Goal: Task Accomplishment & Management: Use online tool/utility

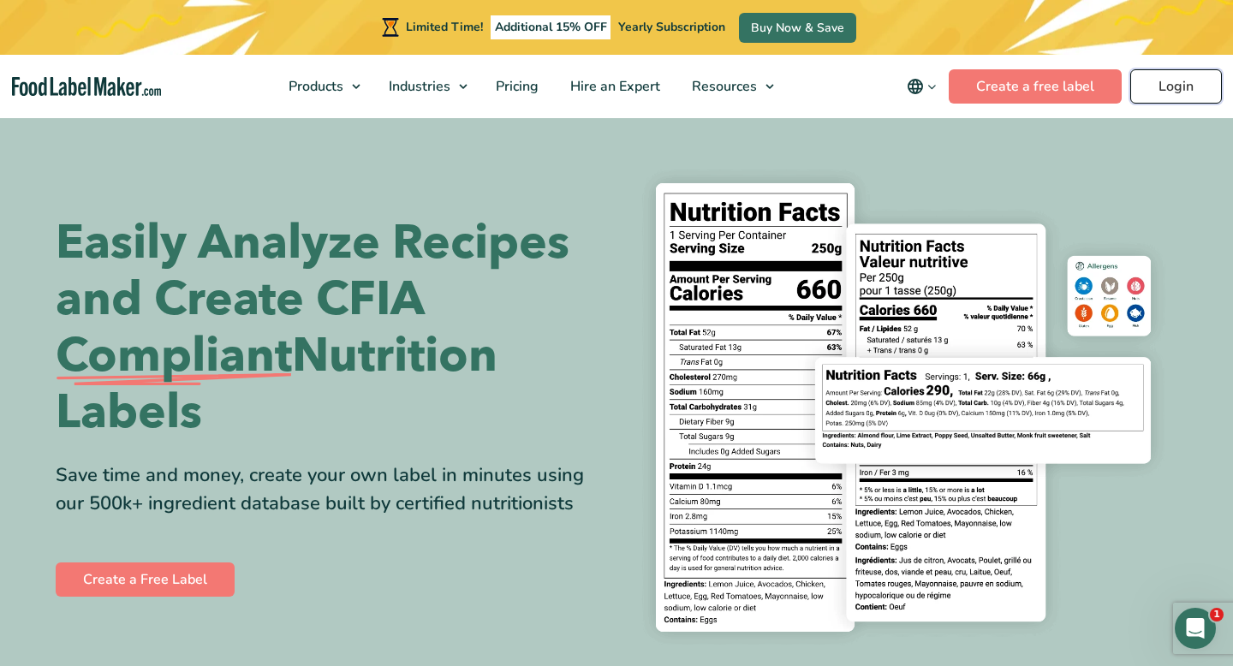
click at [1199, 98] on link "Login" at bounding box center [1176, 86] width 92 height 34
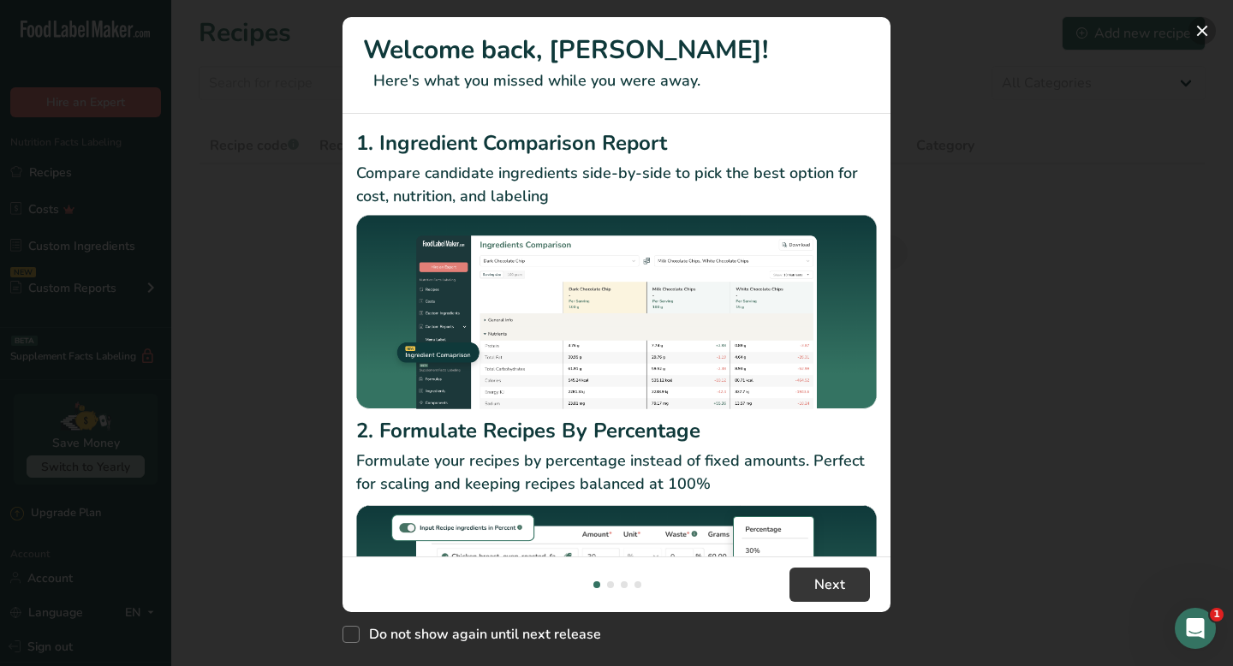
click at [1208, 34] on button "New Features" at bounding box center [1201, 30] width 27 height 27
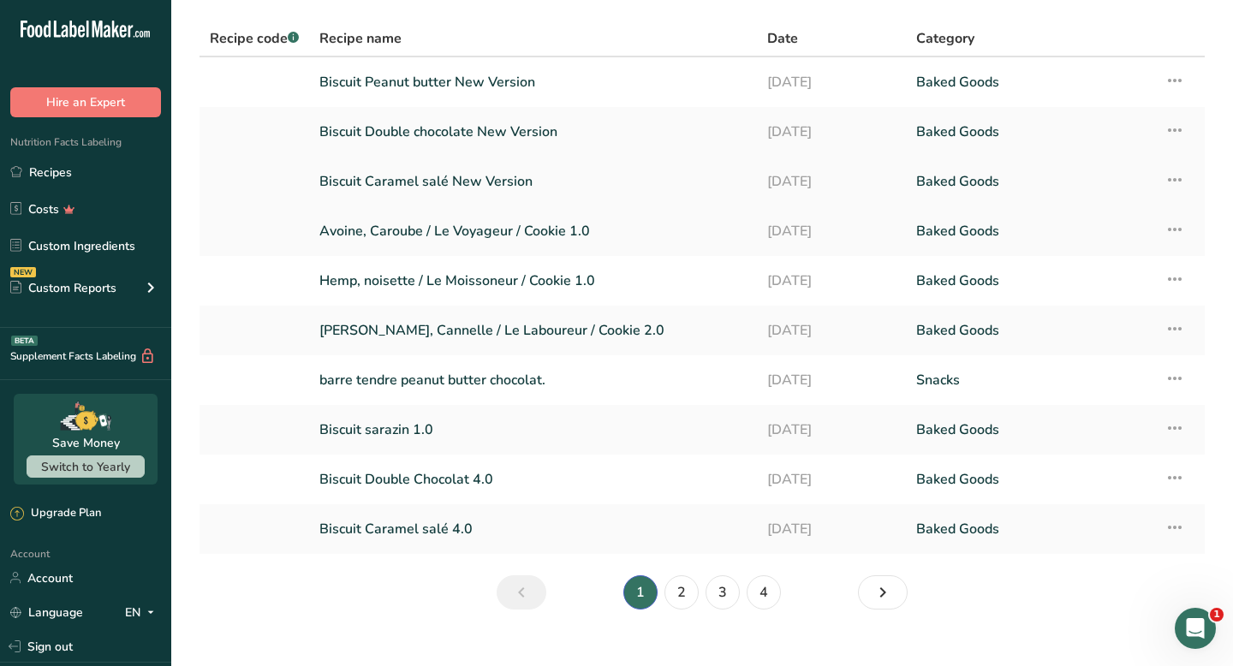
scroll to position [110, 0]
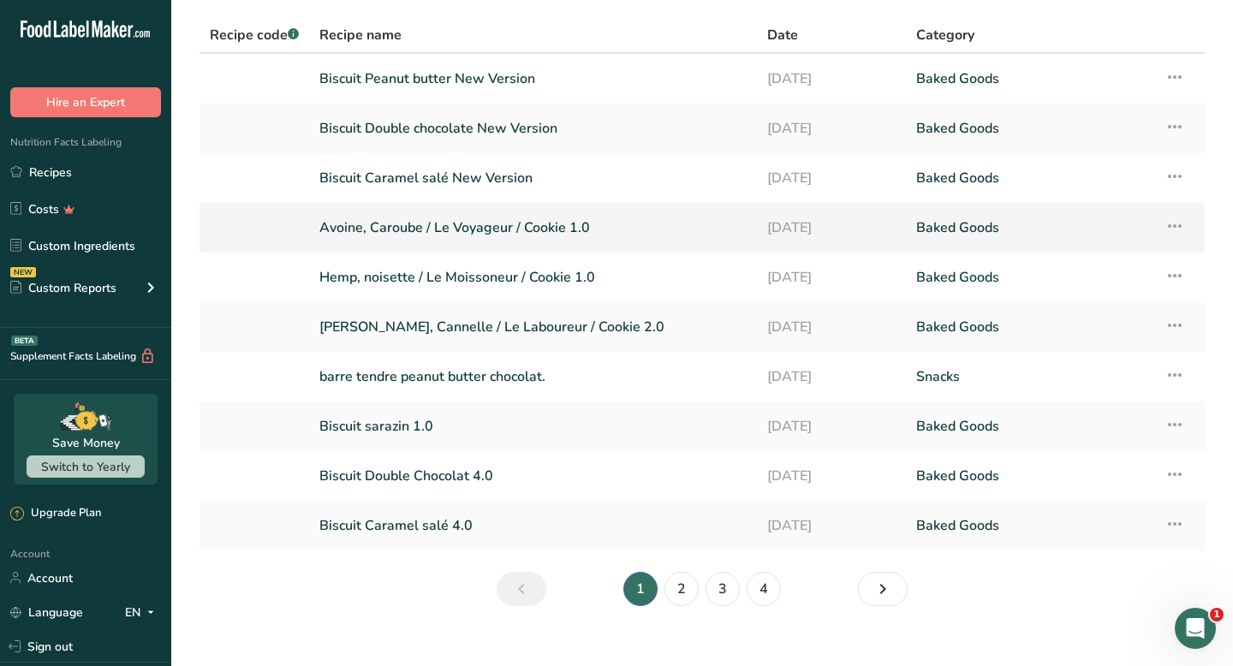
click at [572, 235] on link "Avoine, Caroube / Le Voyageur / Cookie 1.0" at bounding box center [532, 228] width 427 height 36
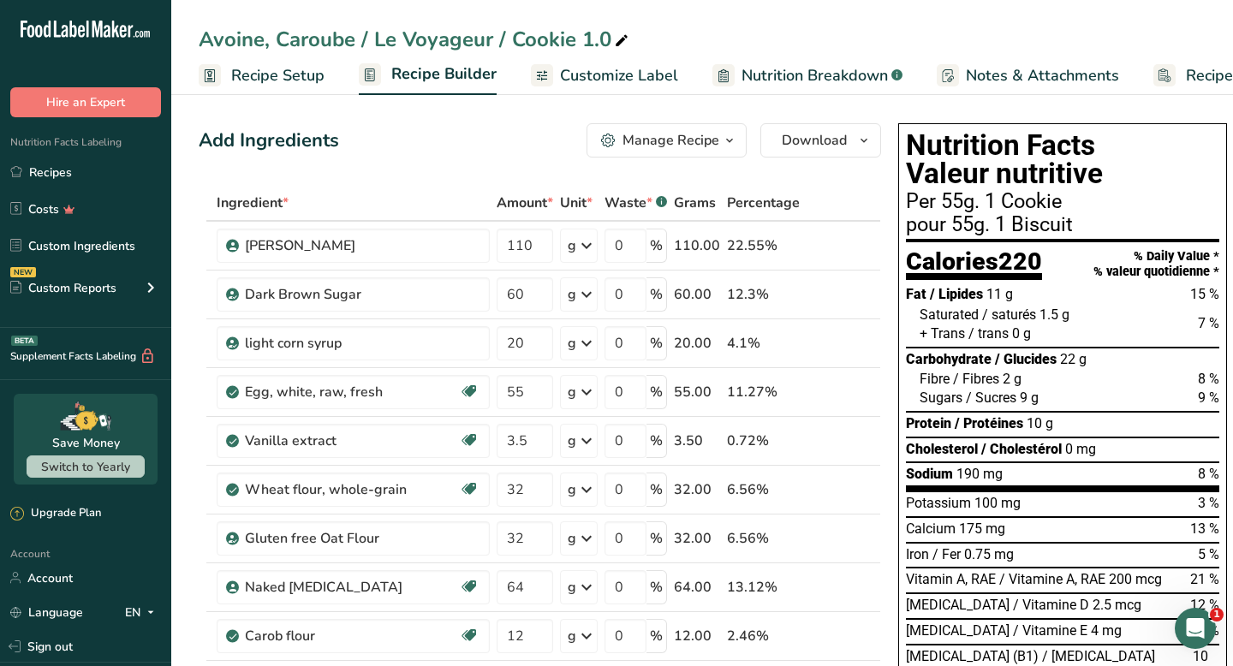
click at [624, 39] on icon at bounding box center [621, 41] width 15 height 24
click at [486, 40] on input "Avoine, Caroube / Le Voyageur / Cookie 1.0" at bounding box center [702, 39] width 1007 height 31
drag, startPoint x: 502, startPoint y: 41, endPoint x: 375, endPoint y: 39, distance: 126.7
click at [375, 39] on input "Avoine, Caroube / Le Voyageur / Cookie 1.0" at bounding box center [702, 39] width 1007 height 31
click at [451, 42] on input "Avoine, Caroube / Cookie 1.0" at bounding box center [702, 39] width 1007 height 31
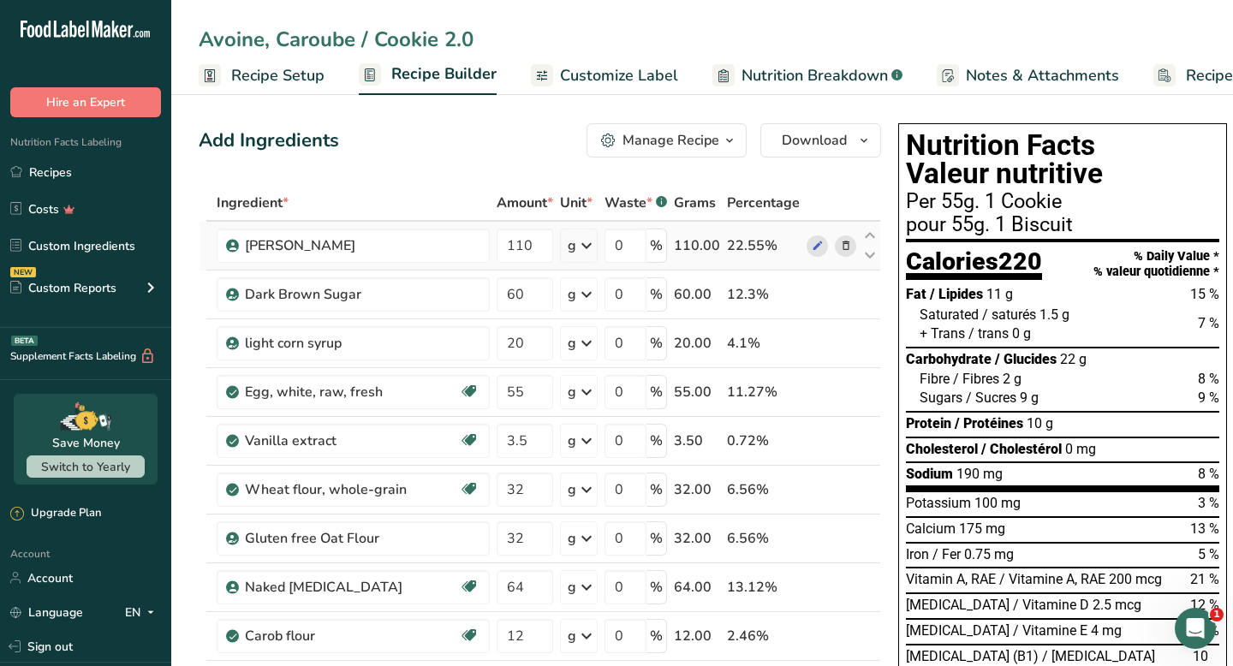
type input "Avoine, Caroube / Cookie 2.0"
click at [841, 247] on icon at bounding box center [846, 246] width 12 height 18
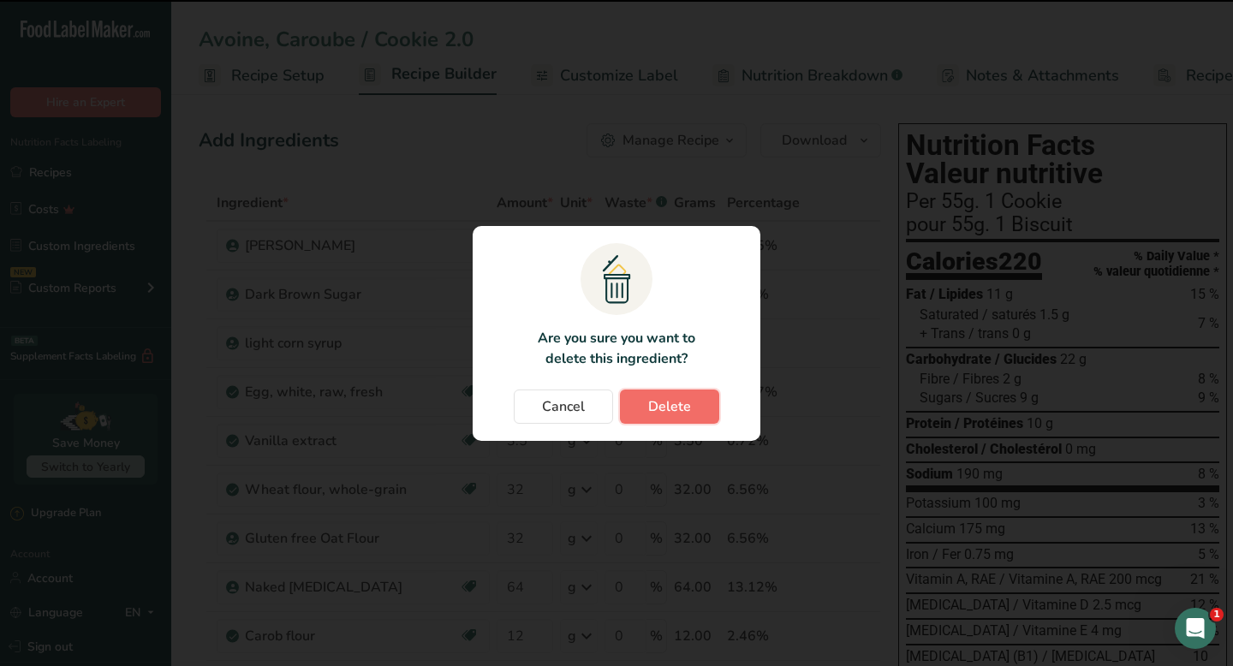
click at [651, 409] on span "Delete" at bounding box center [669, 406] width 43 height 21
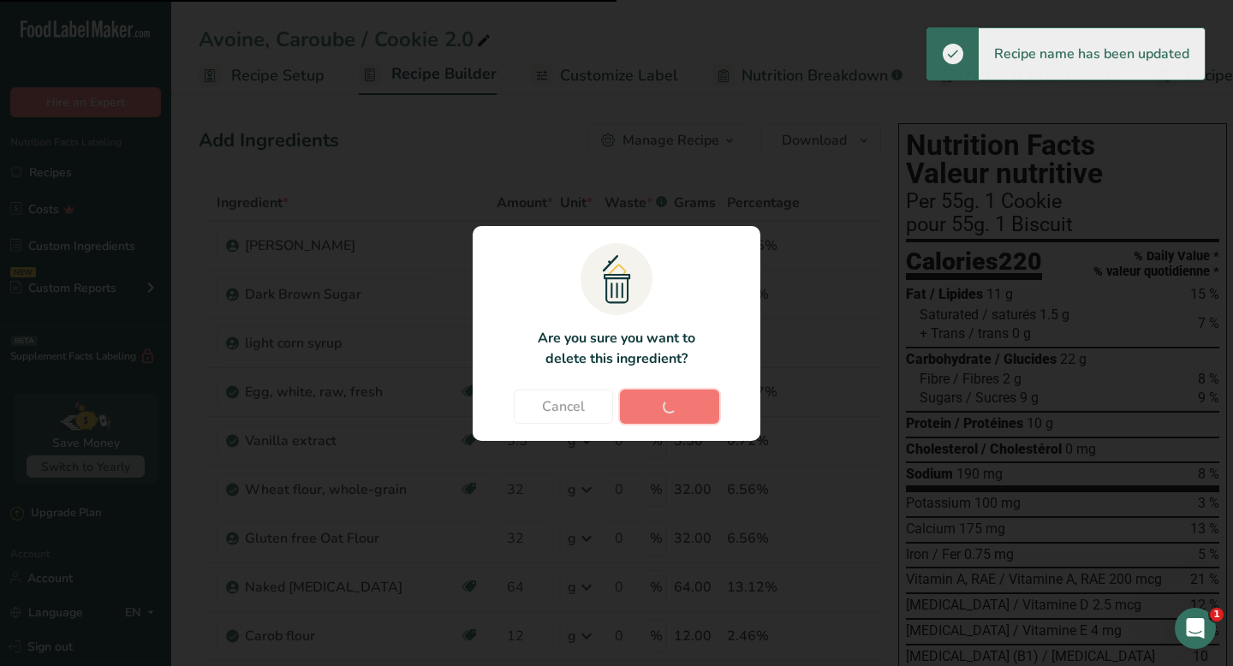
type input "60"
type input "20"
type input "55"
type input "3.5"
type input "32"
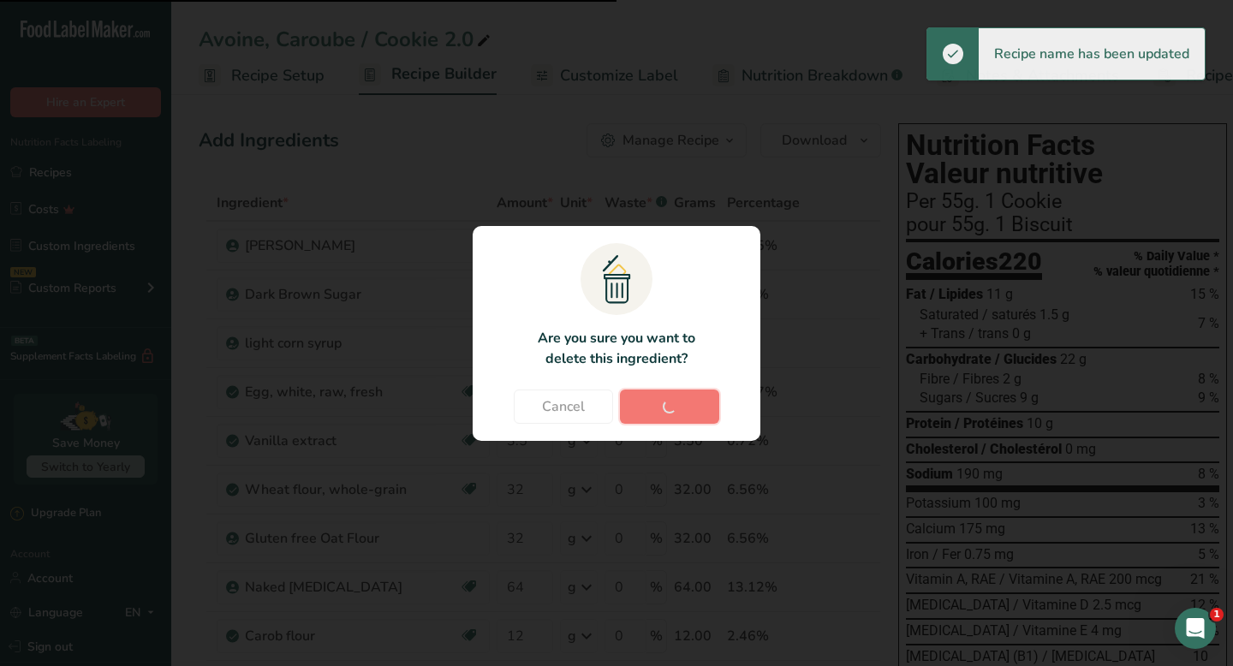
type input "64"
type input "12"
type input "2"
type input "1.2"
type input "95"
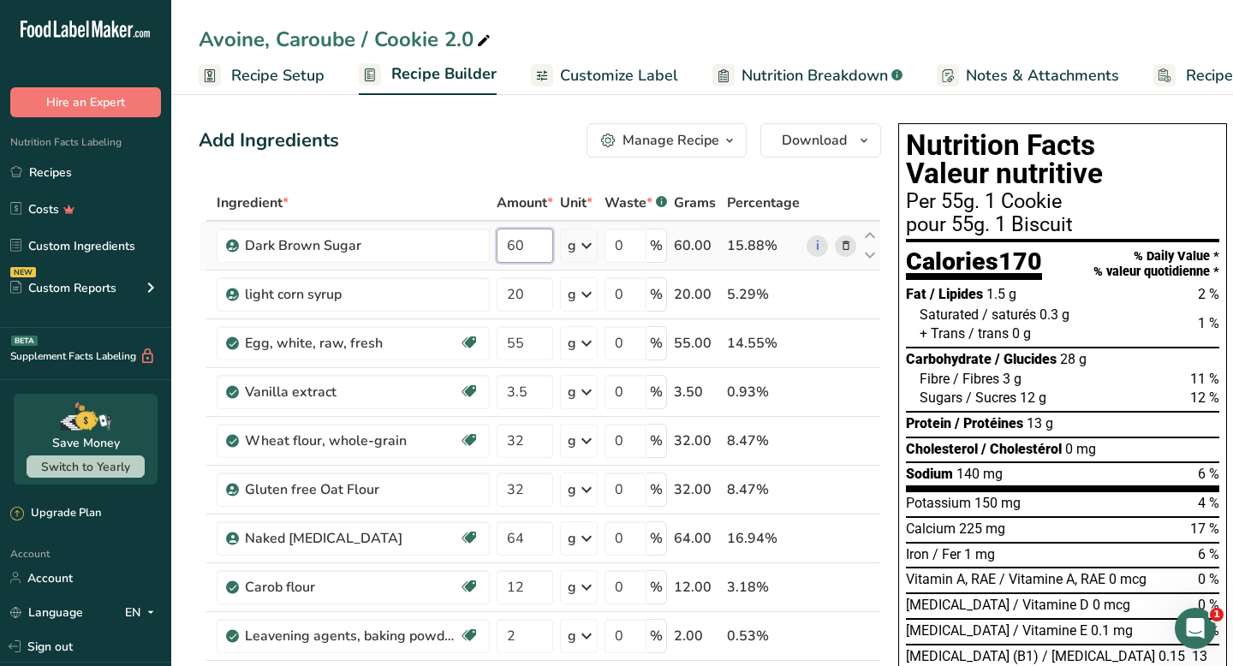
click at [544, 246] on input "60" at bounding box center [525, 246] width 57 height 34
type input "6"
type input "50"
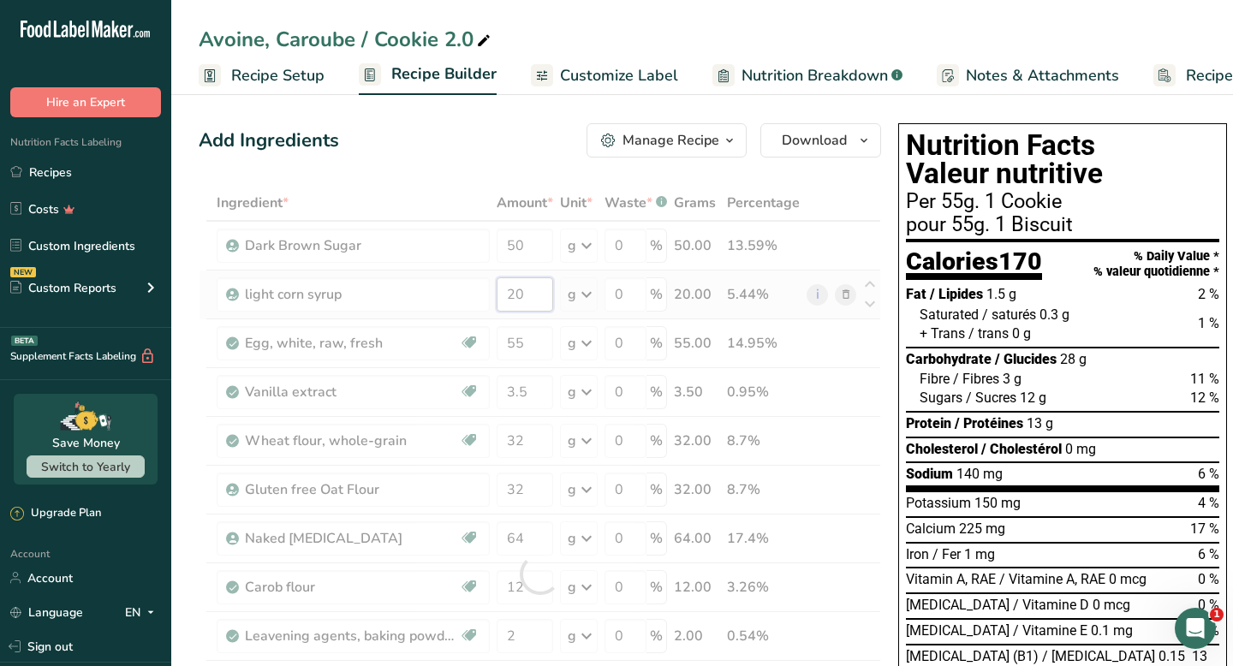
click at [545, 288] on div "Ingredient * Amount * Unit * Waste * .a-a{fill:#347362;}.b-a{fill:#fff;} Grams …" at bounding box center [540, 574] width 682 height 778
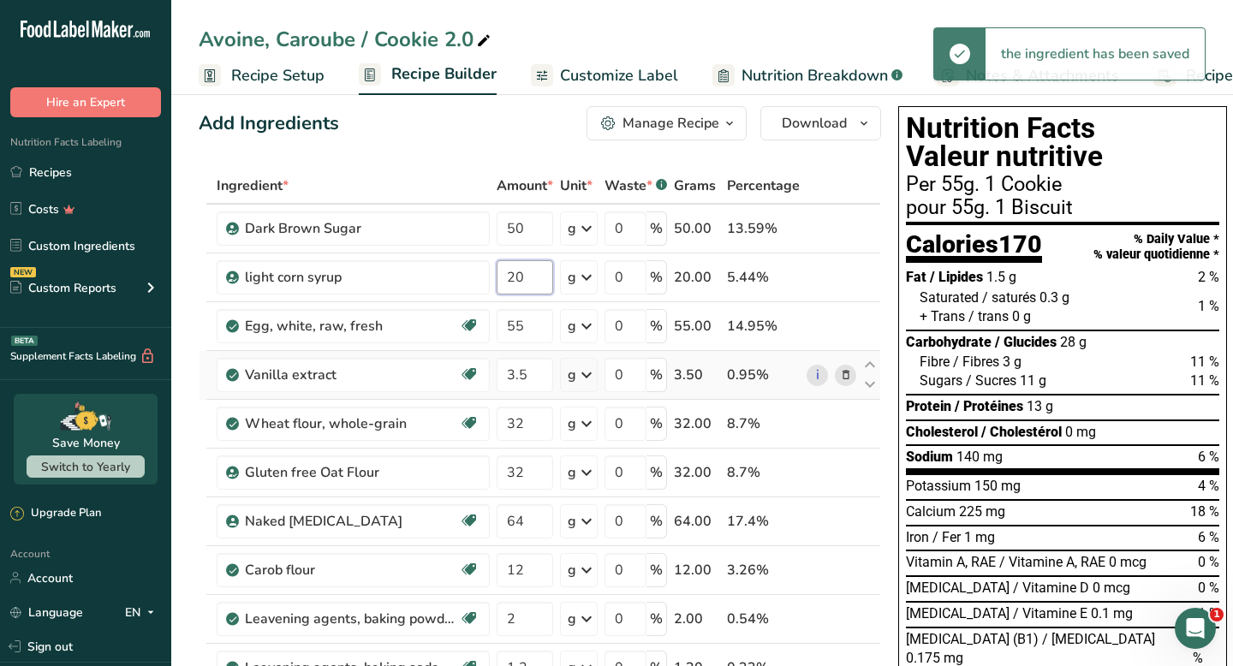
scroll to position [26, 0]
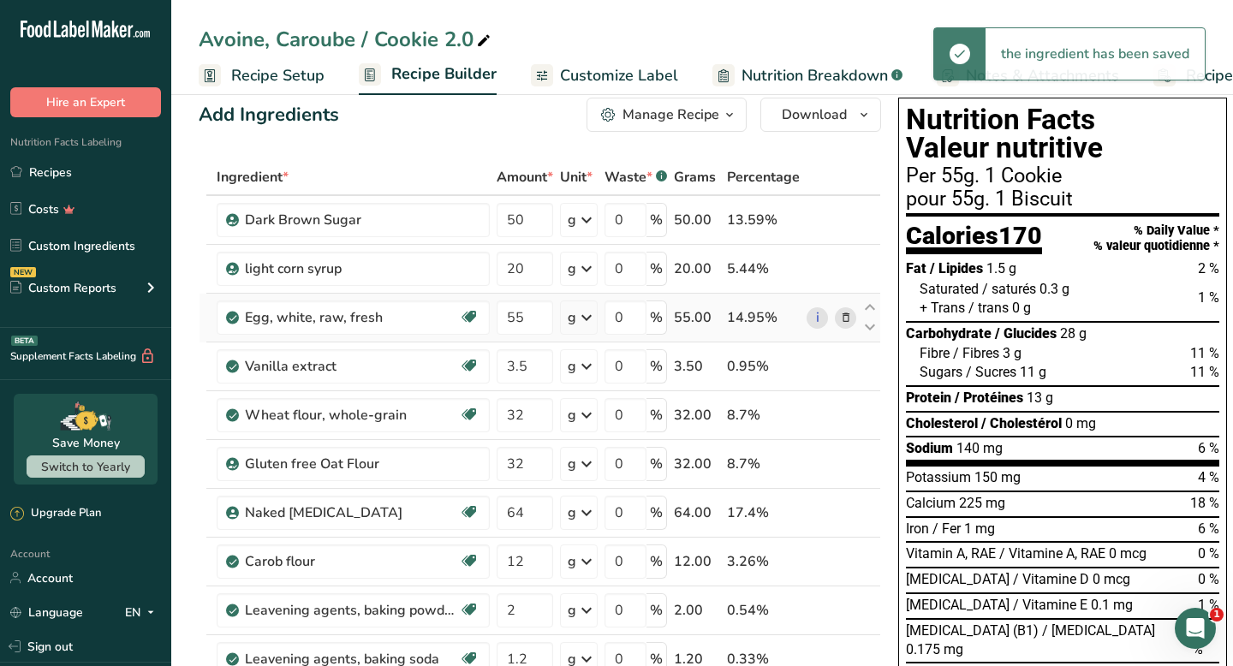
click at [848, 318] on div "Ingredient * Amount * Unit * Waste * .a-a{fill:#347362;}.b-a{fill:#fff;} Grams …" at bounding box center [540, 548] width 682 height 778
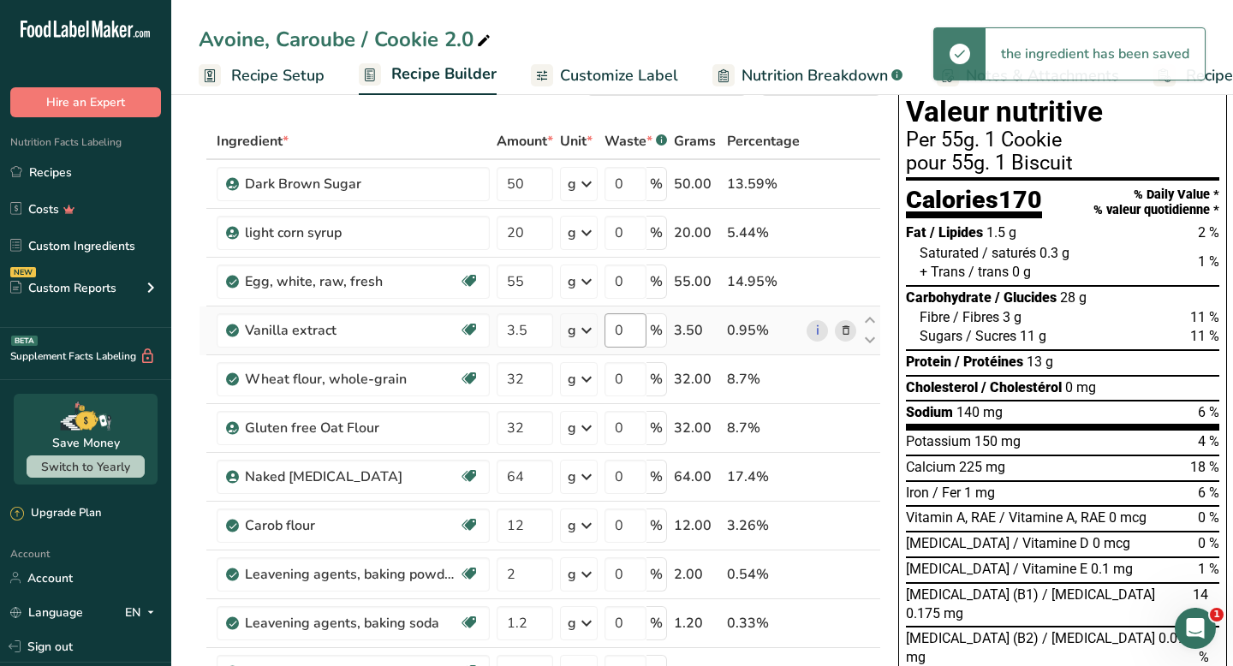
scroll to position [62, 0]
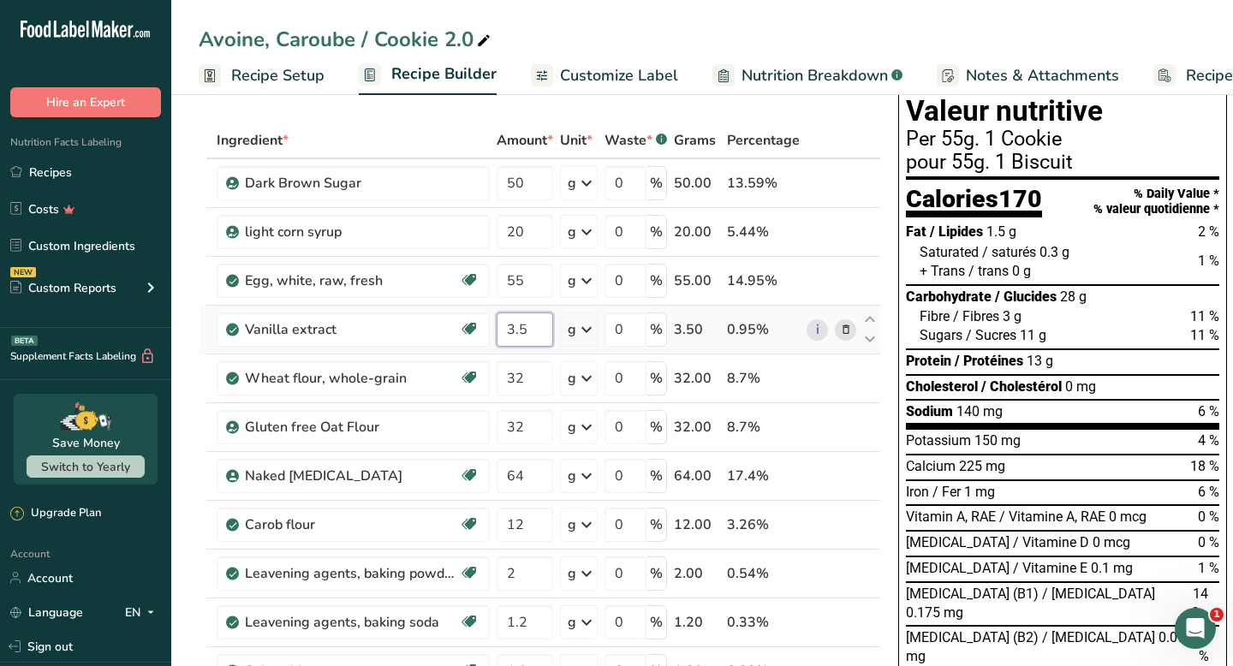
click at [534, 334] on input "3.5" at bounding box center [525, 329] width 57 height 34
type input "3"
type input "2"
click at [536, 378] on div "Ingredient * Amount * Unit * Waste * .a-a{fill:#347362;}.b-a{fill:#fff;} Grams …" at bounding box center [540, 511] width 682 height 778
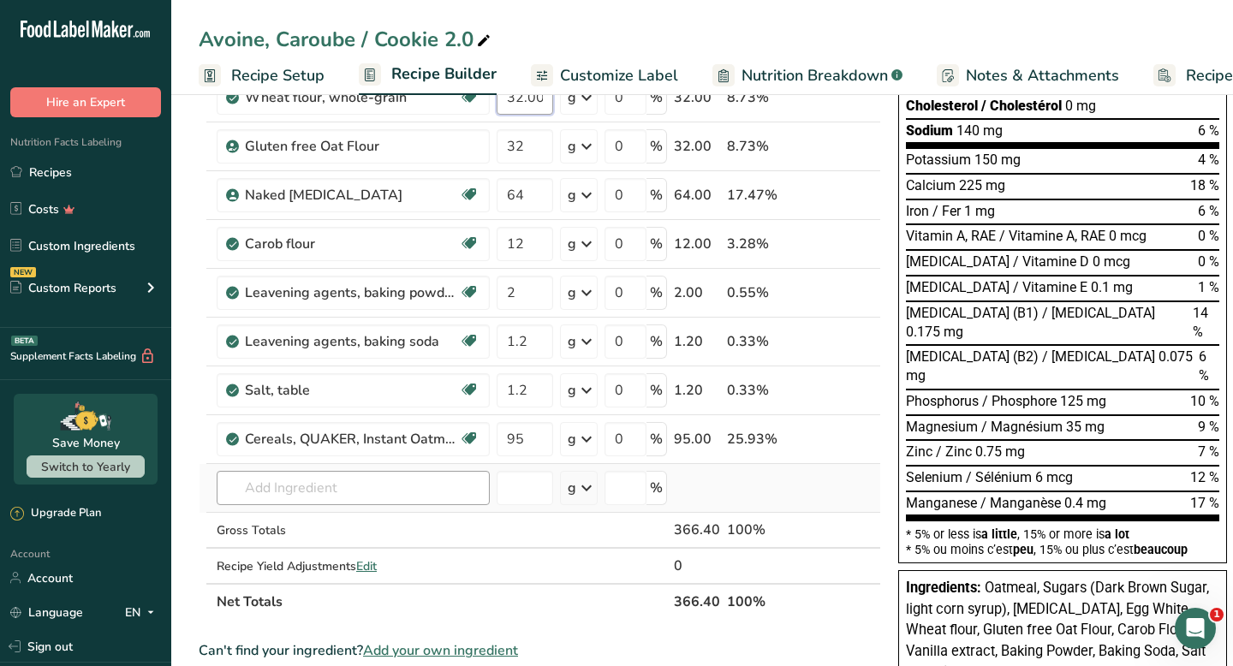
scroll to position [372, 0]
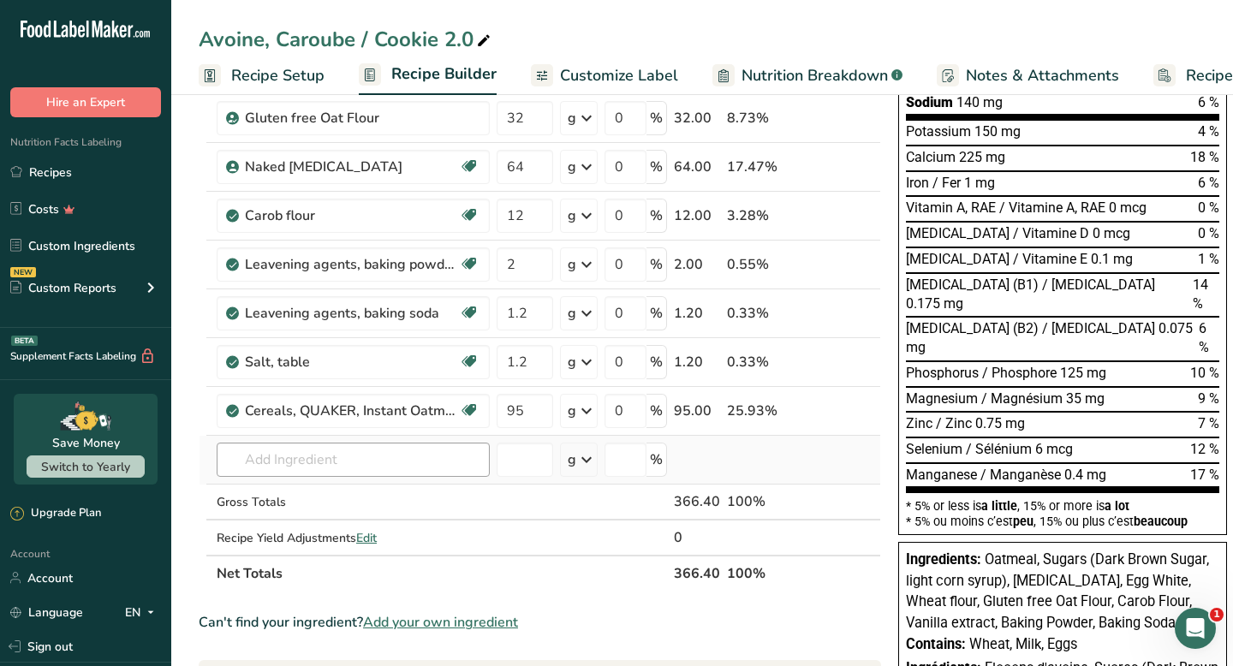
type input "32.000003"
click at [423, 464] on div "Ingredient * Amount * Unit * Waste * .a-a{fill:#347362;}.b-a{fill:#fff;} Grams …" at bounding box center [540, 202] width 682 height 778
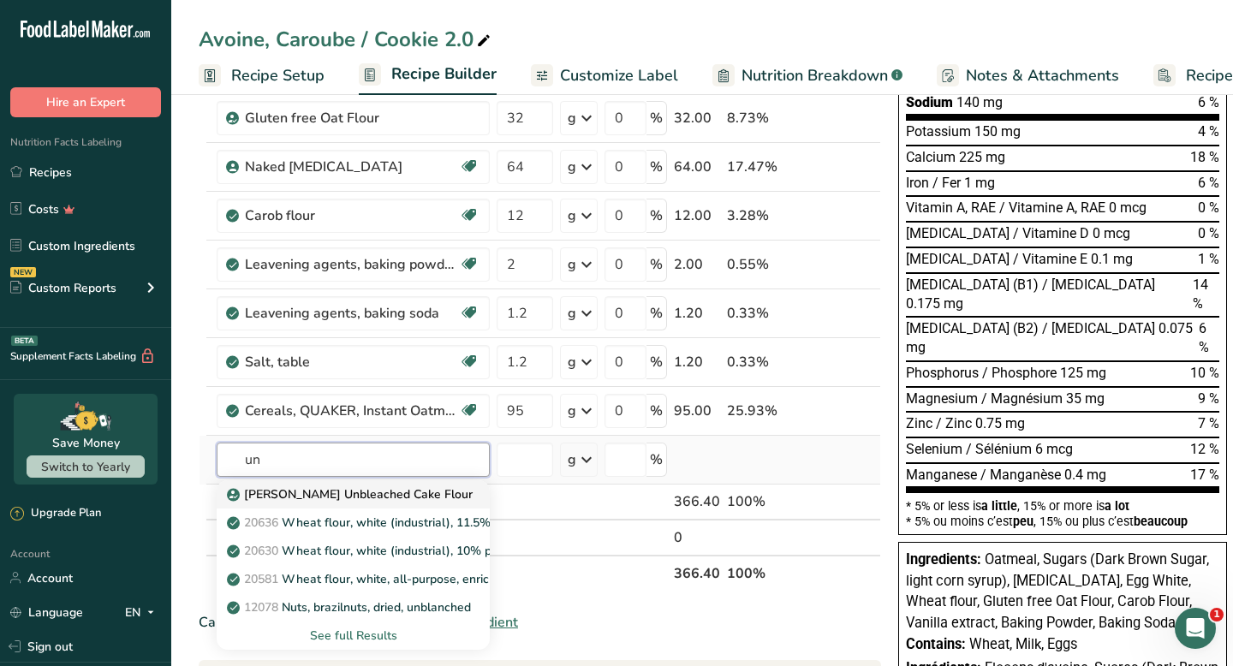
type input "u"
type input "flour unbleached"
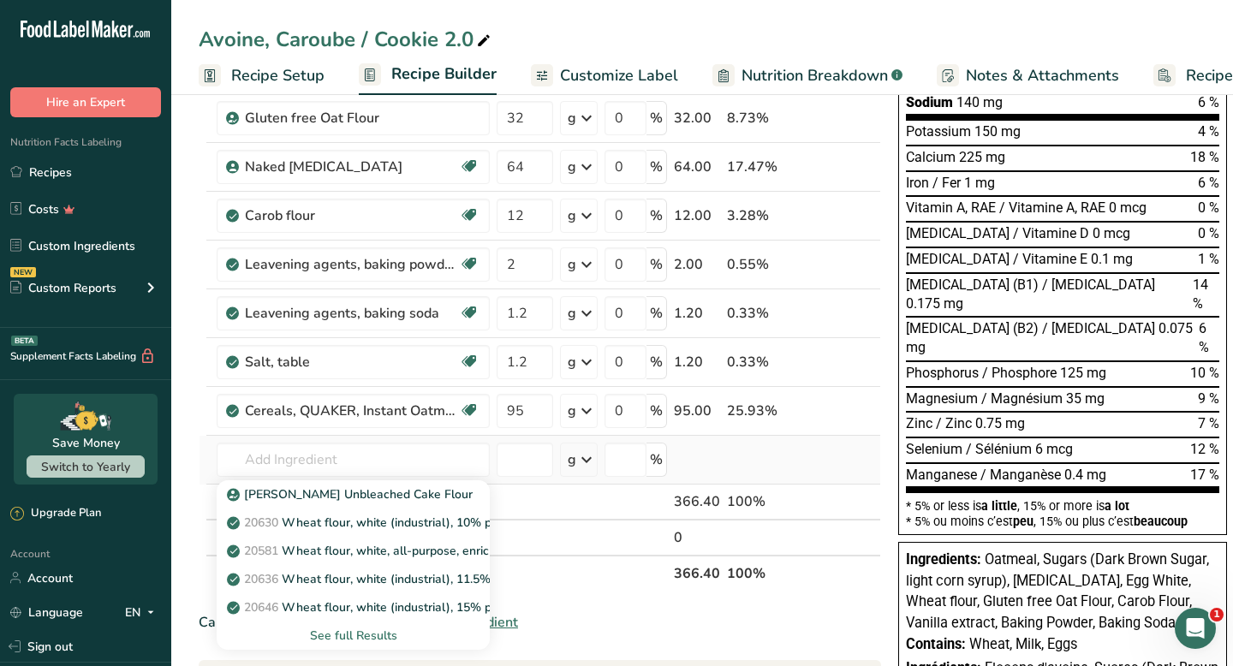
click at [368, 635] on div "See full Results" at bounding box center [353, 636] width 246 height 18
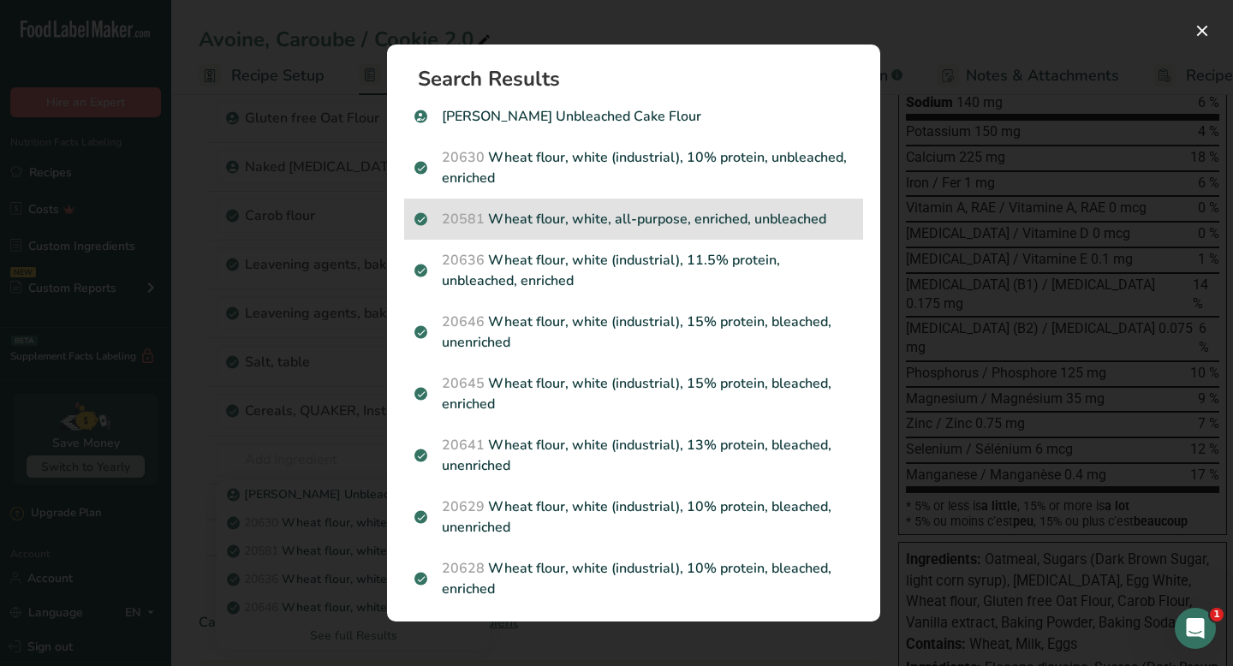
click at [704, 217] on p "20581 Wheat flour, white, all-purpose, enriched, unbleached" at bounding box center [633, 219] width 438 height 21
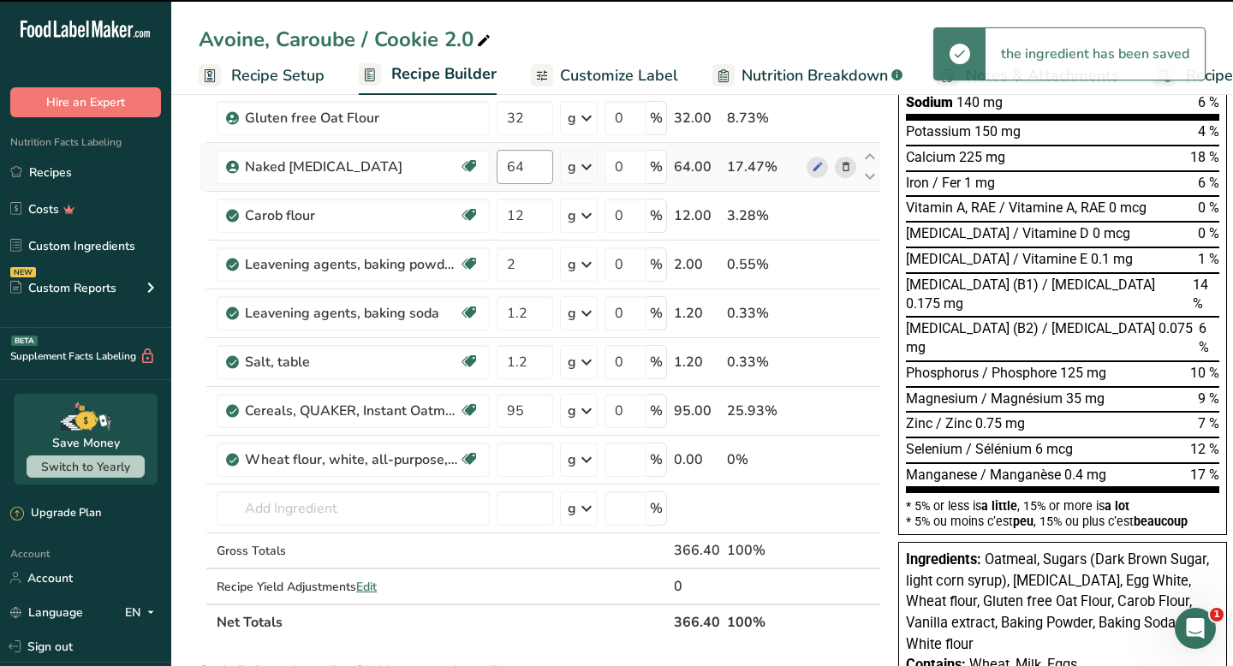
type input "0"
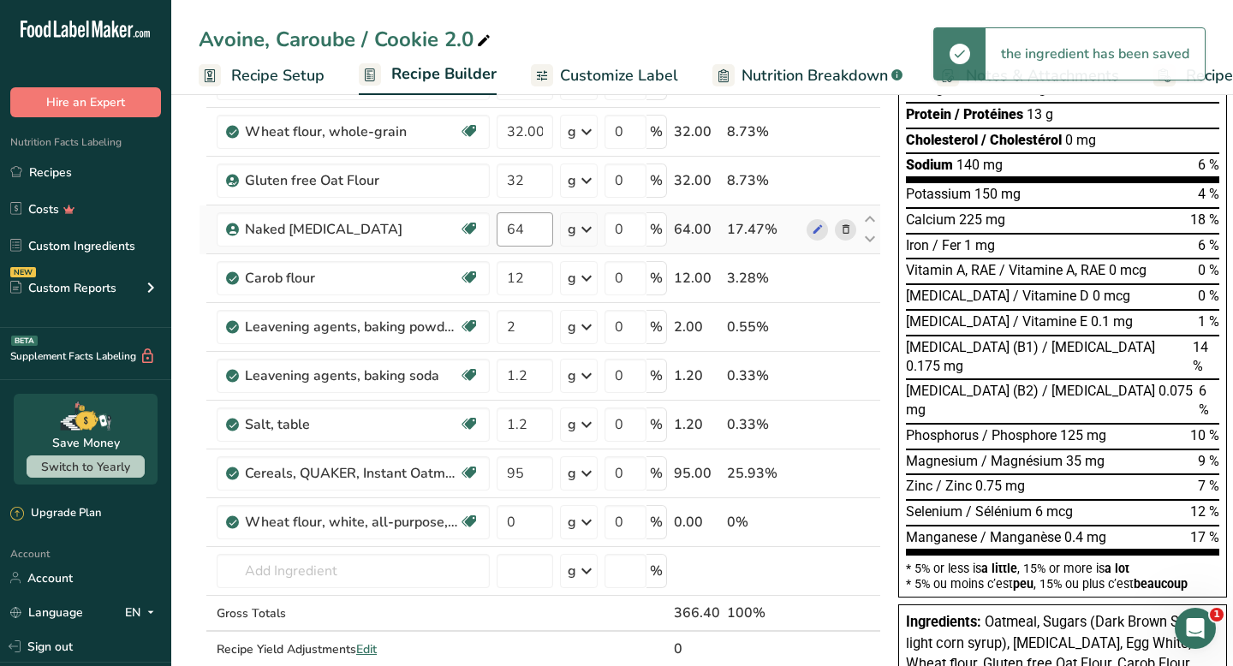
scroll to position [303, 0]
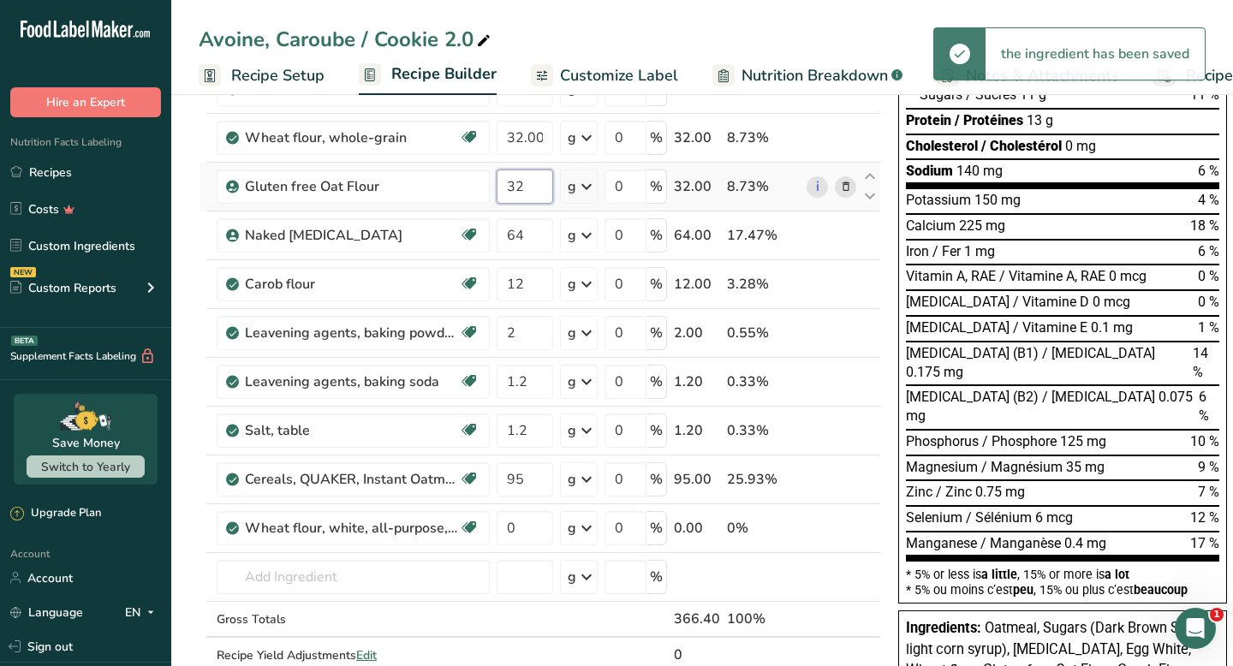
click at [529, 191] on input "32" at bounding box center [525, 187] width 57 height 34
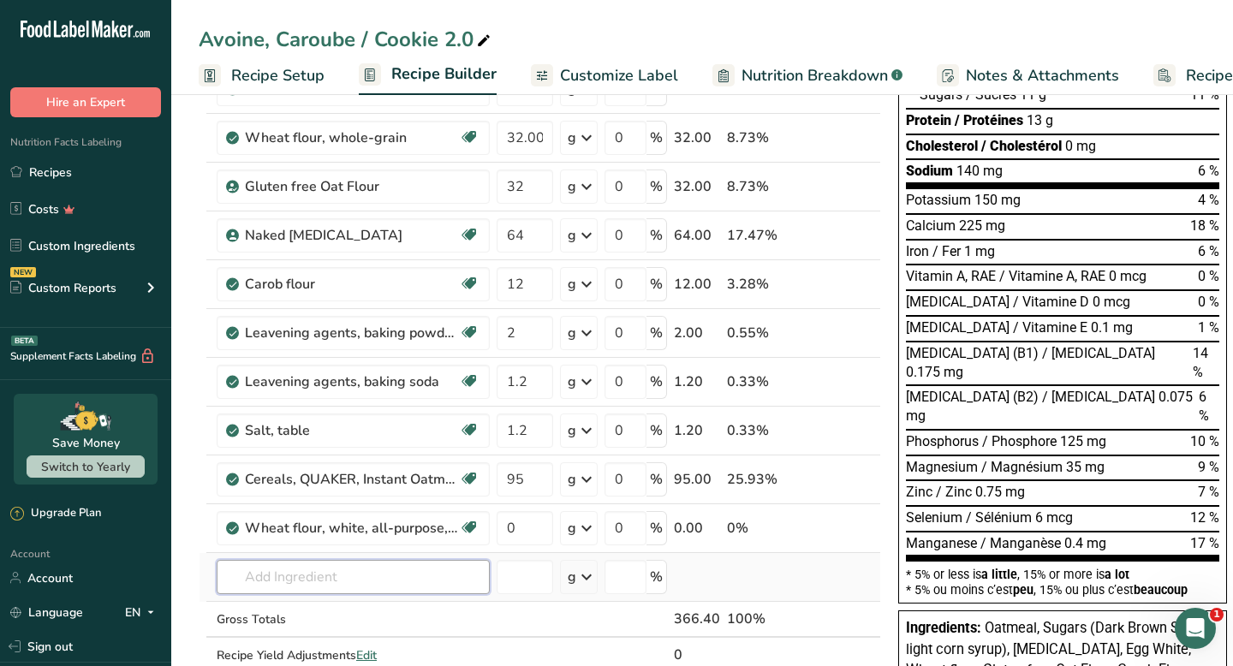
click at [408, 580] on div "Ingredient * Amount * Unit * Waste * .a-a{fill:#347362;}.b-a{fill:#fff;} Grams …" at bounding box center [540, 295] width 682 height 827
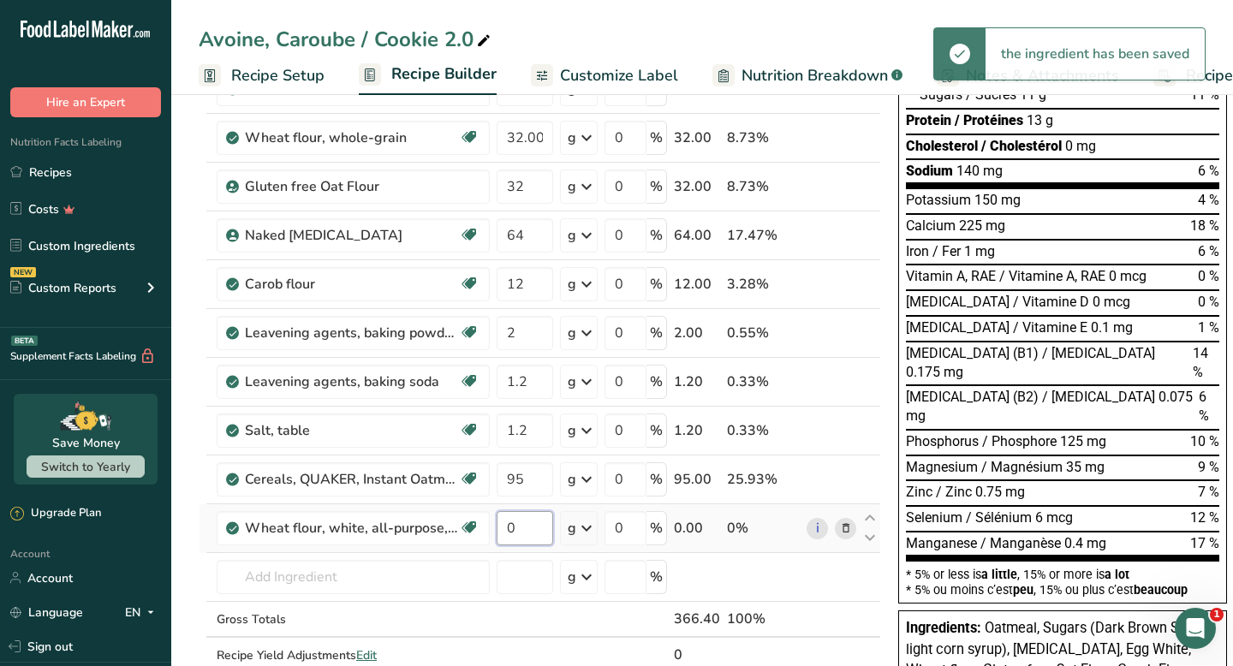
click at [525, 529] on input "0" at bounding box center [525, 528] width 57 height 34
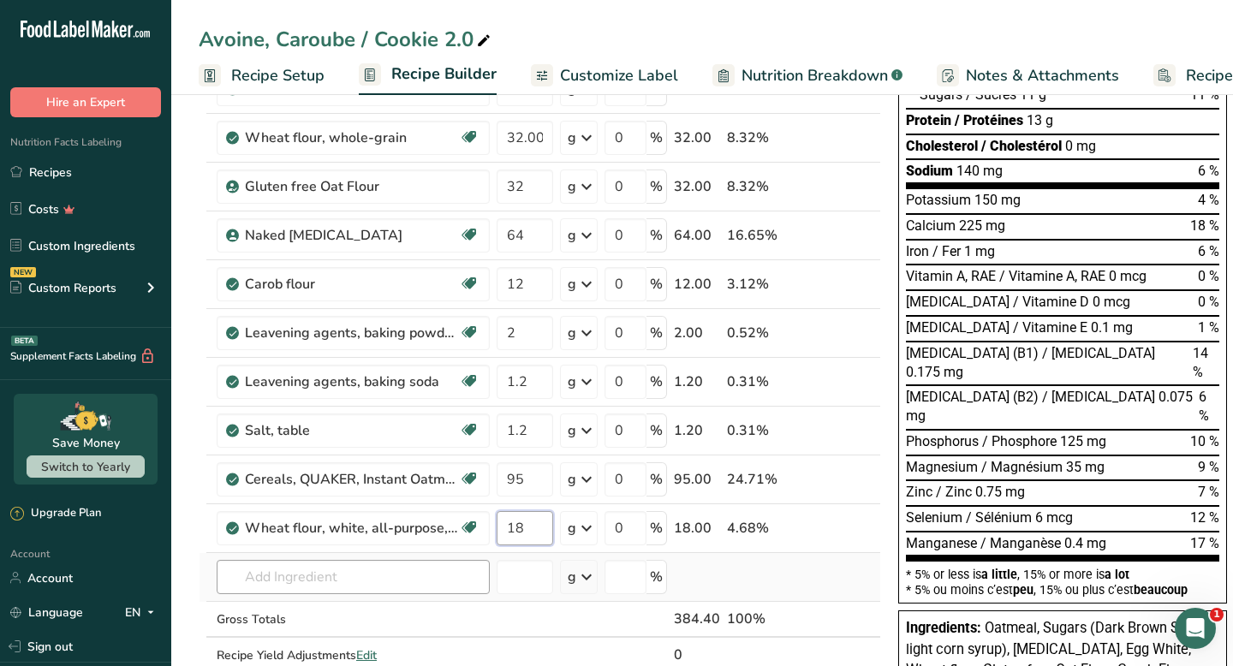
type input "18"
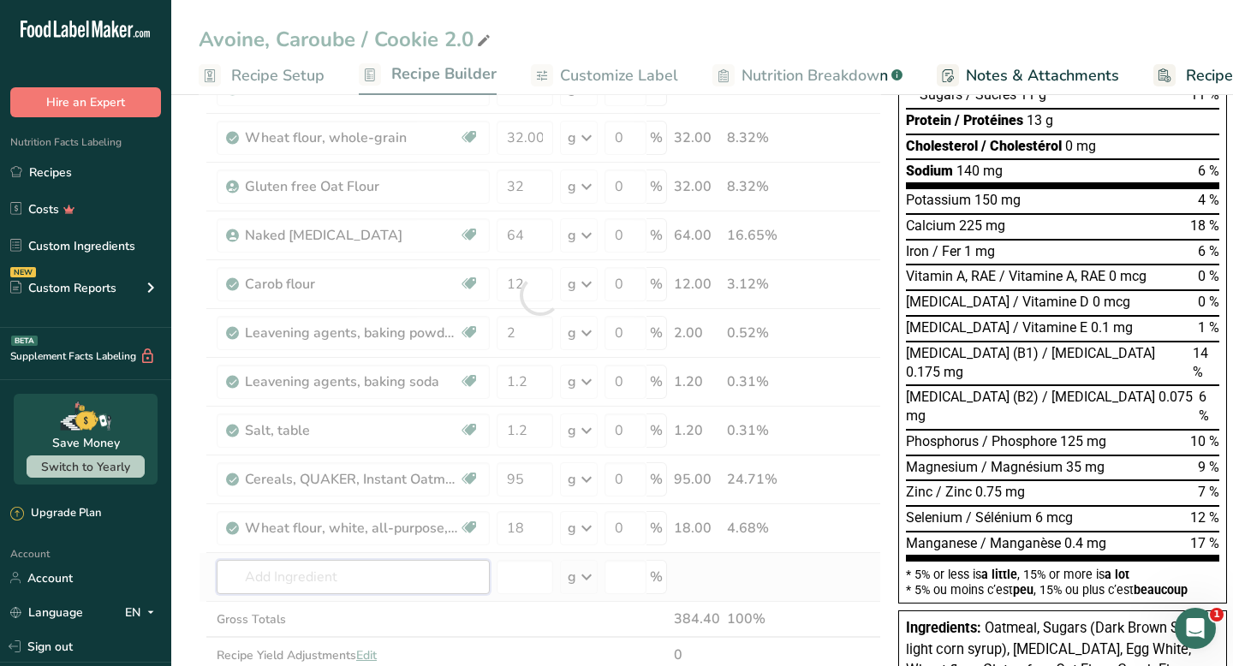
click at [439, 592] on div "Ingredient * Amount * Unit * Waste * .a-a{fill:#347362;}.b-a{fill:#fff;} Grams …" at bounding box center [540, 295] width 682 height 827
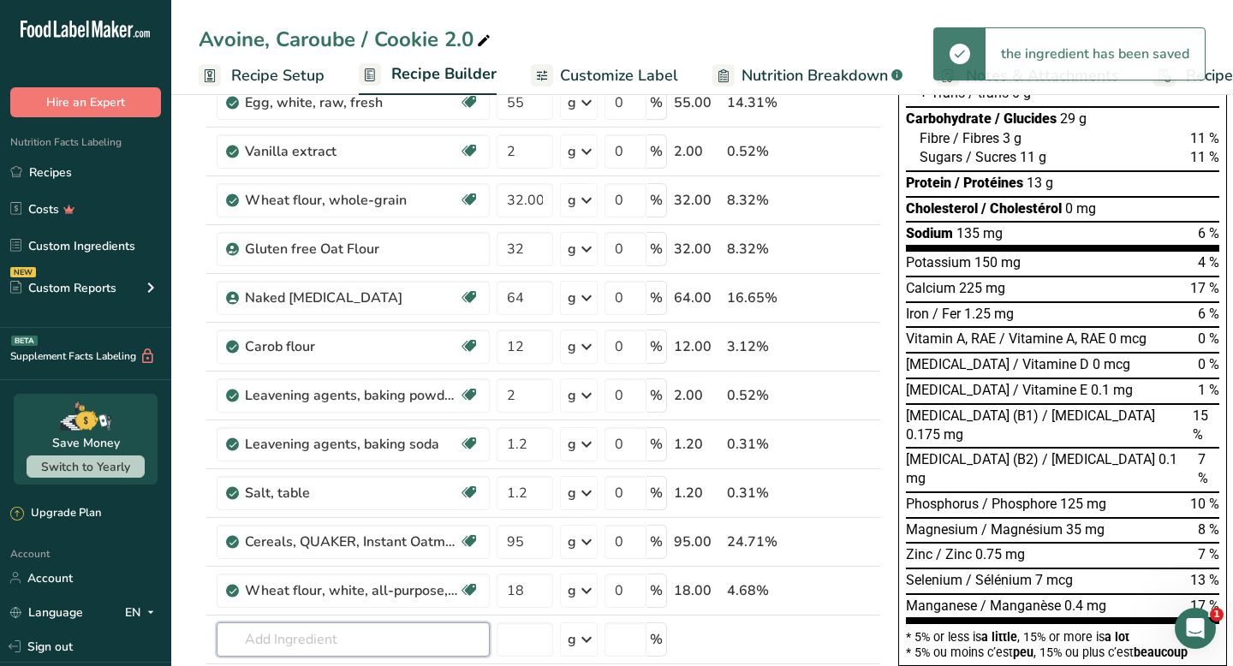
scroll to position [248, 0]
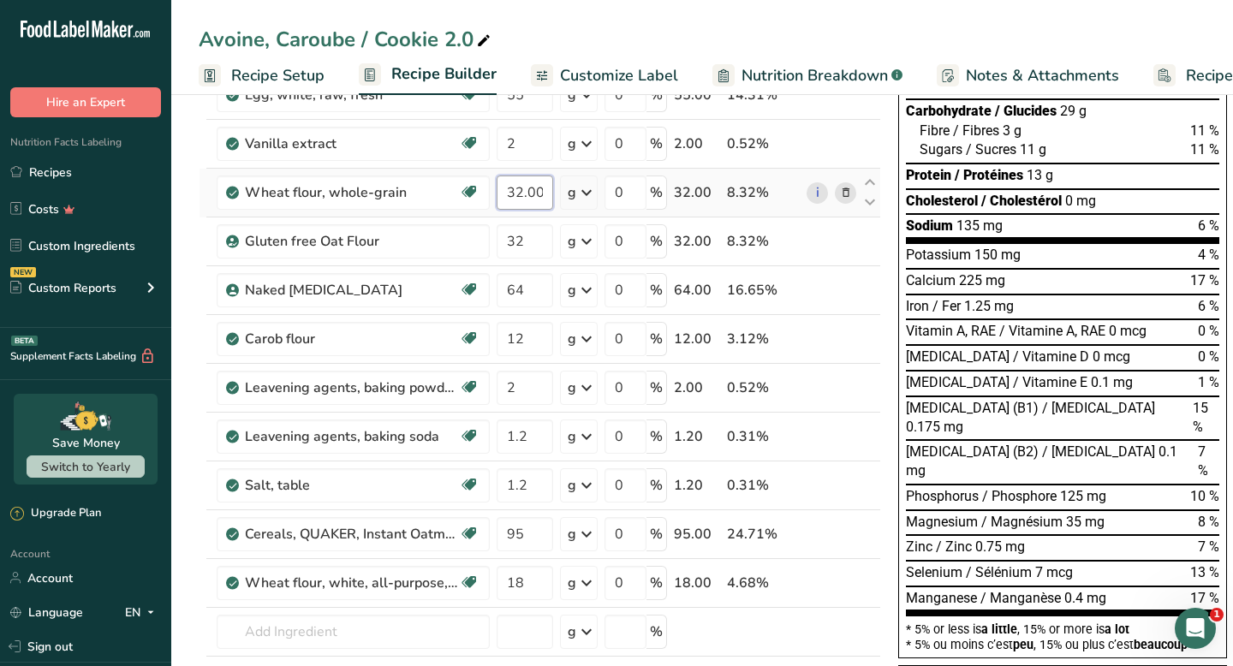
click at [531, 199] on input "32.000003" at bounding box center [525, 192] width 57 height 34
type input "32"
click at [526, 258] on div "Ingredient * Amount * Unit * Waste * .a-a{fill:#347362;}.b-a{fill:#fff;} Grams …" at bounding box center [540, 350] width 682 height 827
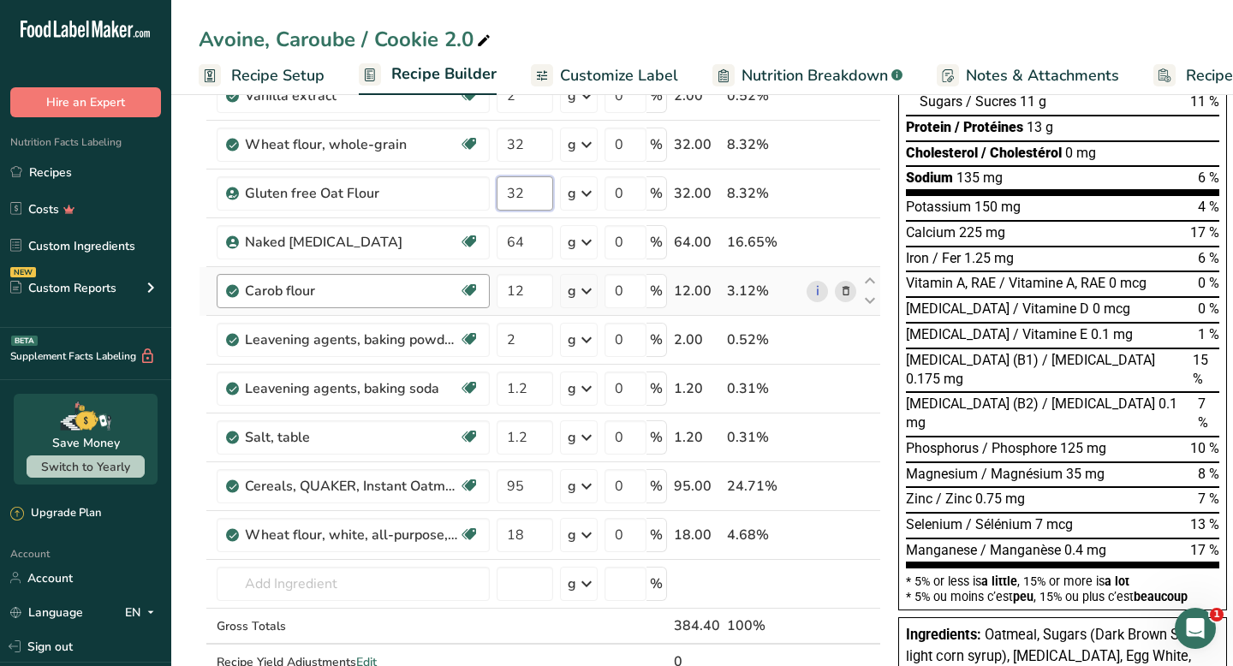
scroll to position [307, 0]
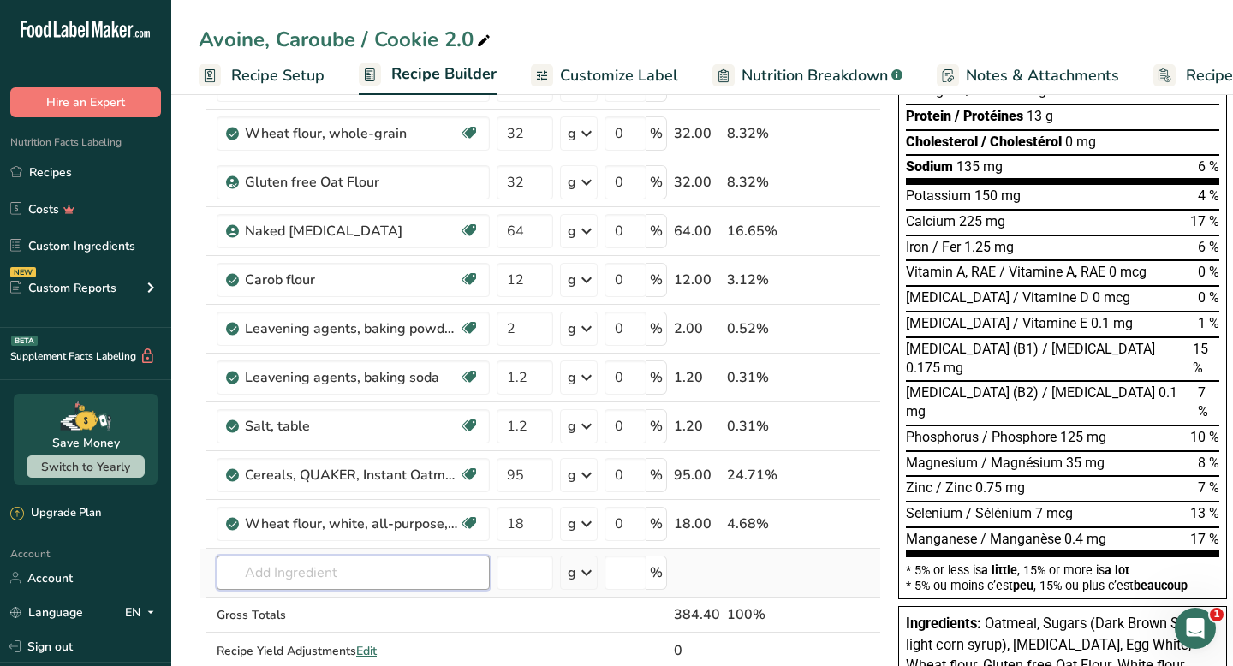
click at [411, 580] on div "Ingredient * Amount * Unit * Waste * .a-a{fill:#347362;}.b-a{fill:#fff;} Grams …" at bounding box center [540, 291] width 682 height 827
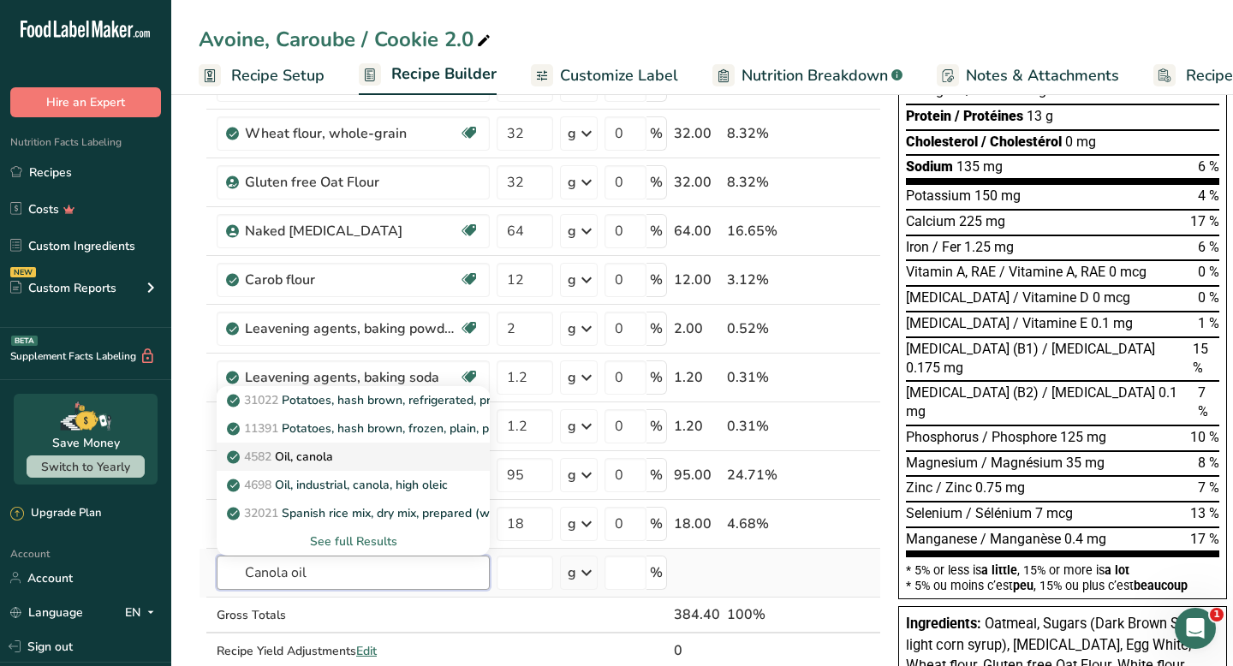
type input "Canola oil"
click at [354, 459] on div "4582 Oil, canola" at bounding box center [339, 457] width 218 height 18
type input "Oil, canola"
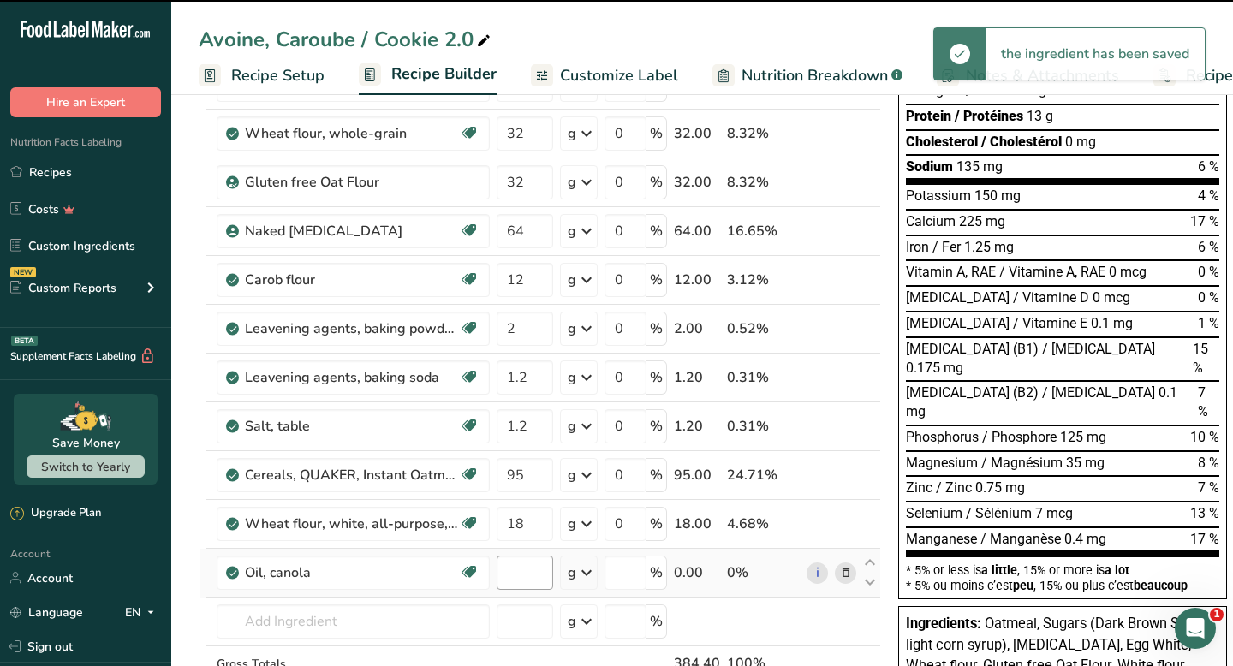
type input "0"
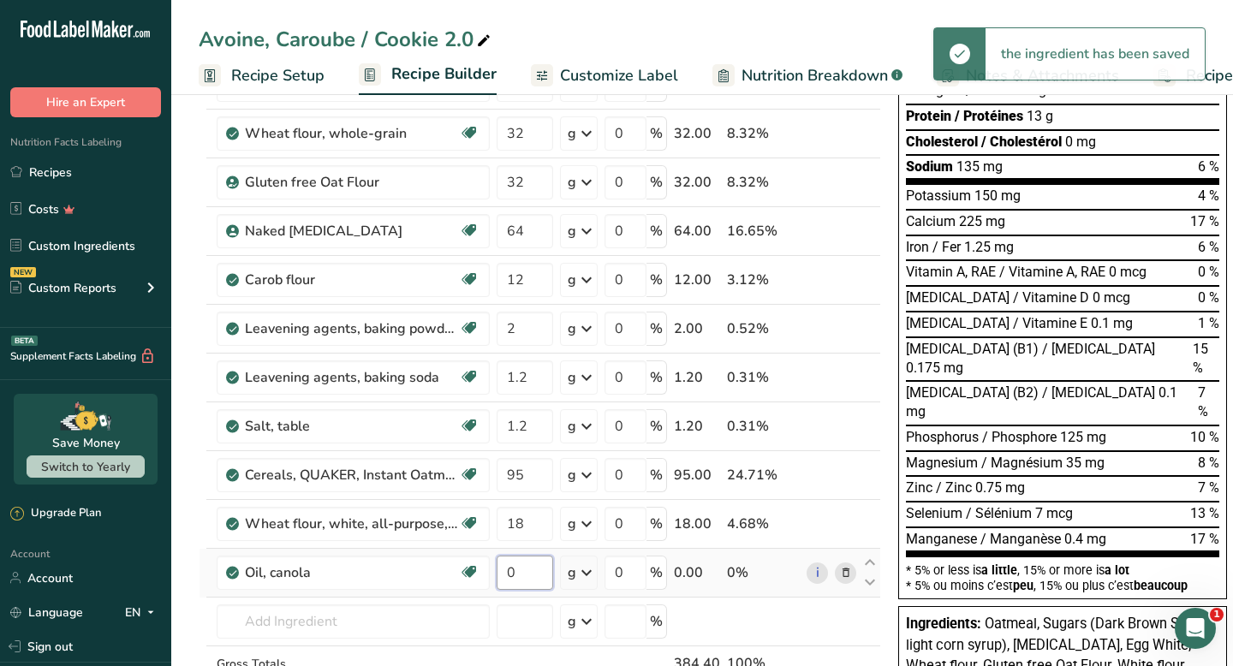
click at [529, 572] on input "0" at bounding box center [525, 573] width 57 height 34
type input "50"
click at [423, 643] on div "Ingredient * Amount * Unit * Waste * .a-a{fill:#347362;}.b-a{fill:#fff;} Grams …" at bounding box center [540, 316] width 682 height 876
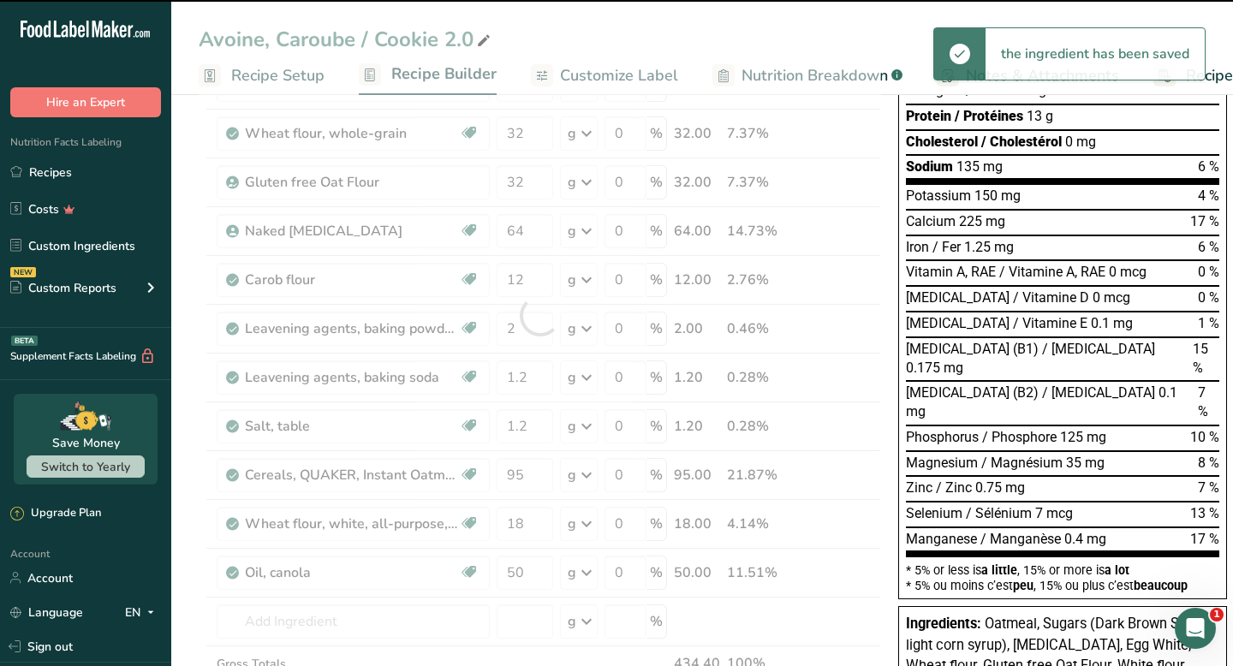
click at [423, 631] on div at bounding box center [540, 316] width 682 height 876
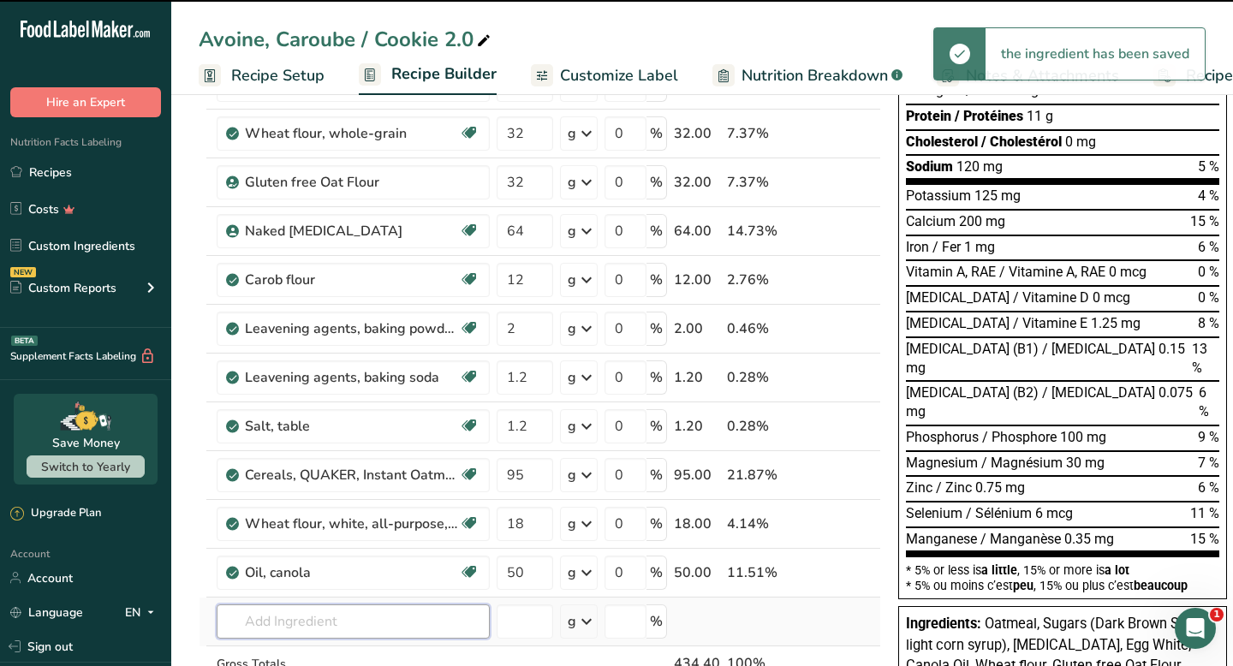
click at [404, 619] on input "text" at bounding box center [353, 621] width 273 height 34
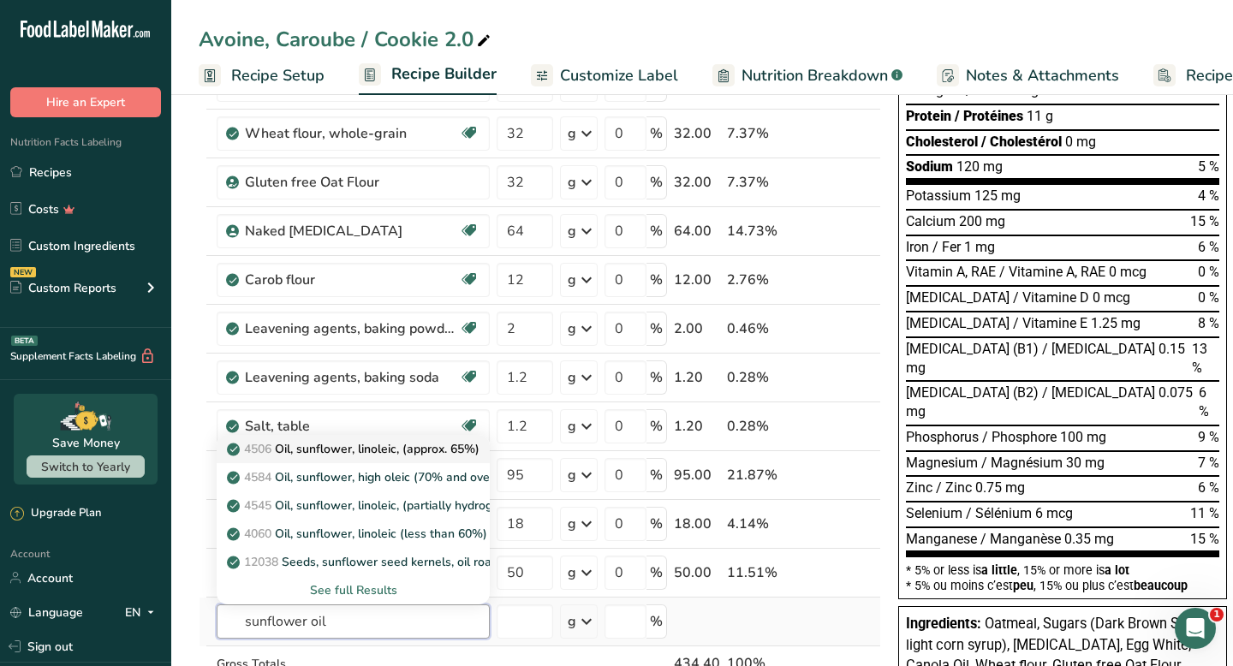
type input "sunflower oil"
click at [404, 451] on p "4506 Oil, sunflower, linoleic, (approx. 65%)" at bounding box center [354, 449] width 249 height 18
type input "Oil, sunflower, linoleic, (approx. 65%)"
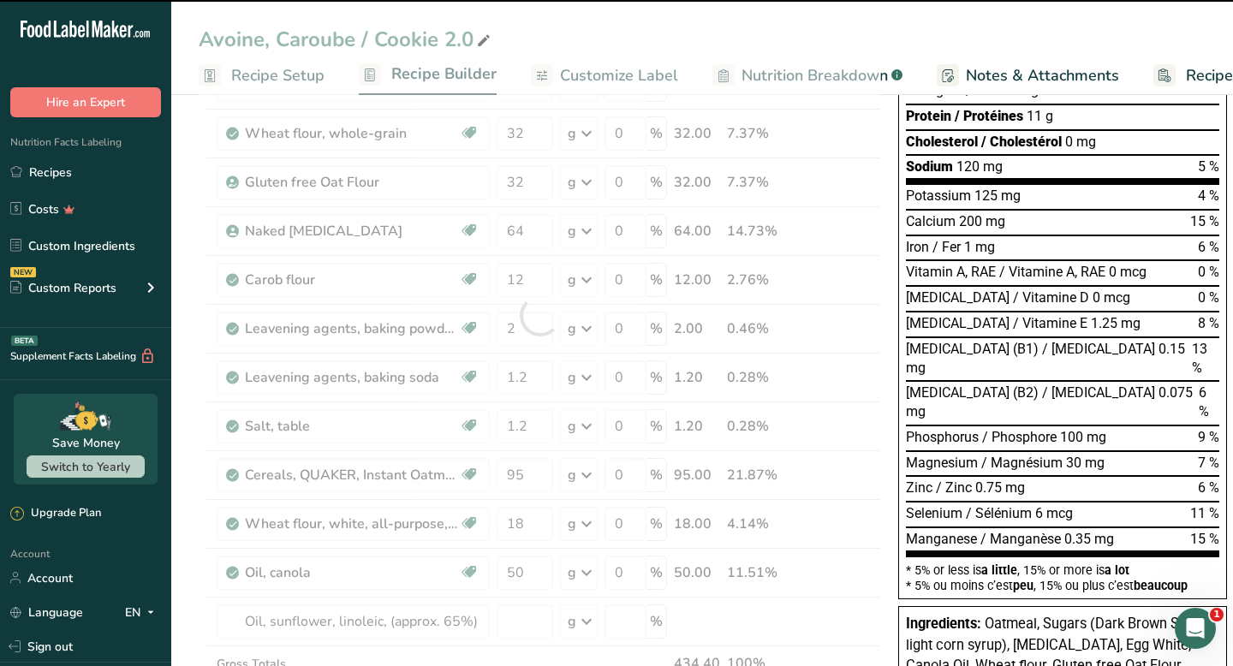
type input "0"
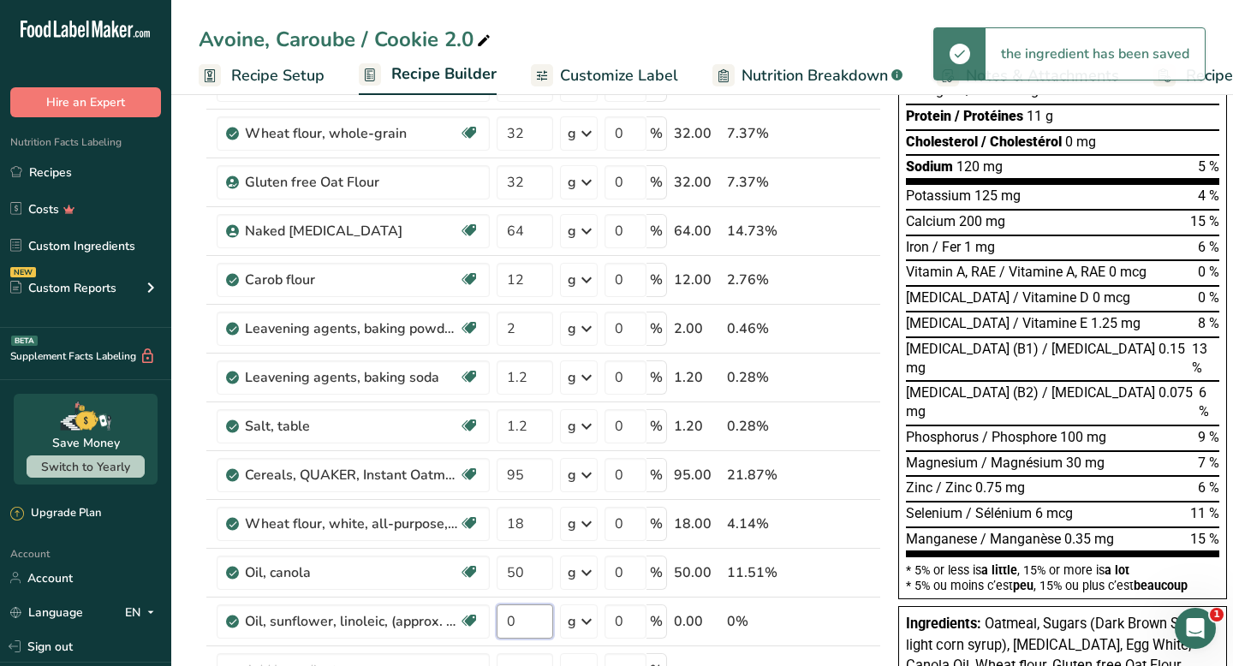
click at [525, 622] on input "0" at bounding box center [525, 621] width 57 height 34
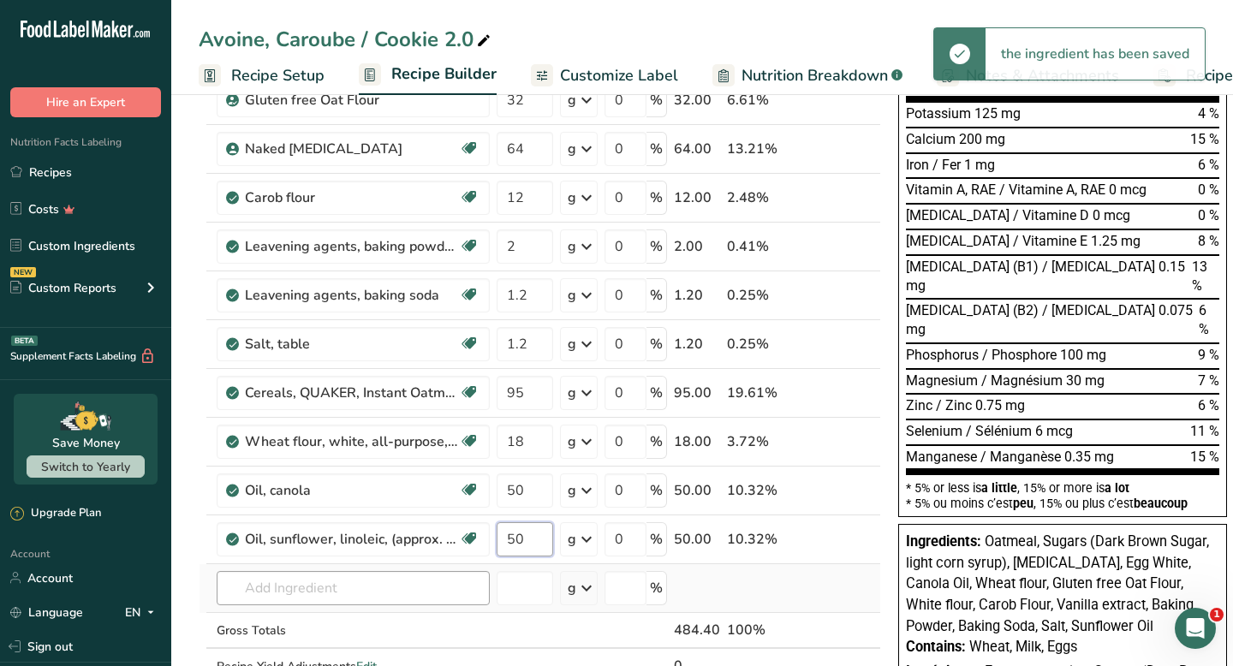
type input "50"
click at [407, 591] on div "Ingredient * Amount * Unit * Waste * .a-a{fill:#347362;}.b-a{fill:#fff;} Grams …" at bounding box center [540, 257] width 682 height 925
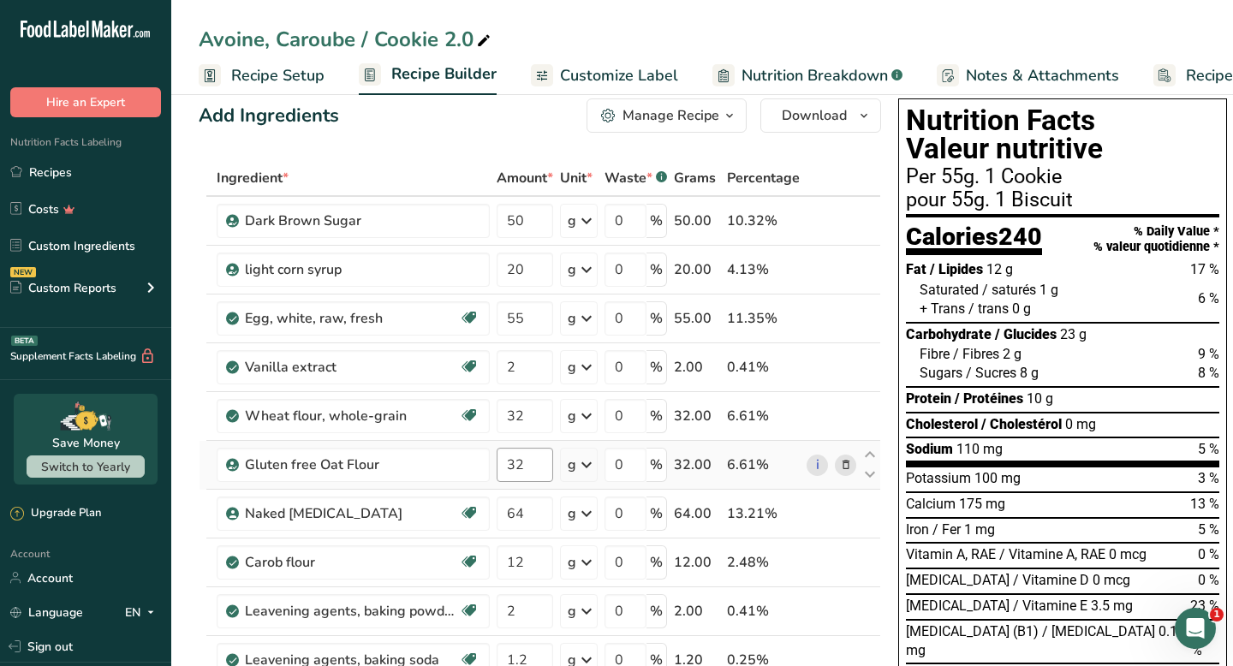
scroll to position [21, 0]
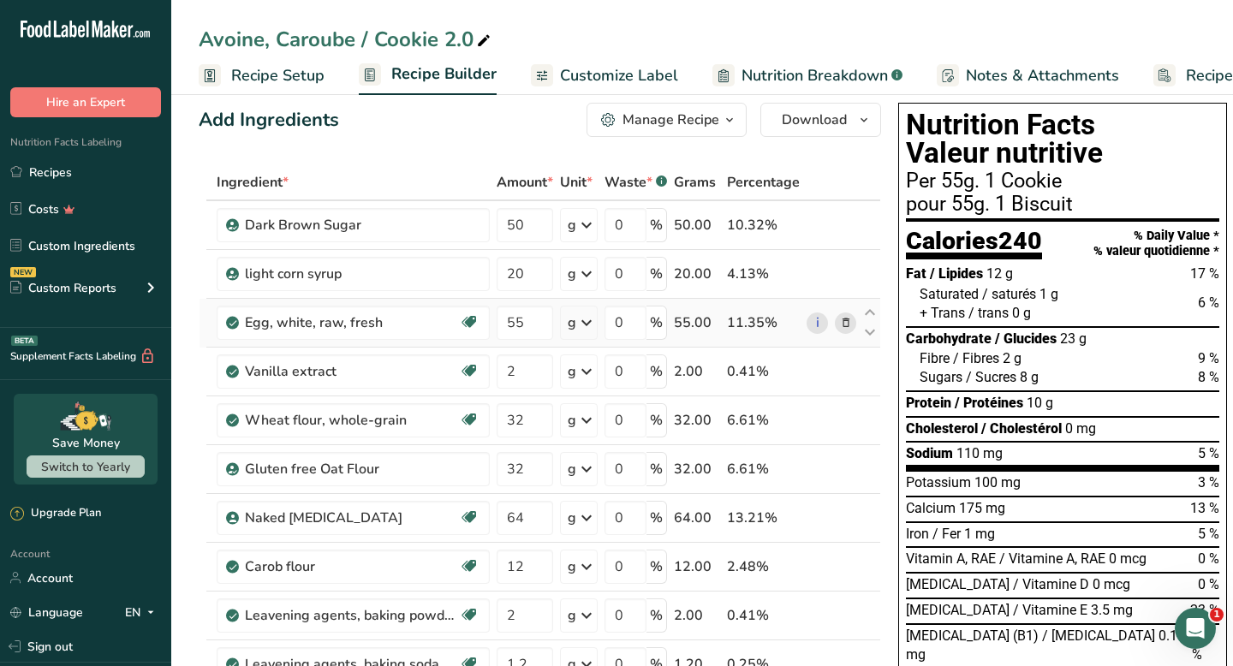
click at [845, 322] on icon at bounding box center [846, 323] width 12 height 18
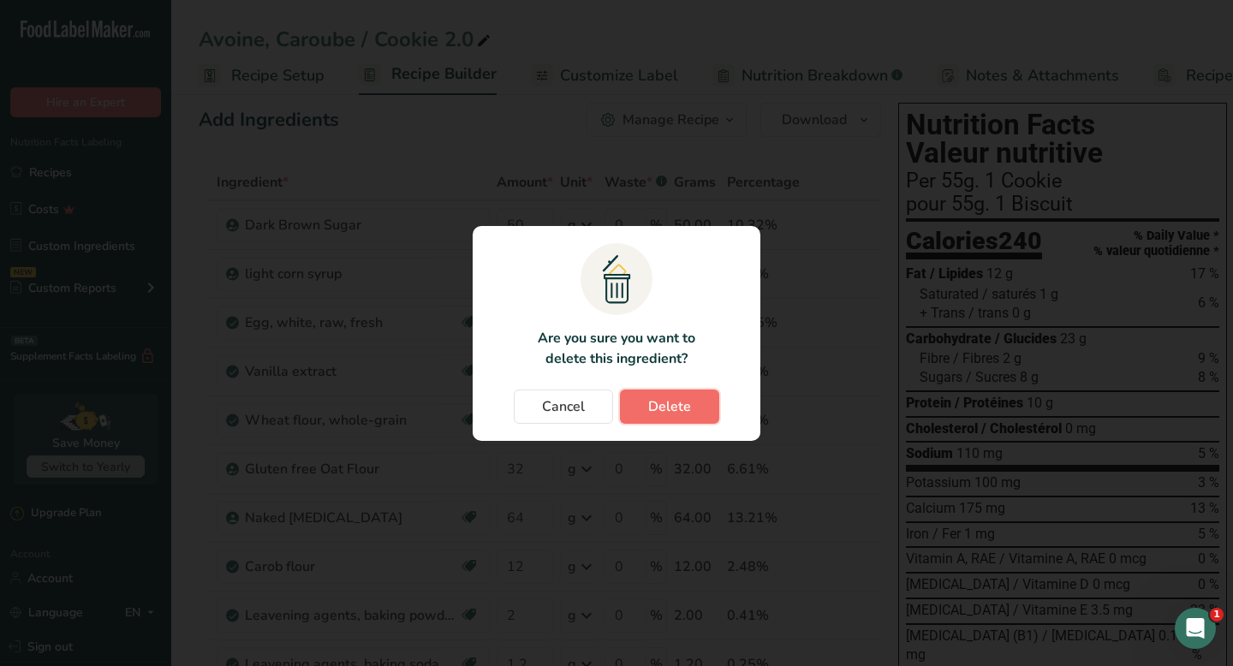
click at [668, 408] on span "Delete" at bounding box center [669, 406] width 43 height 21
type input "2"
type input "32"
type input "64"
type input "12"
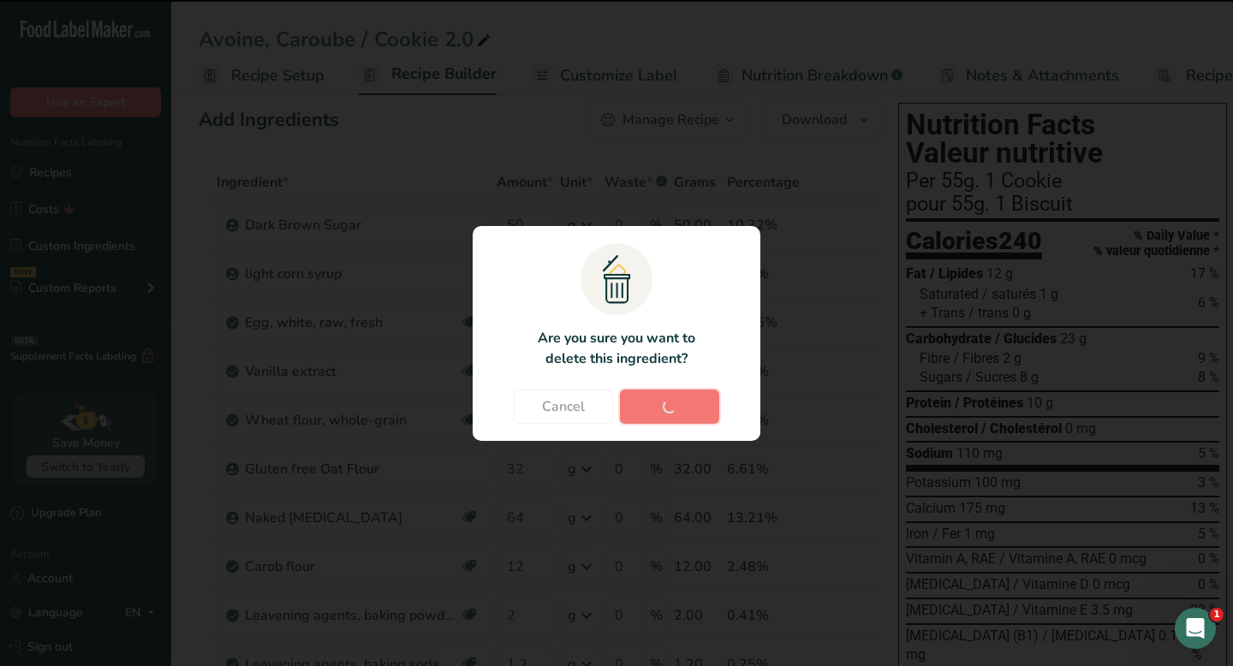
type input "2"
type input "1.2"
type input "95"
type input "18"
type input "50"
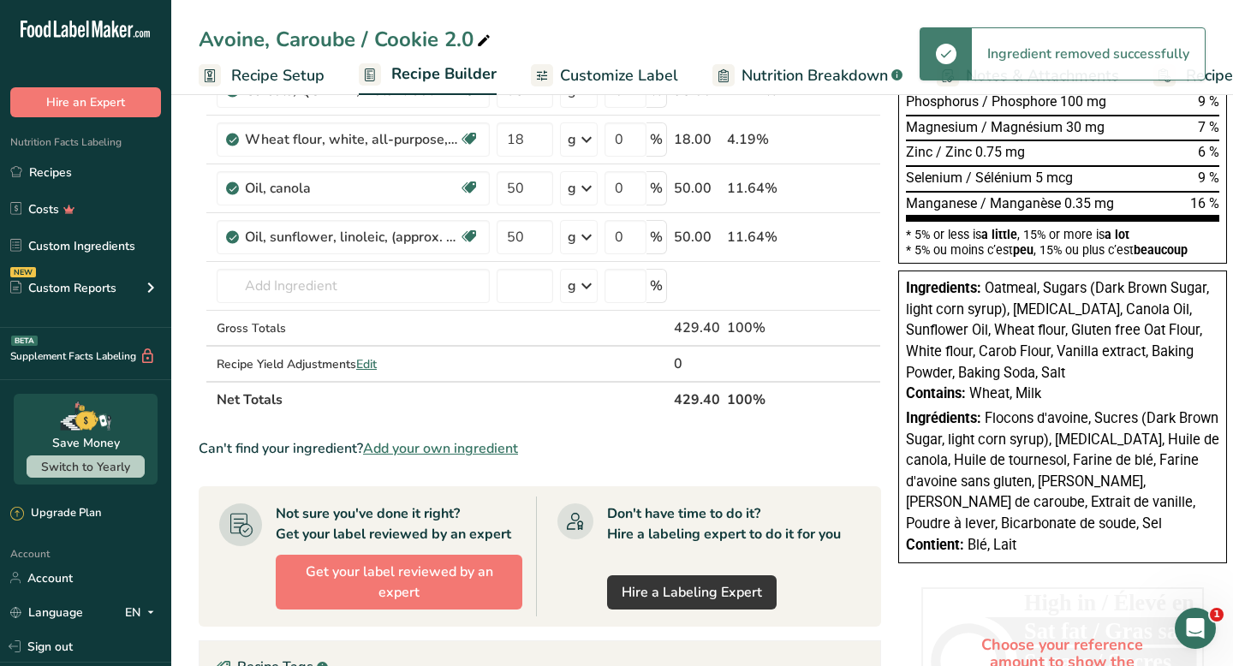
scroll to position [612, 0]
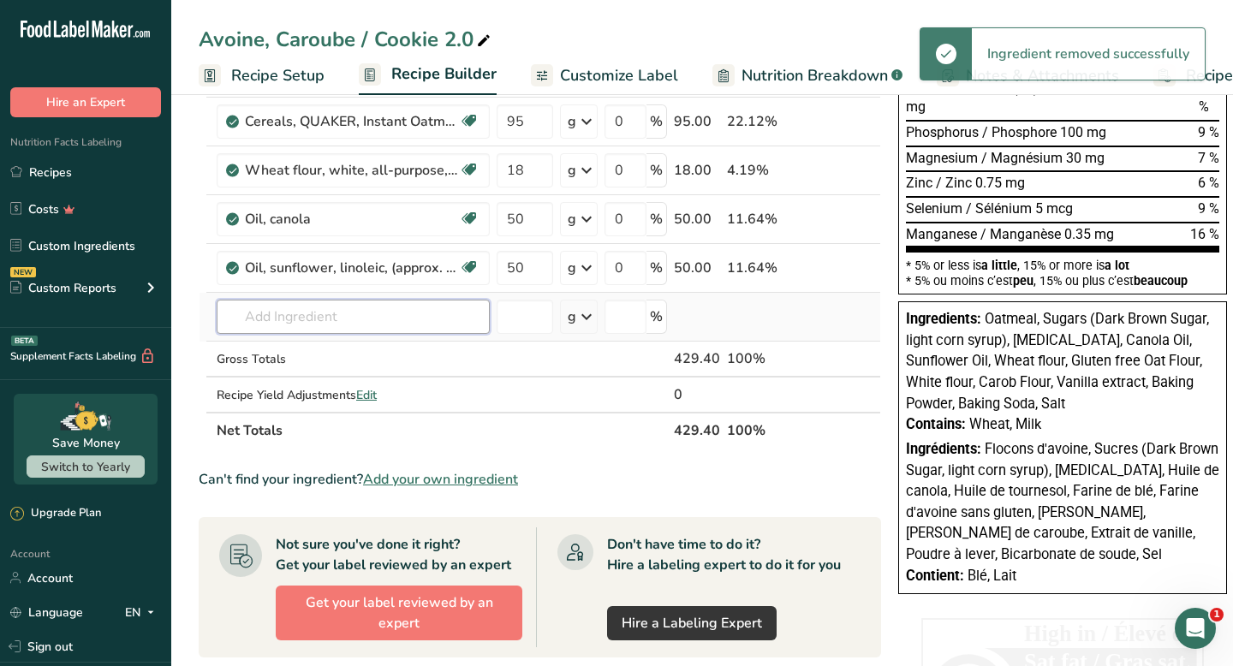
click at [413, 313] on input "text" at bounding box center [353, 317] width 273 height 34
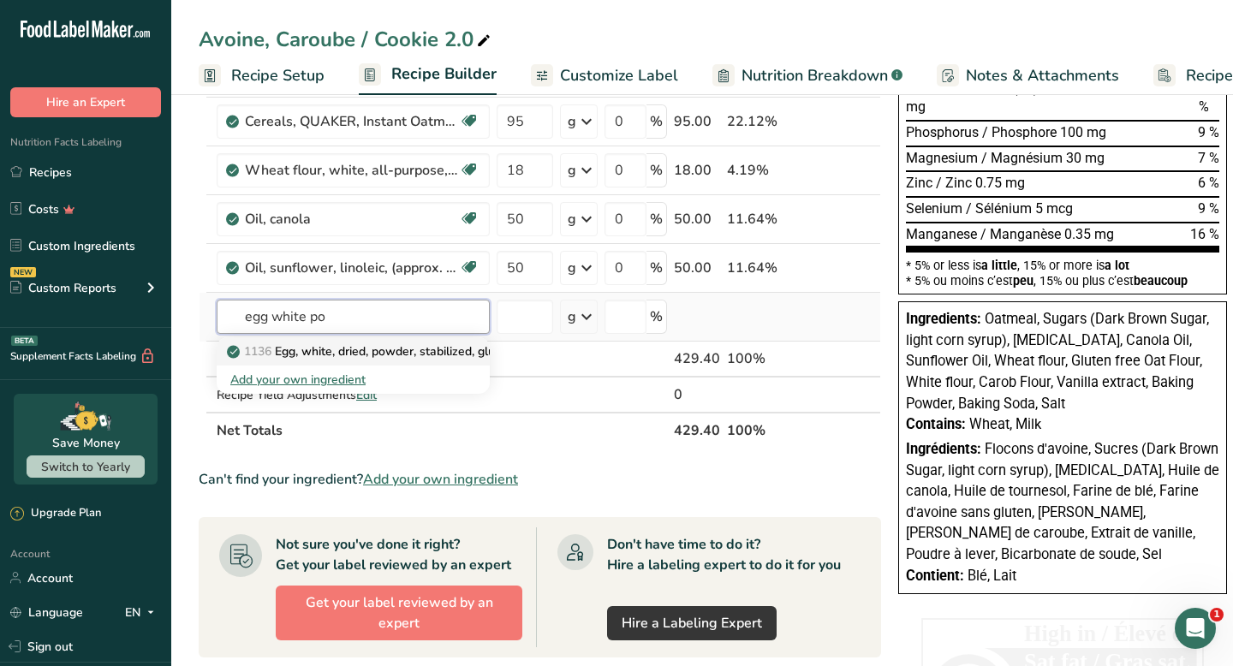
type input "egg white po"
click at [407, 350] on p "1136 Egg, white, dried, powder, stabilized, glucose reduced" at bounding box center [399, 351] width 338 height 18
type input "Egg, white, dried, powder, stabilized, glucose reduced"
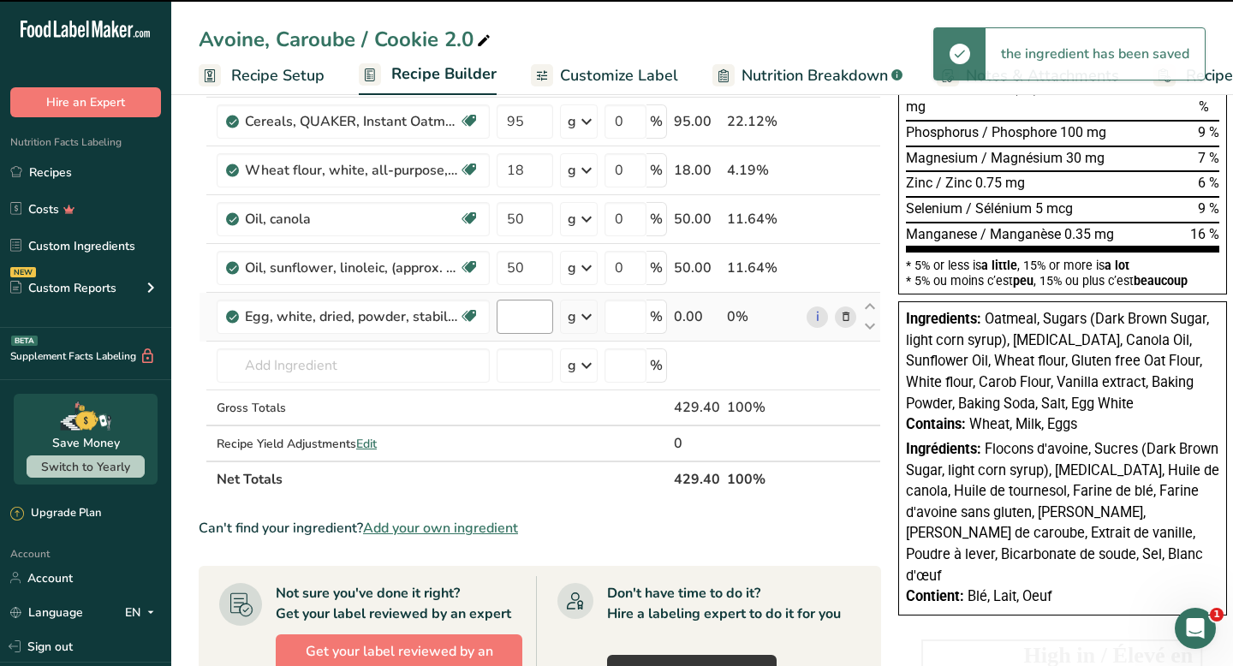
type input "0"
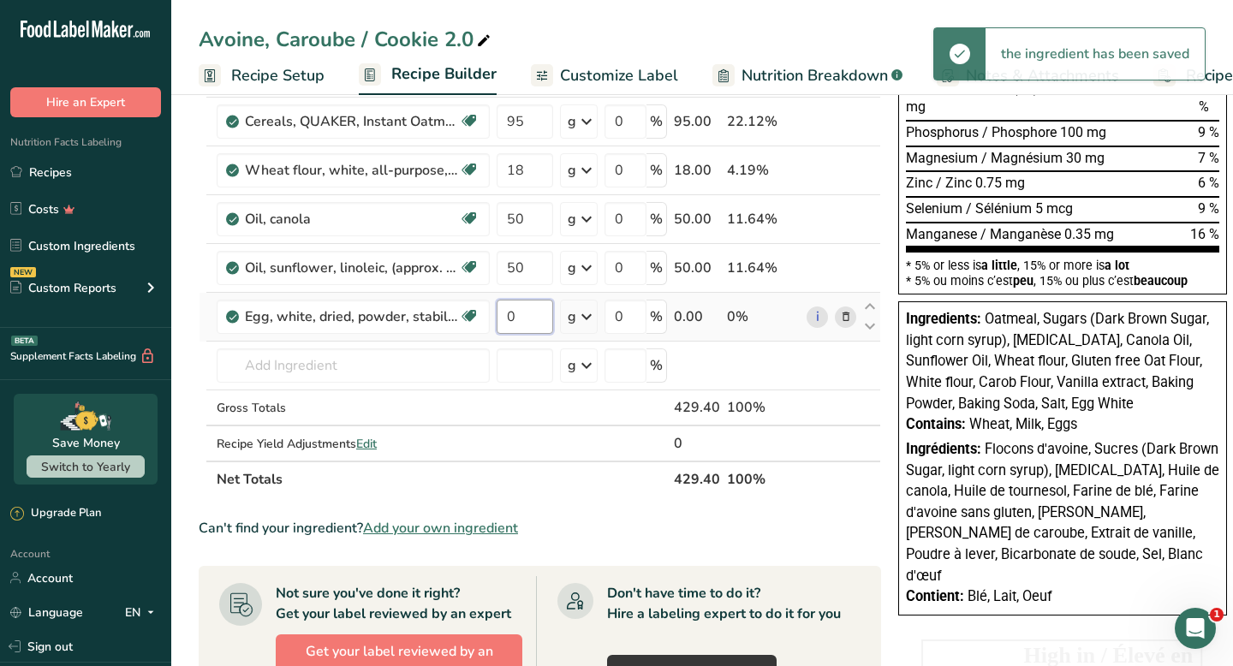
click at [524, 318] on input "0" at bounding box center [525, 317] width 57 height 34
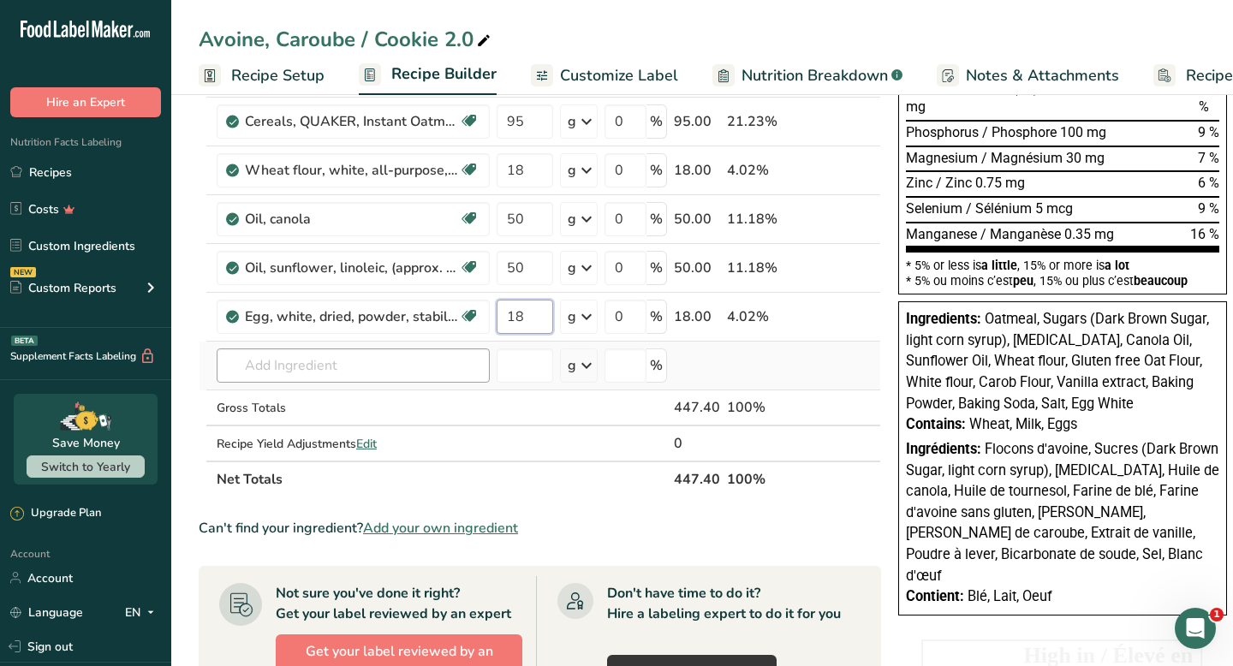
type input "18"
click at [424, 377] on div "Ingredient * Amount * Unit * Waste * .a-a{fill:#347362;}.b-a{fill:#fff;} Grams …" at bounding box center [540, 35] width 682 height 925
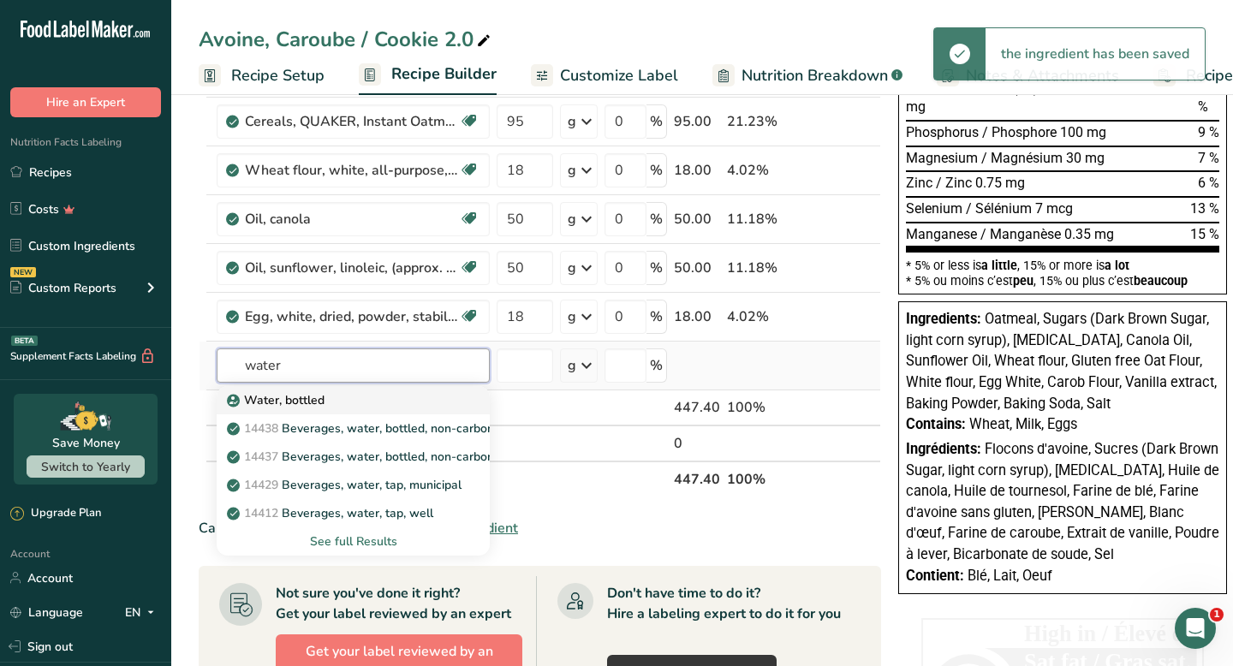
type input "water"
click at [403, 402] on div "Water, bottled" at bounding box center [339, 400] width 218 height 18
type input "Water, bottled"
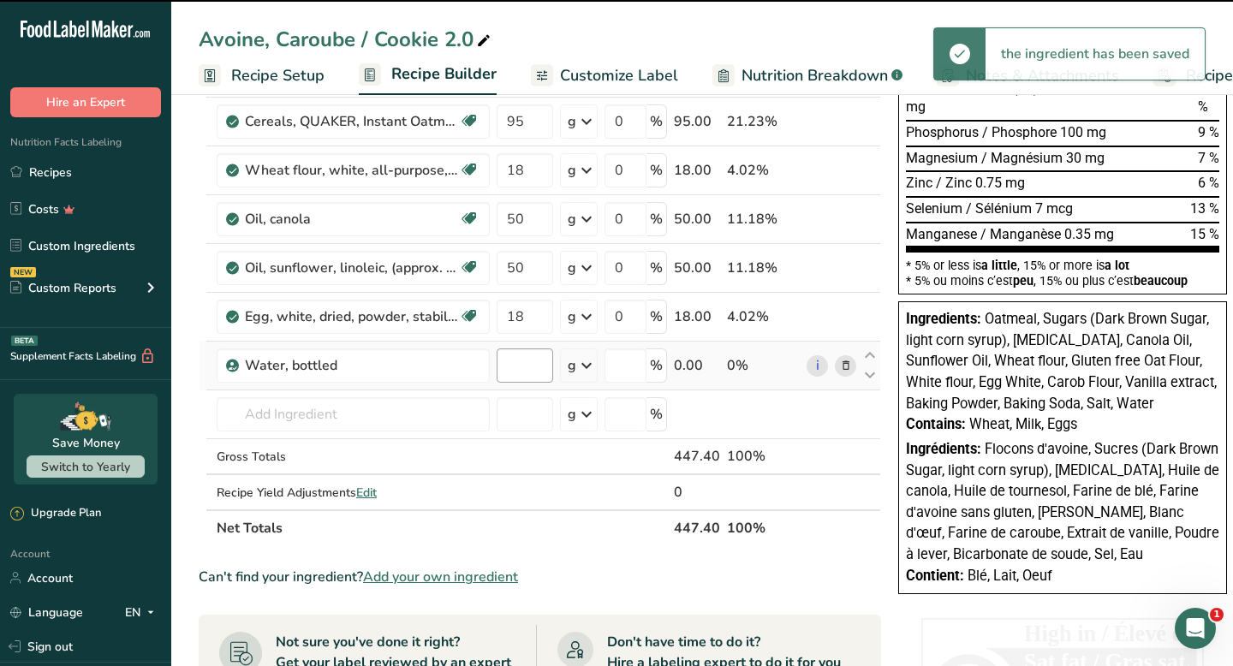
type input "0"
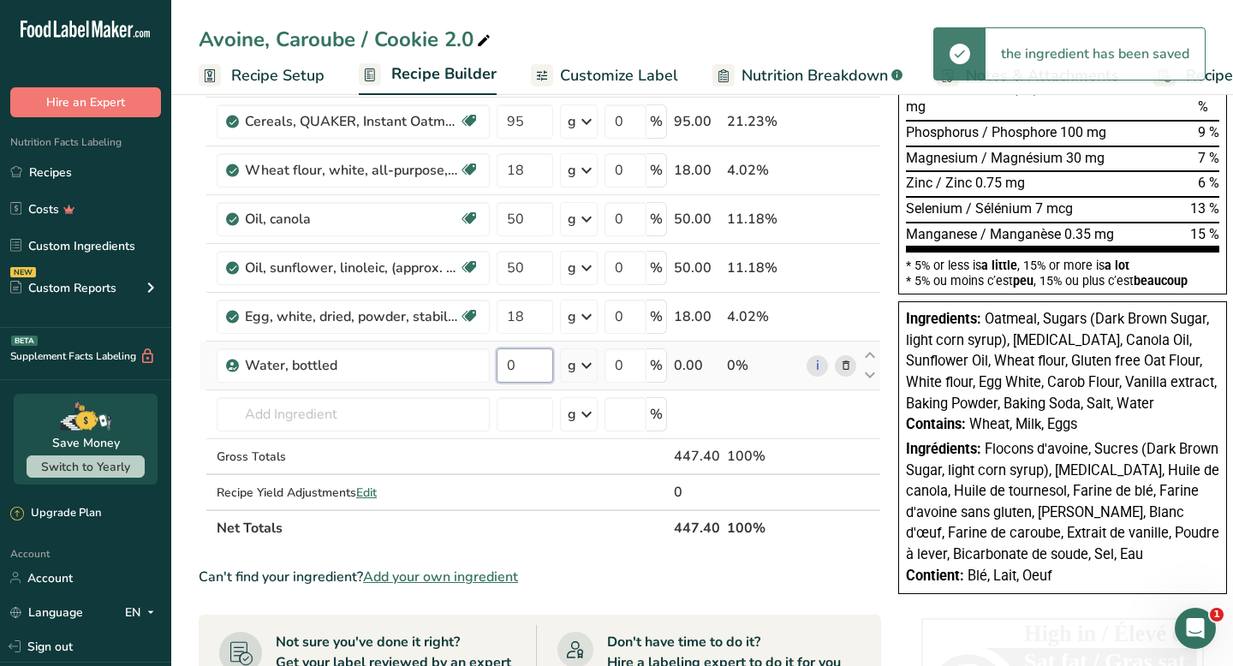
click at [518, 366] on input "0" at bounding box center [525, 365] width 57 height 34
type input "60"
click at [414, 407] on div "Ingredient * Amount * Unit * Waste * .a-a{fill:#347362;}.b-a{fill:#fff;} Grams …" at bounding box center [540, 59] width 682 height 973
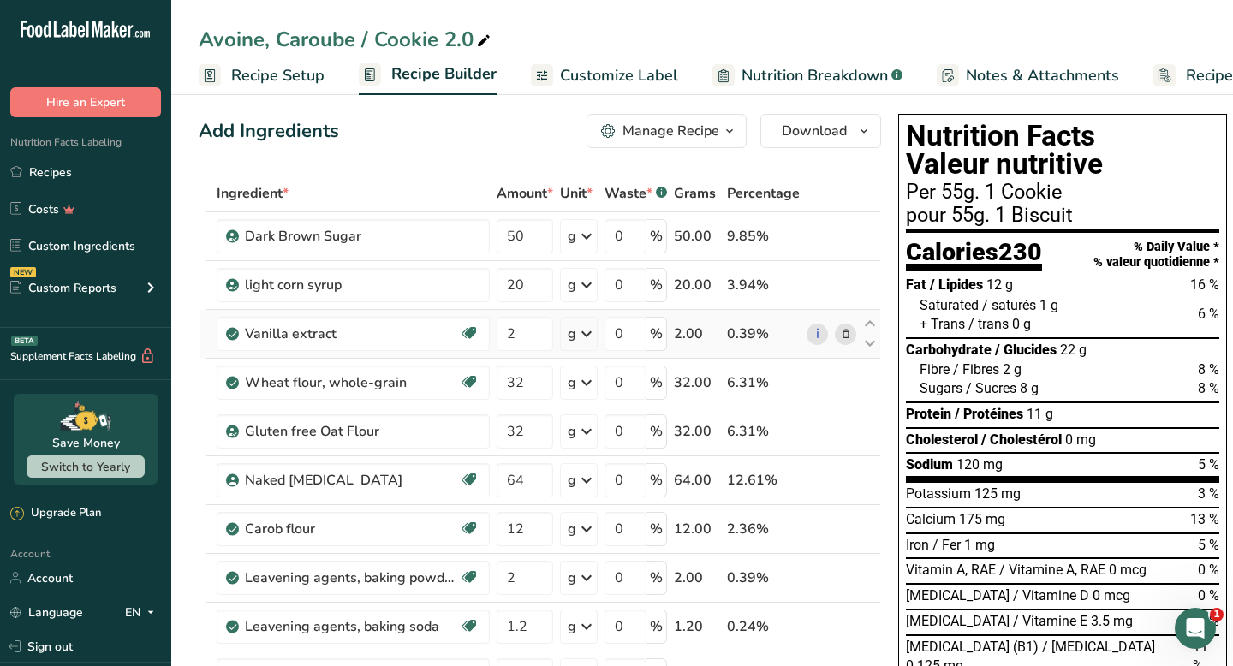
scroll to position [0, 0]
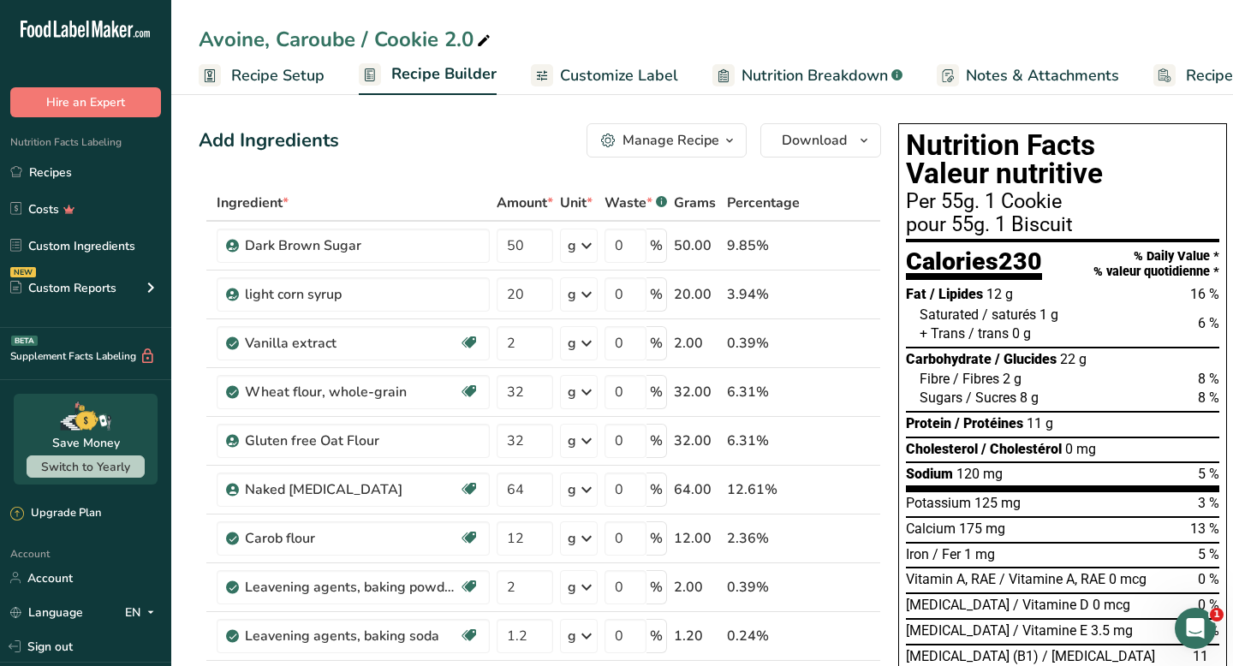
click at [610, 82] on span "Customize Label" at bounding box center [619, 75] width 118 height 23
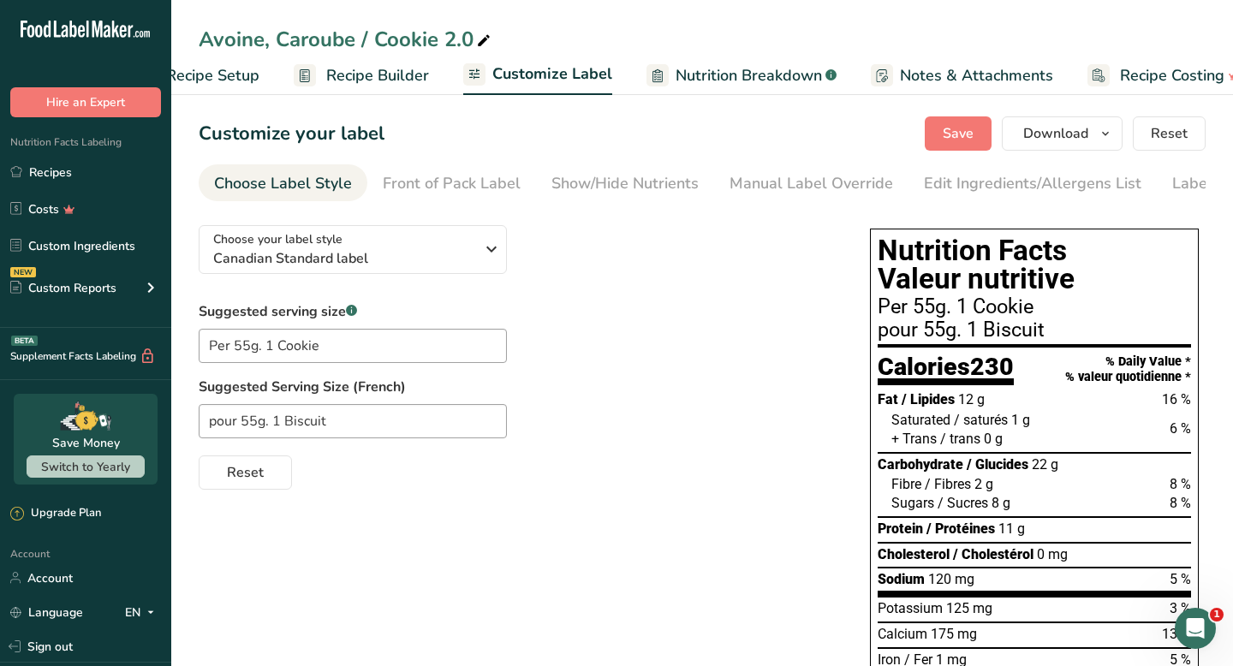
scroll to position [0, 100]
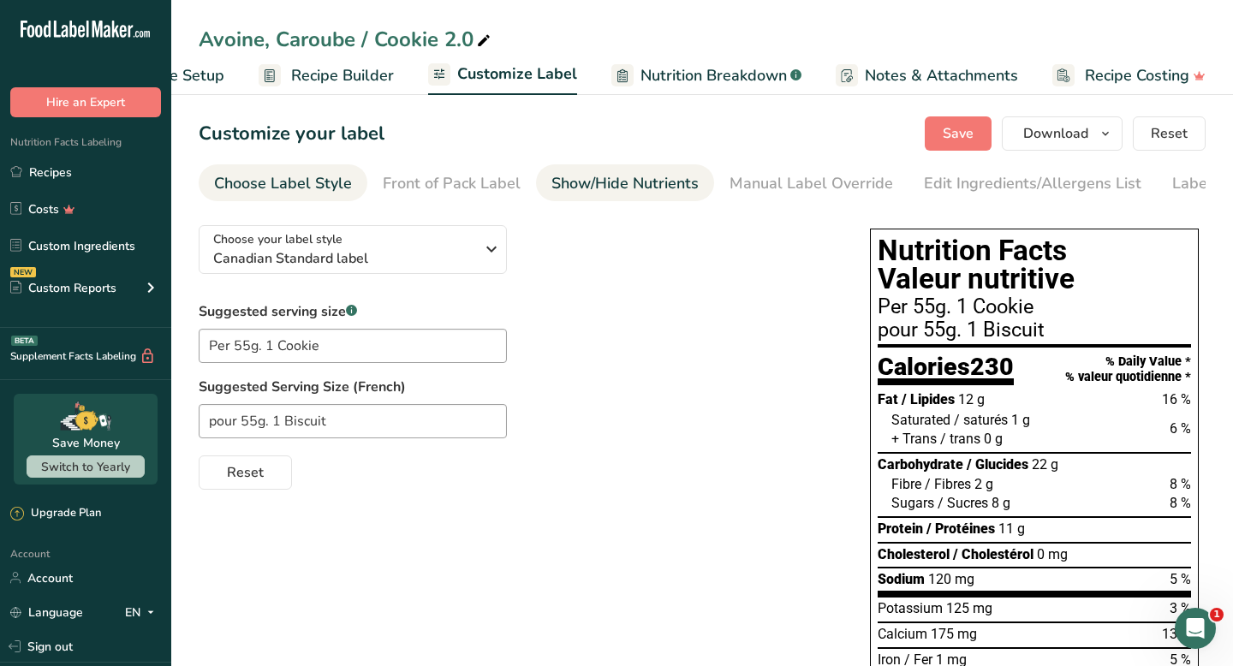
click at [582, 180] on div "Show/Hide Nutrients" at bounding box center [624, 183] width 147 height 23
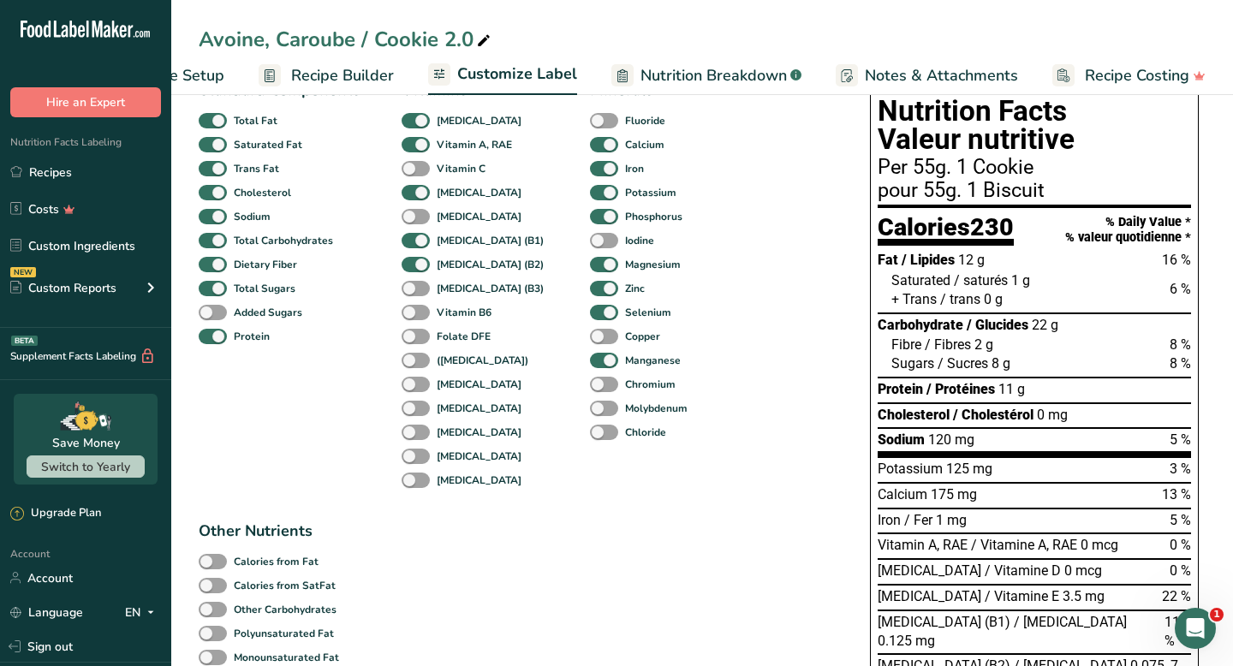
scroll to position [142, 0]
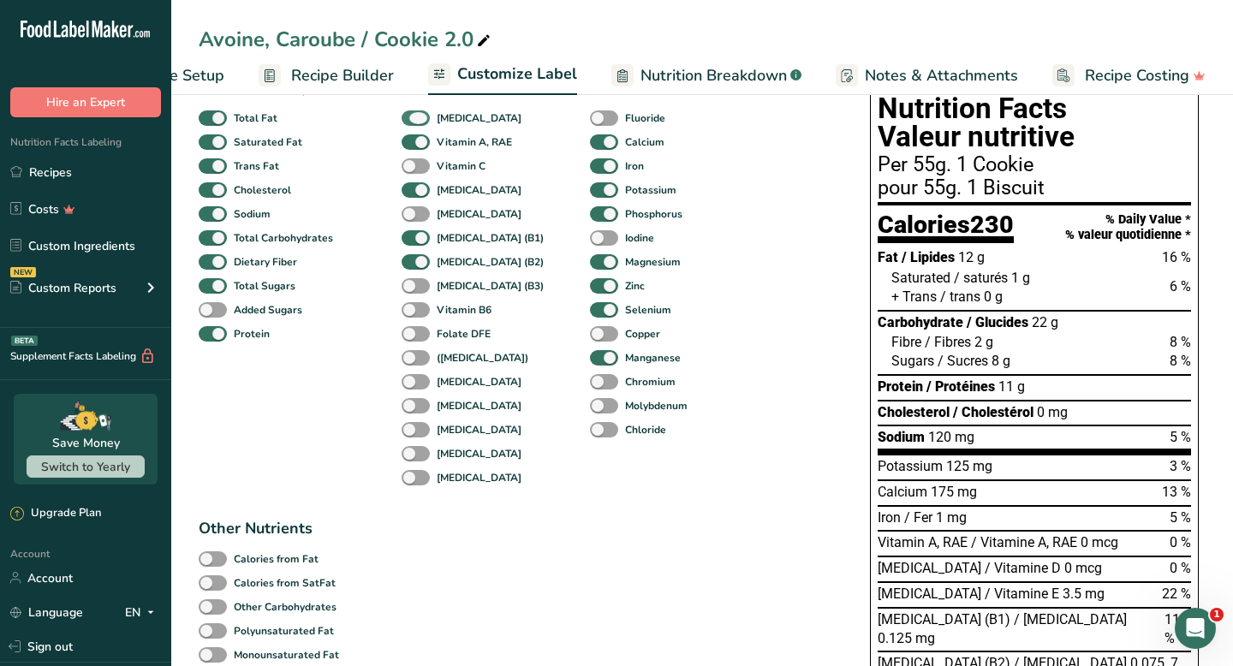
click at [417, 120] on span at bounding box center [416, 118] width 28 height 16
click at [413, 120] on input "[MEDICAL_DATA]" at bounding box center [407, 117] width 11 height 11
checkbox input "false"
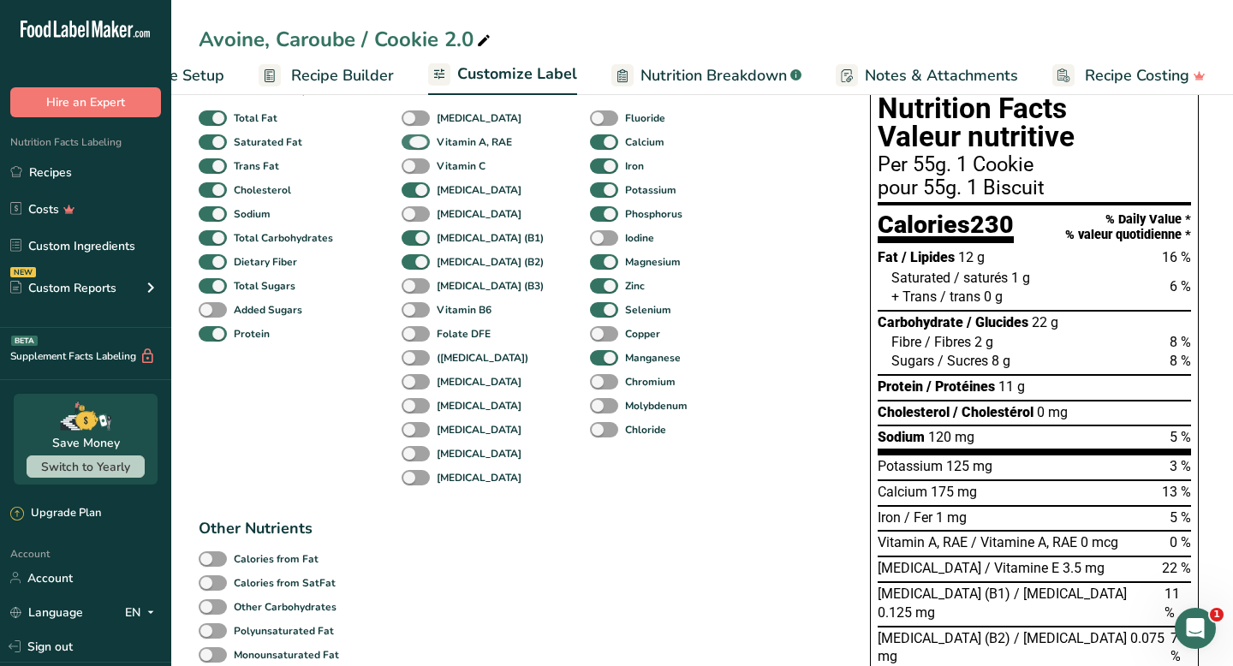
click at [419, 149] on span at bounding box center [416, 142] width 28 height 16
click at [413, 147] on input "Vitamin A, RAE" at bounding box center [407, 141] width 11 height 11
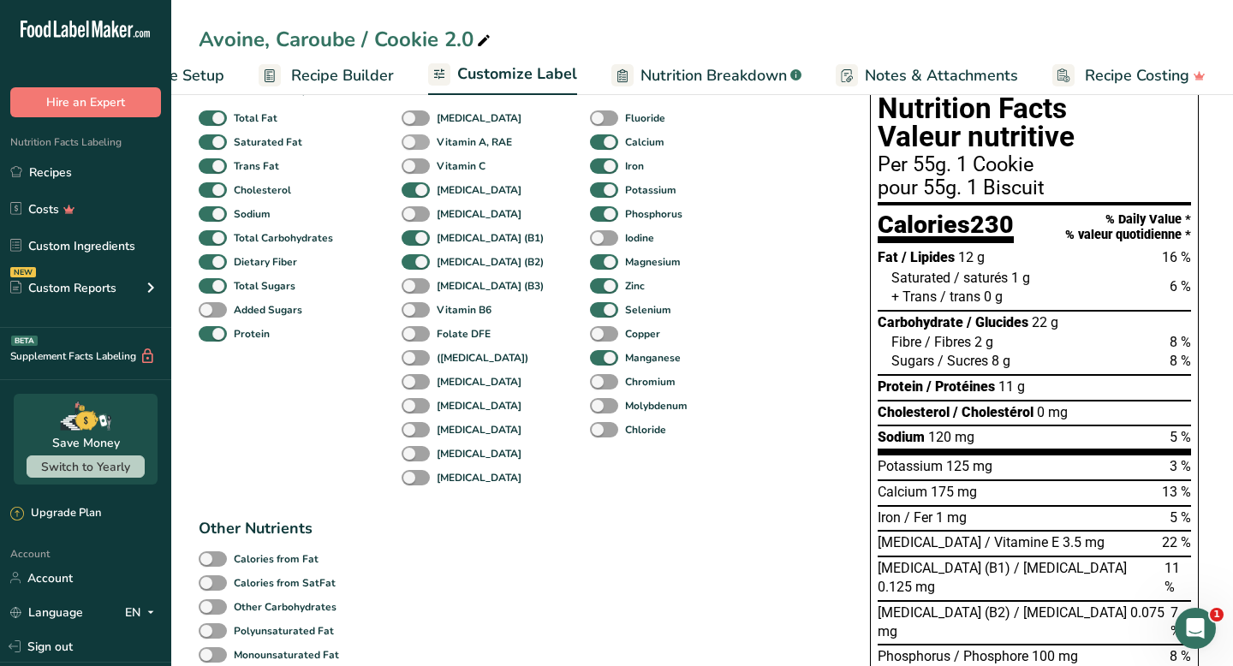
click at [419, 149] on span at bounding box center [416, 142] width 28 height 16
click at [413, 147] on input "Vitamin A, RAE" at bounding box center [407, 141] width 11 height 11
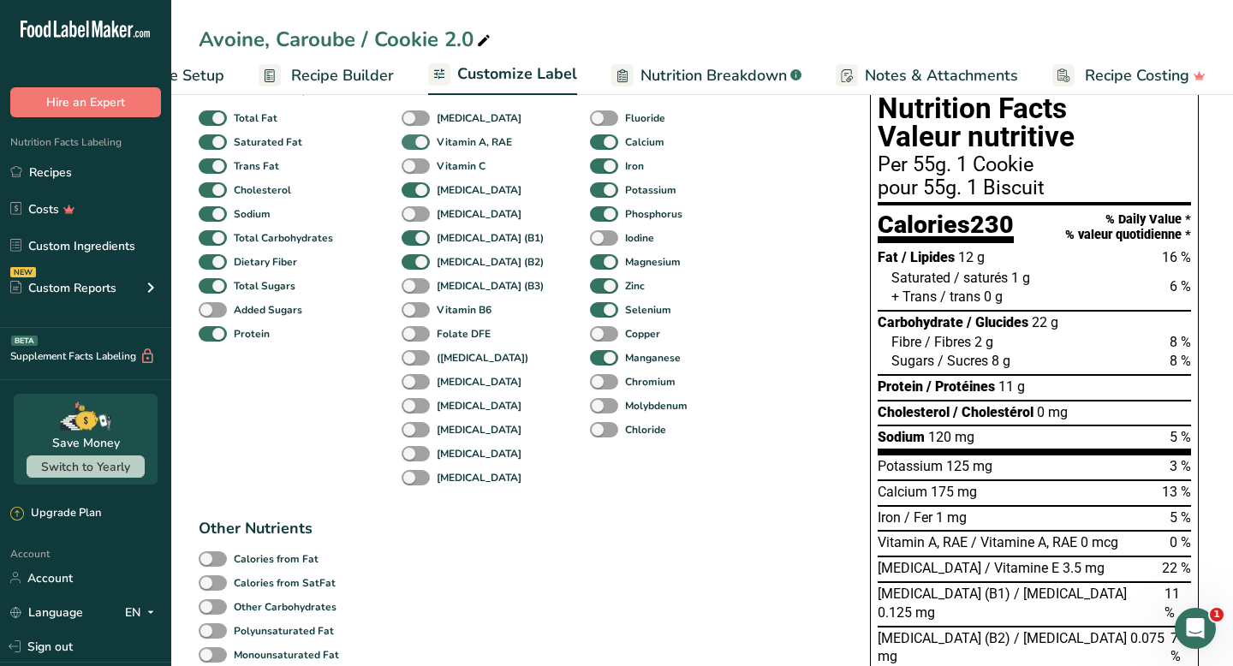
click at [419, 149] on span at bounding box center [416, 142] width 28 height 16
click at [413, 147] on input "Vitamin A, RAE" at bounding box center [407, 141] width 11 height 11
checkbox input "false"
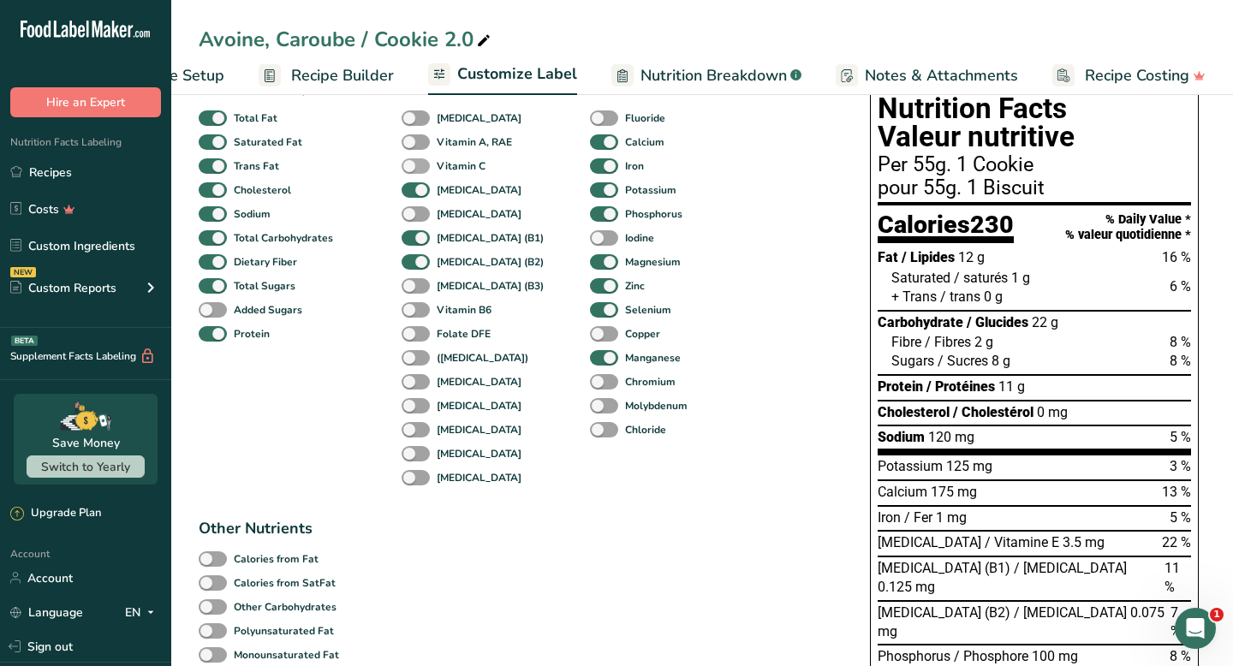
click at [419, 174] on span at bounding box center [416, 166] width 28 height 16
click at [413, 171] on input "Vitamin C" at bounding box center [407, 165] width 11 height 11
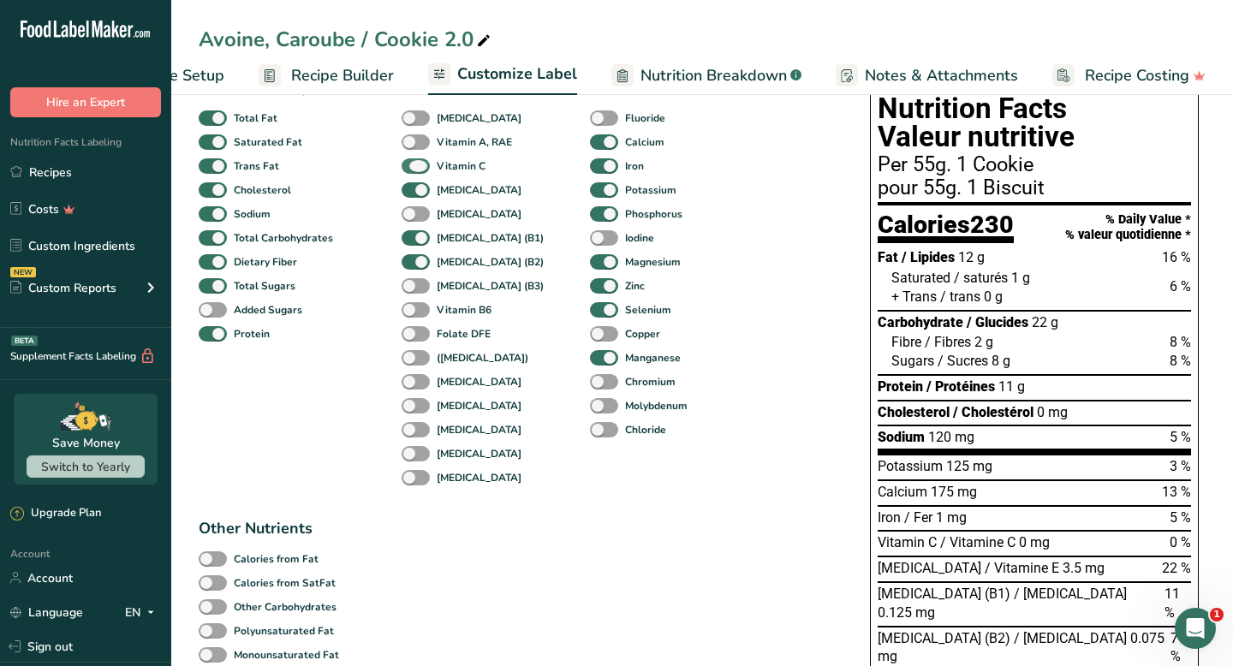
click at [419, 174] on span at bounding box center [416, 166] width 28 height 16
click at [413, 171] on input "Vitamin C" at bounding box center [407, 165] width 11 height 11
checkbox input "false"
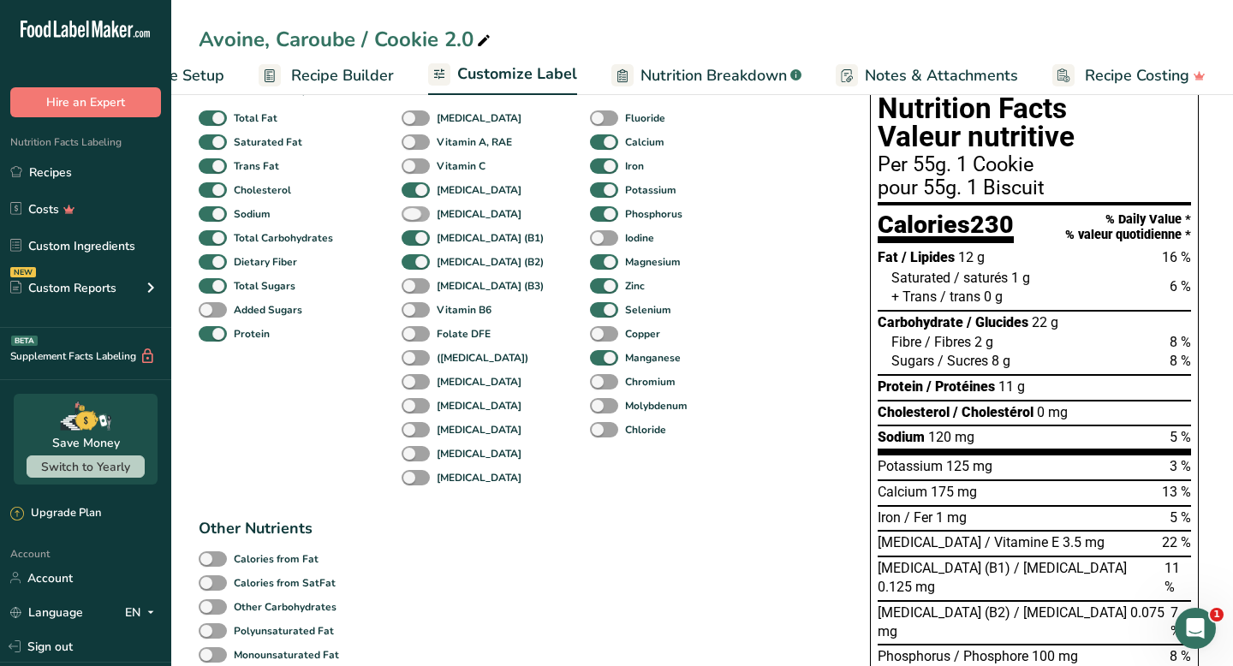
click at [417, 217] on span at bounding box center [416, 214] width 28 height 16
click at [413, 217] on input "[MEDICAL_DATA]" at bounding box center [407, 213] width 11 height 11
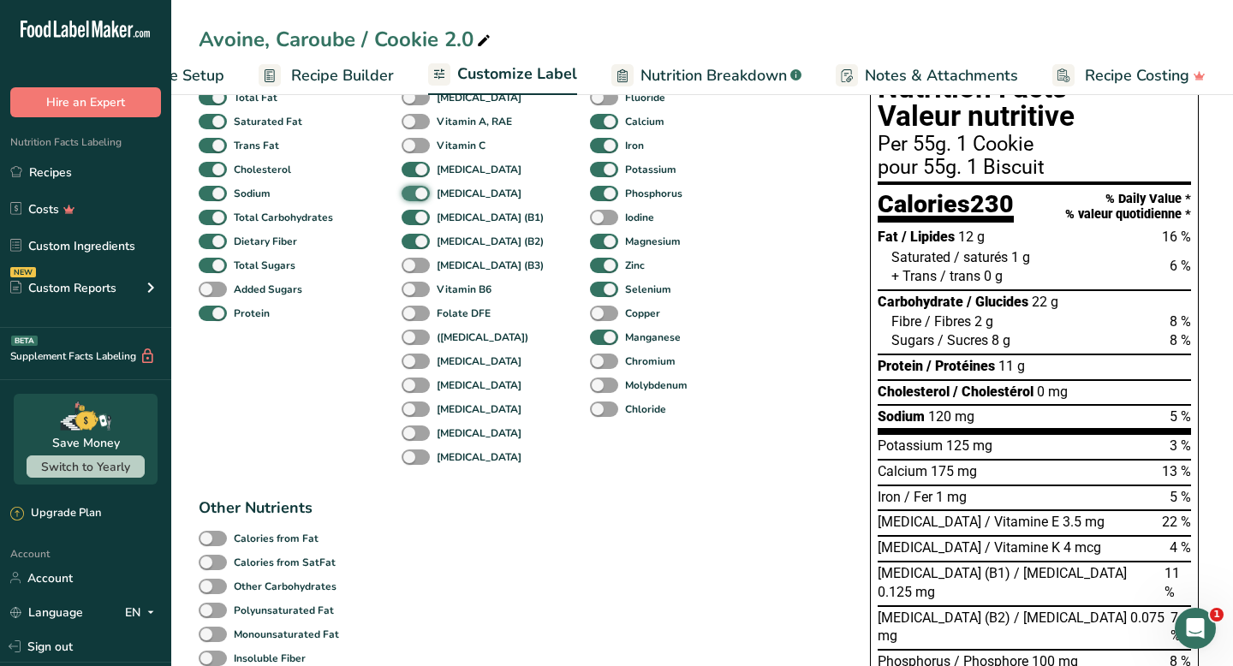
scroll to position [164, 0]
click at [415, 193] on span at bounding box center [416, 193] width 28 height 16
click at [413, 193] on input "[MEDICAL_DATA]" at bounding box center [407, 192] width 11 height 11
checkbox input "false"
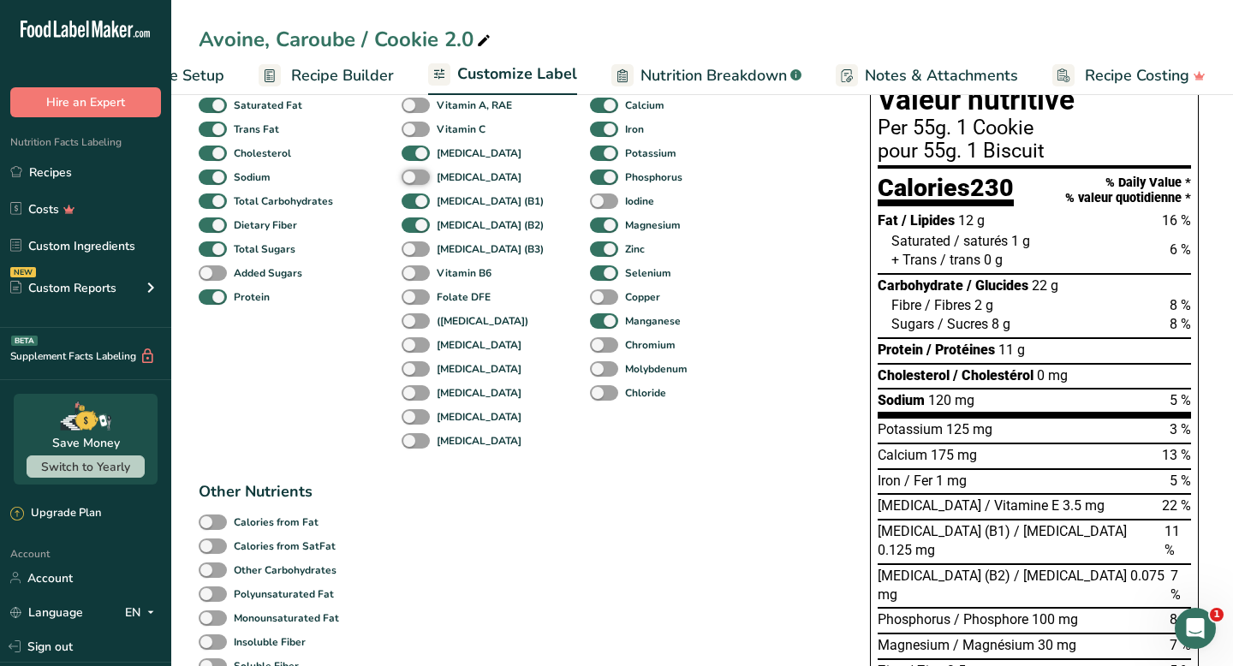
scroll to position [181, 0]
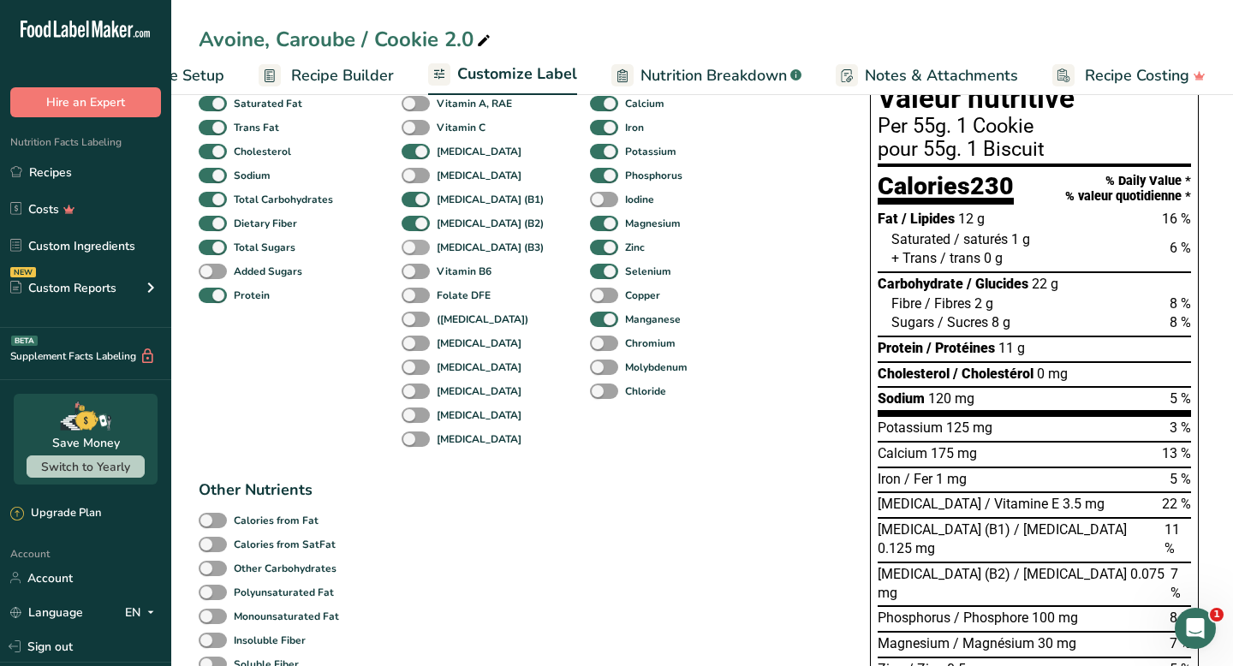
click at [417, 248] on span at bounding box center [416, 248] width 28 height 16
click at [413, 248] on input "[MEDICAL_DATA] (B3)" at bounding box center [407, 246] width 11 height 11
click at [417, 248] on span at bounding box center [416, 248] width 28 height 16
click at [413, 248] on input "[MEDICAL_DATA] (B3)" at bounding box center [407, 246] width 11 height 11
checkbox input "false"
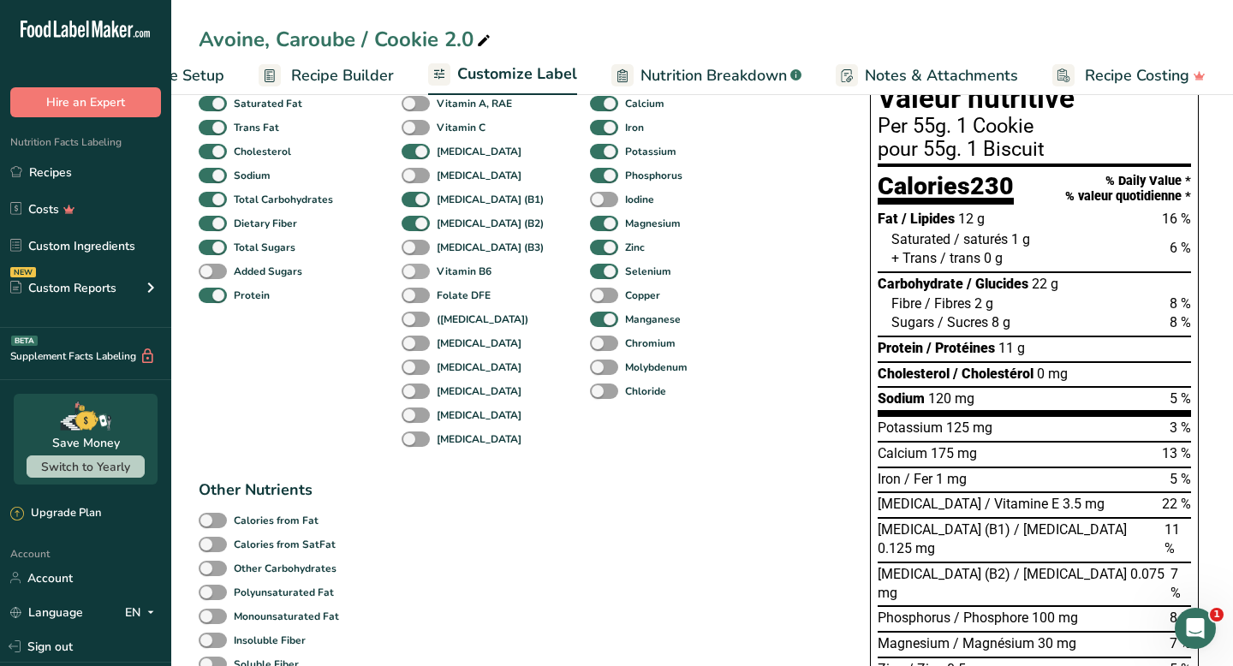
click at [416, 270] on span at bounding box center [416, 272] width 28 height 16
click at [413, 270] on input "Vitamin B6" at bounding box center [407, 270] width 11 height 11
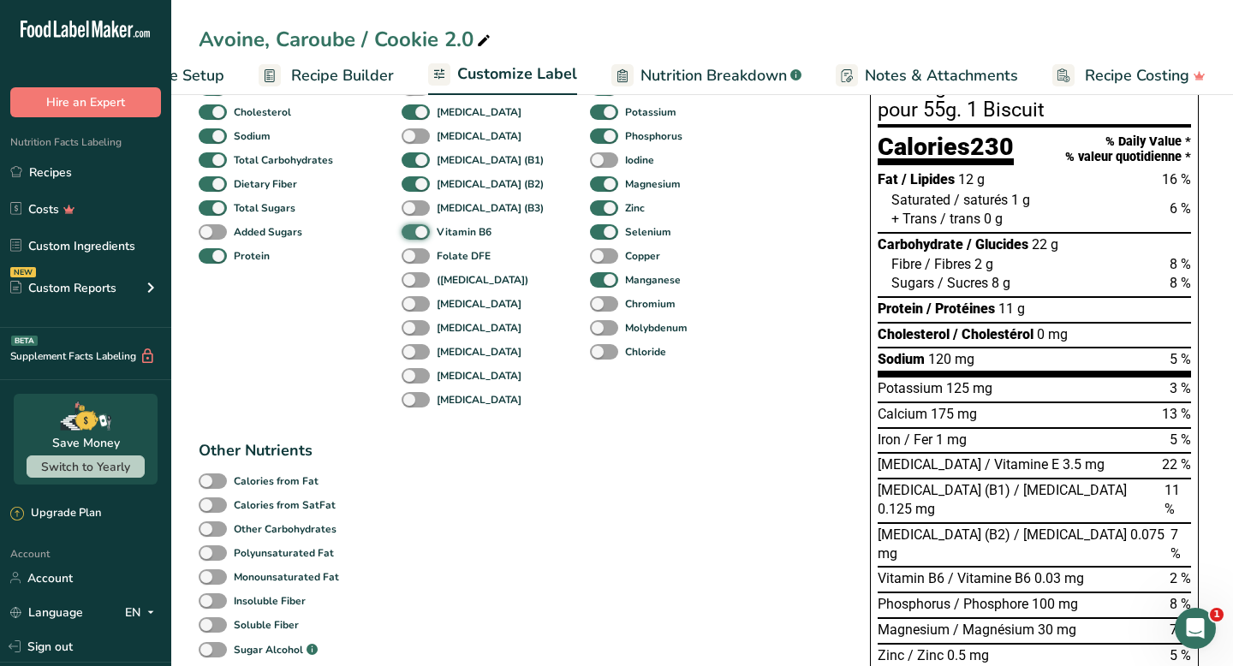
scroll to position [225, 0]
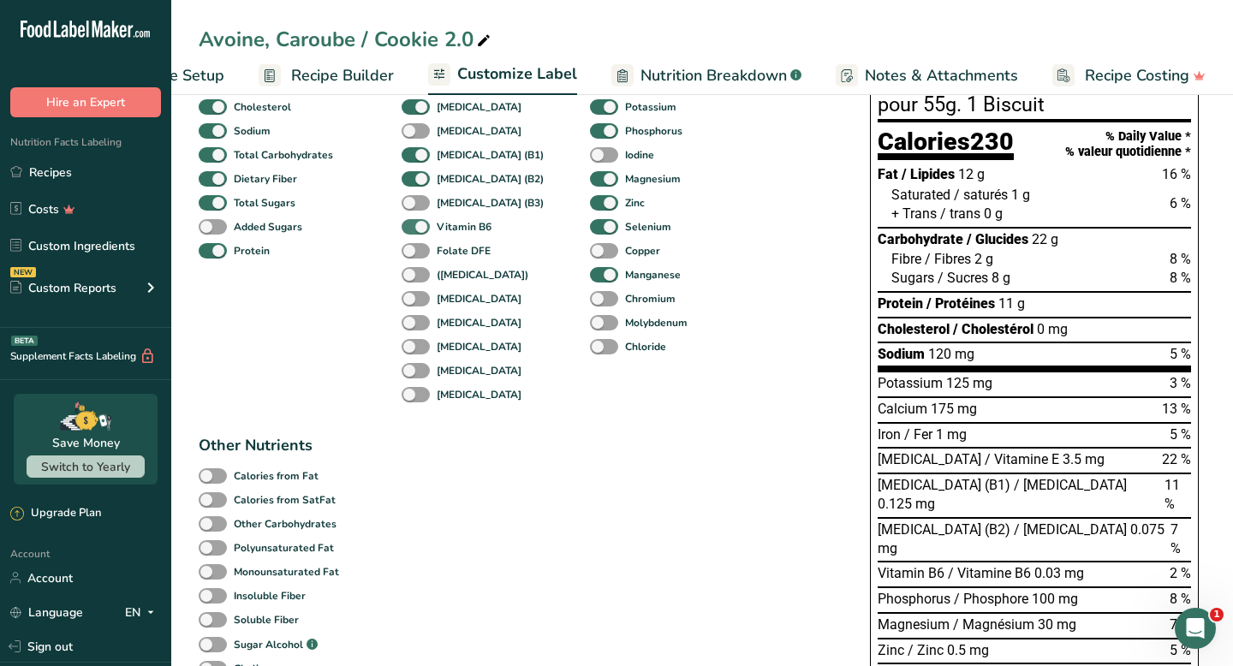
click at [411, 224] on span at bounding box center [416, 227] width 28 height 16
click at [411, 224] on input "Vitamin B6" at bounding box center [407, 226] width 11 height 11
checkbox input "false"
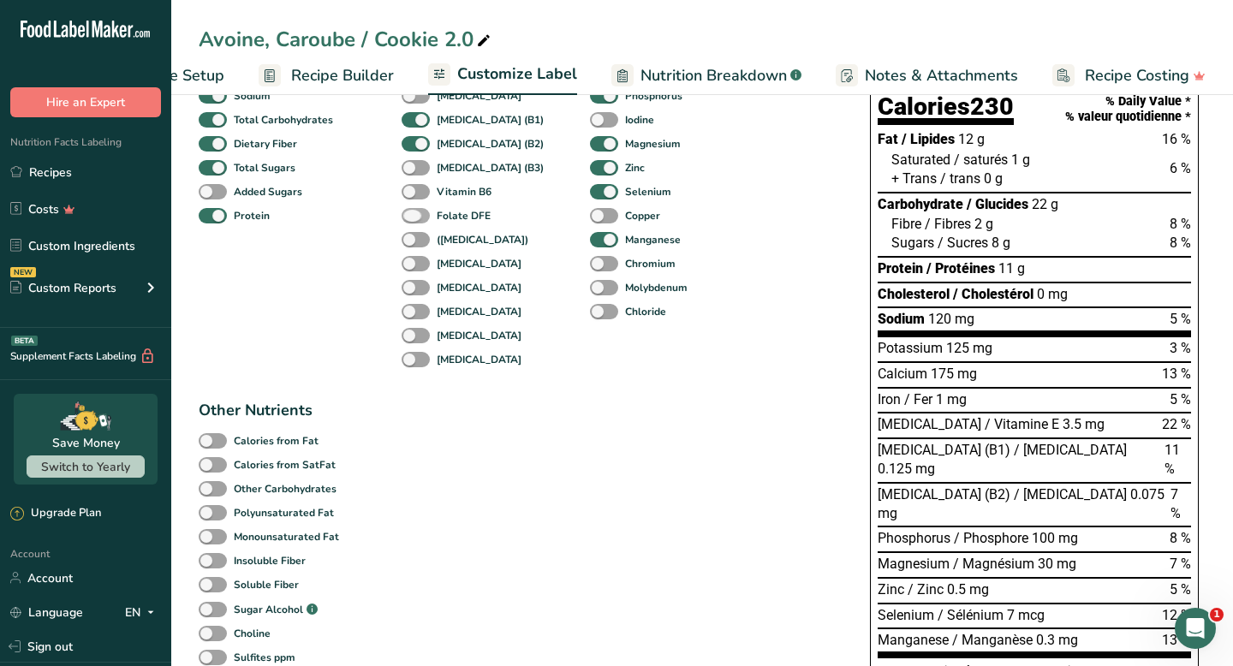
click at [414, 218] on span at bounding box center [416, 216] width 28 height 16
click at [413, 218] on input "Folate DFE" at bounding box center [407, 215] width 11 height 11
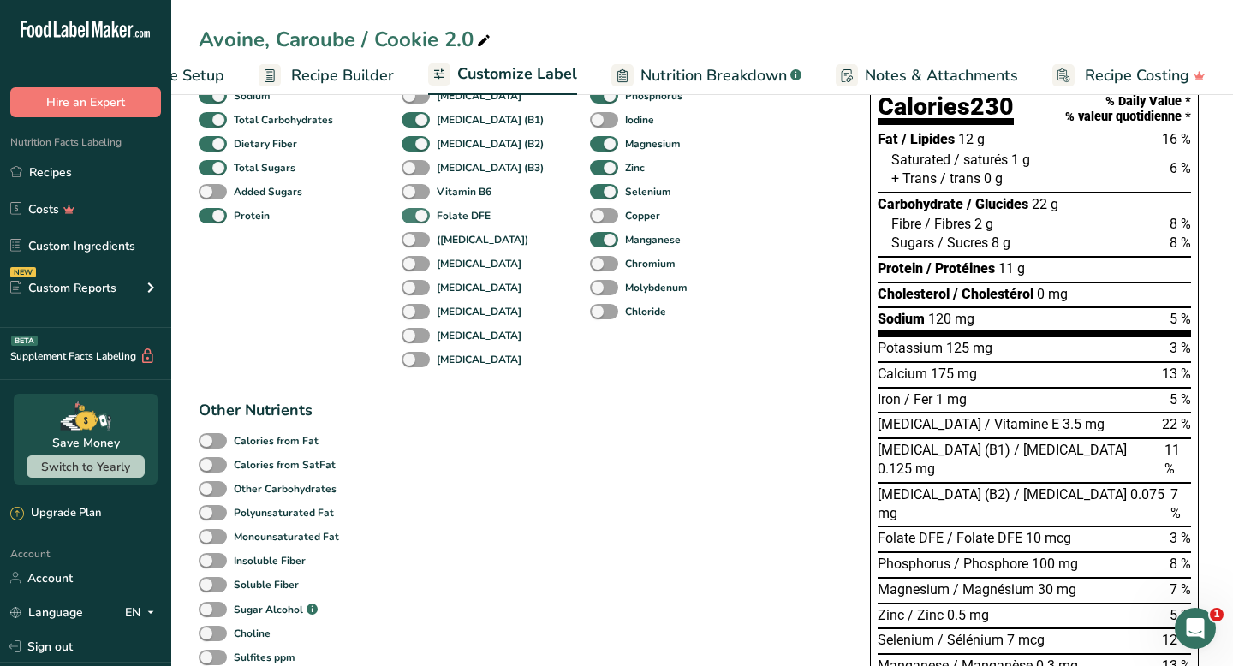
click at [414, 217] on span at bounding box center [416, 216] width 28 height 16
click at [413, 217] on input "Folate DFE" at bounding box center [407, 215] width 11 height 11
checkbox input "false"
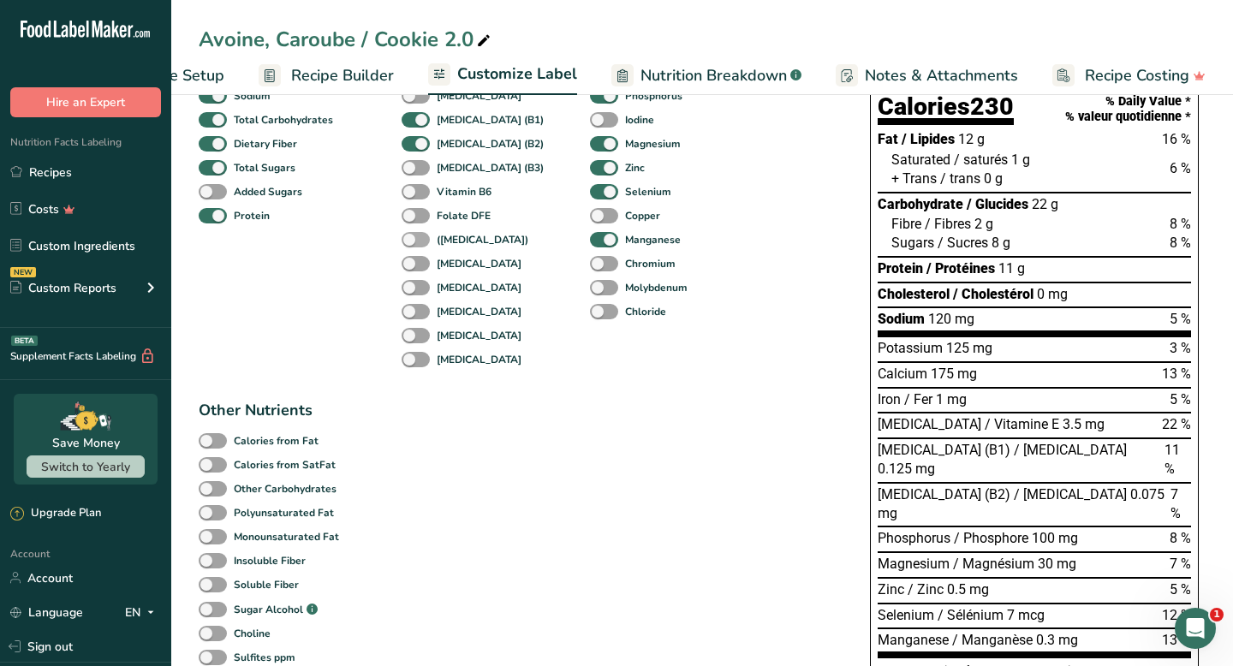
click at [418, 248] on span at bounding box center [416, 240] width 28 height 16
click at [413, 245] on input "([MEDICAL_DATA])" at bounding box center [407, 239] width 11 height 11
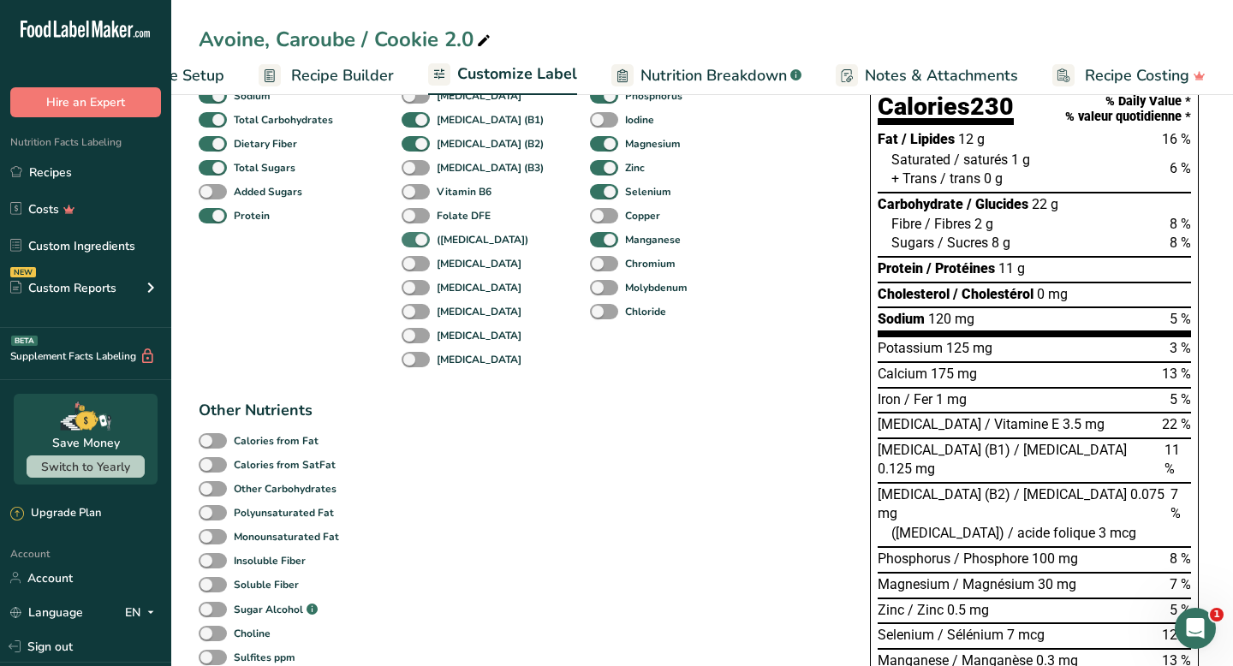
click at [418, 248] on span at bounding box center [416, 240] width 28 height 16
click at [413, 245] on input "([MEDICAL_DATA])" at bounding box center [407, 239] width 11 height 11
checkbox input "false"
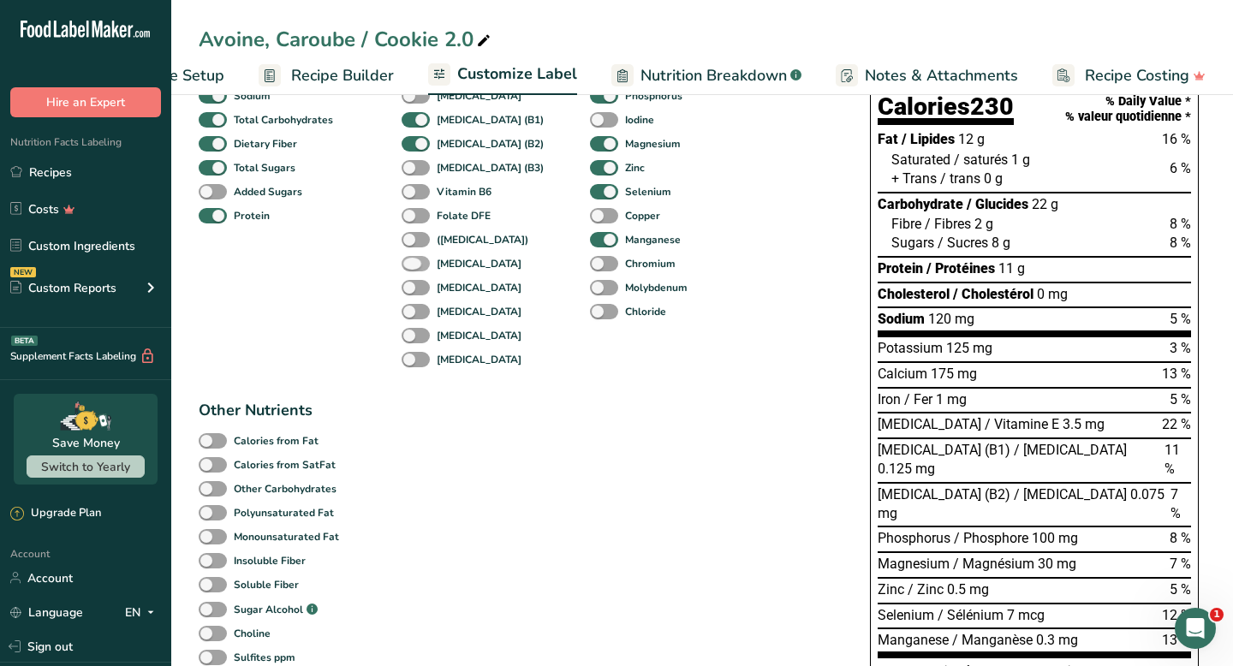
click at [425, 272] on span at bounding box center [416, 264] width 28 height 16
click at [413, 269] on input "[MEDICAL_DATA]" at bounding box center [407, 263] width 11 height 11
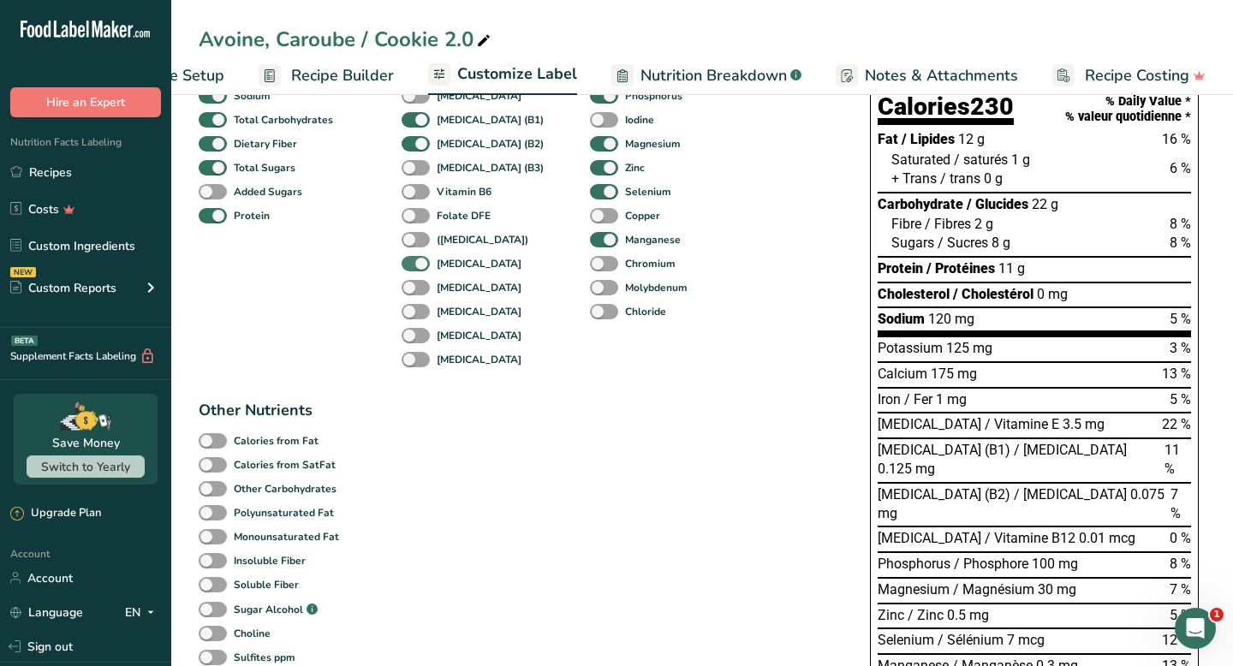
click at [425, 272] on span at bounding box center [416, 264] width 28 height 16
click at [413, 269] on input "[MEDICAL_DATA]" at bounding box center [407, 263] width 11 height 11
checkbox input "false"
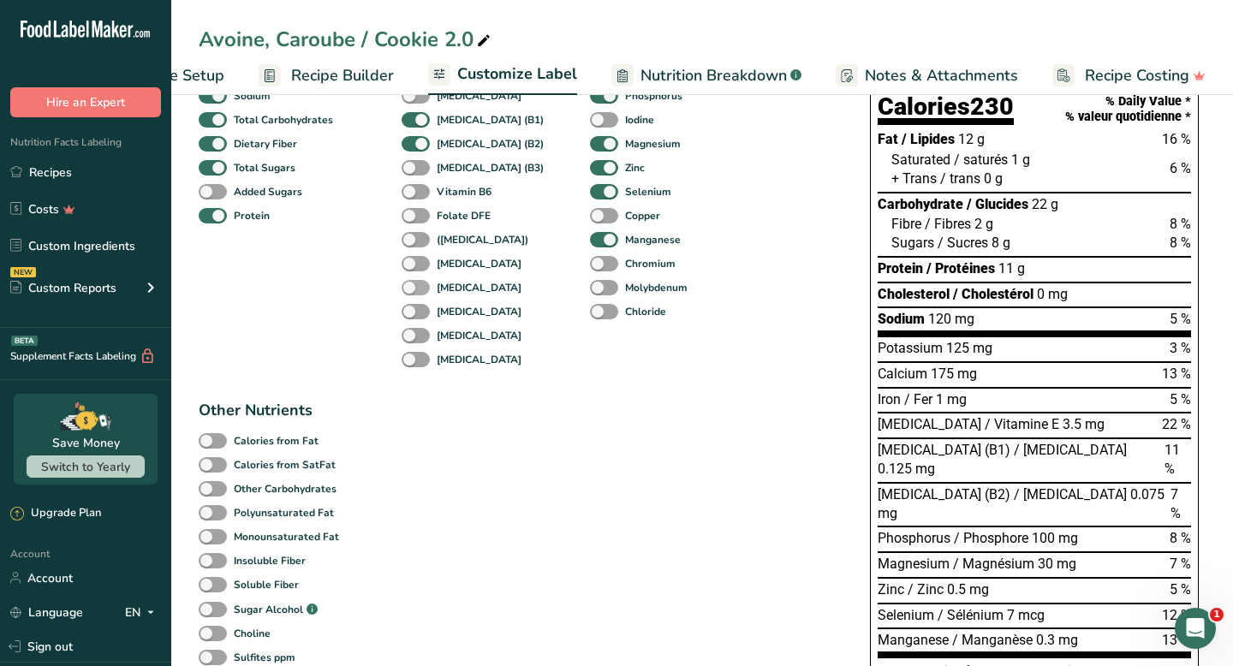
click at [423, 290] on span at bounding box center [416, 288] width 28 height 16
click at [413, 290] on input "[MEDICAL_DATA]" at bounding box center [407, 287] width 11 height 11
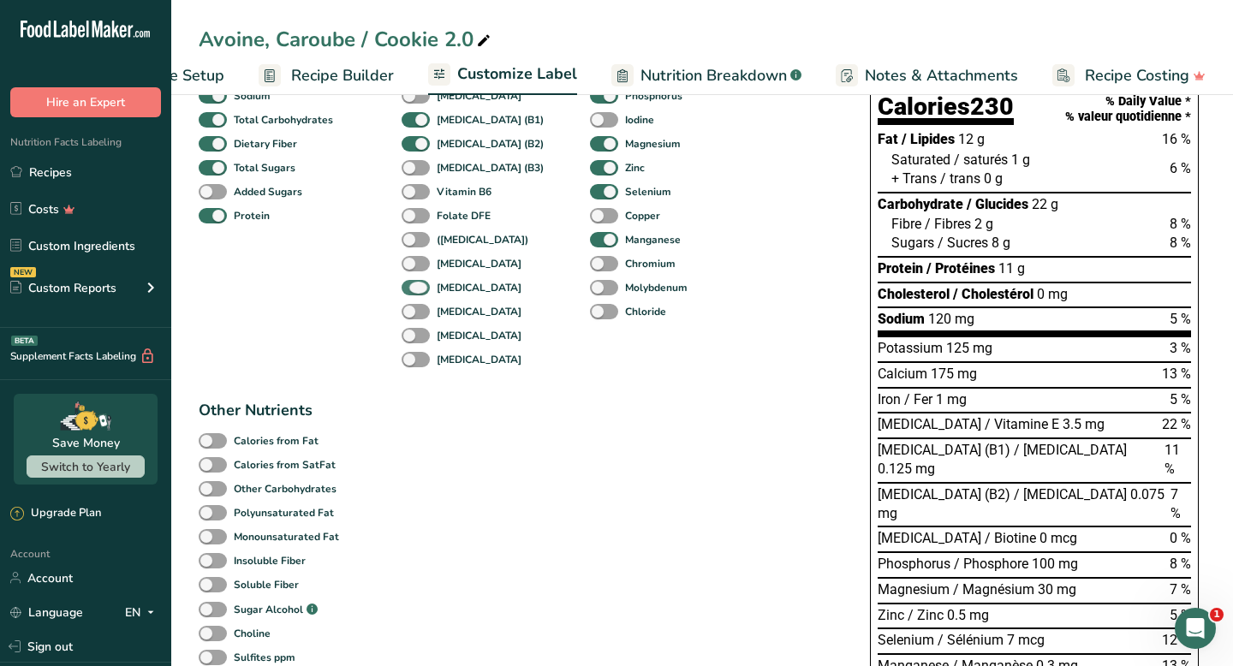
click at [423, 290] on span at bounding box center [416, 288] width 28 height 16
click at [413, 290] on input "[MEDICAL_DATA]" at bounding box center [407, 287] width 11 height 11
checkbox input "false"
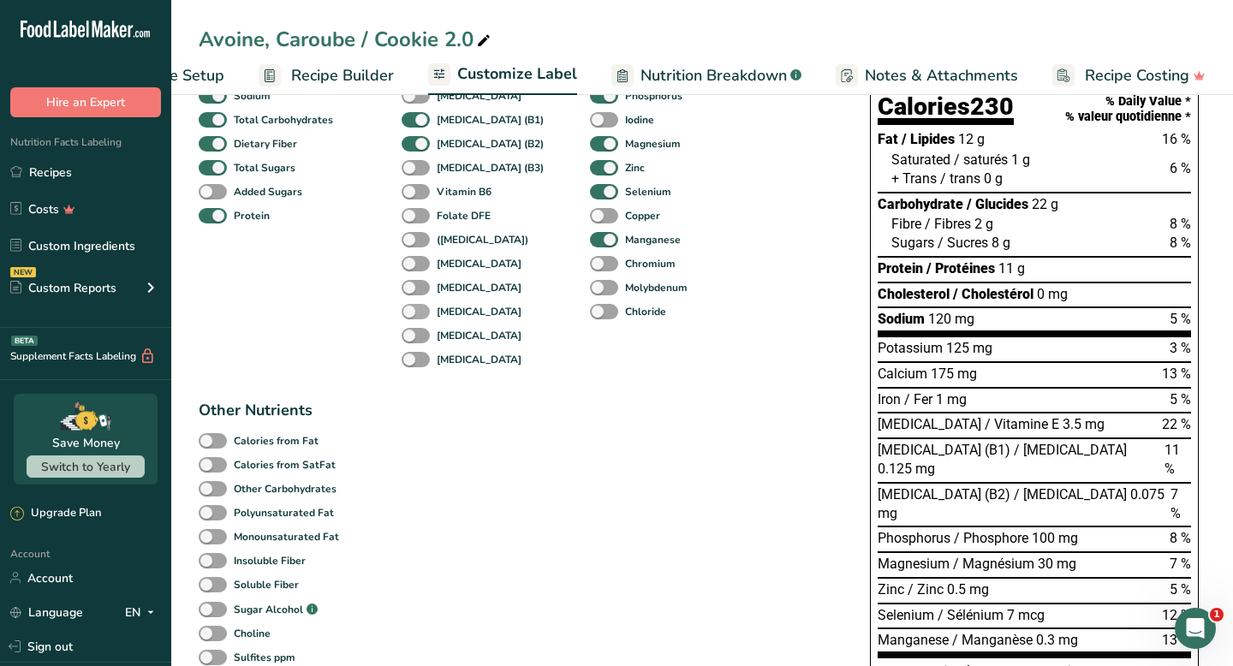
click at [422, 309] on span at bounding box center [416, 312] width 28 height 16
click at [413, 309] on input "[MEDICAL_DATA]" at bounding box center [407, 311] width 11 height 11
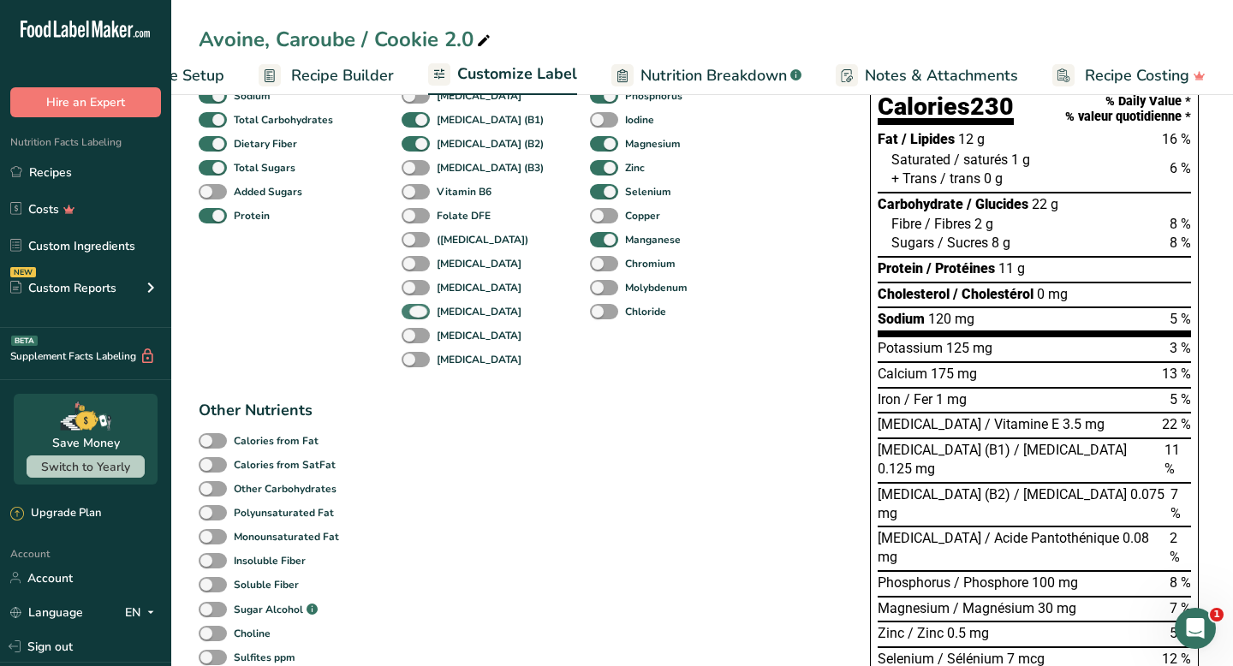
click at [422, 309] on span at bounding box center [416, 312] width 28 height 16
click at [413, 309] on input "[MEDICAL_DATA]" at bounding box center [407, 311] width 11 height 11
checkbox input "false"
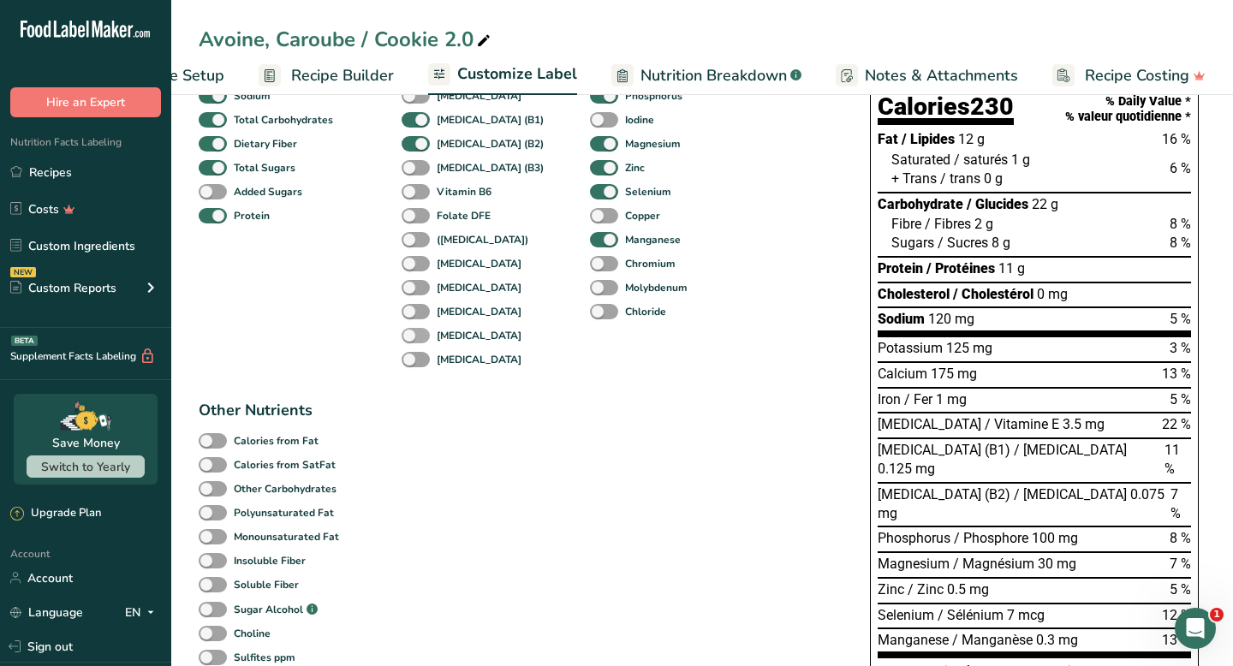
click at [419, 336] on span at bounding box center [416, 336] width 28 height 16
click at [413, 336] on input "[MEDICAL_DATA]" at bounding box center [407, 335] width 11 height 11
click at [419, 336] on span at bounding box center [416, 336] width 28 height 16
click at [413, 336] on input "[MEDICAL_DATA]" at bounding box center [407, 335] width 11 height 11
checkbox input "false"
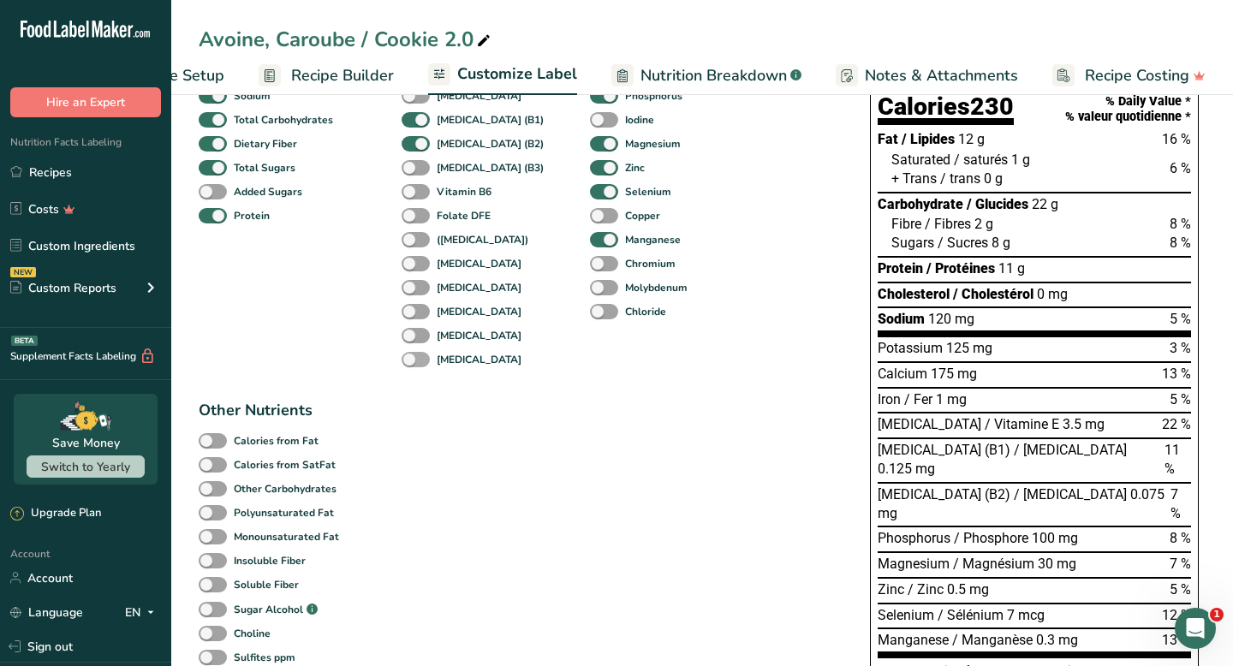
click at [419, 356] on span at bounding box center [416, 360] width 28 height 16
click at [413, 356] on input "[MEDICAL_DATA]" at bounding box center [407, 359] width 11 height 11
click at [419, 356] on span at bounding box center [416, 360] width 28 height 16
click at [413, 356] on input "[MEDICAL_DATA]" at bounding box center [407, 359] width 11 height 11
checkbox input "false"
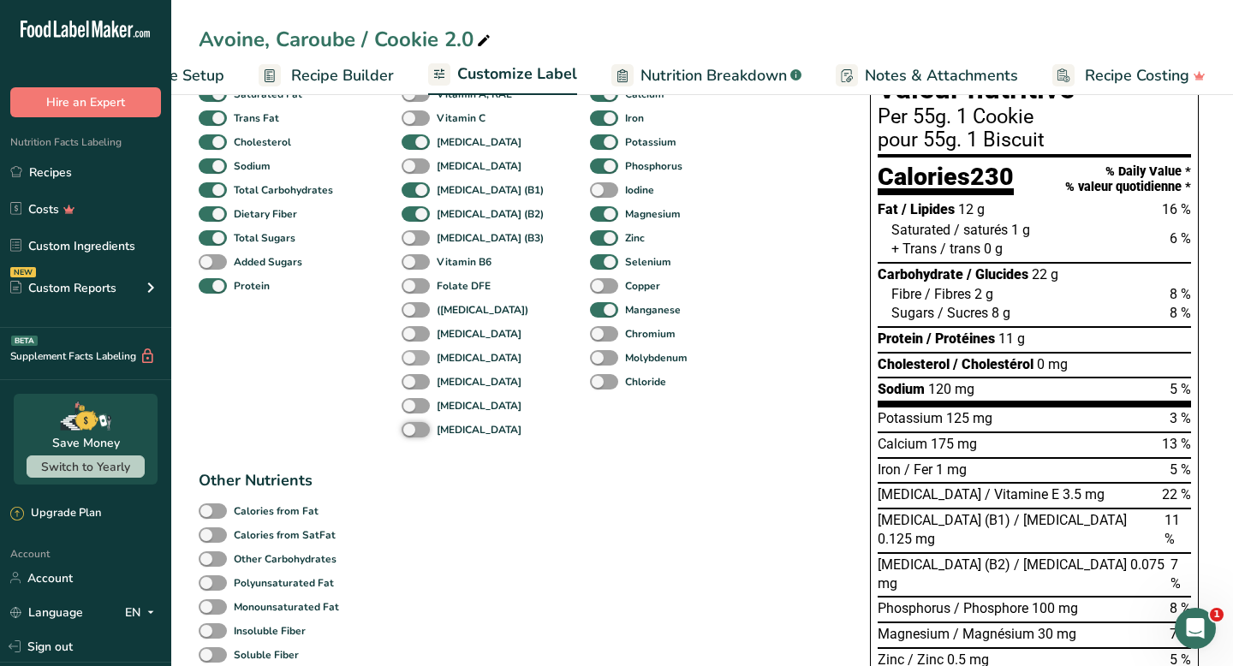
scroll to position [275, 0]
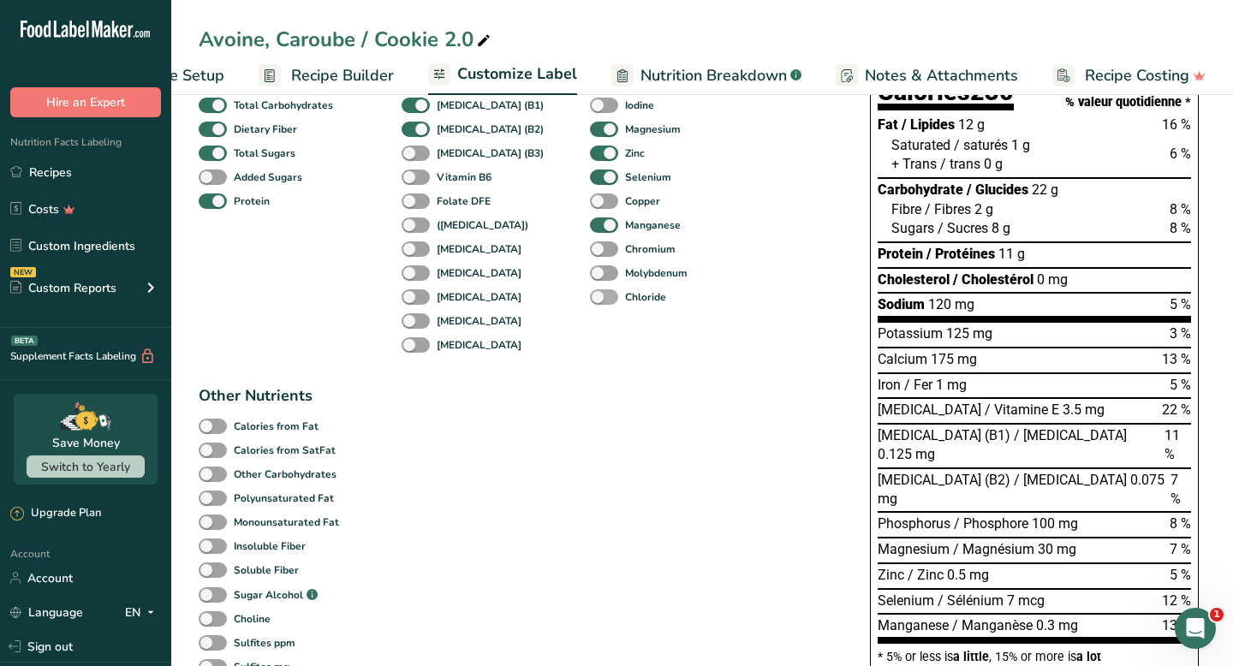
click at [590, 300] on span at bounding box center [604, 297] width 28 height 16
click at [590, 300] on input "Chloride" at bounding box center [595, 296] width 11 height 11
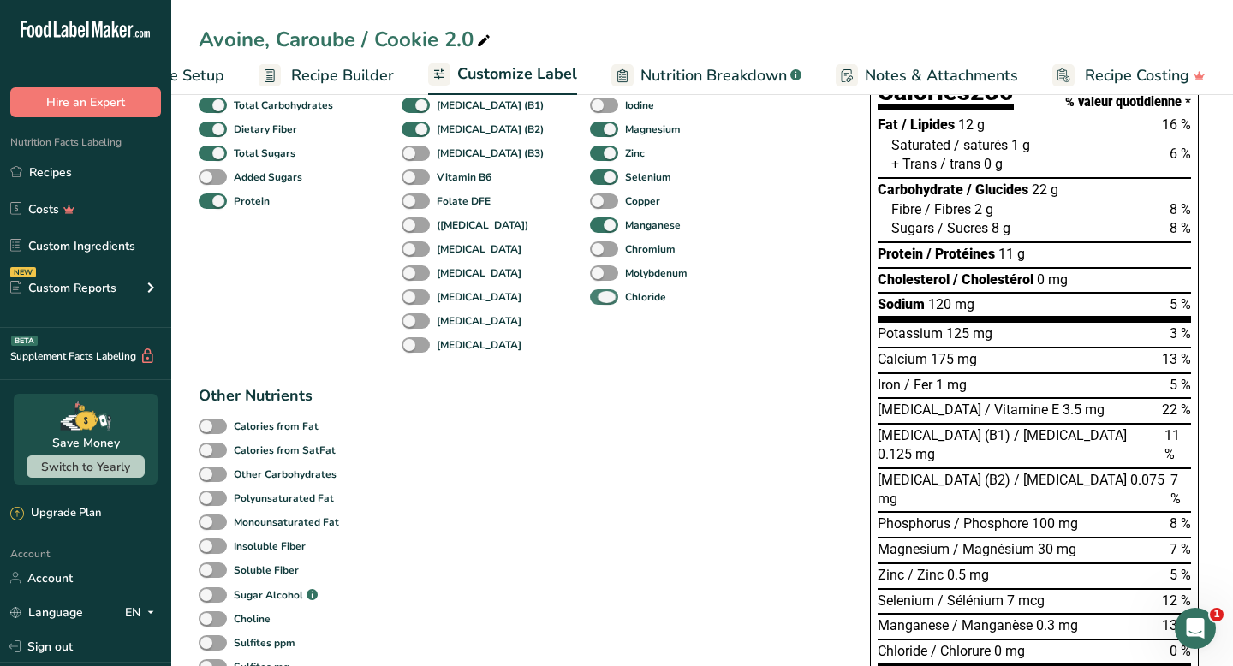
click at [590, 300] on span at bounding box center [604, 297] width 28 height 16
click at [590, 300] on input "Chloride" at bounding box center [595, 296] width 11 height 11
checkbox input "false"
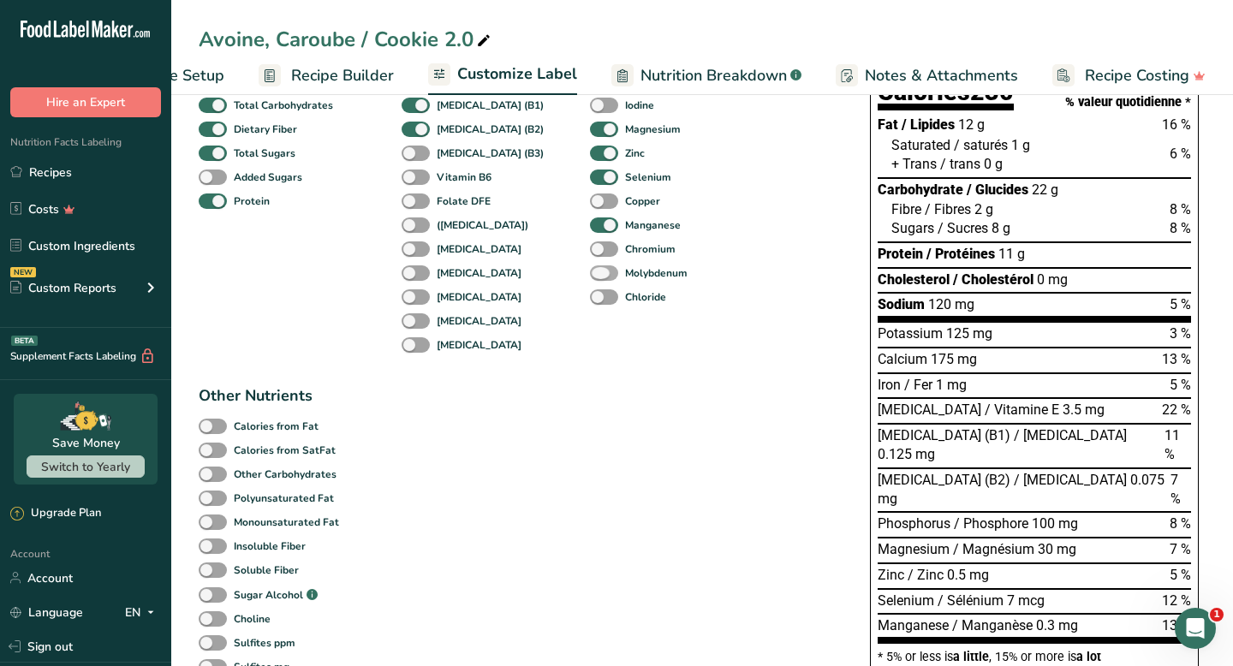
click at [590, 274] on span at bounding box center [604, 273] width 28 height 16
click at [590, 274] on input "Molybdenum" at bounding box center [595, 272] width 11 height 11
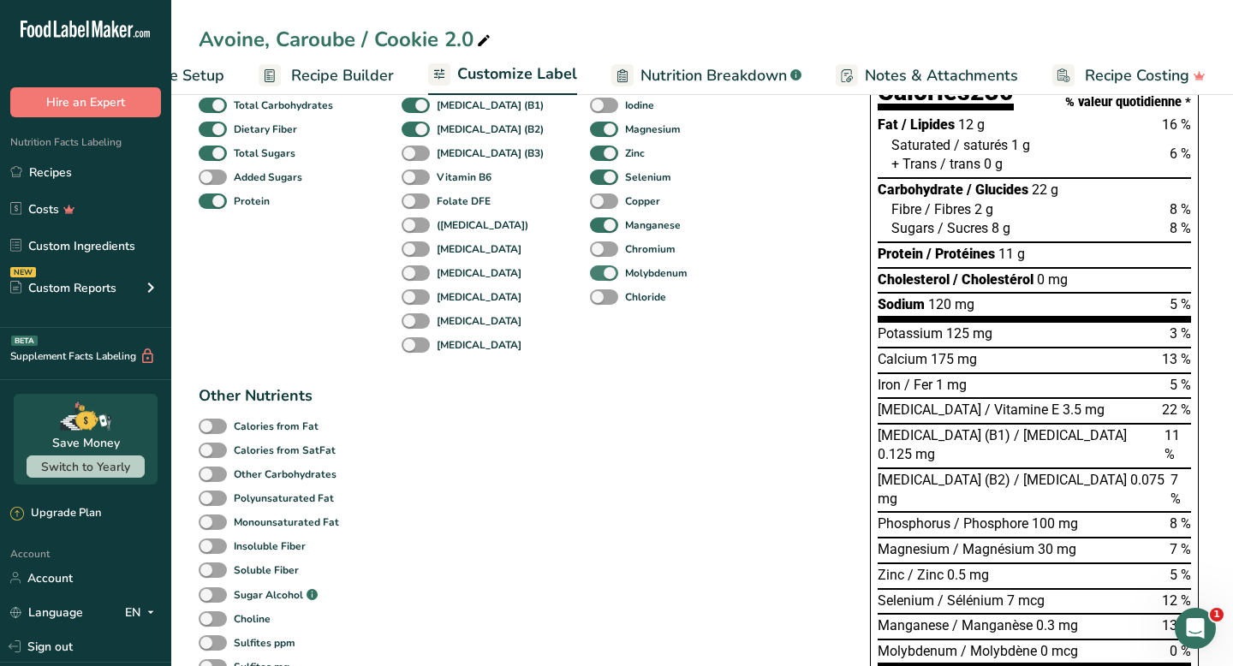
click at [590, 274] on span at bounding box center [604, 273] width 28 height 16
click at [590, 274] on input "Molybdenum" at bounding box center [595, 272] width 11 height 11
checkbox input "false"
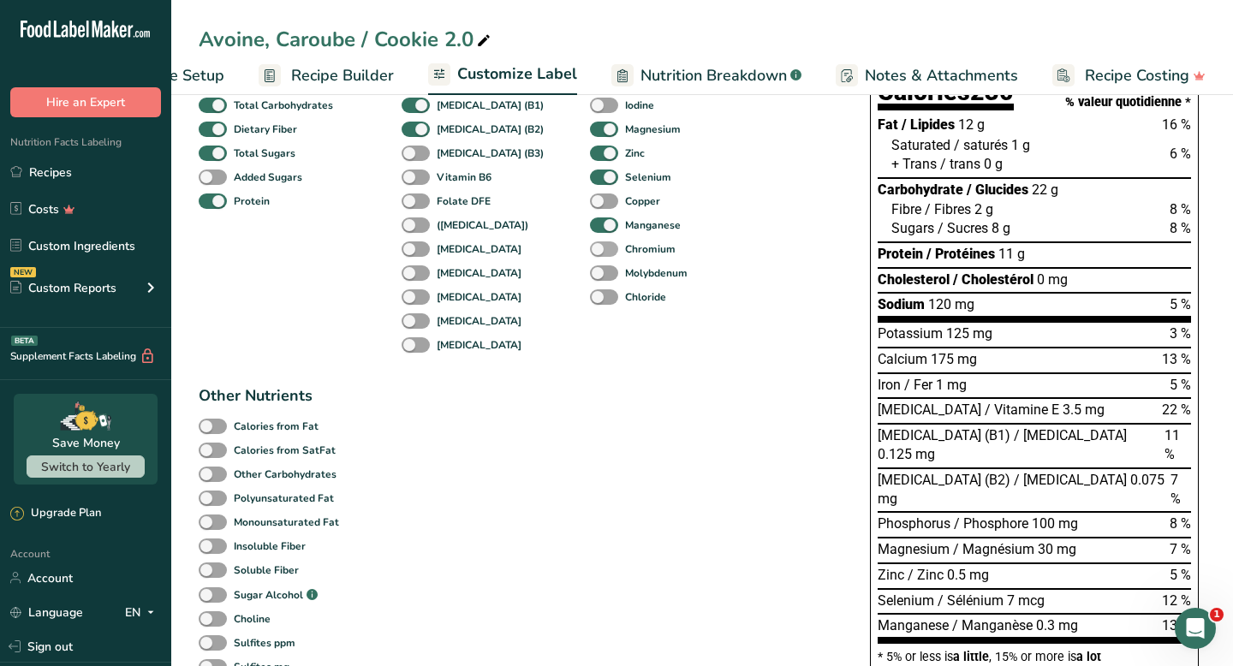
click at [590, 253] on span at bounding box center [604, 249] width 28 height 16
click at [590, 253] on input "Chromium" at bounding box center [595, 248] width 11 height 11
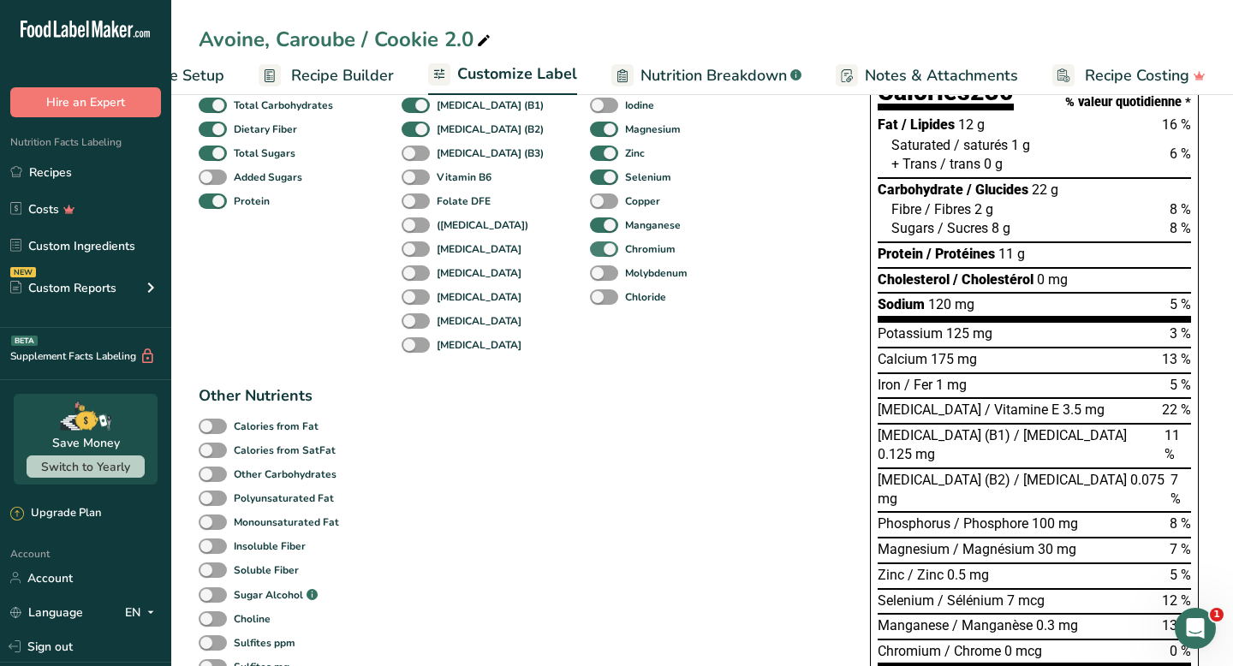
click at [590, 253] on span at bounding box center [604, 249] width 28 height 16
click at [590, 253] on input "Chromium" at bounding box center [595, 248] width 11 height 11
checkbox input "false"
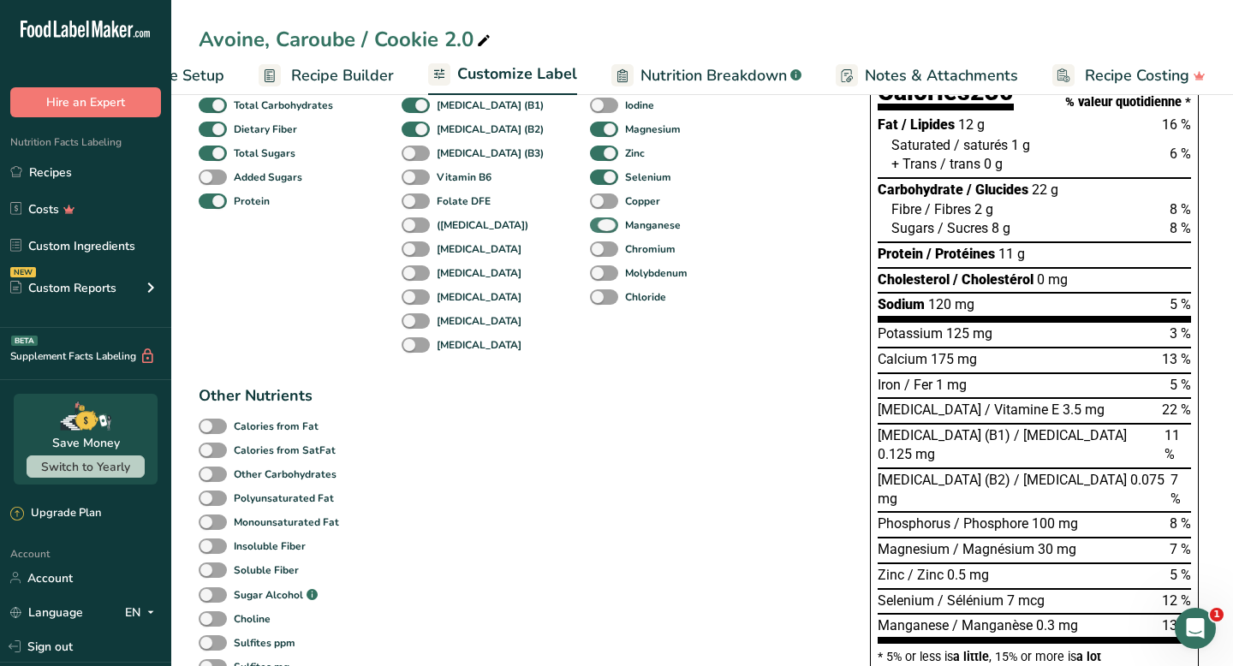
click at [590, 229] on span at bounding box center [604, 225] width 28 height 16
click at [590, 229] on input "Manganese" at bounding box center [595, 224] width 11 height 11
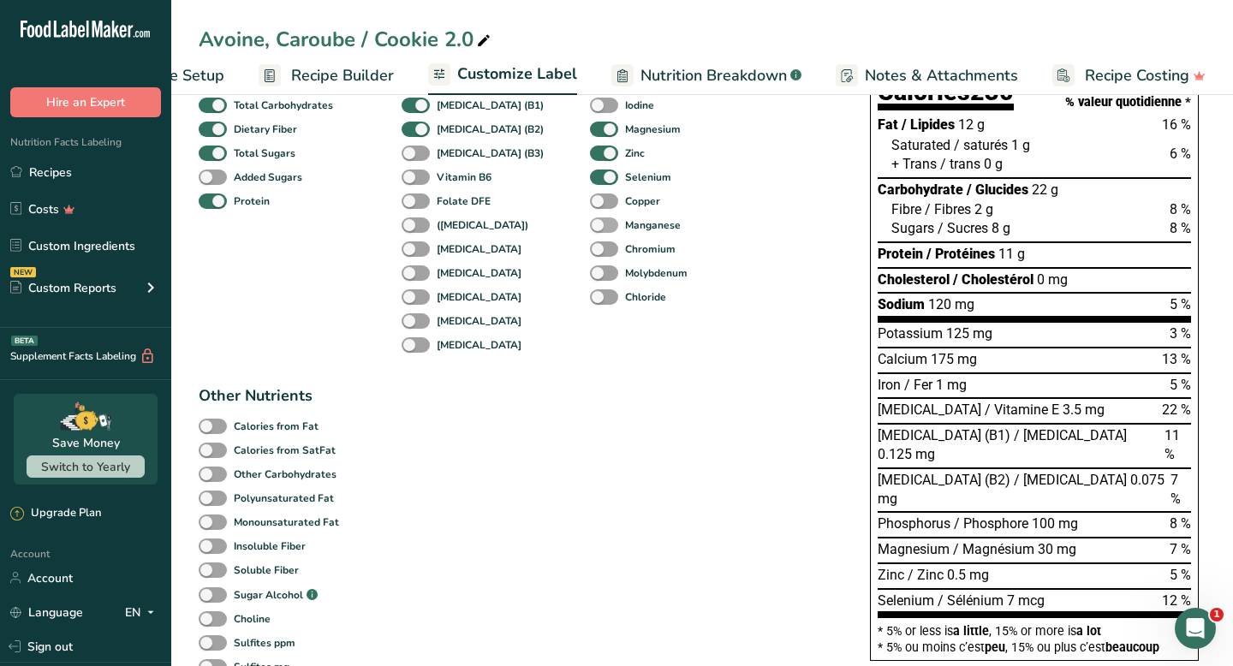
click at [590, 229] on span at bounding box center [604, 225] width 28 height 16
click at [590, 229] on input "Manganese" at bounding box center [595, 224] width 11 height 11
checkbox input "true"
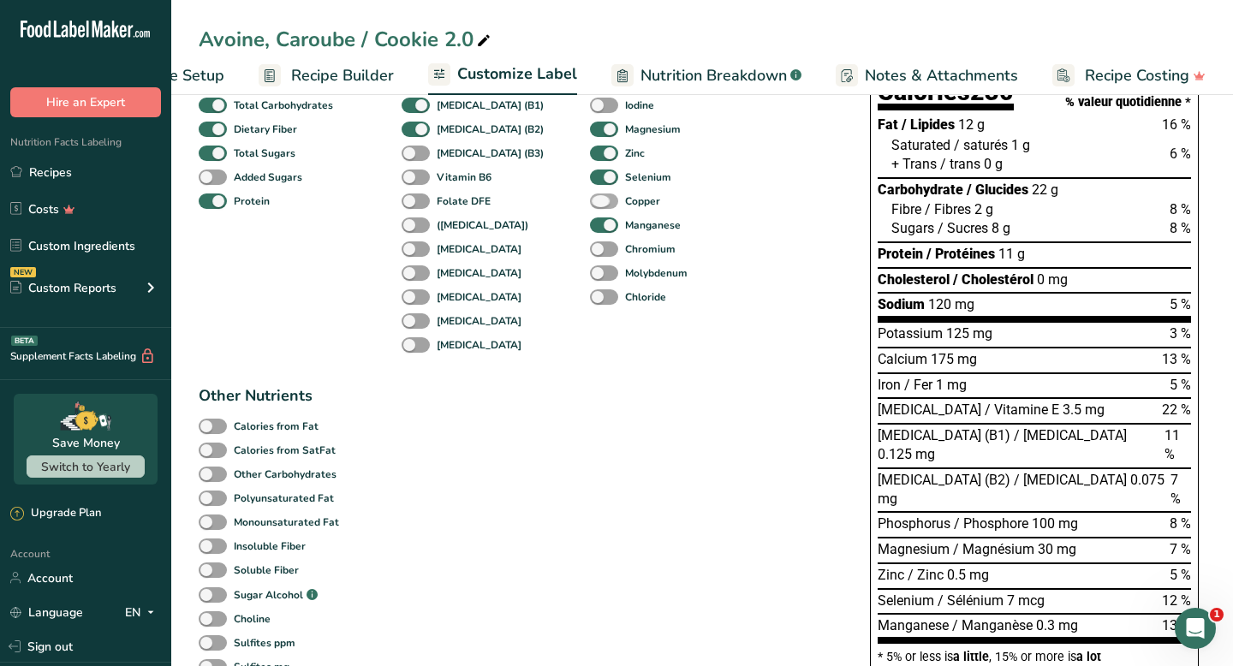
click at [590, 205] on span at bounding box center [604, 201] width 28 height 16
click at [590, 205] on input "Copper" at bounding box center [595, 200] width 11 height 11
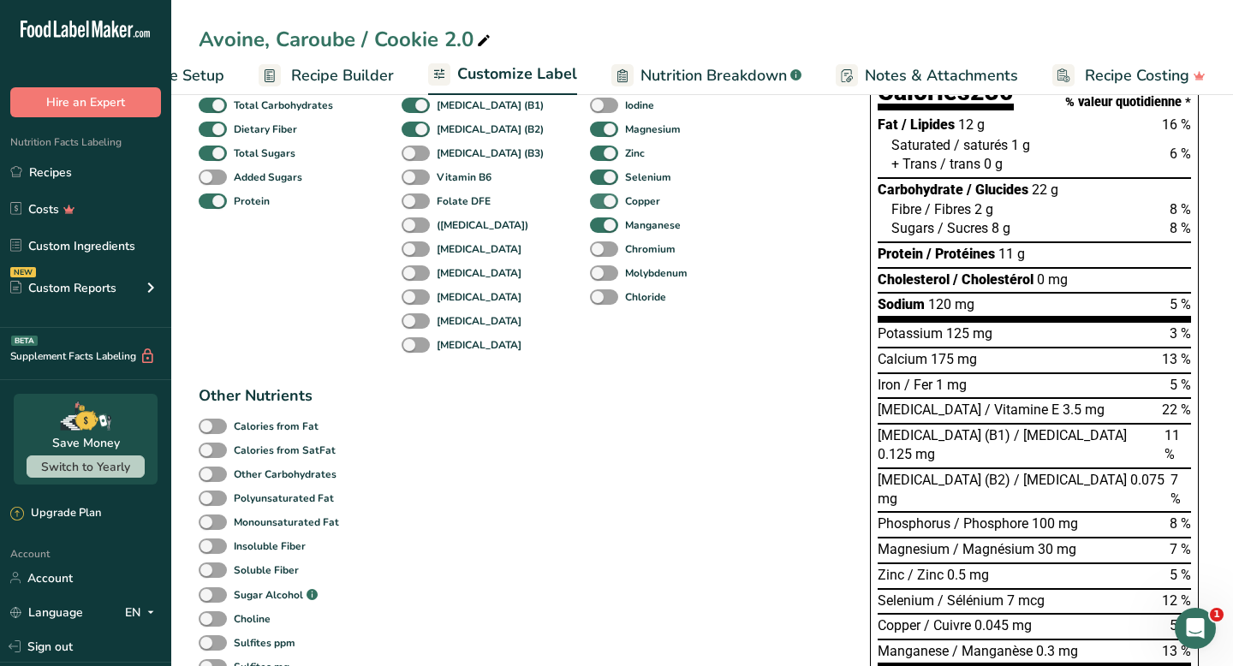
click at [590, 204] on span at bounding box center [604, 201] width 28 height 16
click at [590, 204] on input "Copper" at bounding box center [595, 200] width 11 height 11
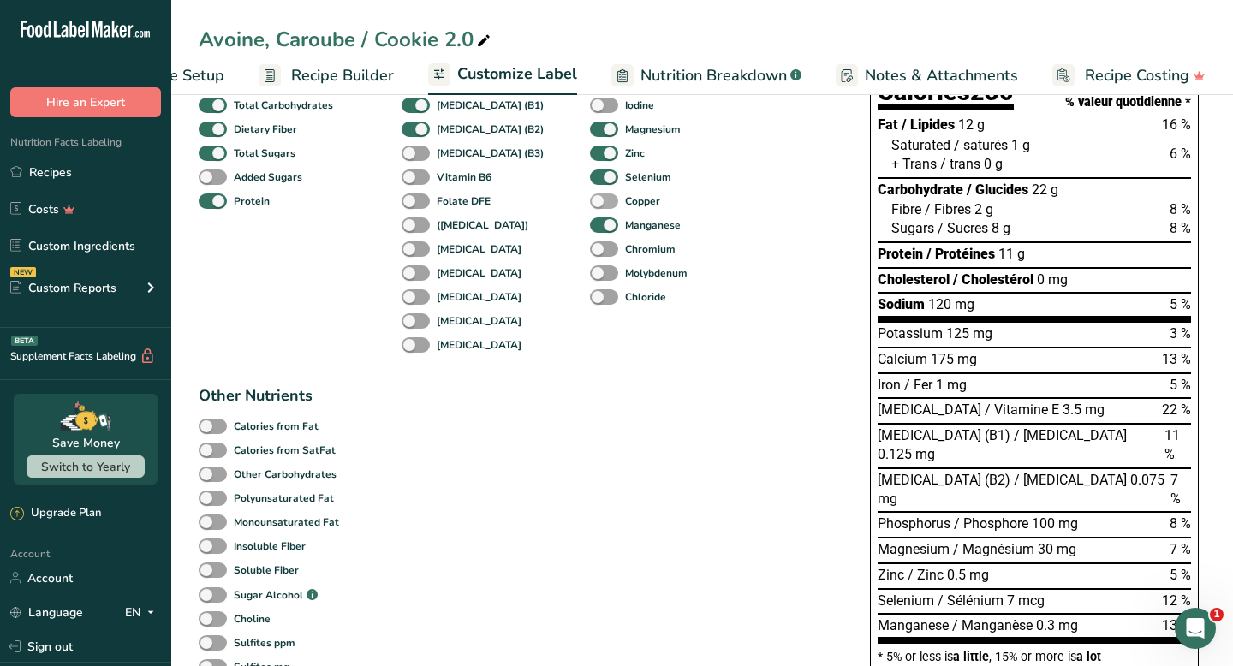
click at [590, 204] on span at bounding box center [604, 201] width 28 height 16
click at [590, 204] on input "Copper" at bounding box center [595, 200] width 11 height 11
checkbox input "true"
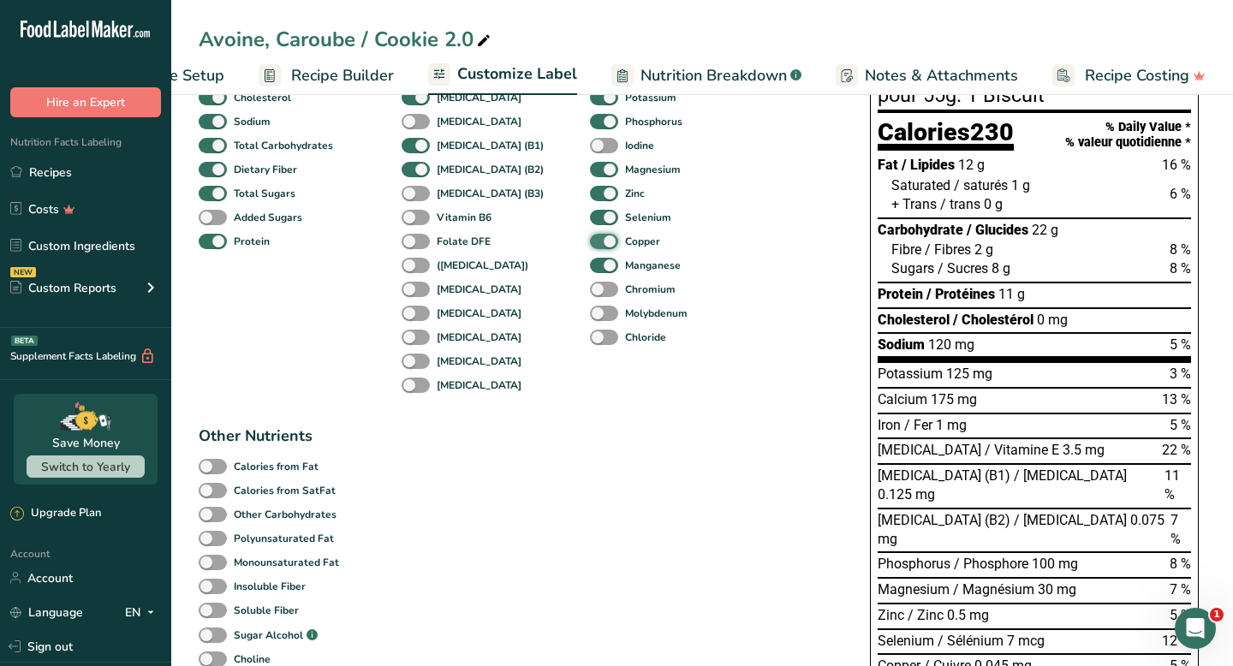
scroll to position [230, 0]
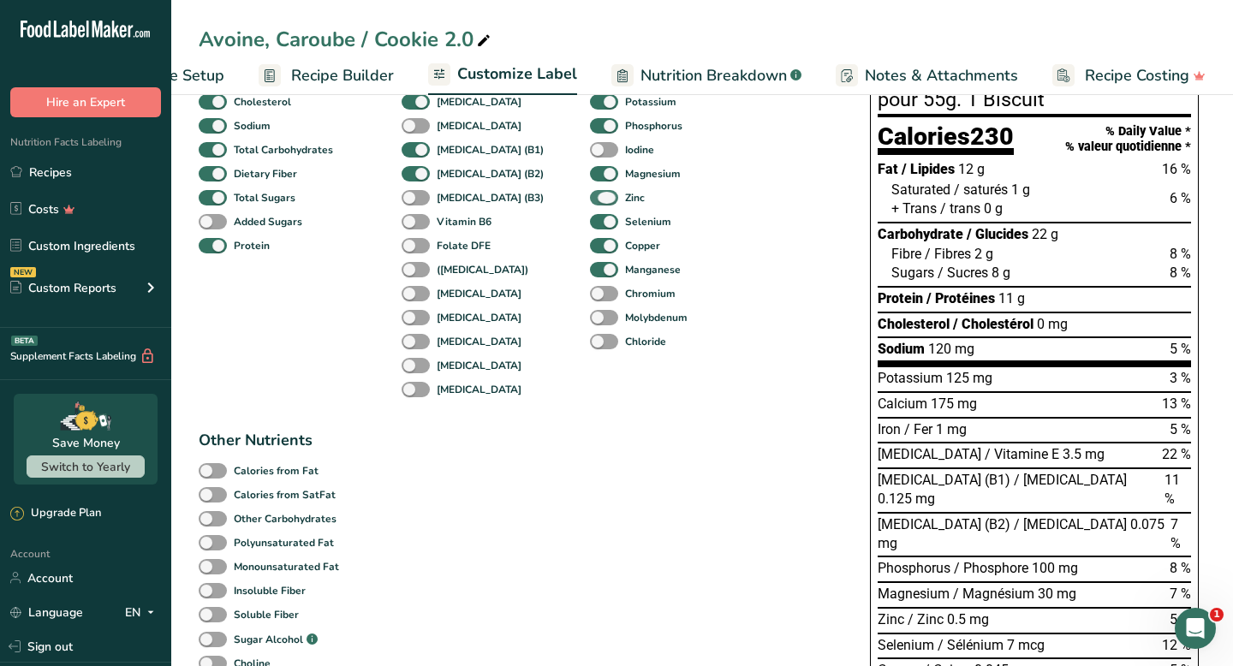
click at [590, 203] on span at bounding box center [604, 198] width 28 height 16
click at [590, 203] on input "Zinc" at bounding box center [595, 197] width 11 height 11
click at [590, 203] on span at bounding box center [604, 198] width 28 height 16
click at [590, 203] on input "Zinc" at bounding box center [595, 197] width 11 height 11
checkbox input "true"
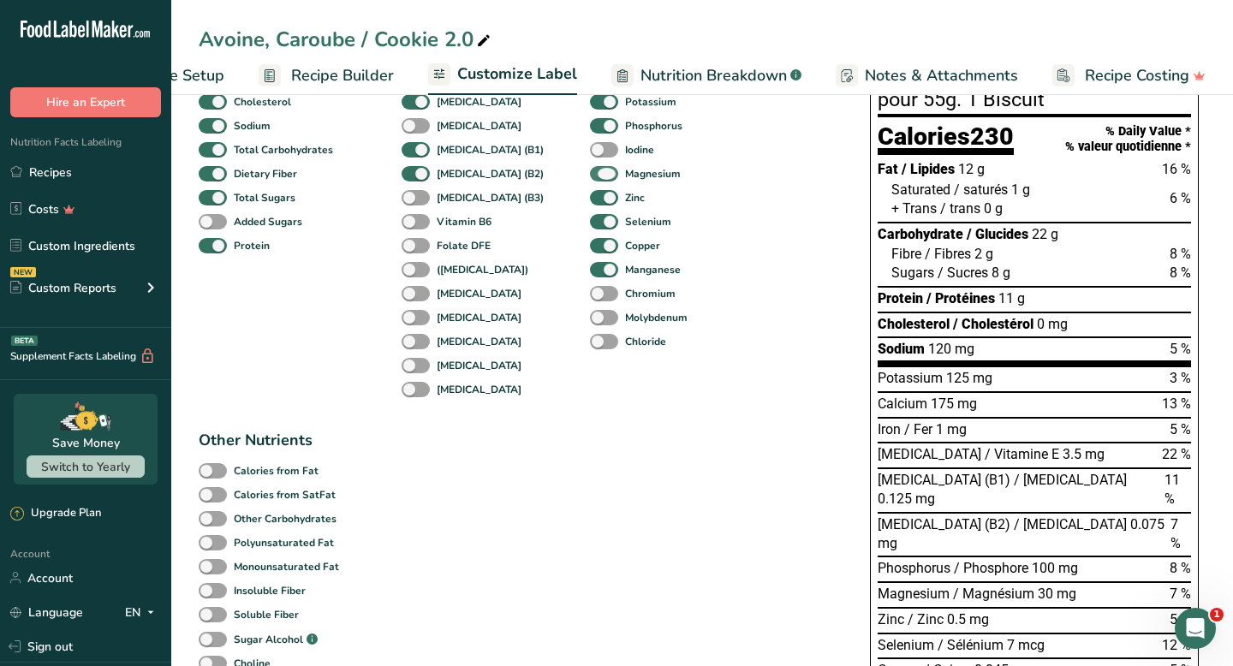
click at [590, 178] on span at bounding box center [604, 174] width 28 height 16
click at [590, 178] on input "Magnesium" at bounding box center [595, 173] width 11 height 11
click at [590, 178] on span at bounding box center [604, 174] width 28 height 16
click at [590, 178] on input "Magnesium" at bounding box center [595, 173] width 11 height 11
checkbox input "true"
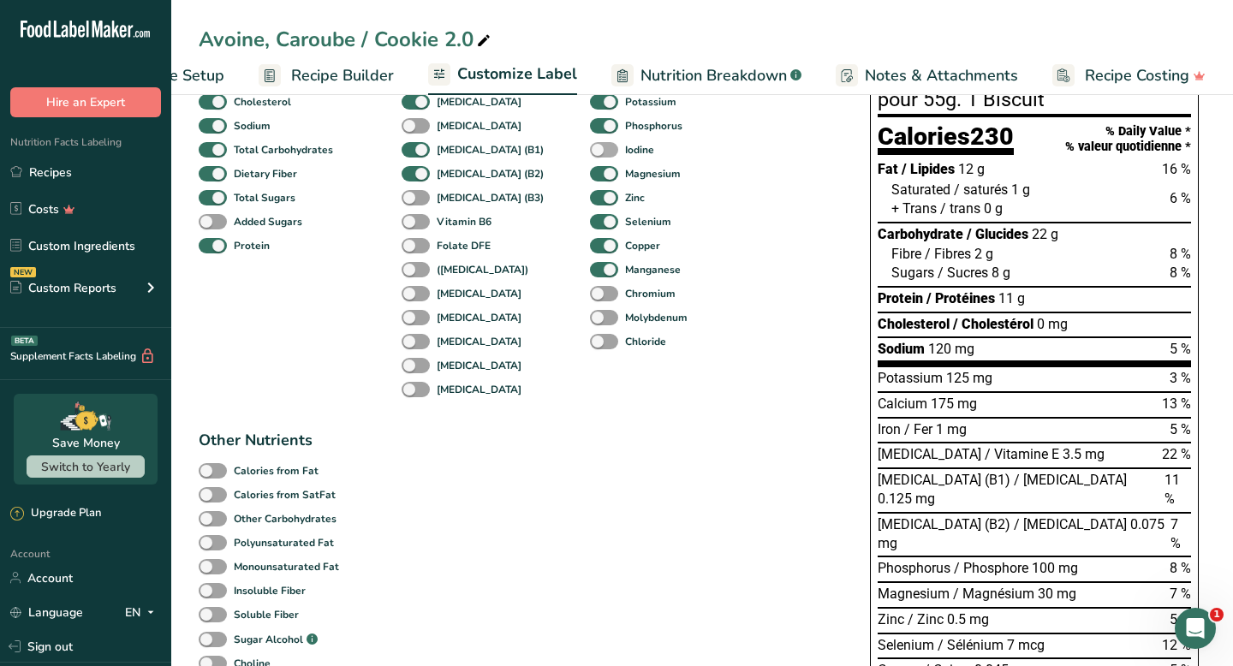
click at [590, 152] on span at bounding box center [604, 150] width 28 height 16
click at [590, 152] on input "Iodine" at bounding box center [595, 149] width 11 height 11
click at [590, 152] on span at bounding box center [604, 150] width 28 height 16
click at [590, 152] on input "Iodine" at bounding box center [595, 149] width 11 height 11
checkbox input "false"
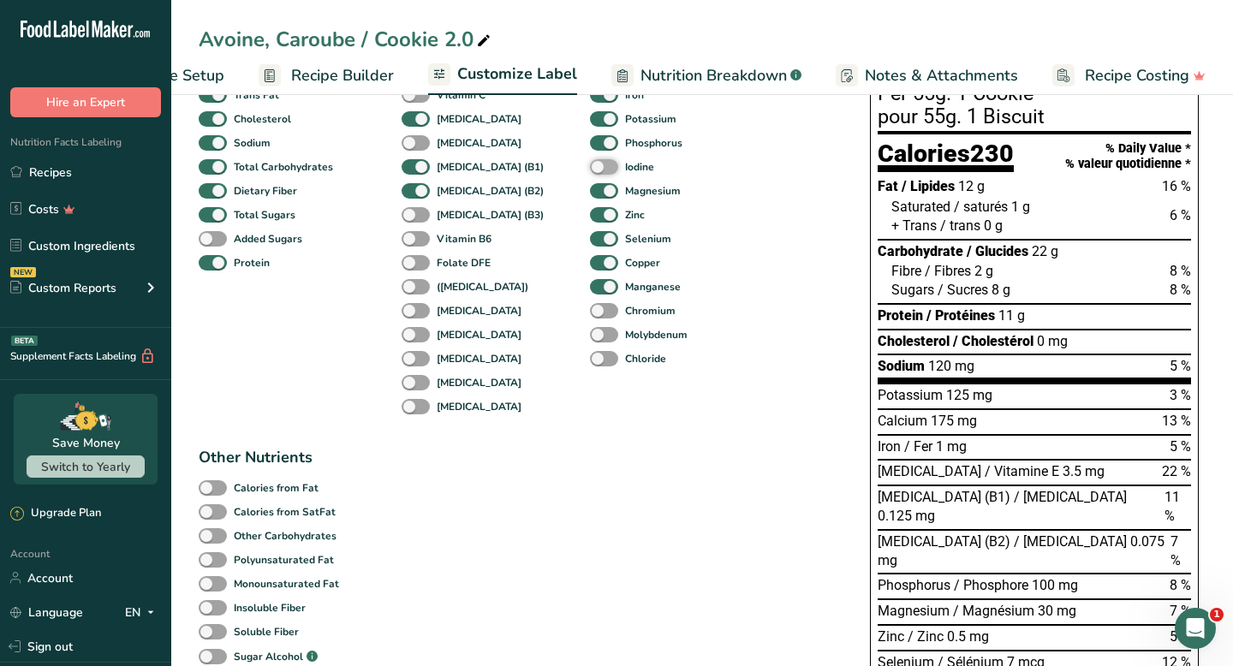
scroll to position [211, 0]
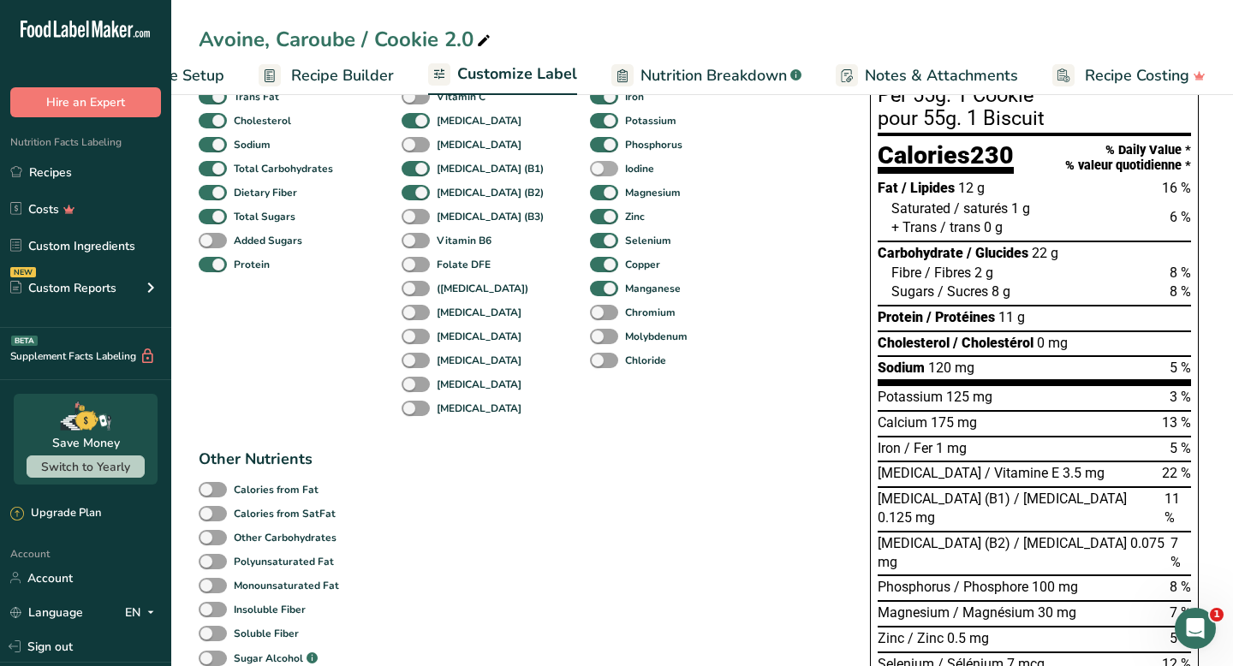
click at [590, 152] on span at bounding box center [604, 145] width 28 height 16
click at [590, 150] on input "Phosphorus" at bounding box center [595, 144] width 11 height 11
click at [590, 152] on span at bounding box center [604, 145] width 28 height 16
click at [590, 150] on input "Phosphorus" at bounding box center [595, 144] width 11 height 11
checkbox input "true"
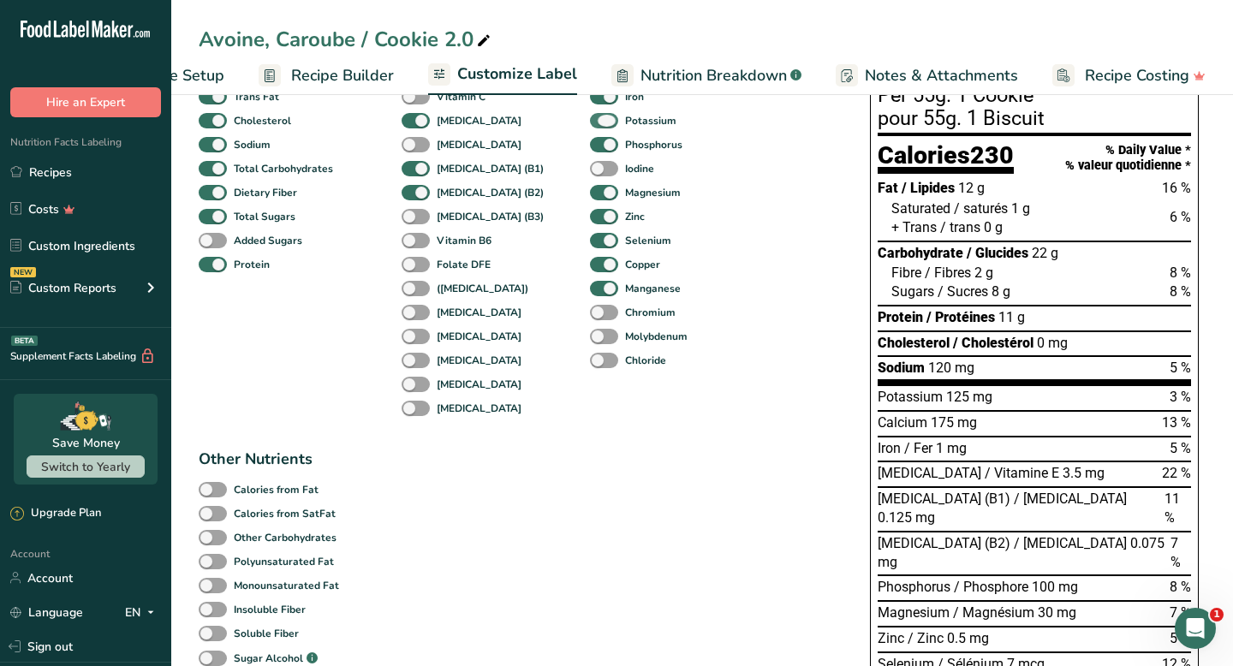
click at [590, 128] on span at bounding box center [604, 121] width 28 height 16
click at [590, 126] on input "Potassium" at bounding box center [595, 120] width 11 height 11
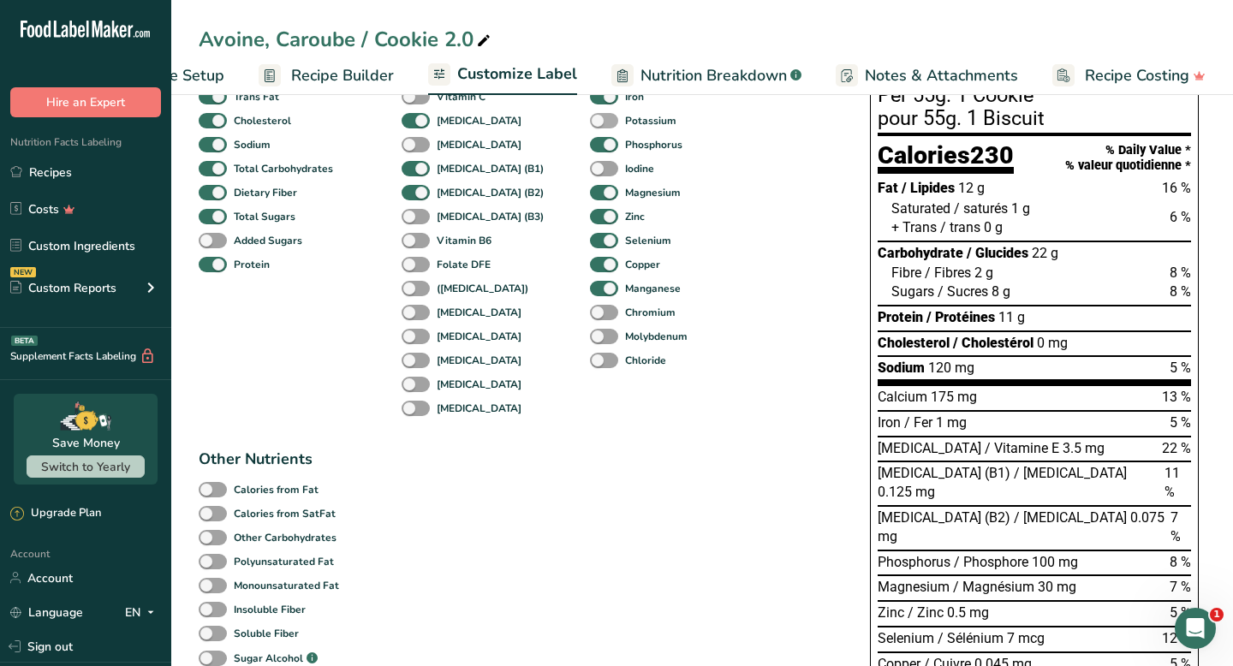
click at [590, 128] on span at bounding box center [604, 121] width 28 height 16
click at [590, 126] on input "Potassium" at bounding box center [595, 120] width 11 height 11
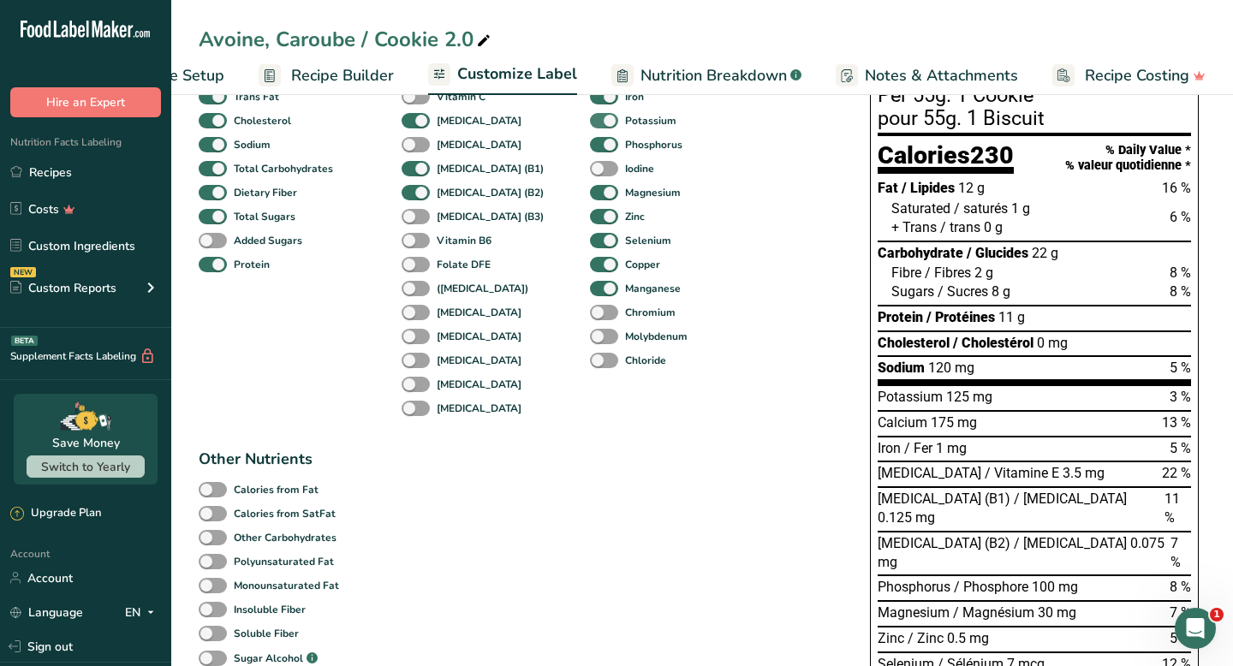
click at [590, 128] on span at bounding box center [604, 121] width 28 height 16
click at [590, 126] on input "Potassium" at bounding box center [595, 120] width 11 height 11
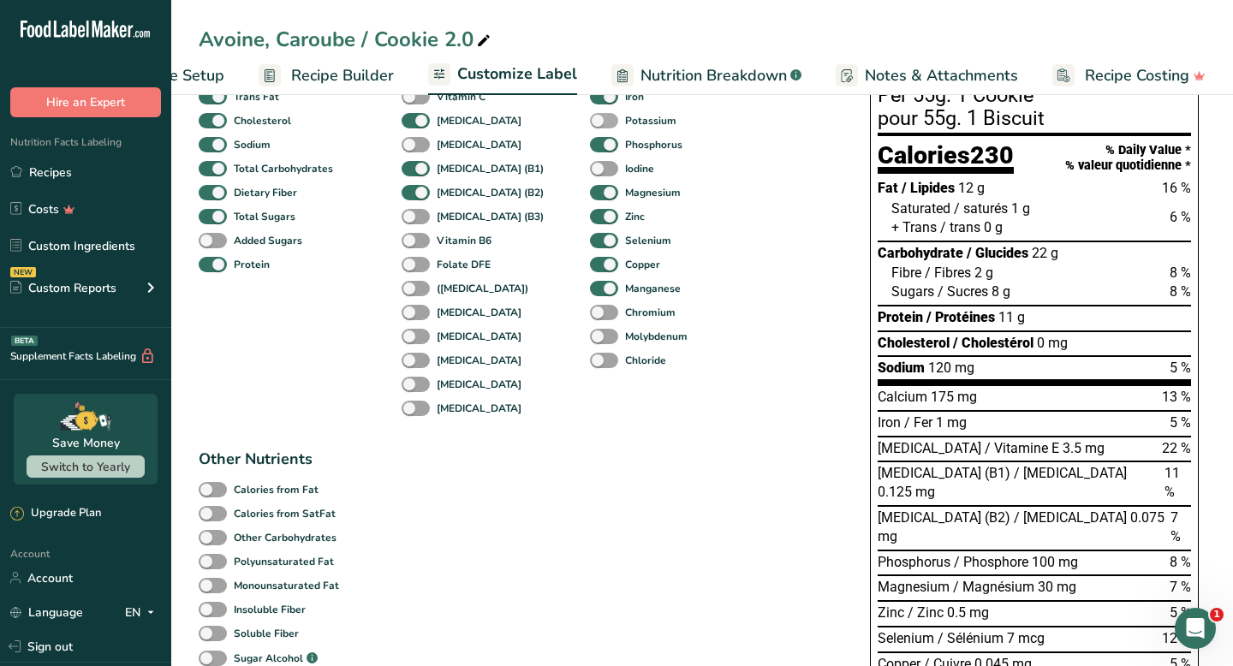
click at [590, 128] on span at bounding box center [604, 121] width 28 height 16
click at [590, 126] on input "Potassium" at bounding box center [595, 120] width 11 height 11
checkbox input "true"
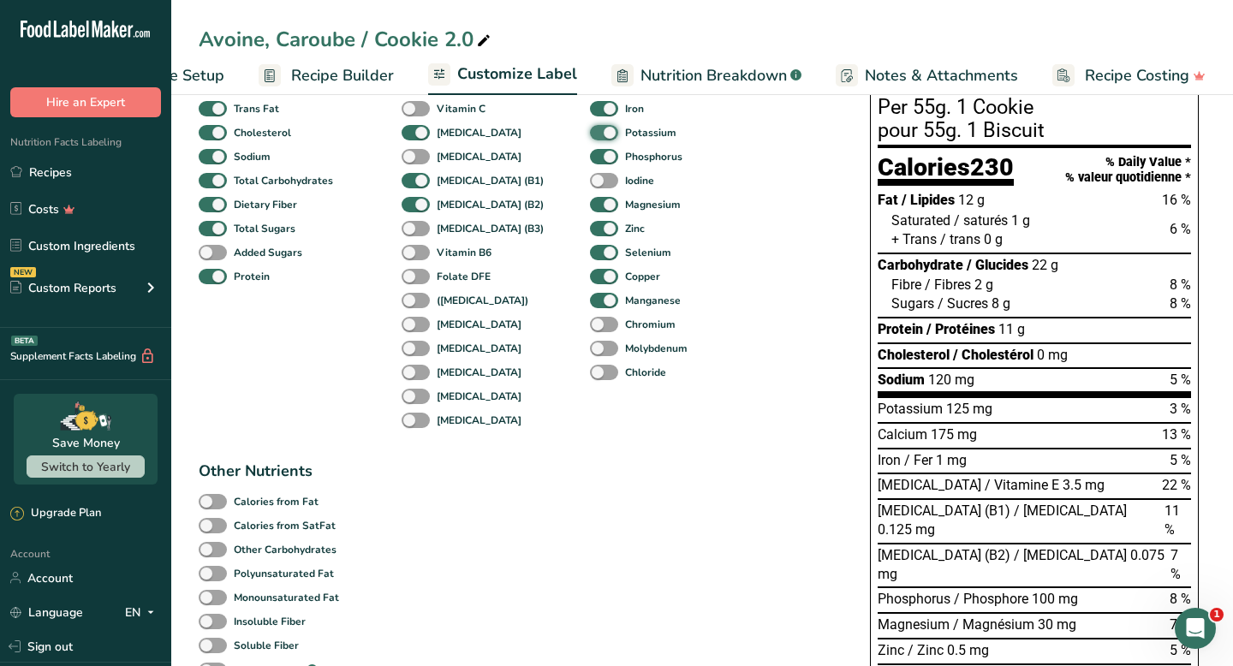
scroll to position [197, 0]
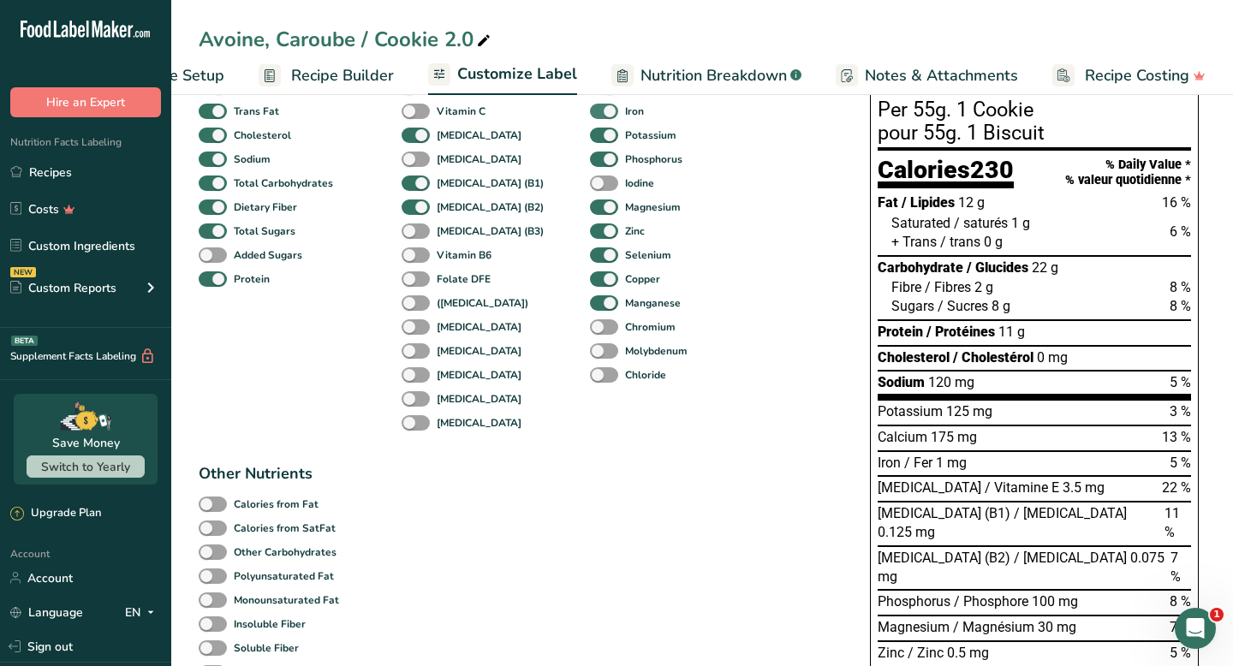
click at [590, 114] on span at bounding box center [604, 112] width 28 height 16
click at [590, 114] on input "Iron" at bounding box center [595, 110] width 11 height 11
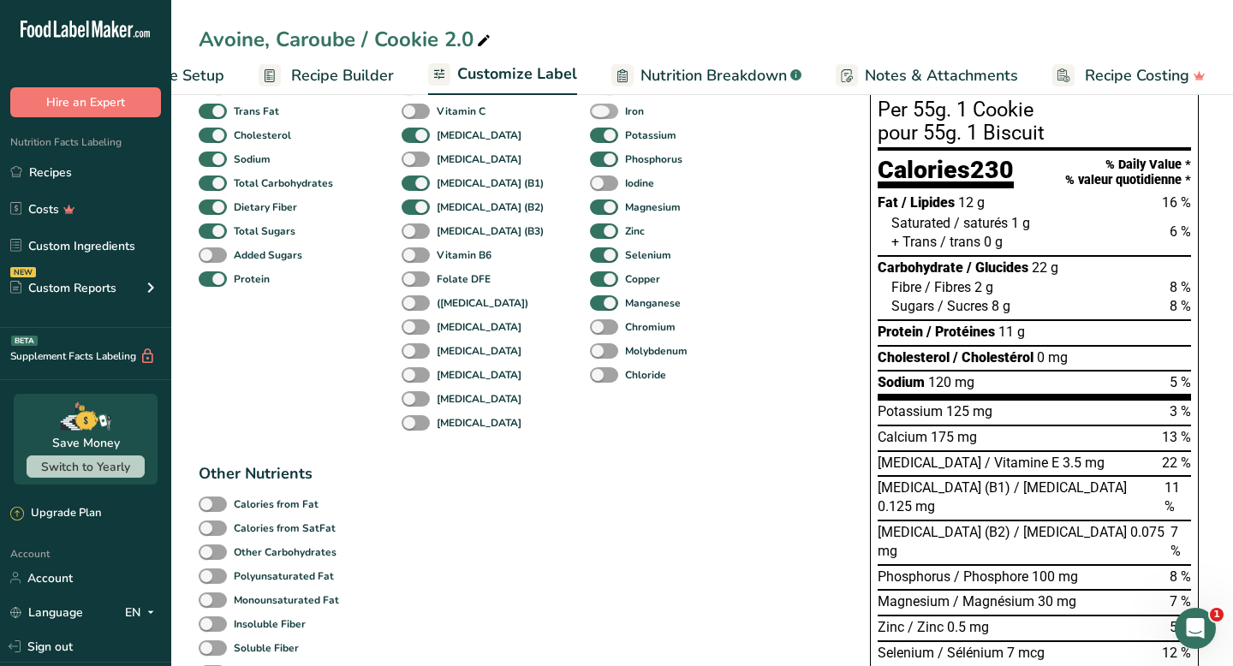
click at [590, 114] on span at bounding box center [604, 112] width 28 height 16
click at [590, 114] on input "Iron" at bounding box center [595, 110] width 11 height 11
checkbox input "true"
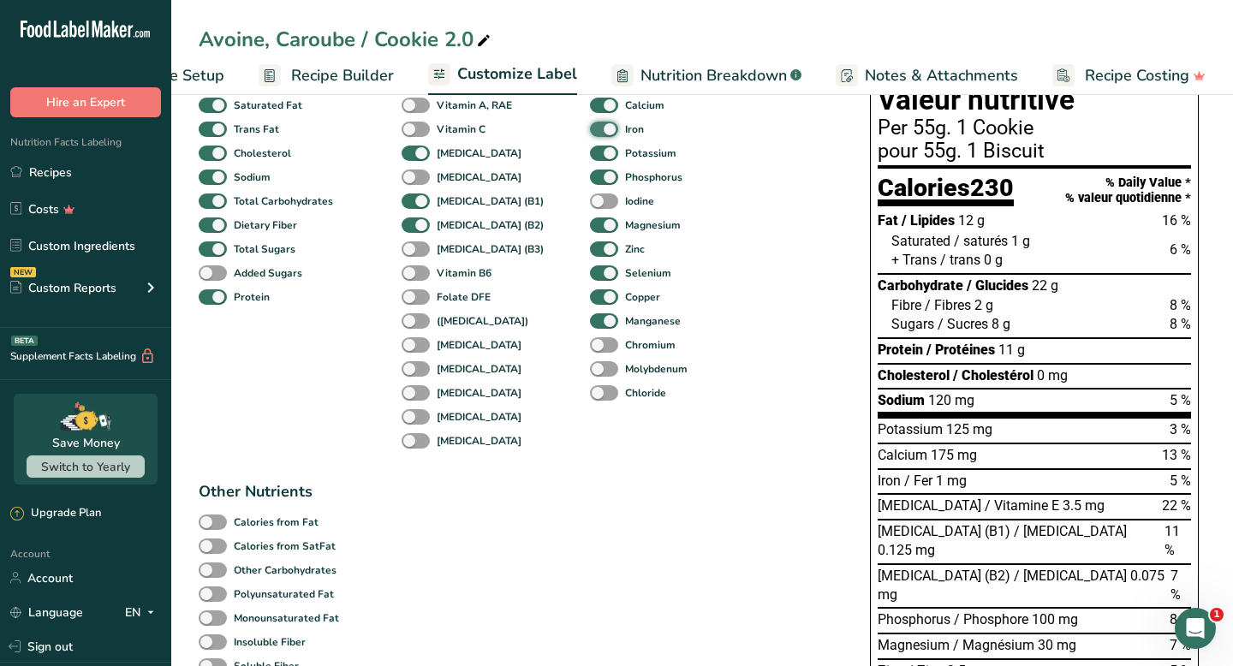
scroll to position [172, 0]
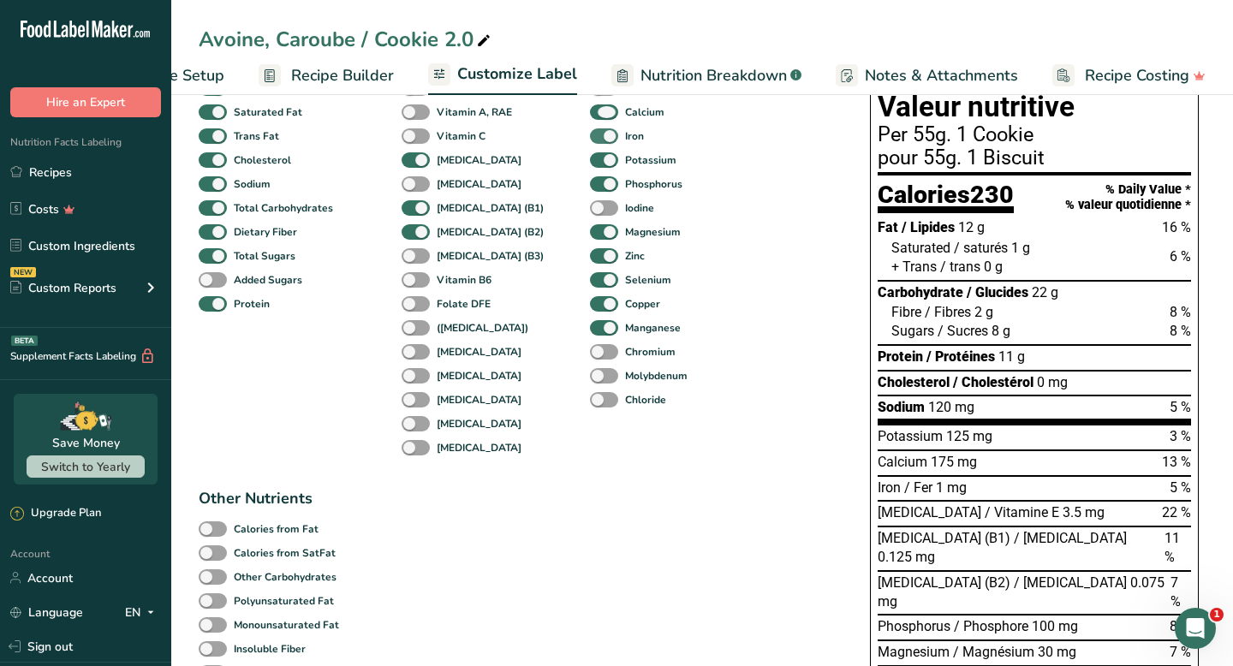
click at [590, 114] on span at bounding box center [604, 112] width 28 height 16
click at [590, 114] on input "Calcium" at bounding box center [595, 111] width 11 height 11
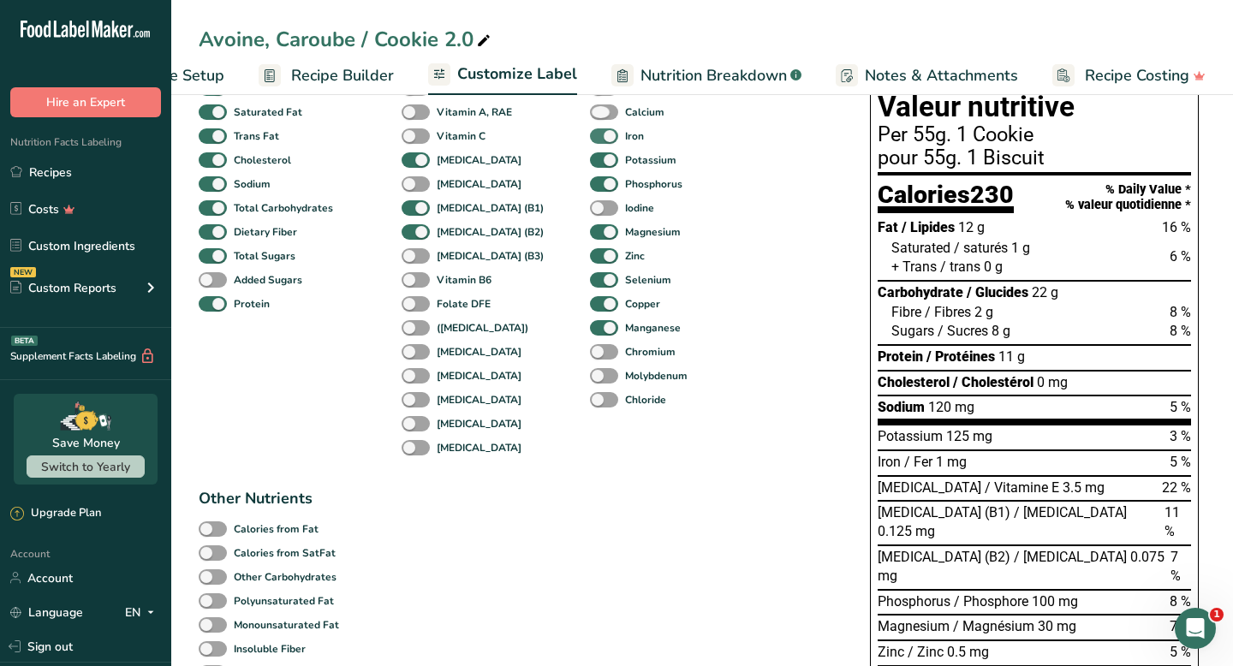
click at [590, 114] on span at bounding box center [604, 112] width 28 height 16
click at [590, 114] on input "Calcium" at bounding box center [595, 111] width 11 height 11
checkbox input "true"
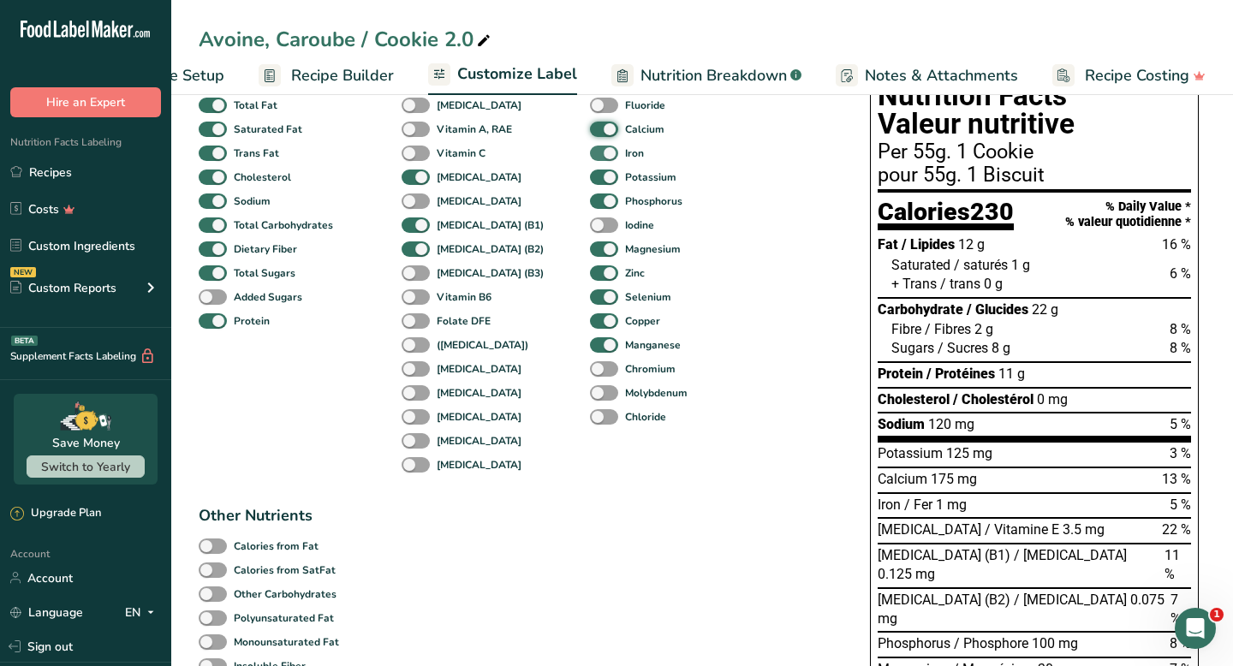
scroll to position [148, 0]
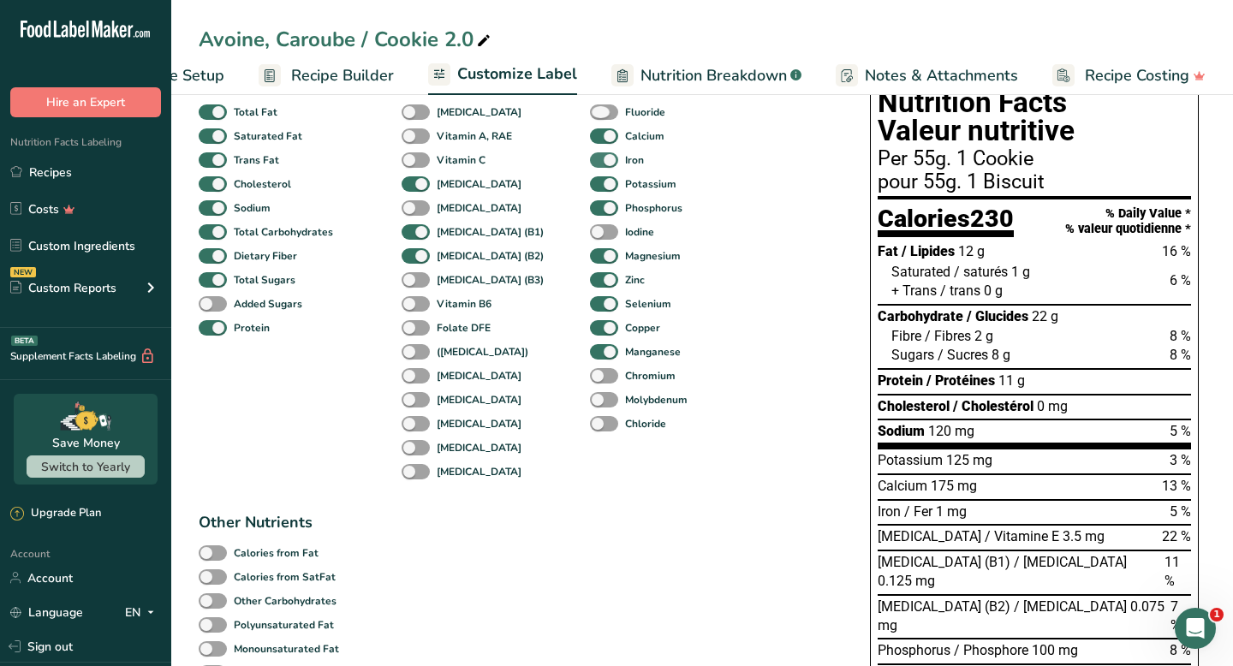
click at [590, 114] on span at bounding box center [604, 112] width 28 height 16
click at [590, 114] on input "Fluoride" at bounding box center [595, 111] width 11 height 11
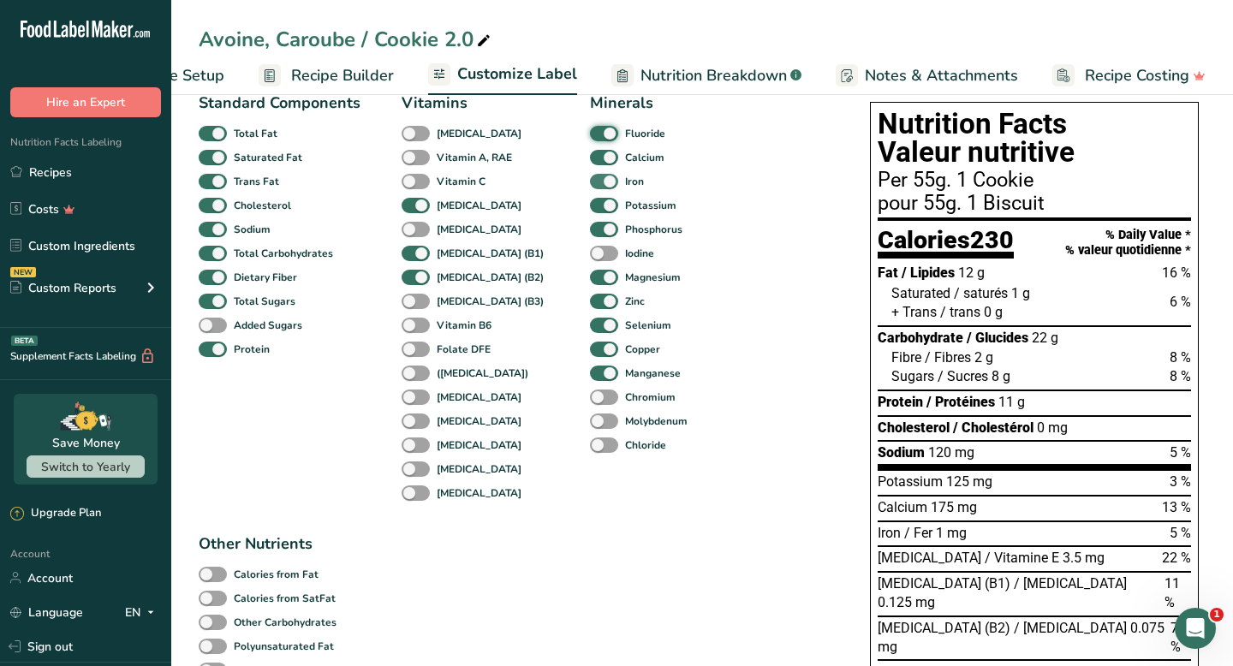
scroll to position [124, 0]
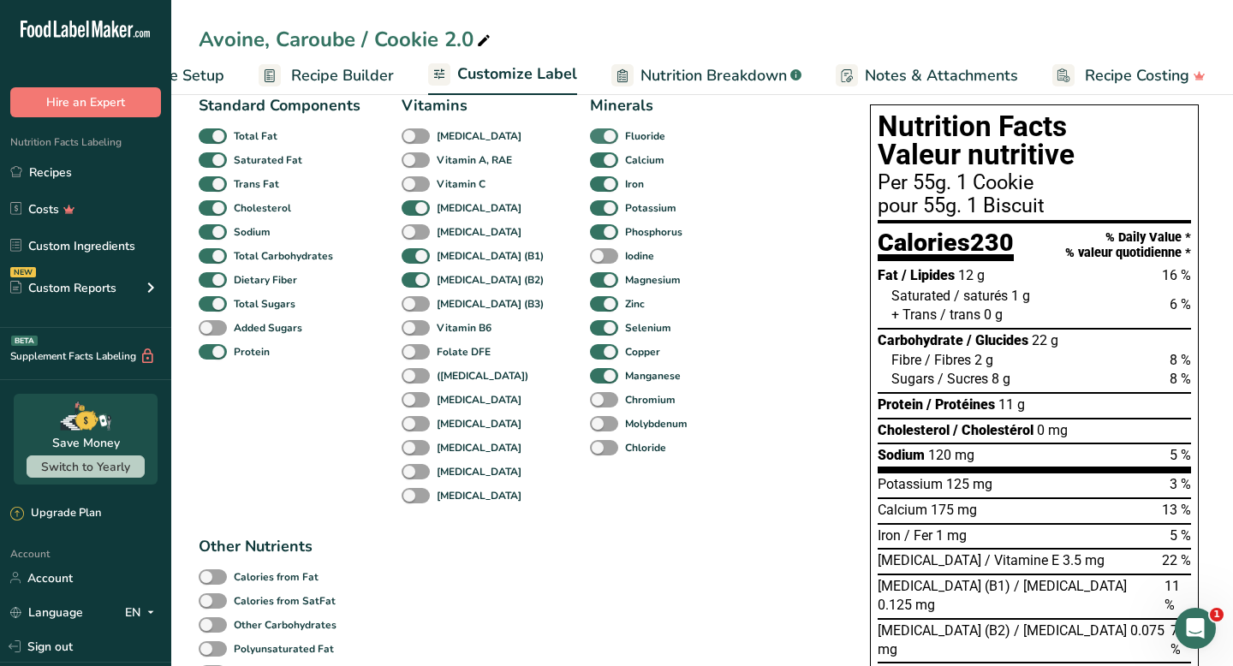
click at [590, 140] on span at bounding box center [604, 136] width 28 height 16
click at [590, 140] on input "Fluoride" at bounding box center [595, 135] width 11 height 11
checkbox input "false"
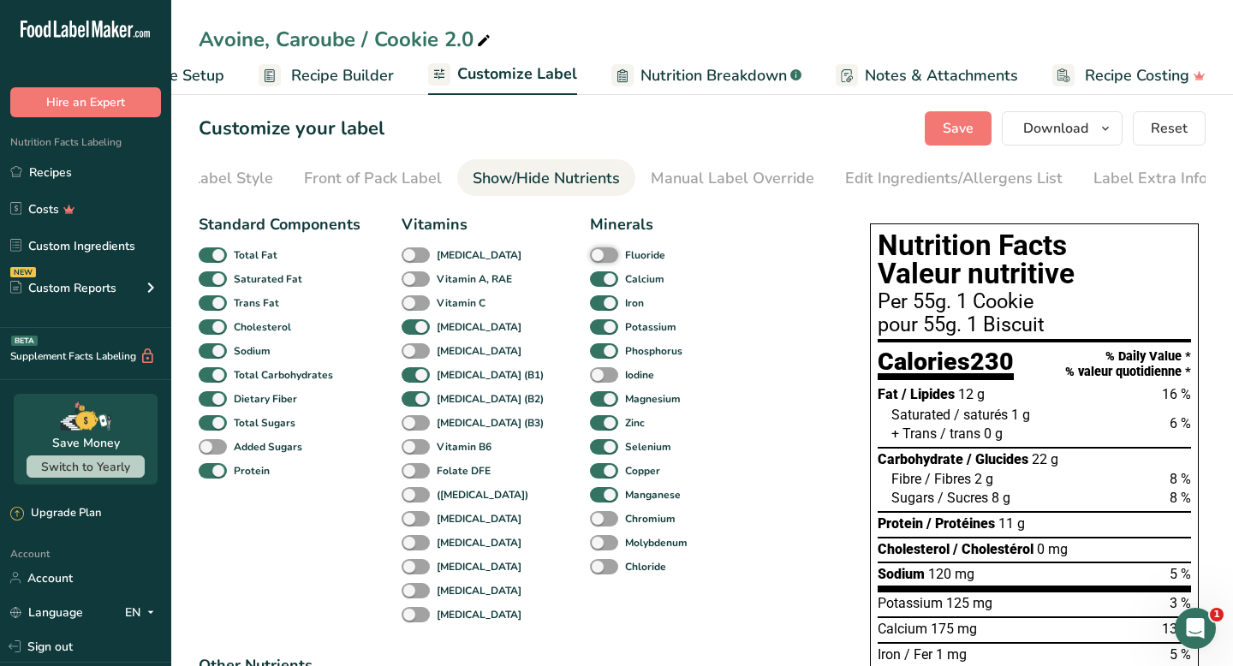
scroll to position [0, 0]
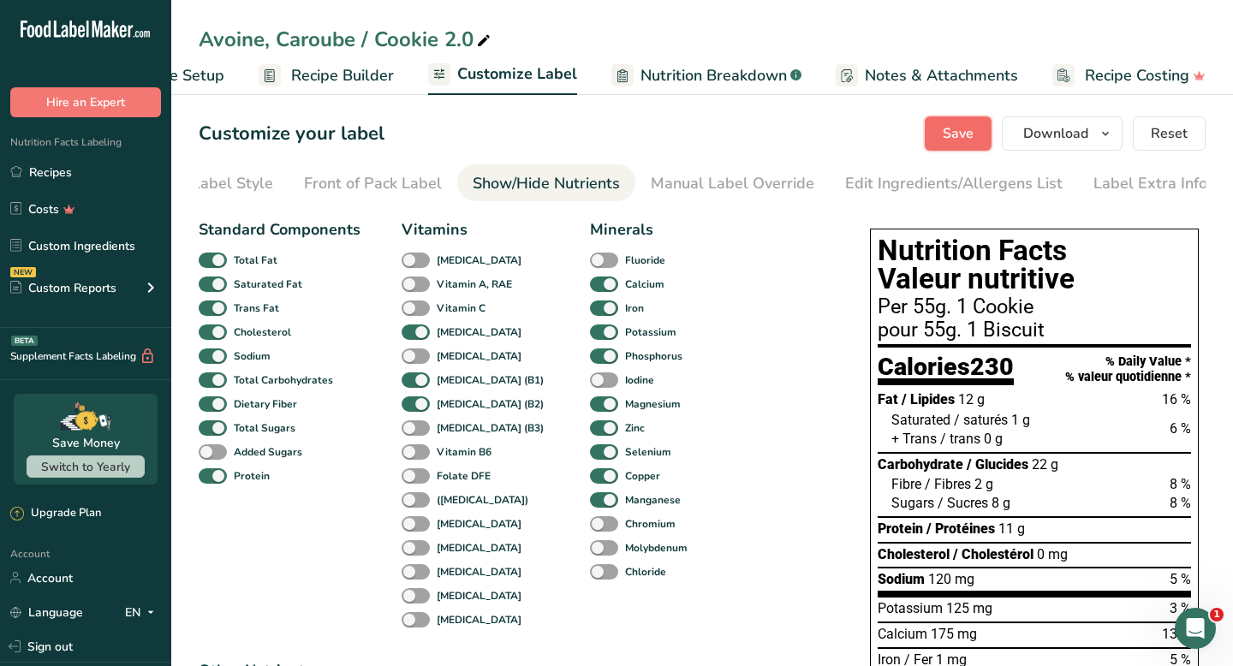
click at [966, 124] on span "Save" at bounding box center [958, 133] width 31 height 21
click at [213, 81] on span "Recipe Setup" at bounding box center [177, 75] width 93 height 23
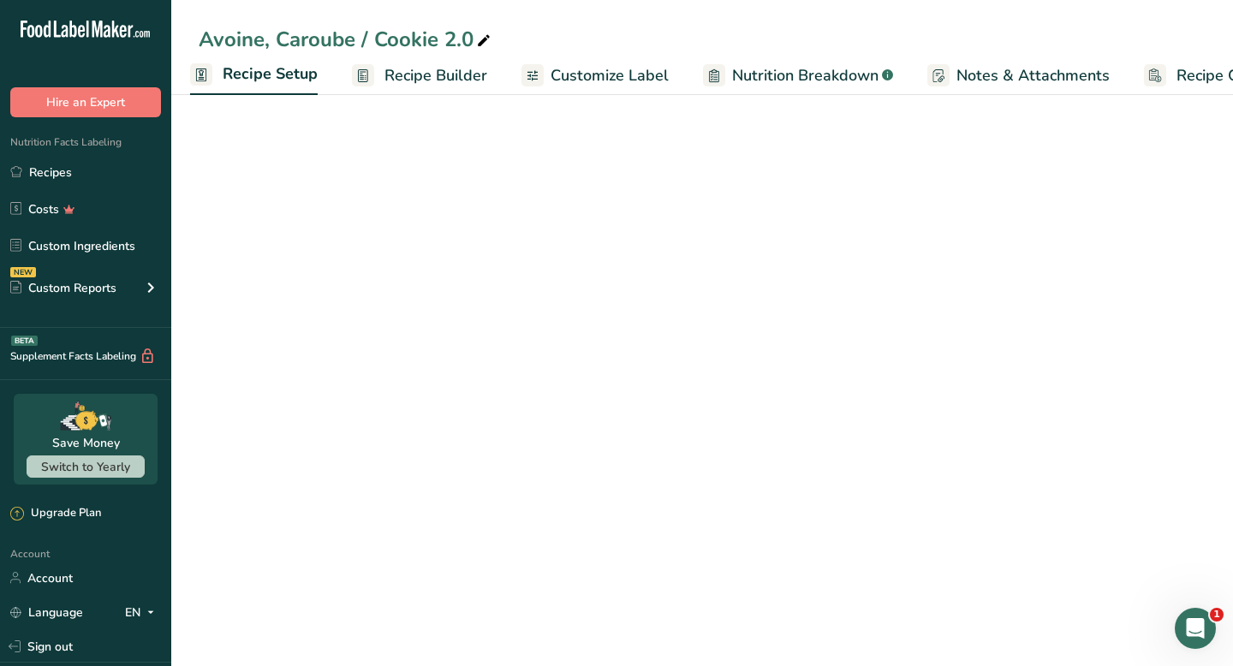
scroll to position [0, 6]
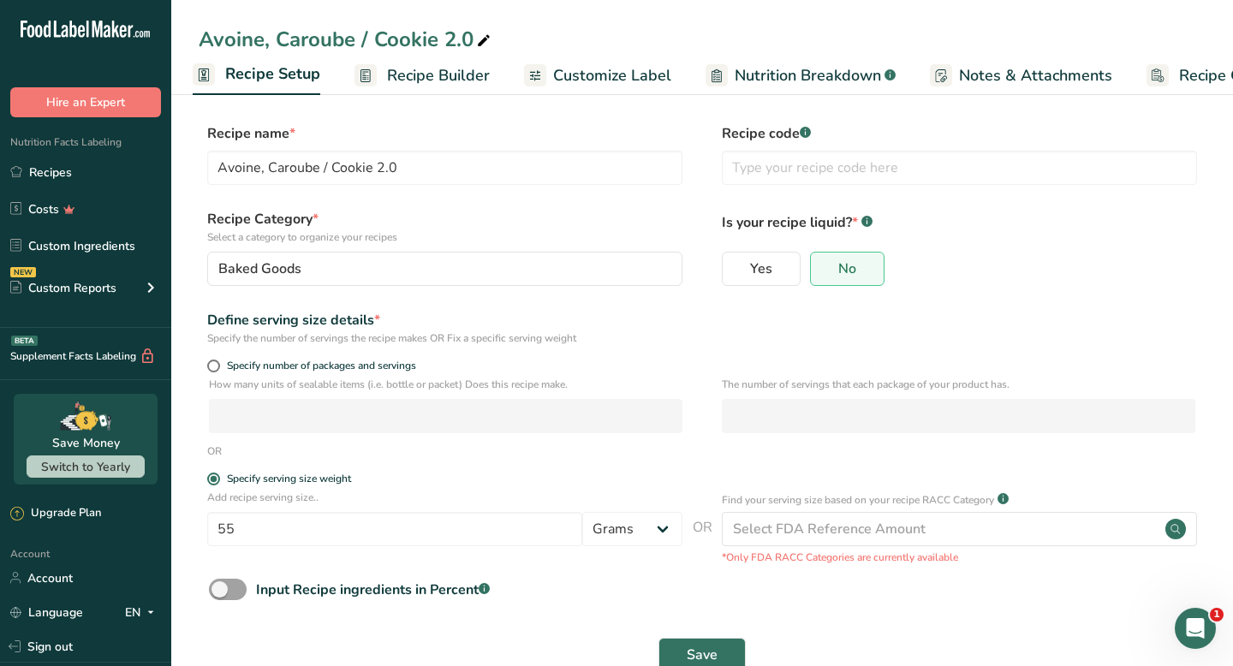
click at [430, 72] on span "Recipe Builder" at bounding box center [438, 75] width 103 height 23
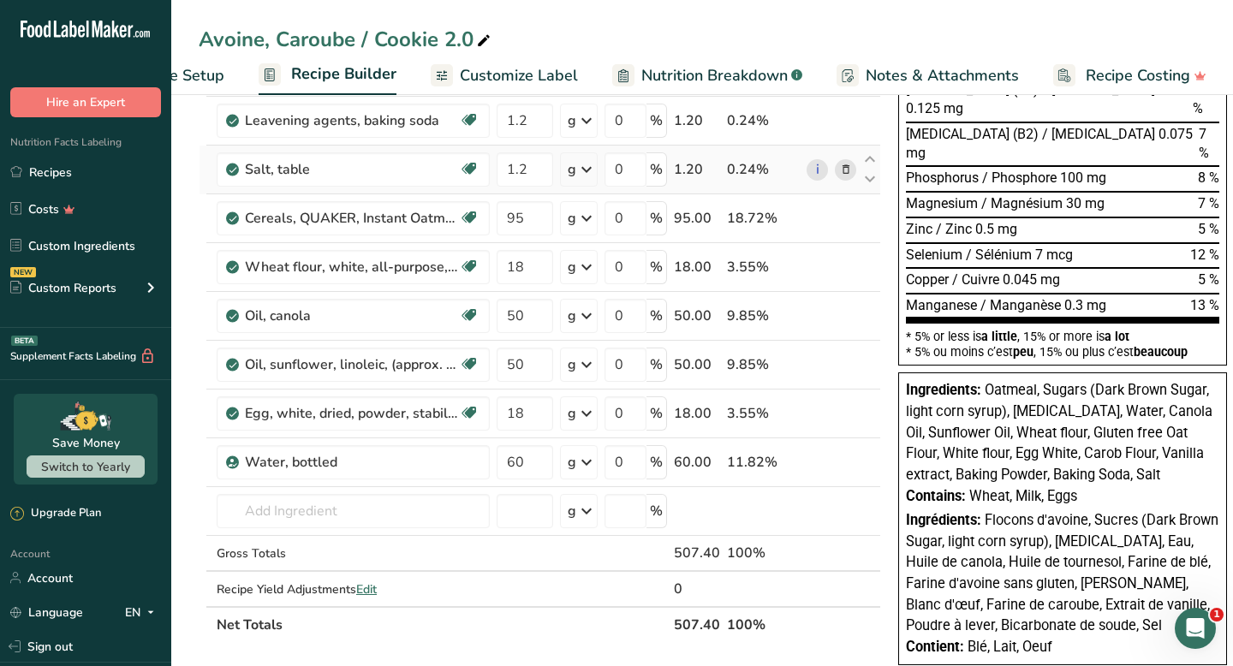
scroll to position [521, 0]
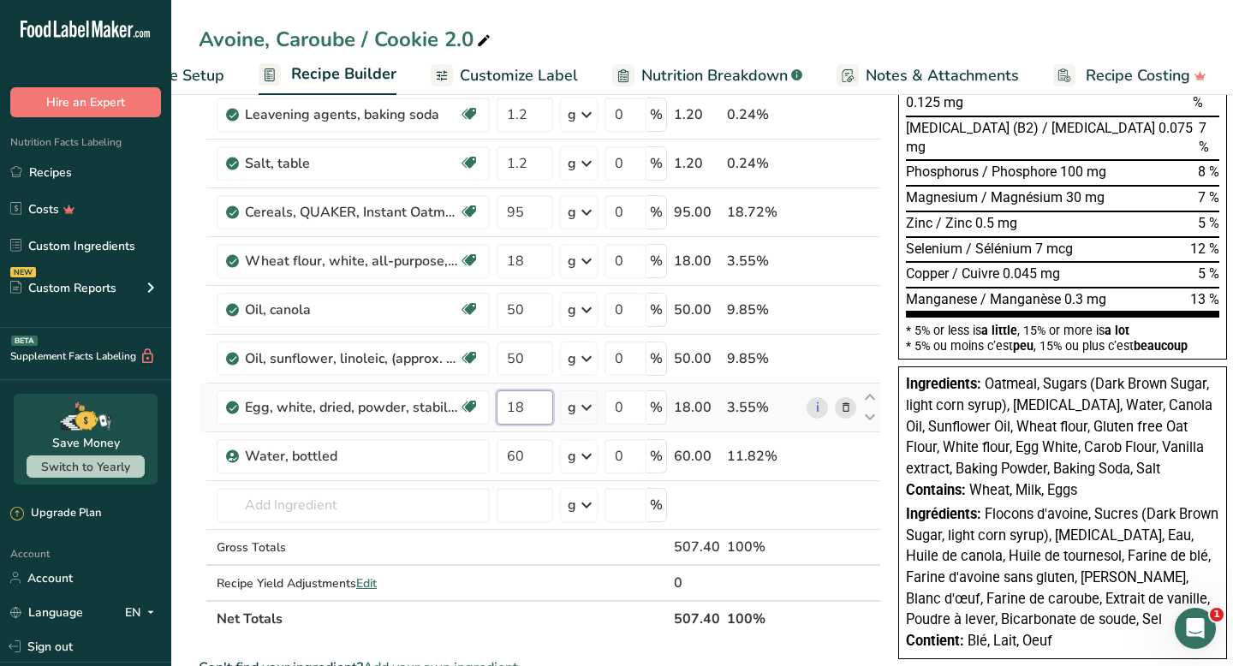
click at [524, 403] on input "18" at bounding box center [525, 407] width 57 height 34
type input "1"
type input "20"
click at [457, 458] on div "Ingredient * Amount * Unit * Waste * .a-a{fill:#347362;}.b-a{fill:#fff;} Grams …" at bounding box center [540, 150] width 682 height 973
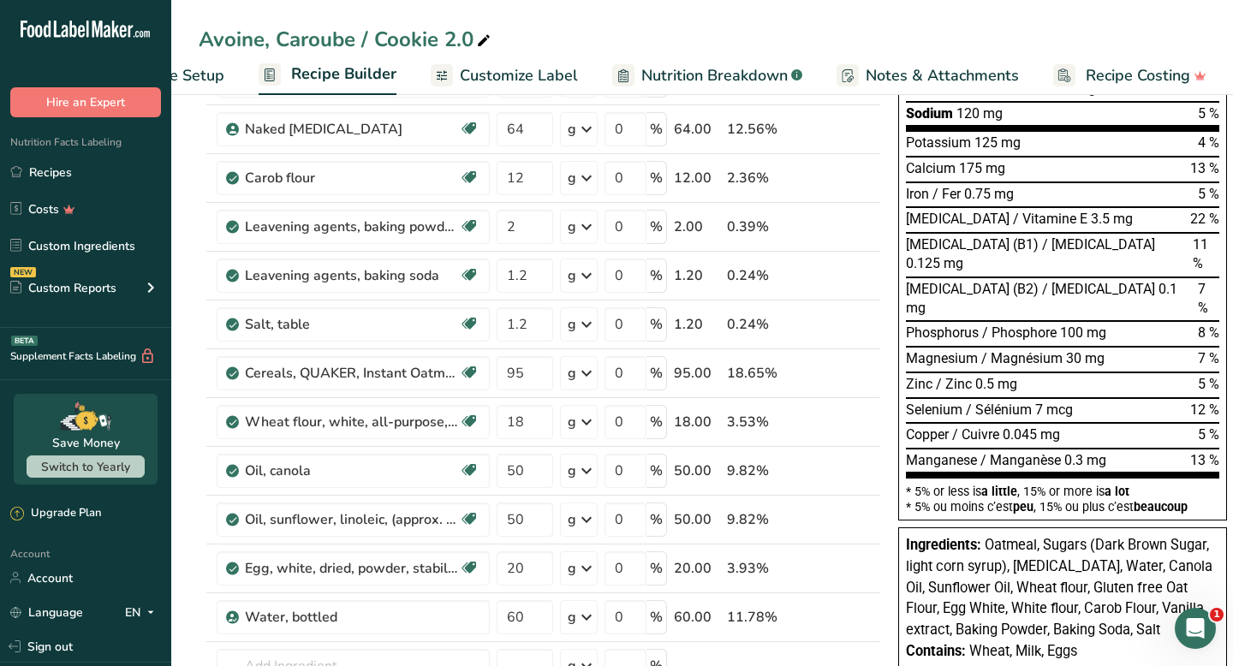
scroll to position [363, 0]
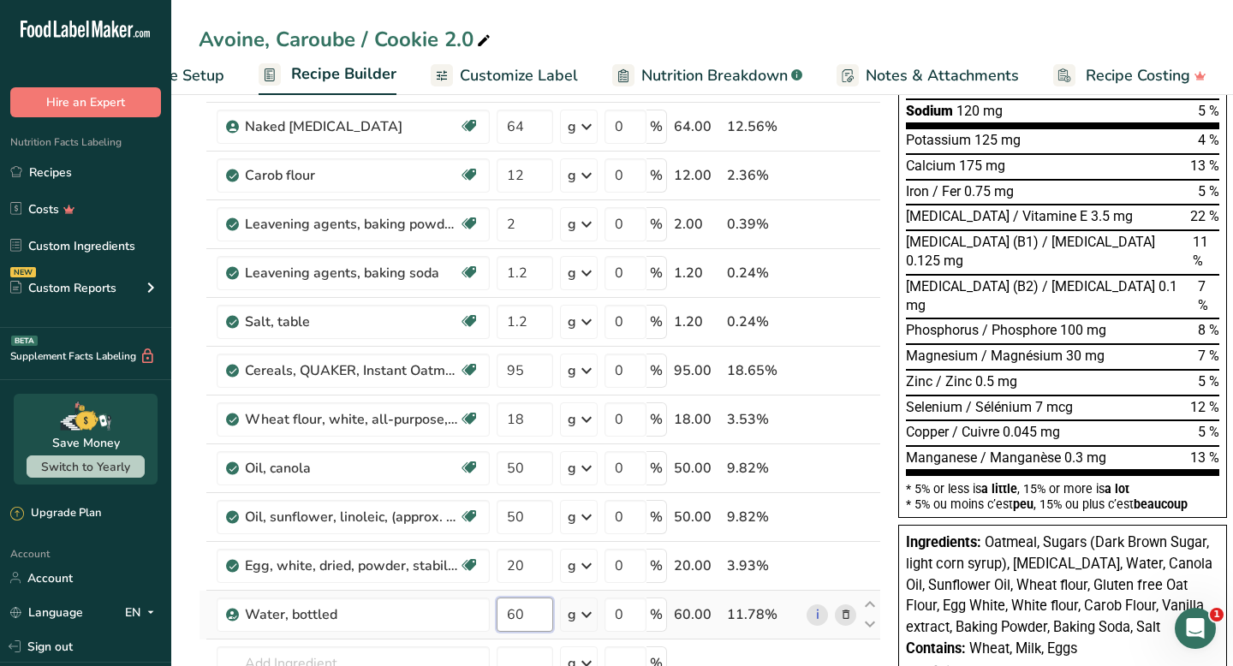
click at [541, 615] on input "60" at bounding box center [525, 615] width 57 height 34
type input "59.999998"
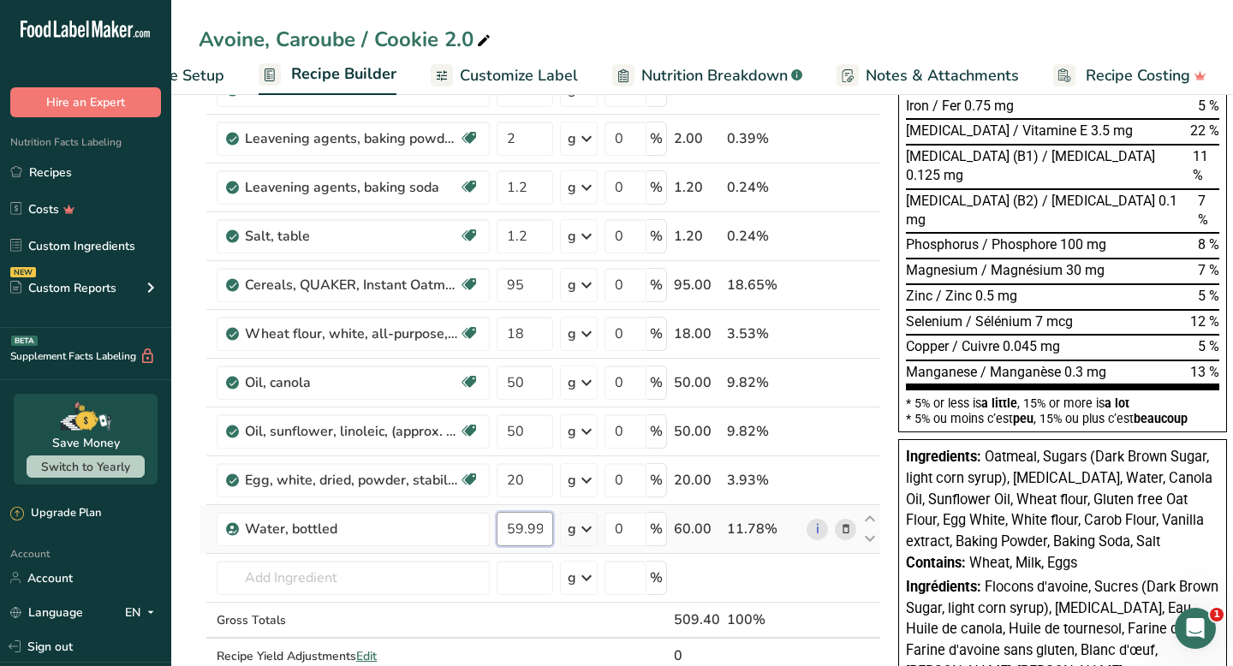
scroll to position [467, 0]
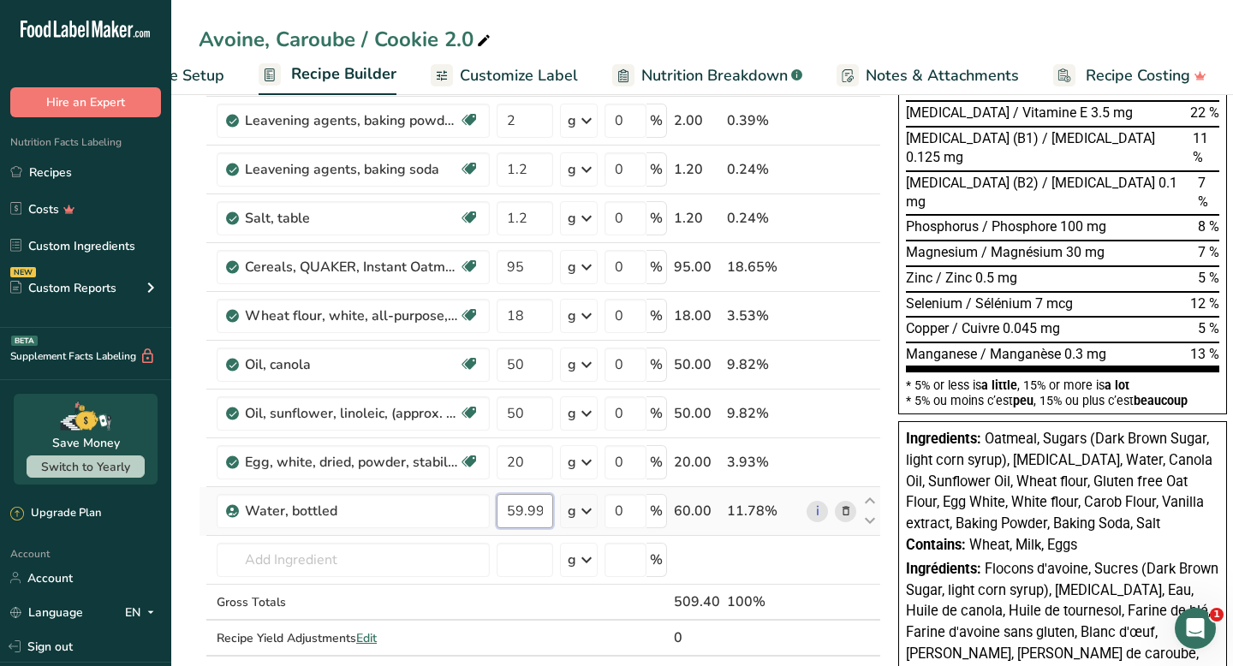
click at [525, 504] on input "59.999998" at bounding box center [525, 511] width 57 height 34
type input "60"
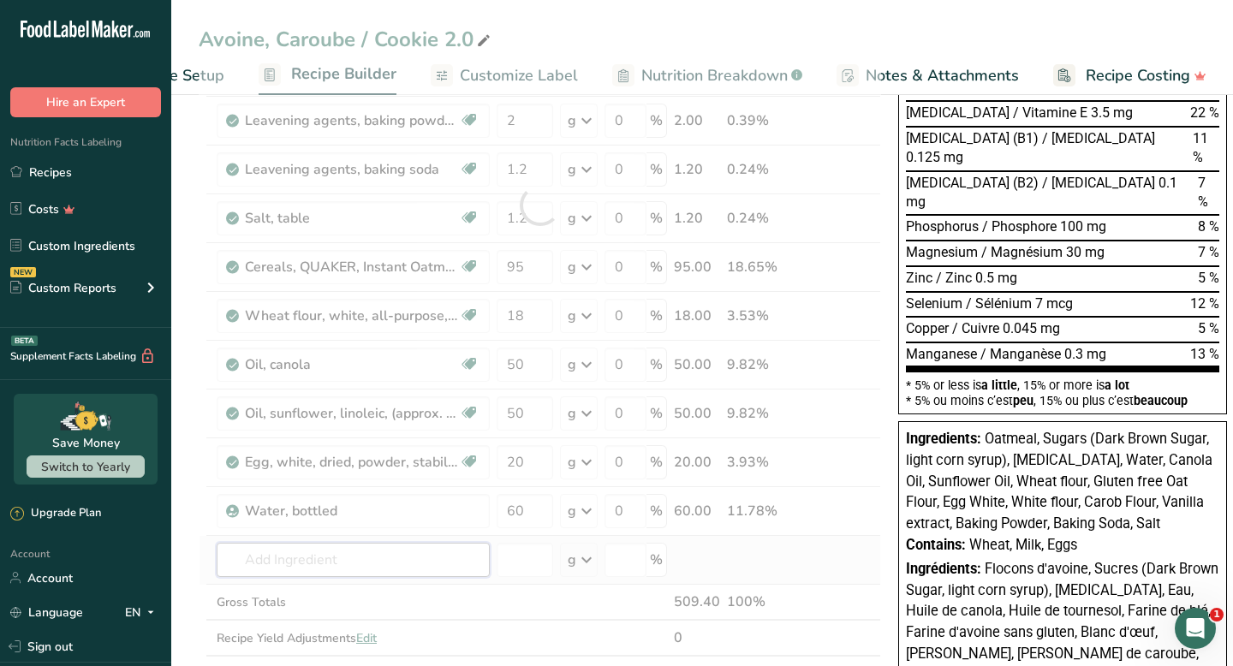
click at [475, 554] on div "Ingredient * Amount * Unit * Waste * .a-a{fill:#347362;}.b-a{fill:#fff;} Grams …" at bounding box center [540, 204] width 682 height 973
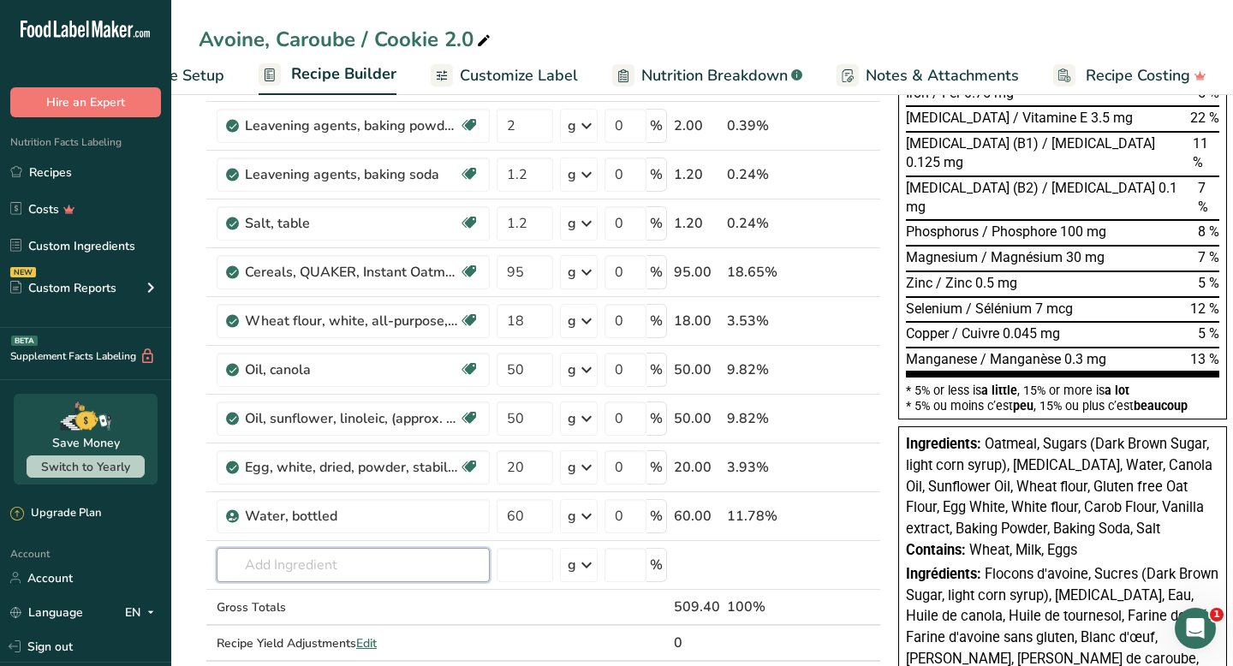
scroll to position [463, 0]
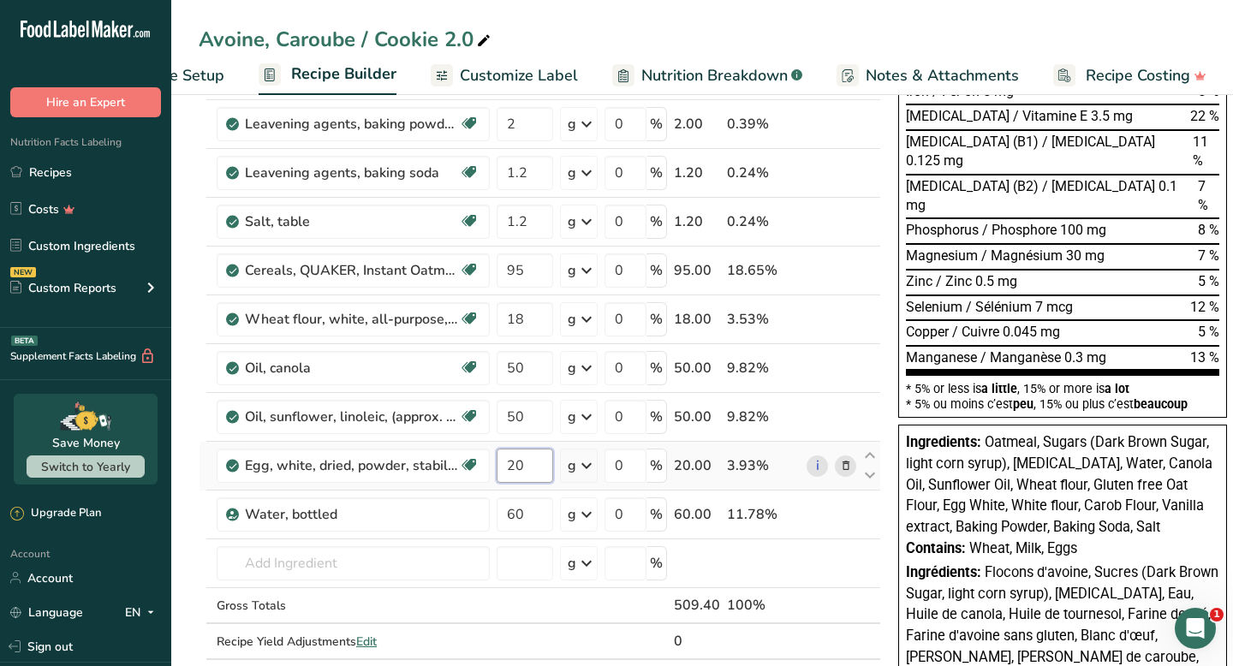
click at [525, 467] on input "20" at bounding box center [525, 466] width 57 height 34
type input "2"
type input "15"
click at [521, 525] on div "Ingredient * Amount * Unit * Waste * .a-a{fill:#347362;}.b-a{fill:#fff;} Grams …" at bounding box center [540, 208] width 682 height 973
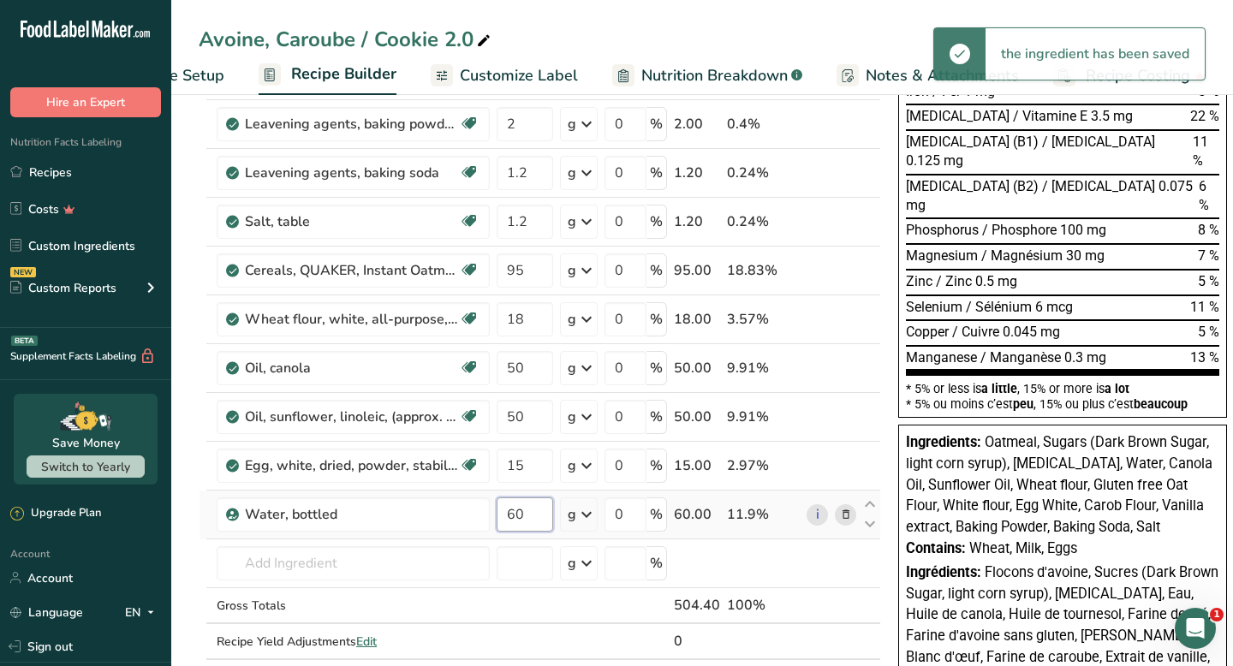
type input "6"
type input "45"
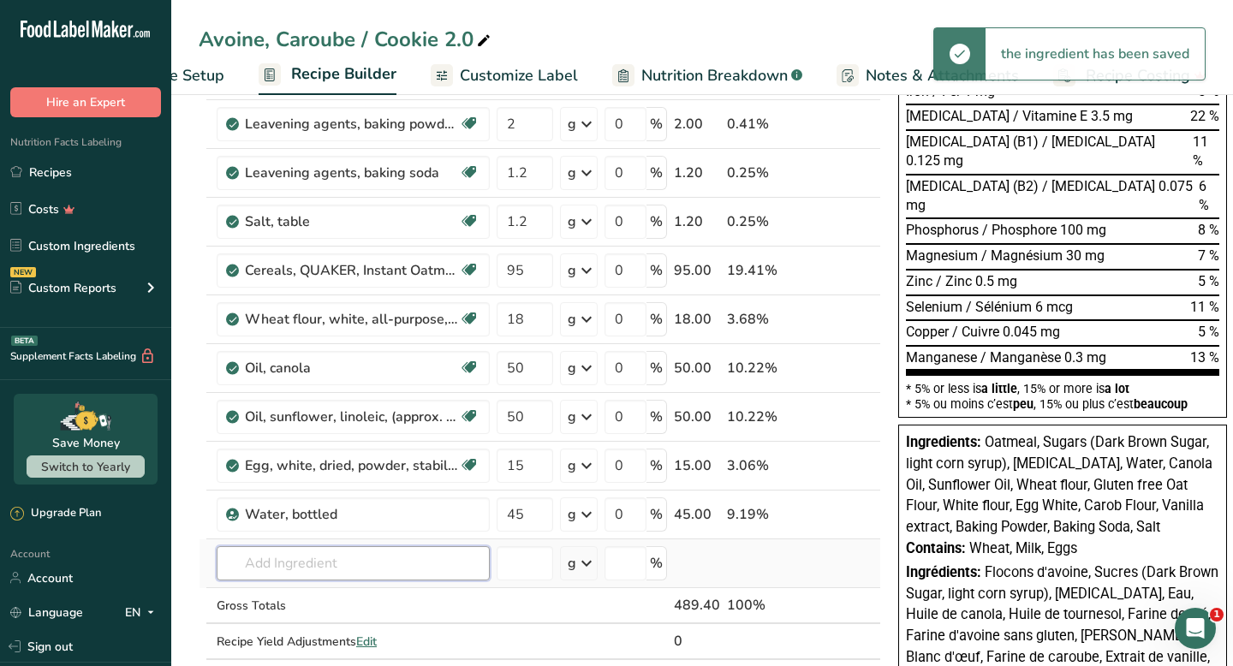
click at [419, 578] on div "Ingredient * Amount * Unit * Waste * .a-a{fill:#347362;}.b-a{fill:#fff;} Grams …" at bounding box center [540, 208] width 682 height 973
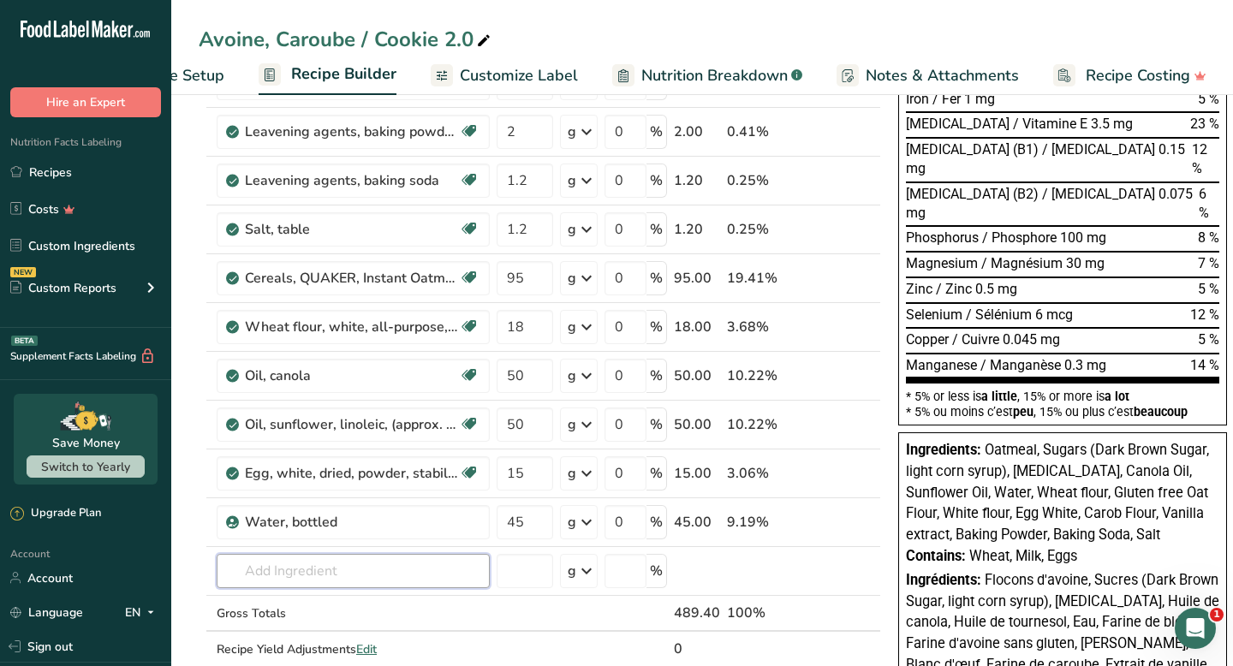
scroll to position [640, 0]
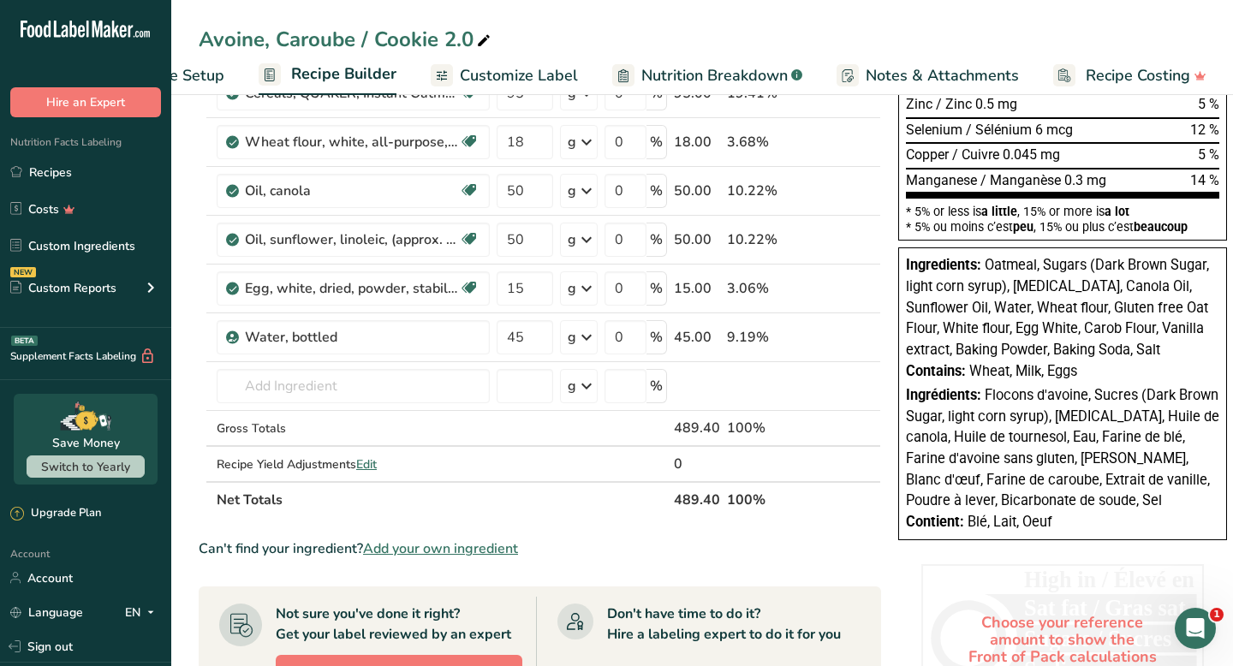
click at [491, 71] on span "Customize Label" at bounding box center [519, 75] width 118 height 23
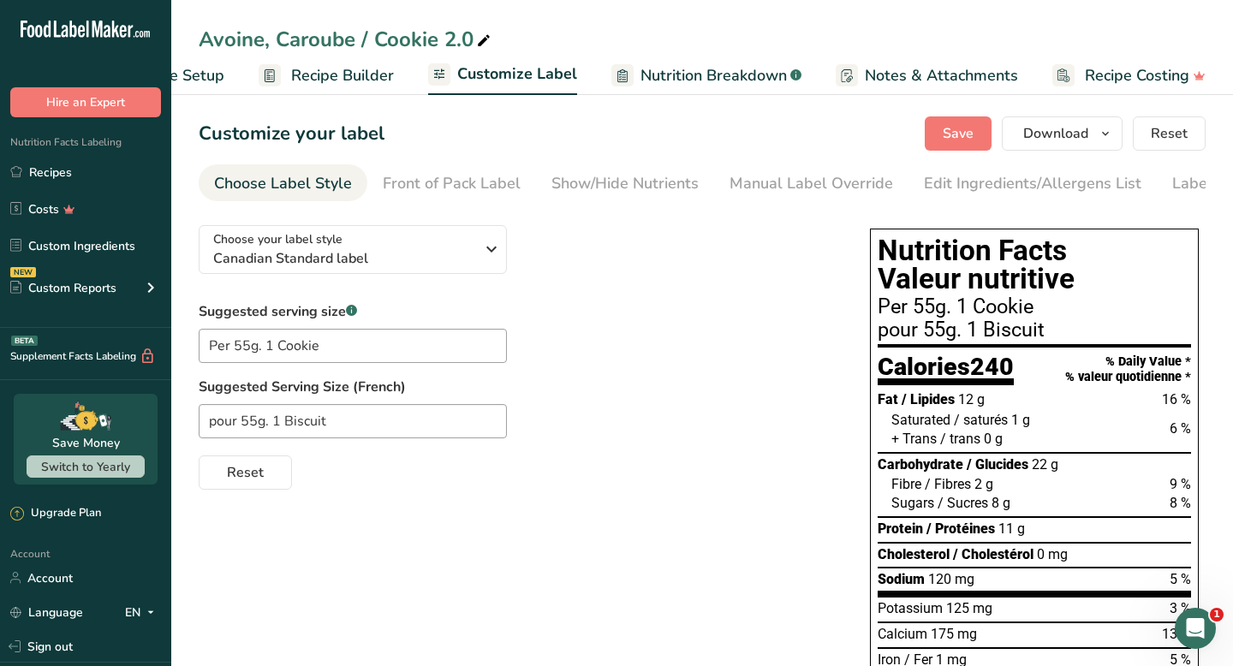
click at [718, 68] on span "Nutrition Breakdown" at bounding box center [713, 75] width 146 height 23
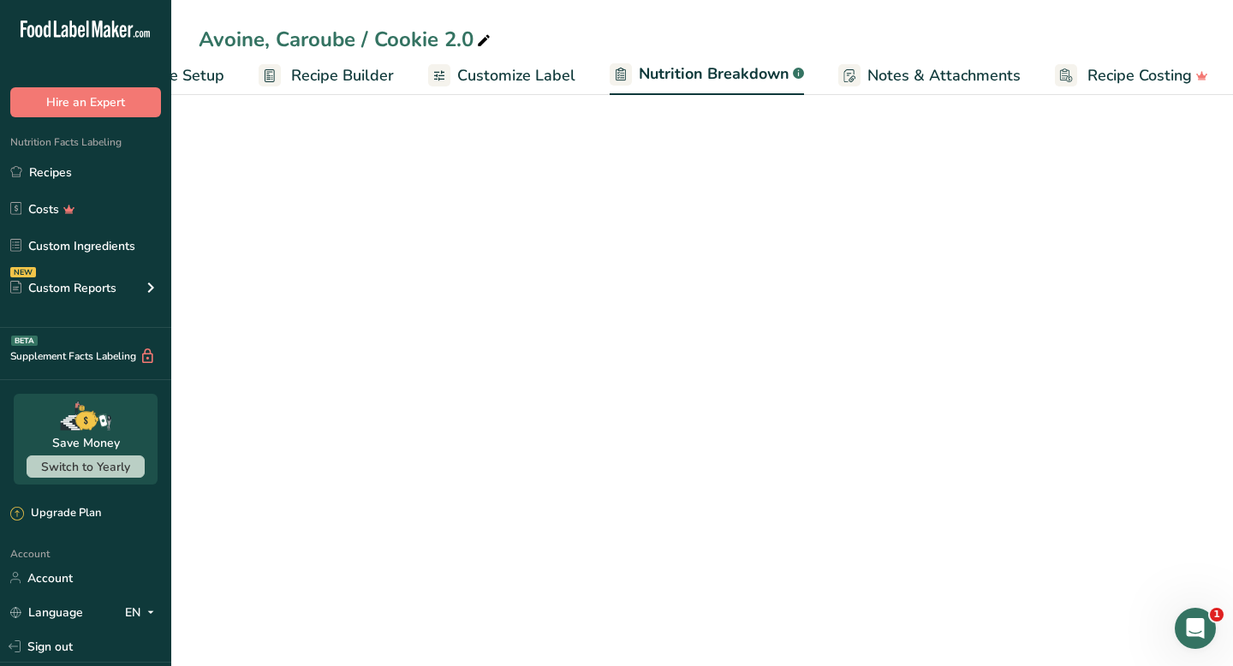
scroll to position [0, 102]
select select "Calories"
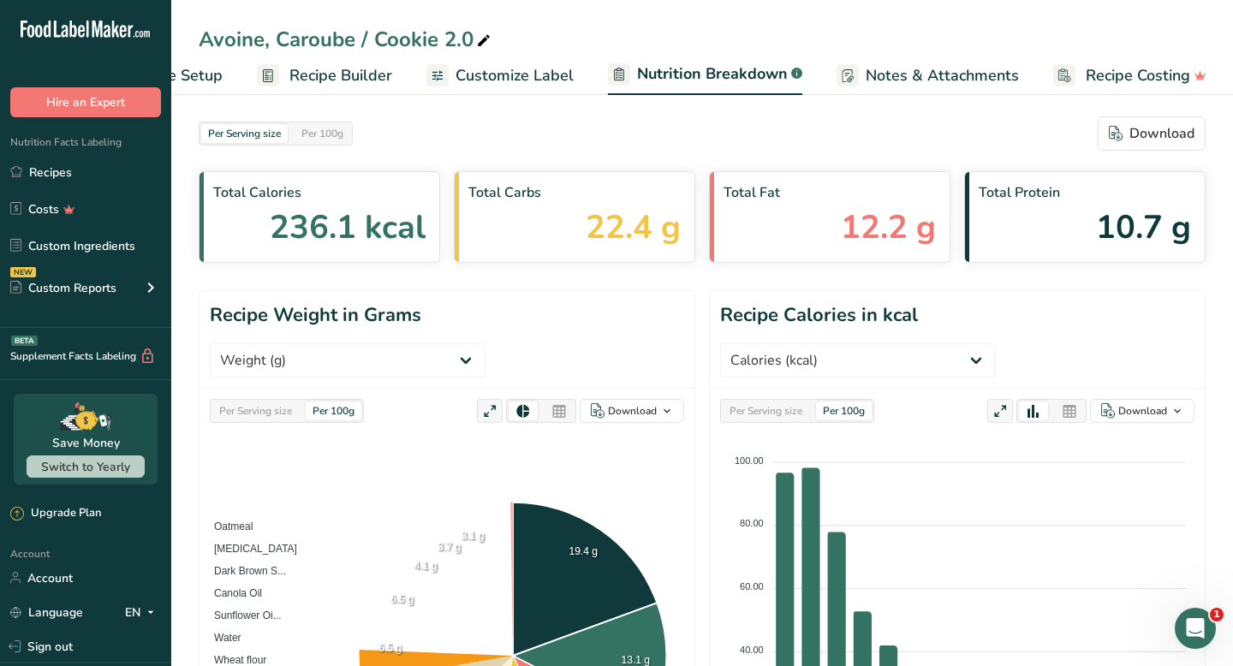
click at [503, 70] on span "Customize Label" at bounding box center [514, 75] width 118 height 23
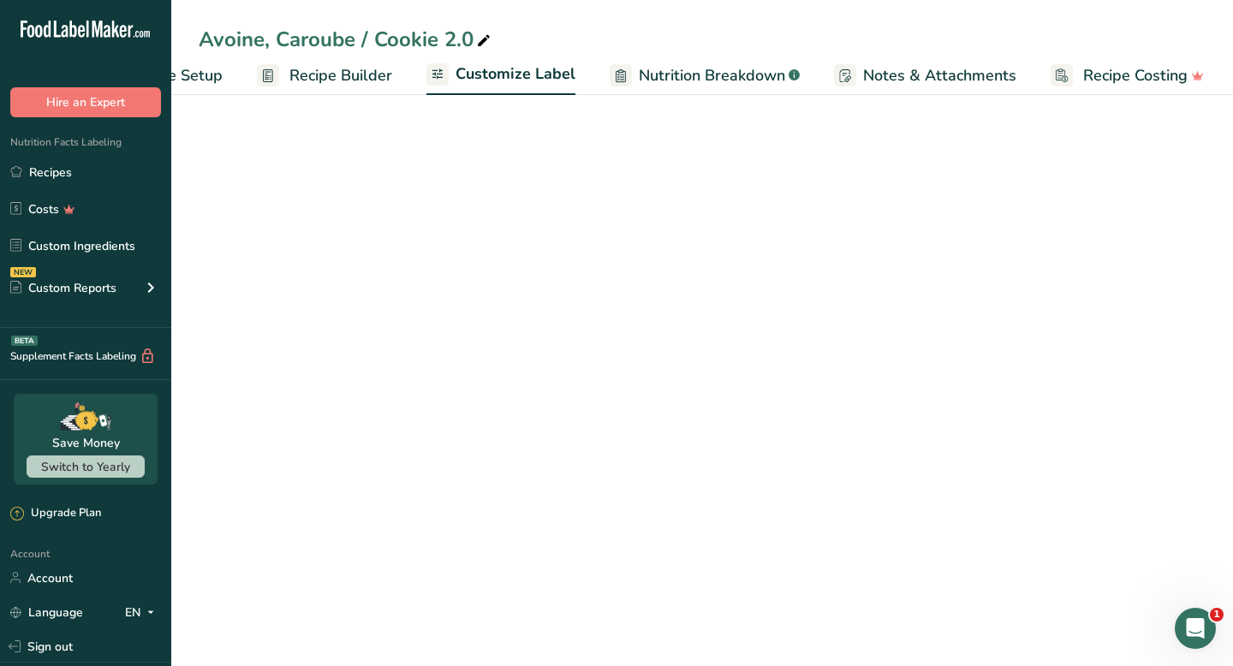
scroll to position [0, 100]
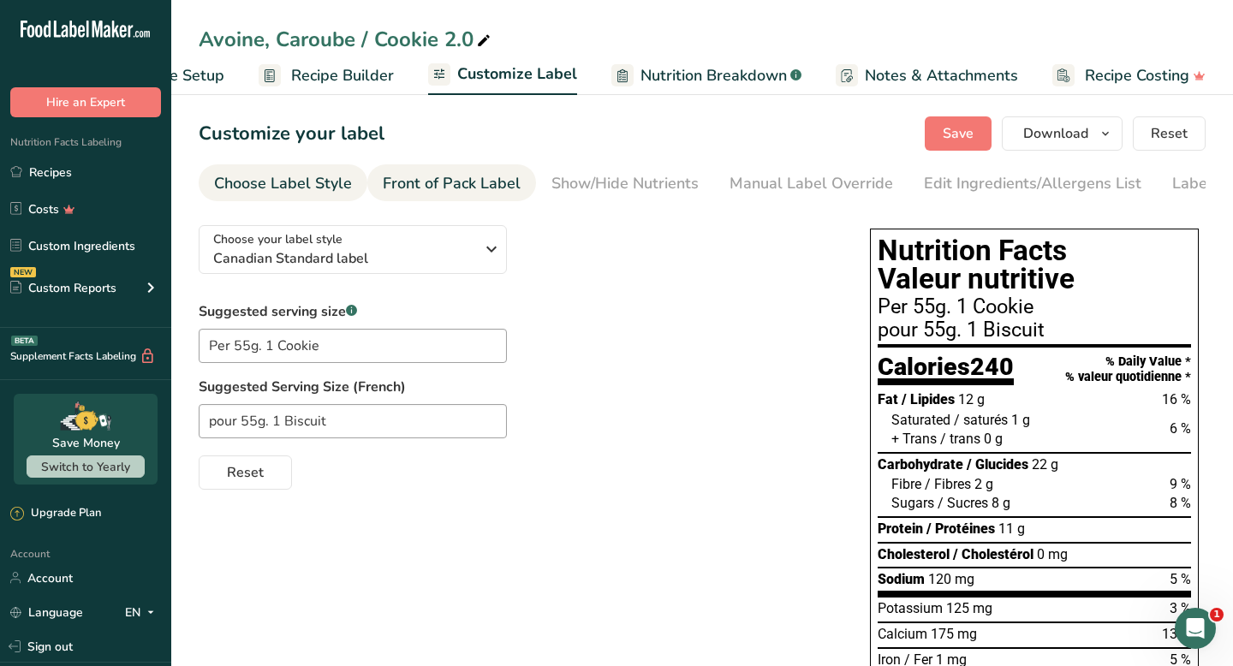
click at [483, 188] on div "Front of Pack Label" at bounding box center [452, 183] width 138 height 23
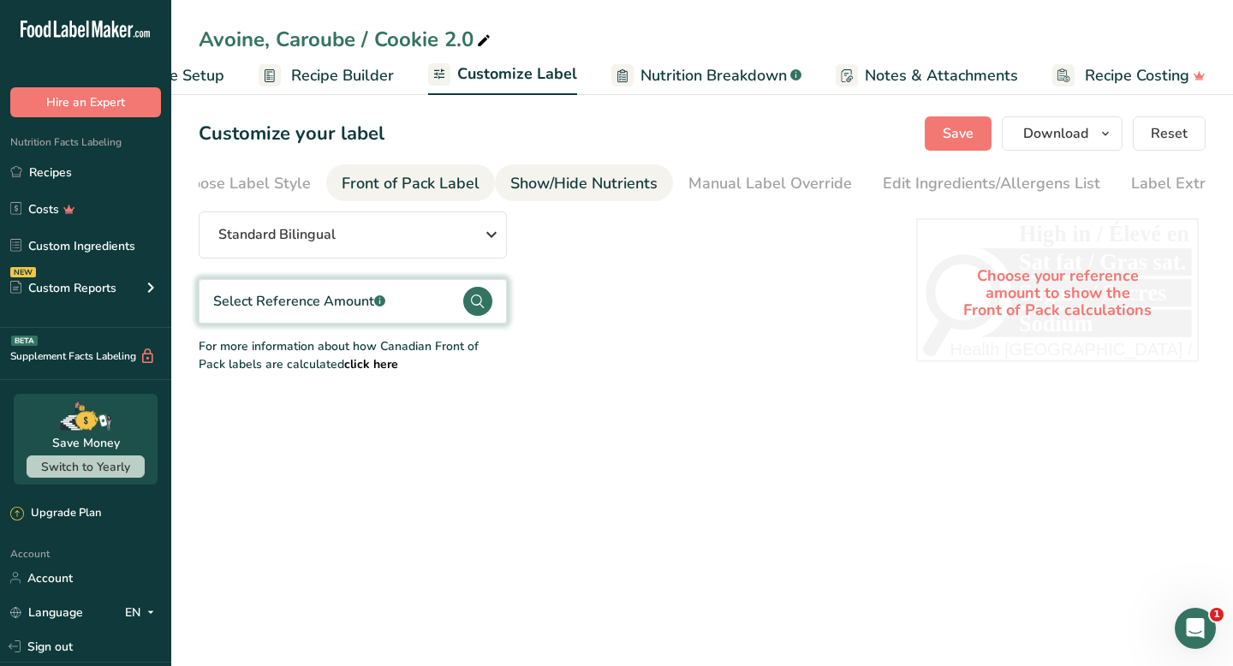
scroll to position [0, 79]
click at [583, 178] on div "Show/Hide Nutrients" at bounding box center [546, 183] width 147 height 23
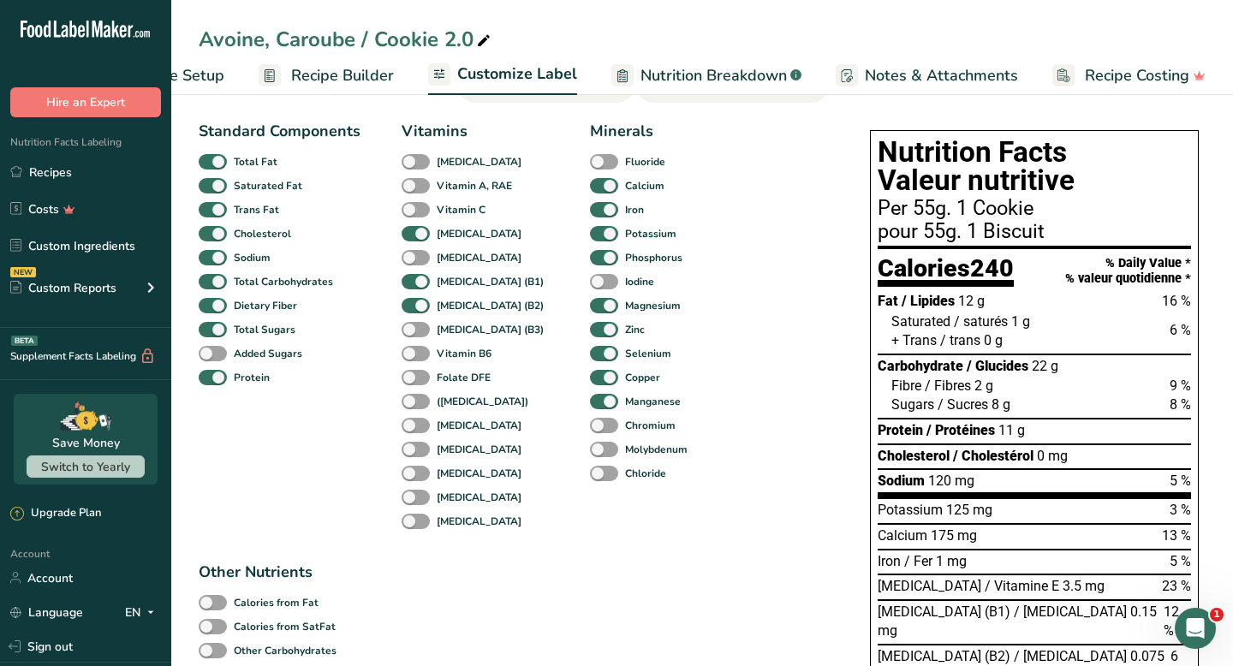
scroll to position [81, 0]
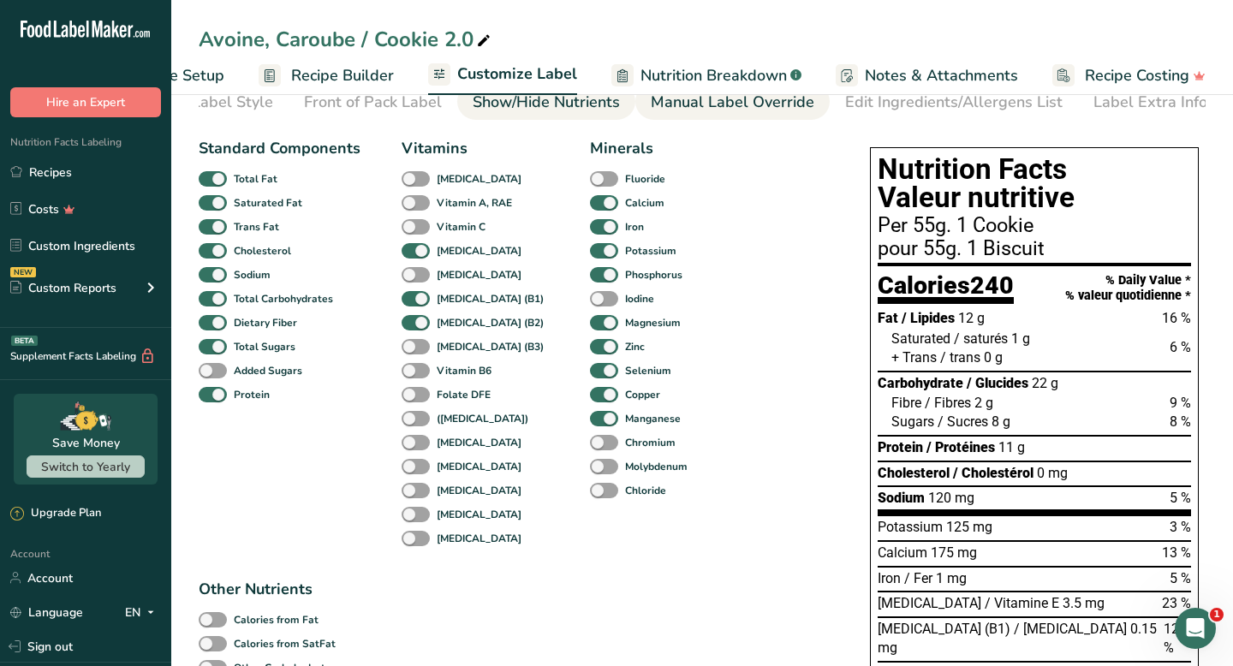
click at [690, 109] on div "Manual Label Override" at bounding box center [733, 102] width 164 height 23
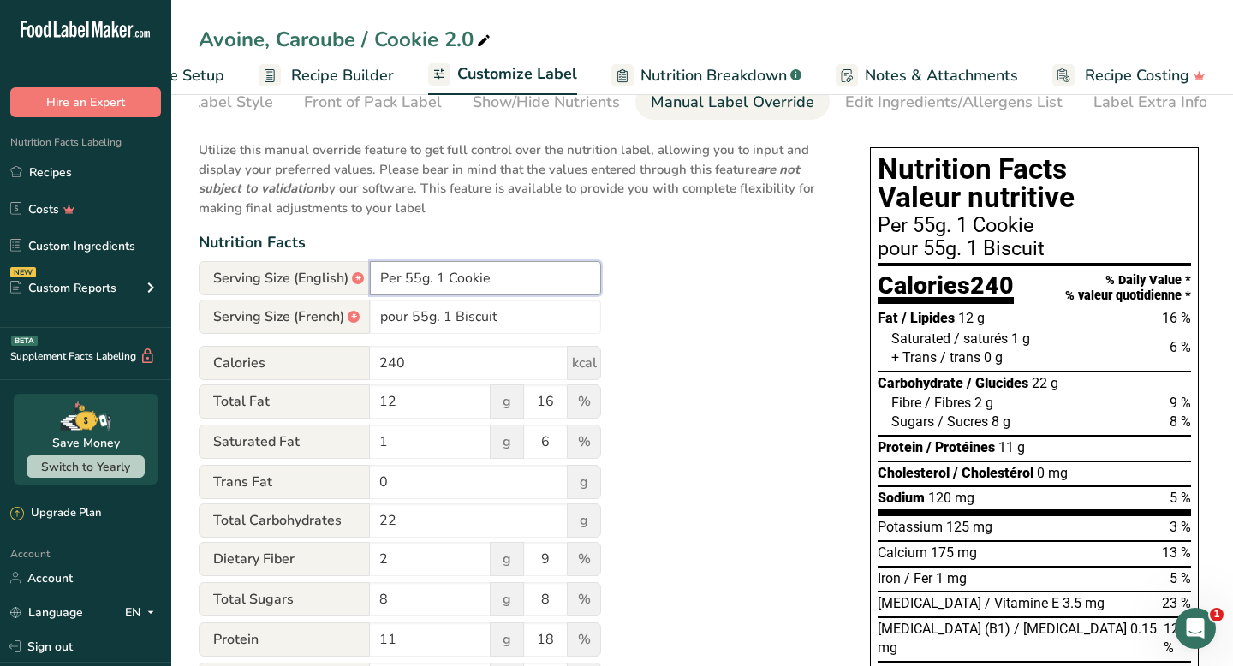
click at [433, 285] on input "Per 55g. 1 Cookie" at bounding box center [485, 278] width 231 height 34
drag, startPoint x: 433, startPoint y: 285, endPoint x: 398, endPoint y: 284, distance: 35.1
click at [398, 285] on input "Per 55g. 1 Cookie" at bounding box center [485, 278] width 231 height 34
click at [464, 283] on input "Per 1 Cookie" at bounding box center [485, 278] width 231 height 34
type input "Per 1 Cookien (55g)"
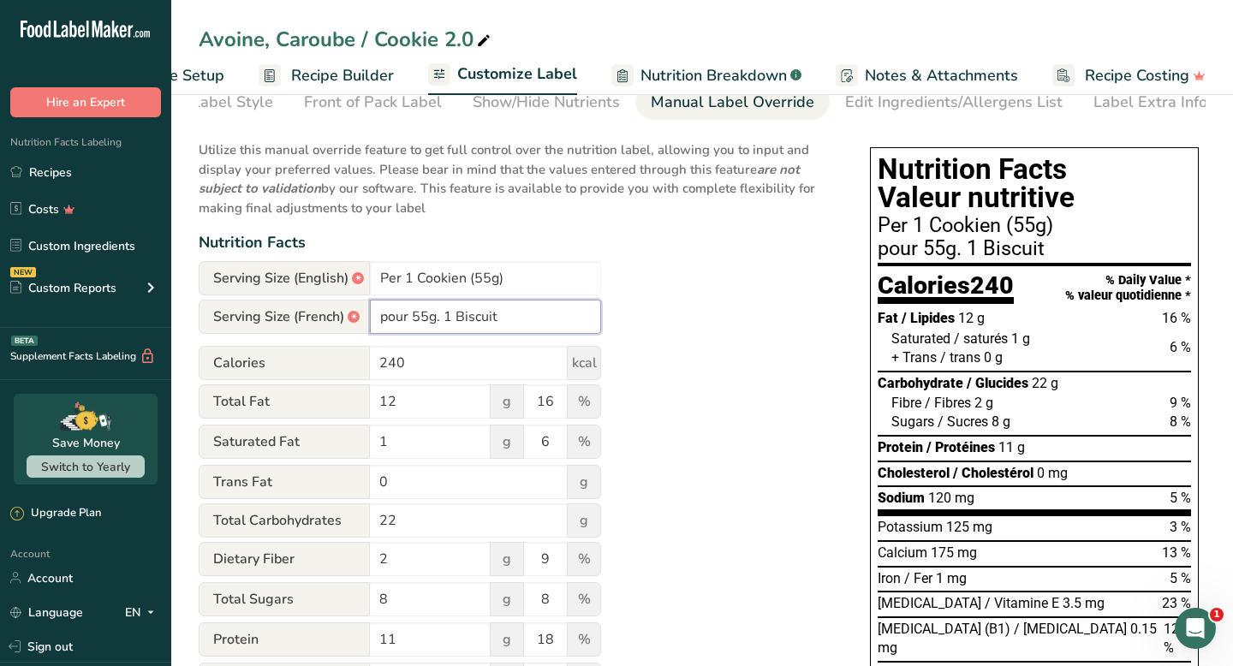
drag, startPoint x: 498, startPoint y: 320, endPoint x: 418, endPoint y: 324, distance: 80.6
click at [418, 324] on input "pour 55g. 1 Biscuit" at bounding box center [485, 317] width 231 height 34
click at [427, 324] on input "pour 55g. 1 Biscuit" at bounding box center [485, 317] width 231 height 34
drag, startPoint x: 445, startPoint y: 322, endPoint x: 407, endPoint y: 322, distance: 38.5
click at [407, 322] on input "pour 55g. 1 Biscuit" at bounding box center [485, 317] width 231 height 34
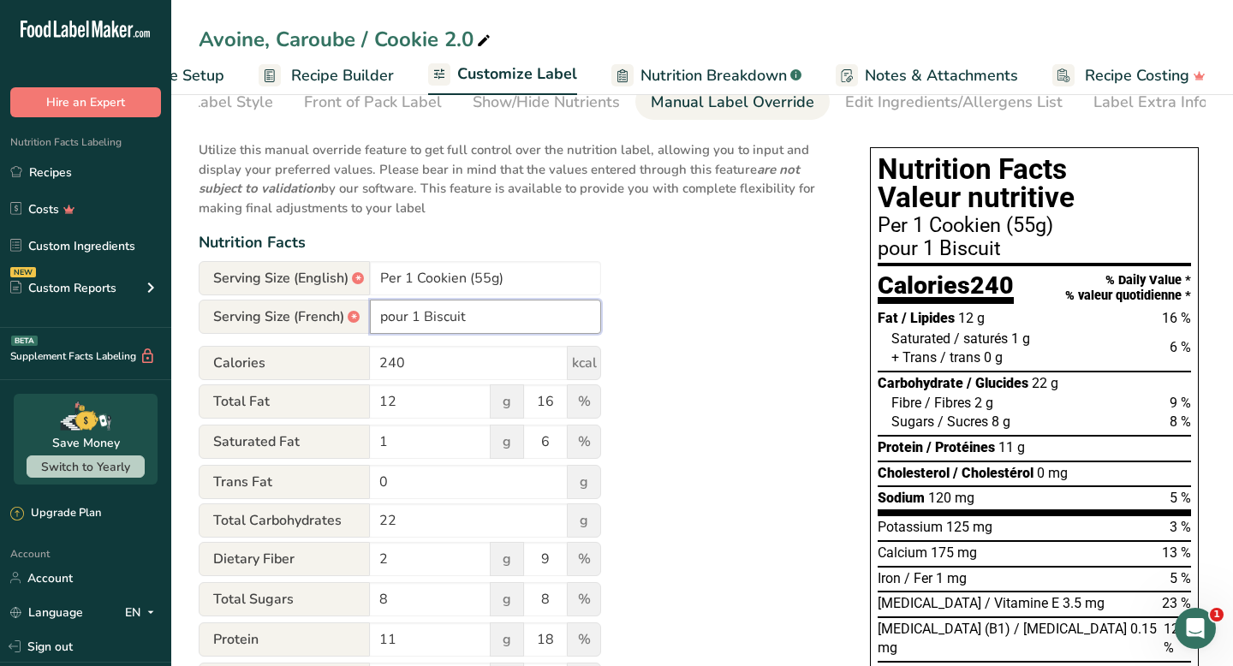
click at [490, 324] on input "pour 1 Biscuit" at bounding box center [485, 317] width 231 height 34
type input "pour 1 Biscuit (55g)"
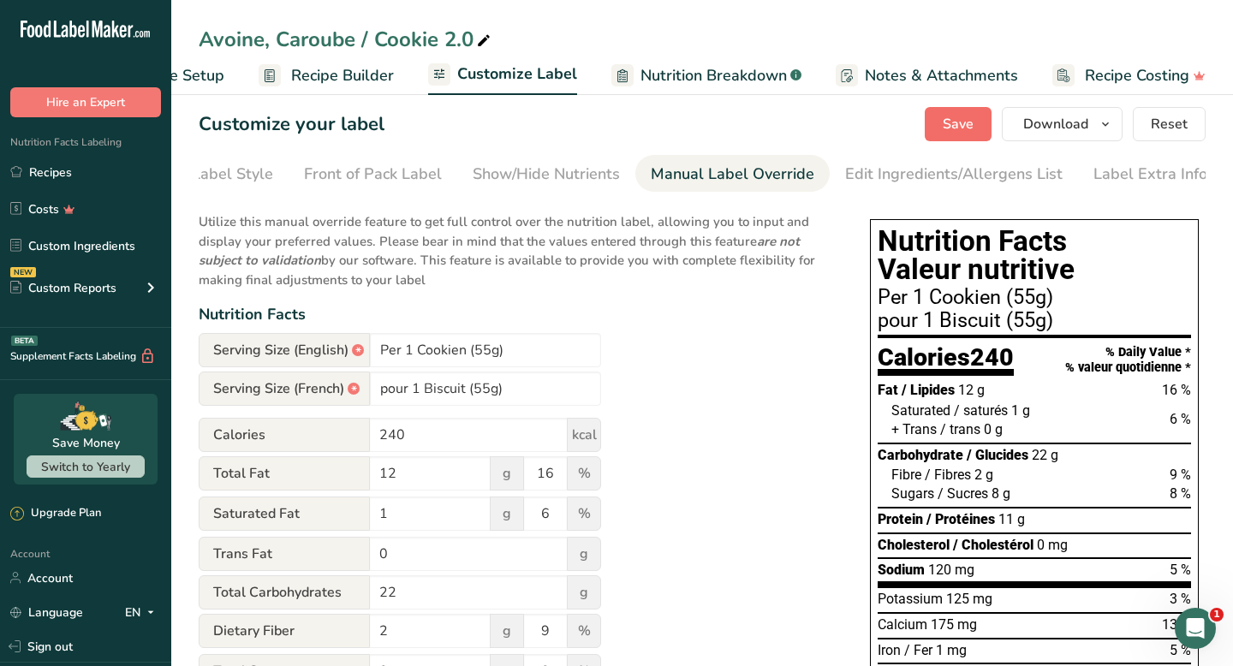
scroll to position [0, 0]
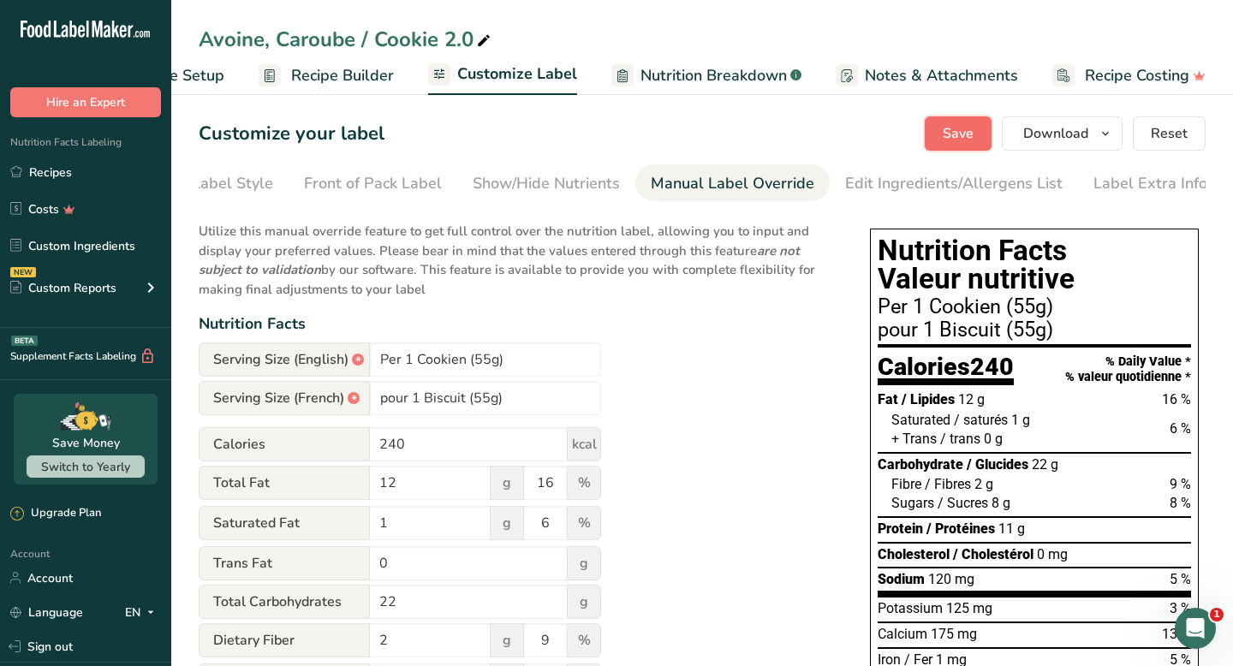
click at [968, 146] on button "Save" at bounding box center [958, 133] width 67 height 34
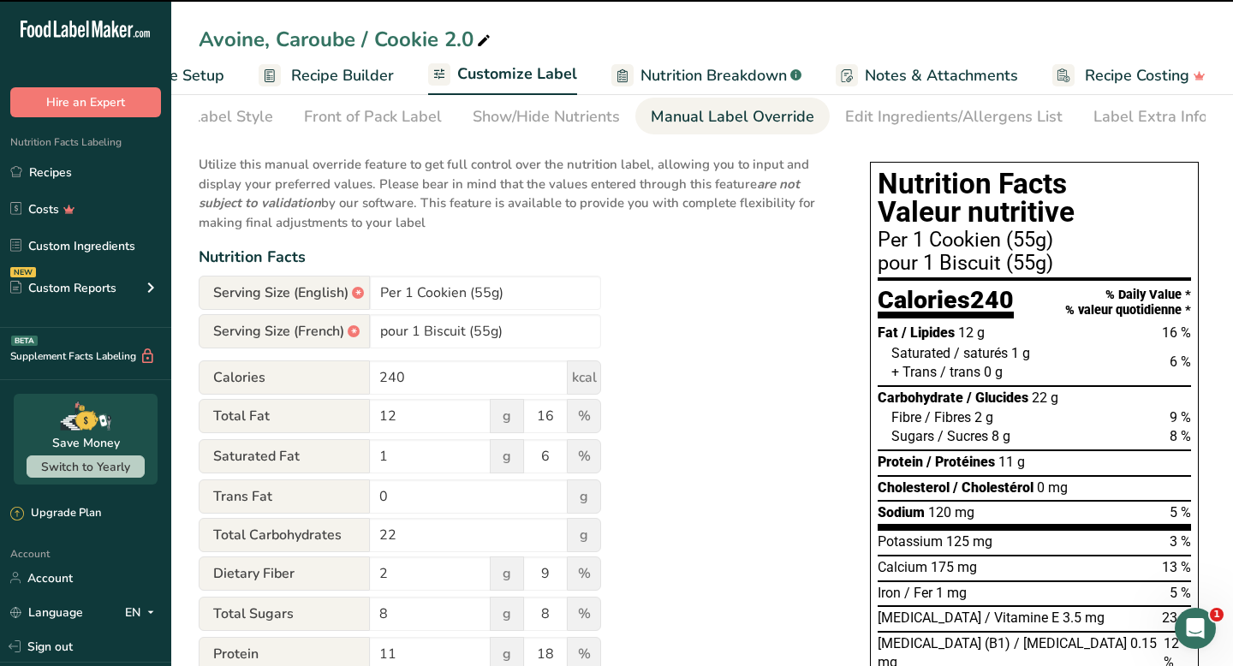
scroll to position [86, 0]
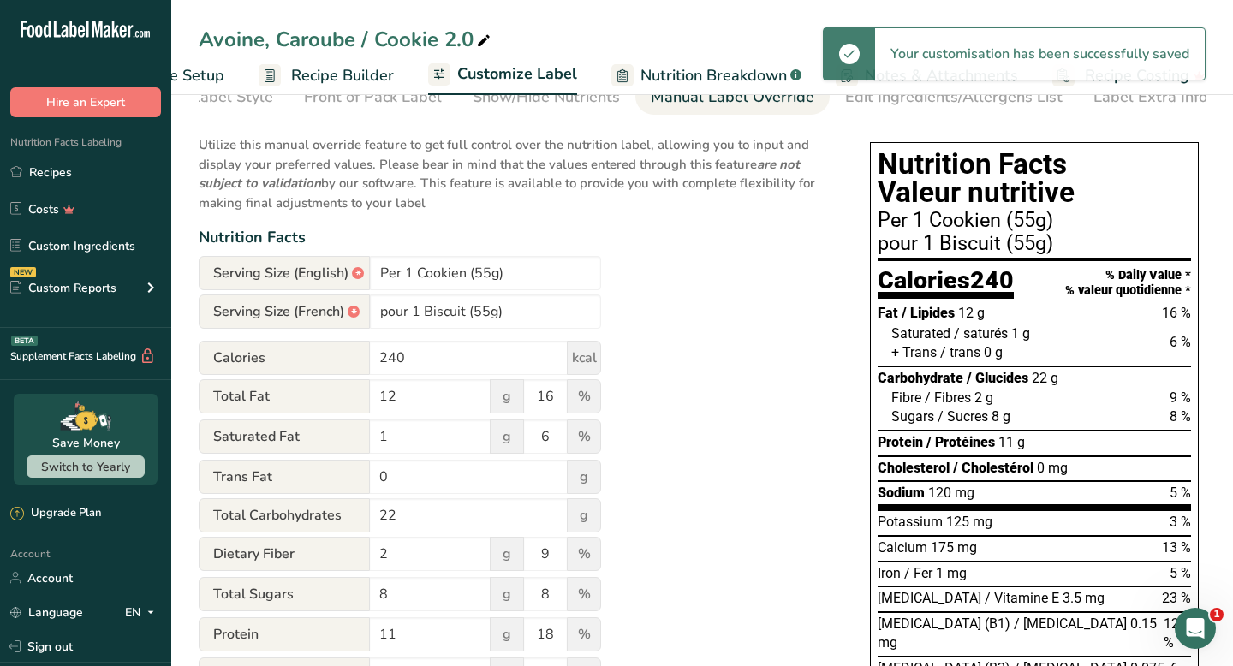
click at [212, 74] on span "Recipe Setup" at bounding box center [177, 75] width 93 height 23
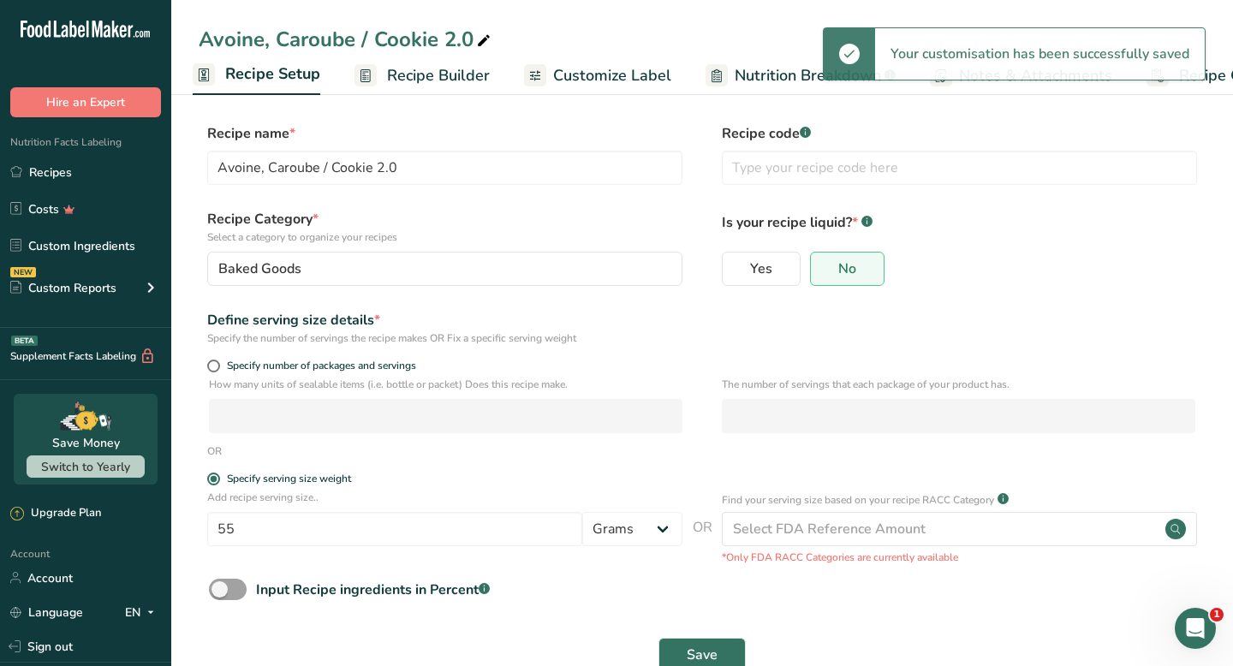
click at [449, 82] on span "Recipe Builder" at bounding box center [438, 75] width 103 height 23
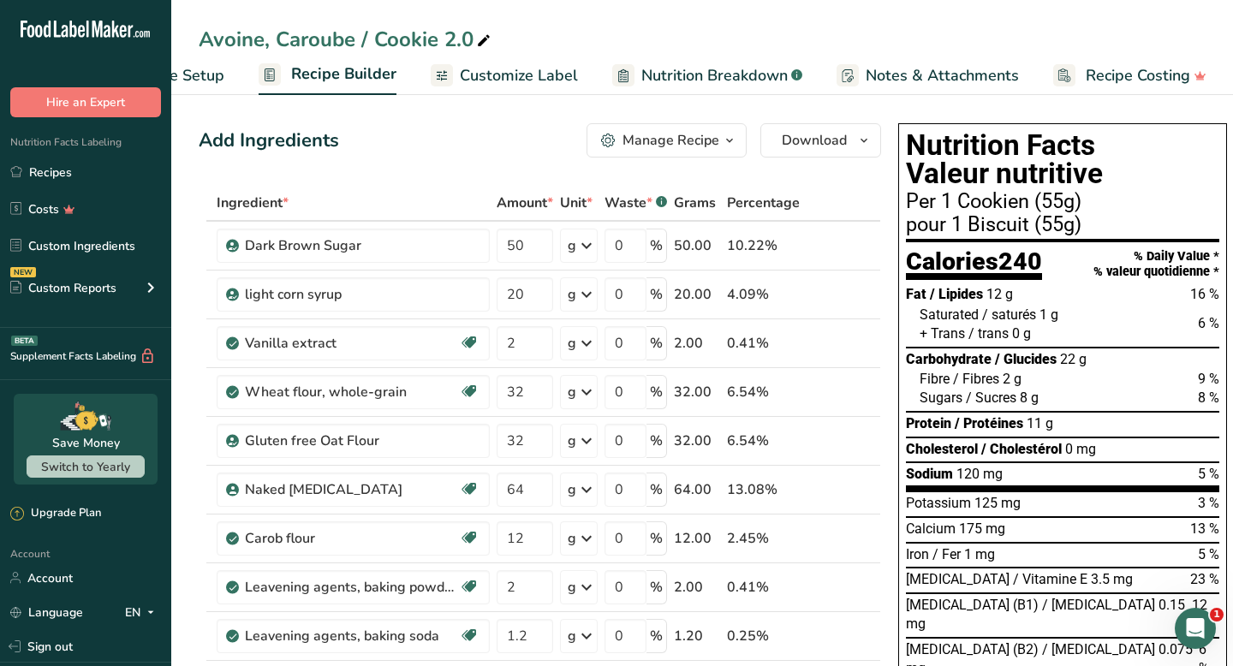
click at [543, 66] on span "Customize Label" at bounding box center [519, 75] width 118 height 23
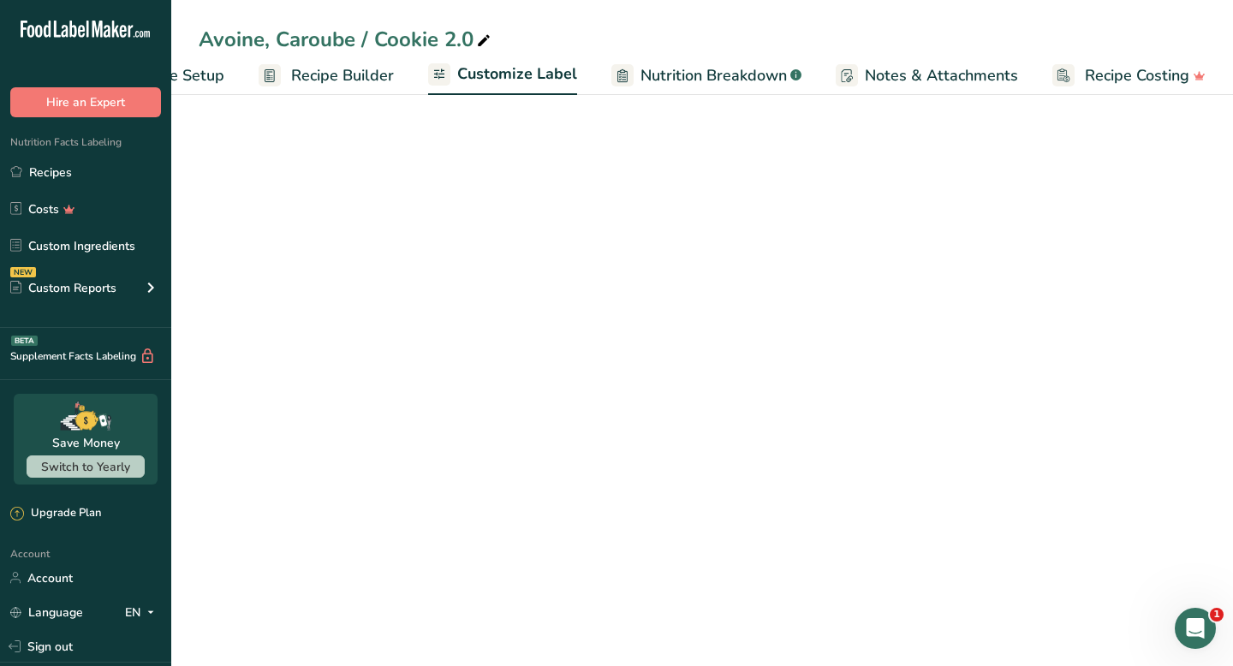
scroll to position [0, 100]
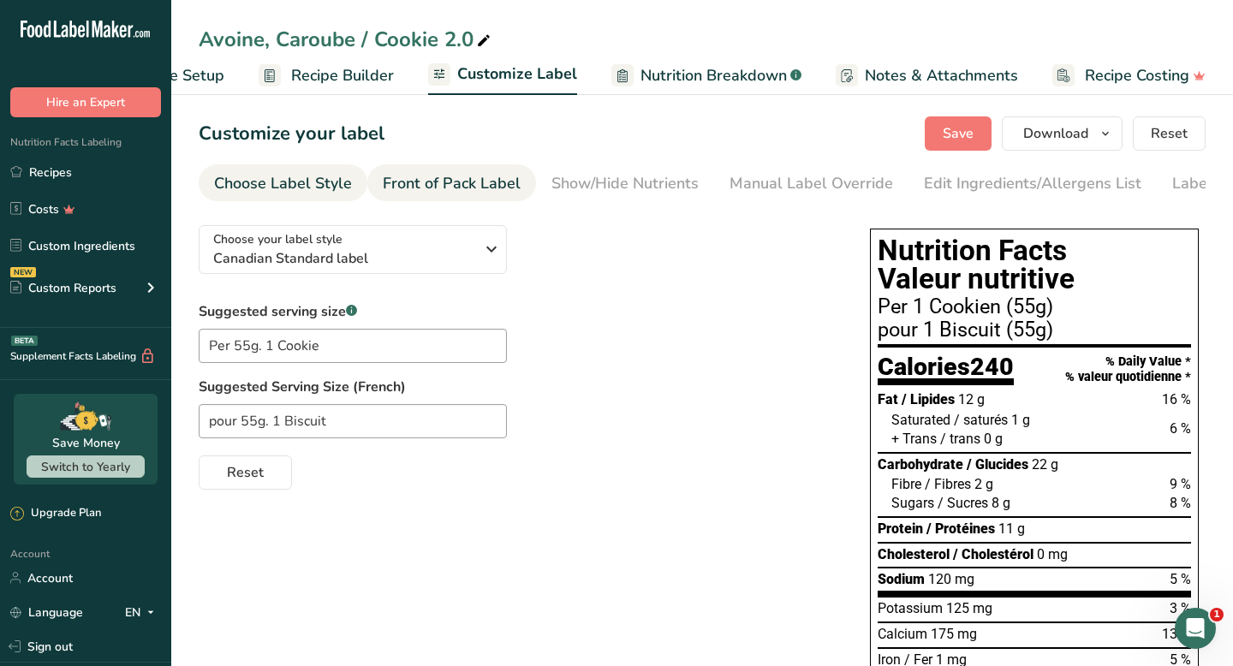
click at [485, 198] on link "Front of Pack Label" at bounding box center [452, 183] width 138 height 39
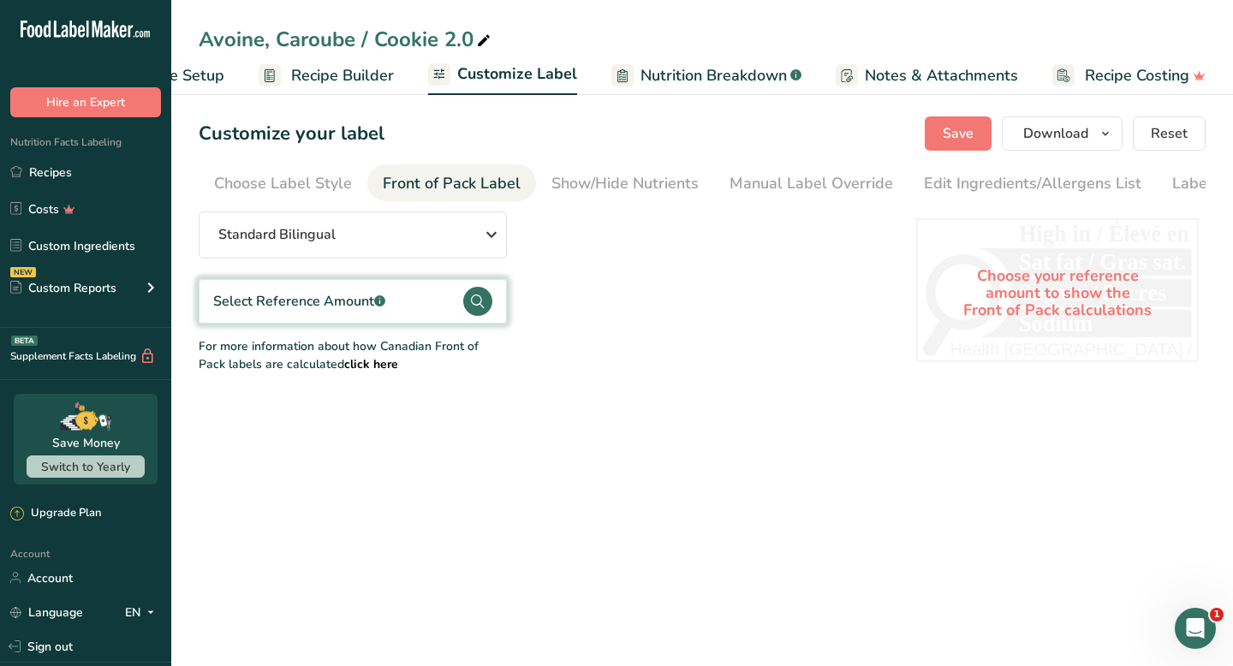
scroll to position [0, 79]
click at [595, 183] on div "Show/Hide Nutrients" at bounding box center [546, 183] width 147 height 23
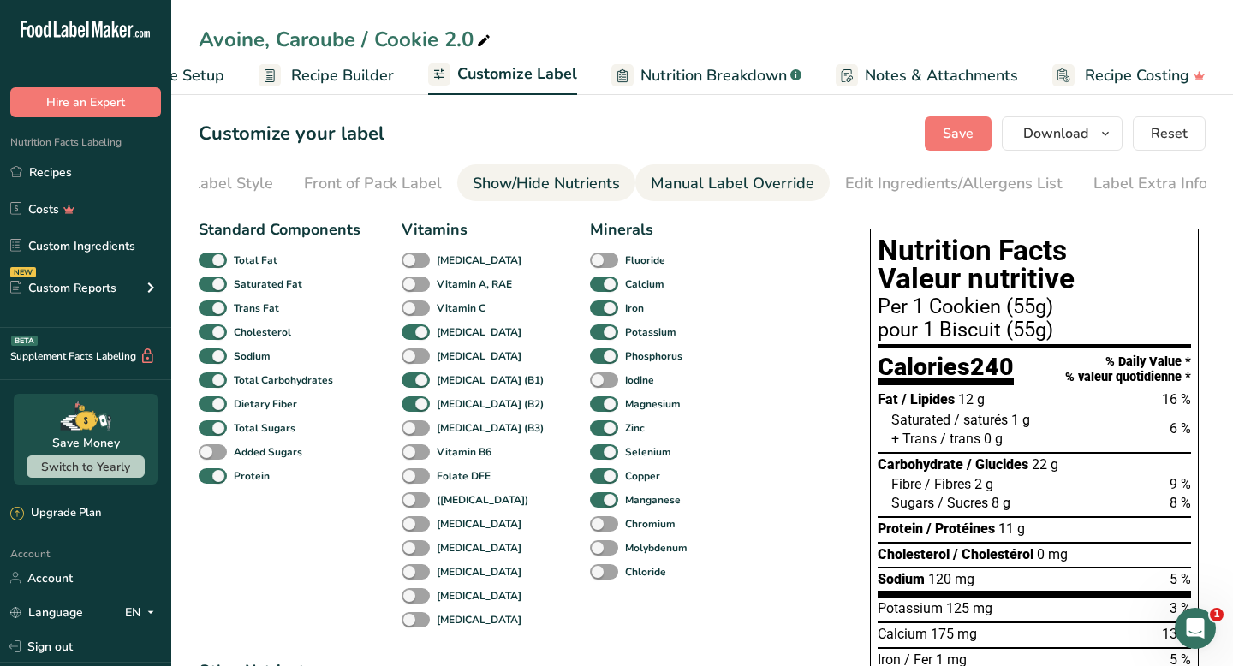
click at [705, 194] on div "Manual Label Override" at bounding box center [733, 183] width 164 height 23
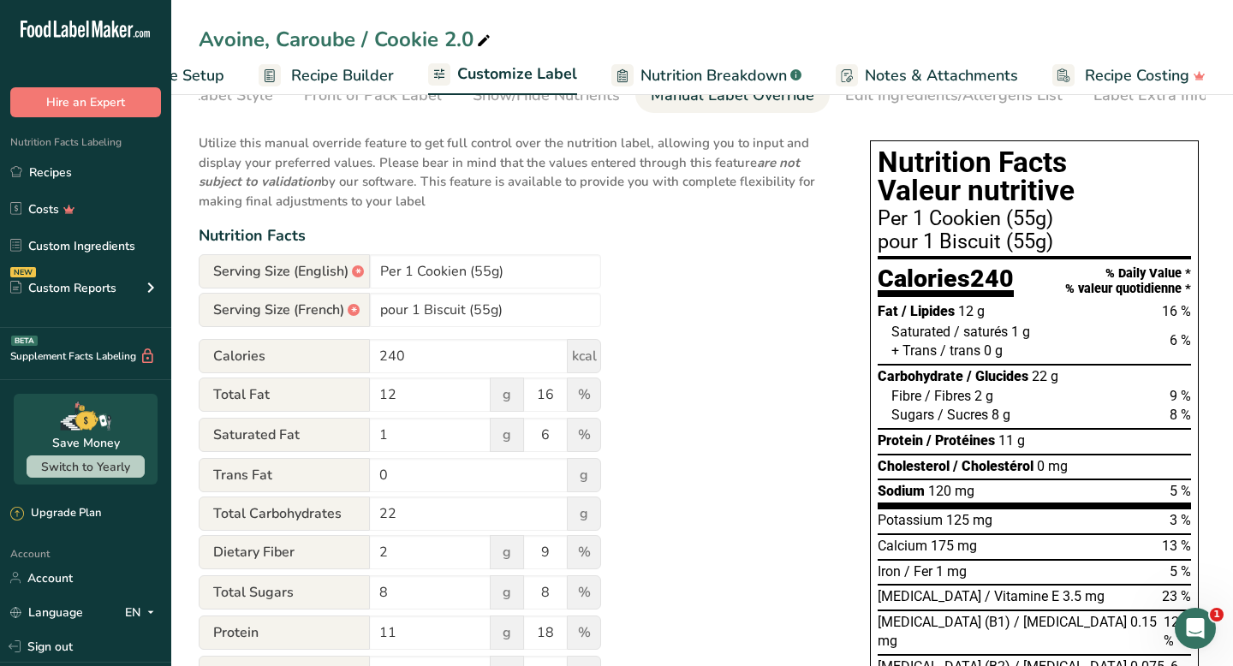
scroll to position [110, 0]
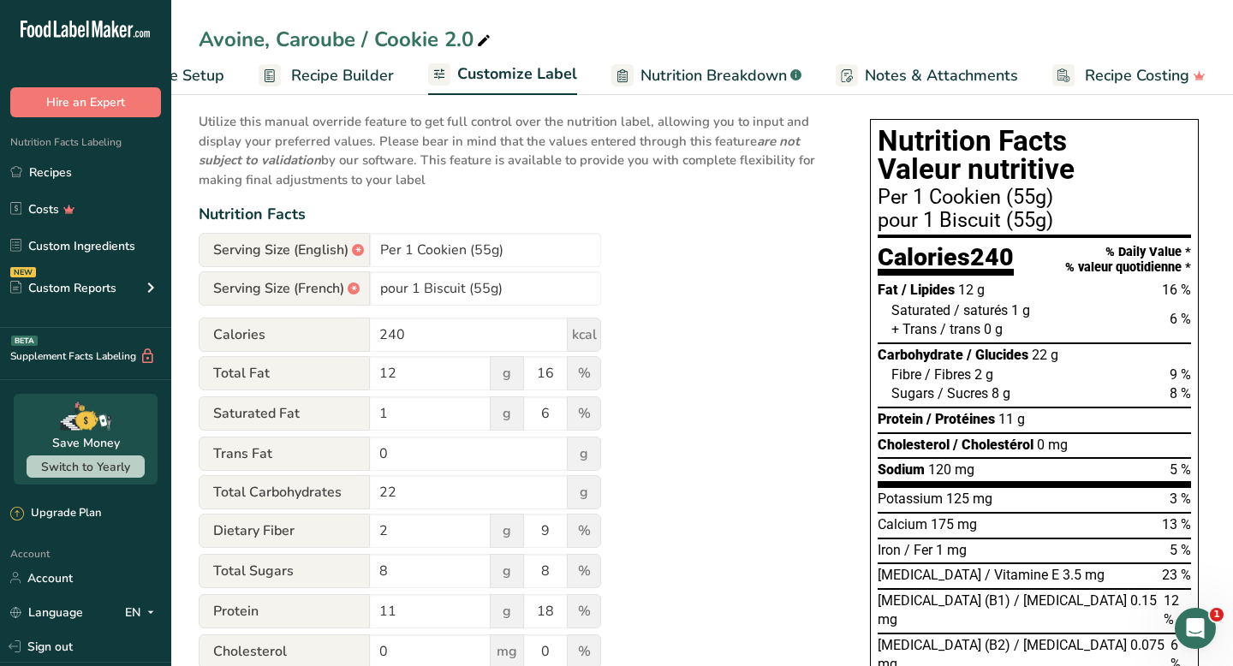
click at [336, 82] on span "Recipe Builder" at bounding box center [342, 75] width 103 height 23
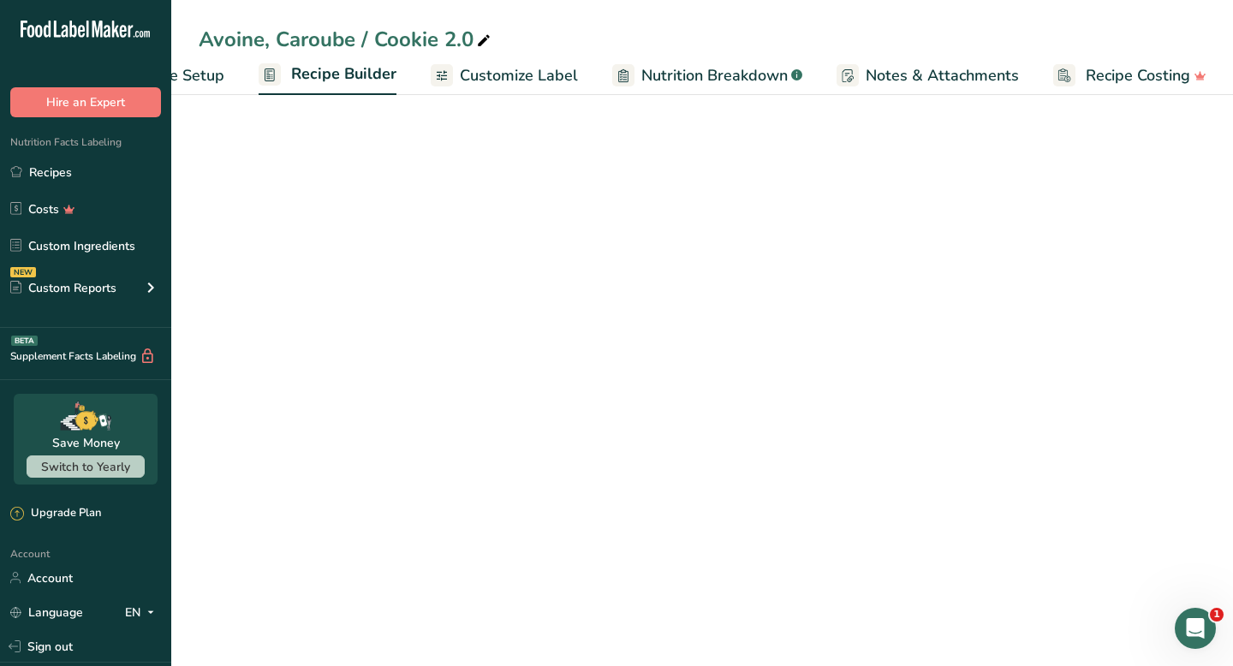
scroll to position [0, 100]
click at [676, 74] on span "Nutrition Breakdown" at bounding box center [714, 75] width 146 height 23
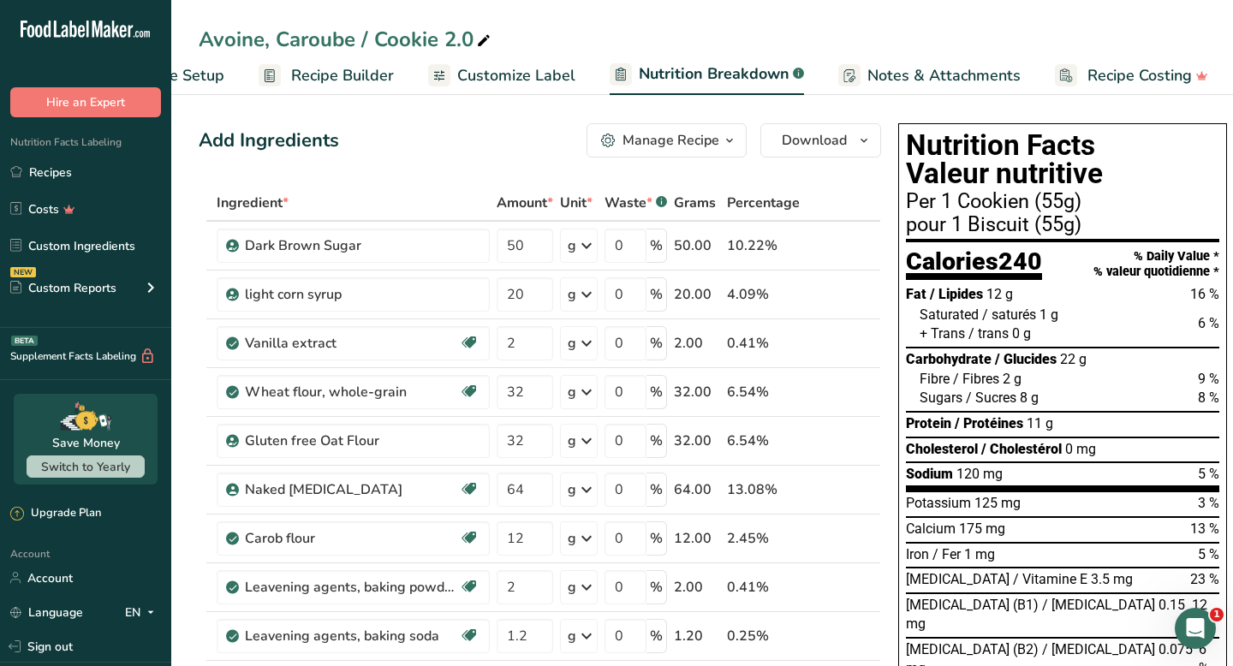
scroll to position [0, 102]
select select "Calories"
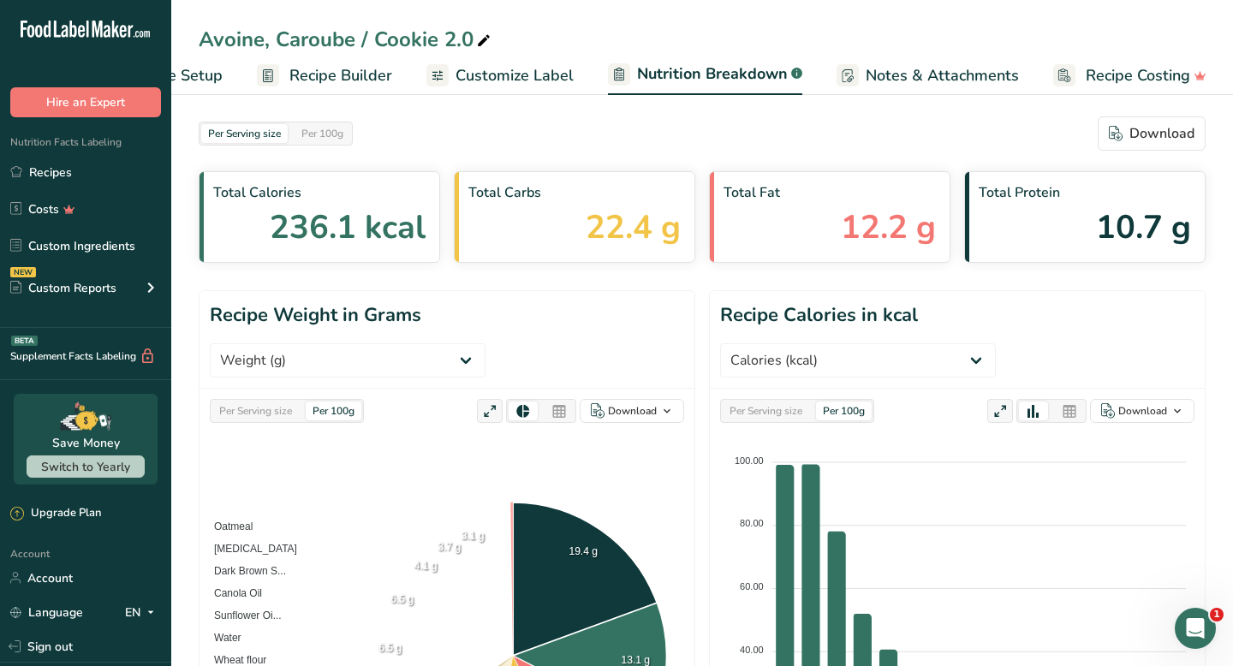
click at [880, 71] on span "Notes & Attachments" at bounding box center [941, 75] width 153 height 23
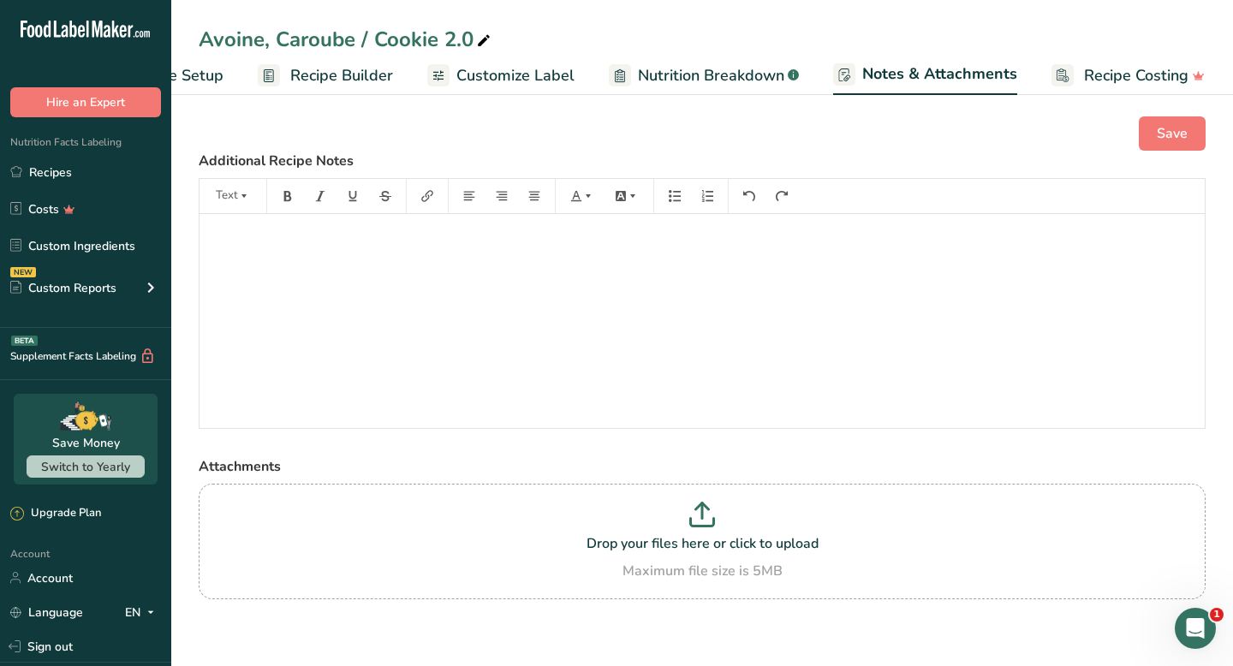
click at [343, 78] on span "Recipe Builder" at bounding box center [341, 75] width 103 height 23
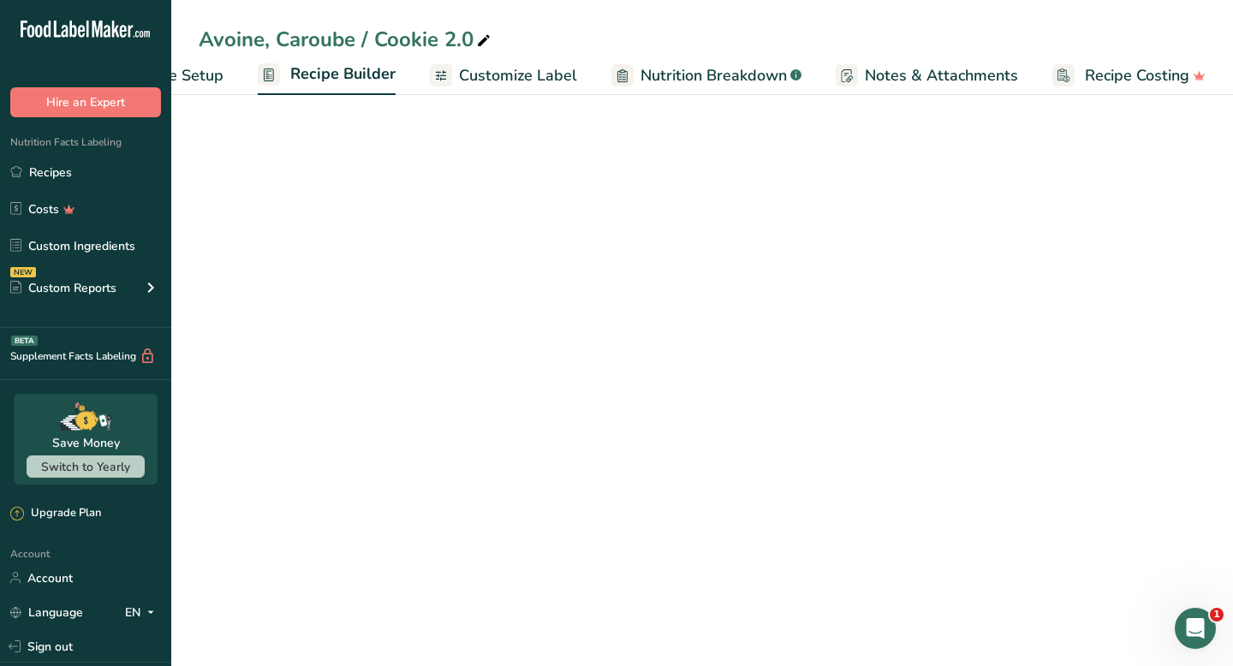
scroll to position [0, 100]
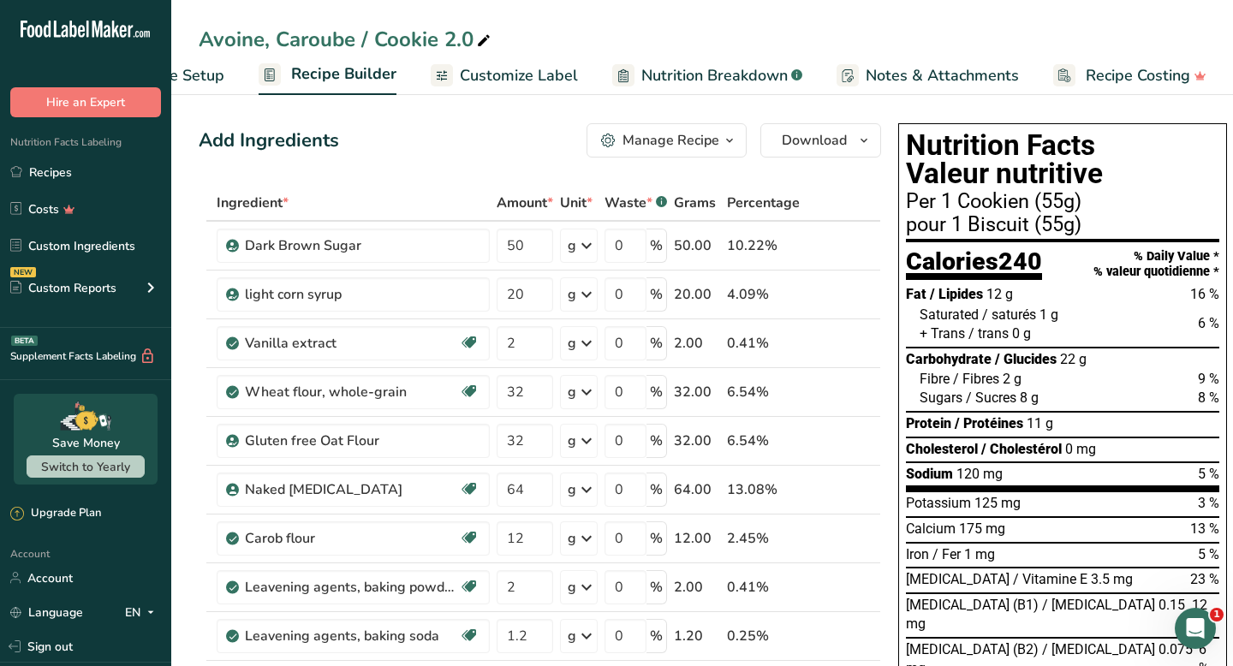
click at [540, 60] on link "Customize Label" at bounding box center [504, 76] width 147 height 39
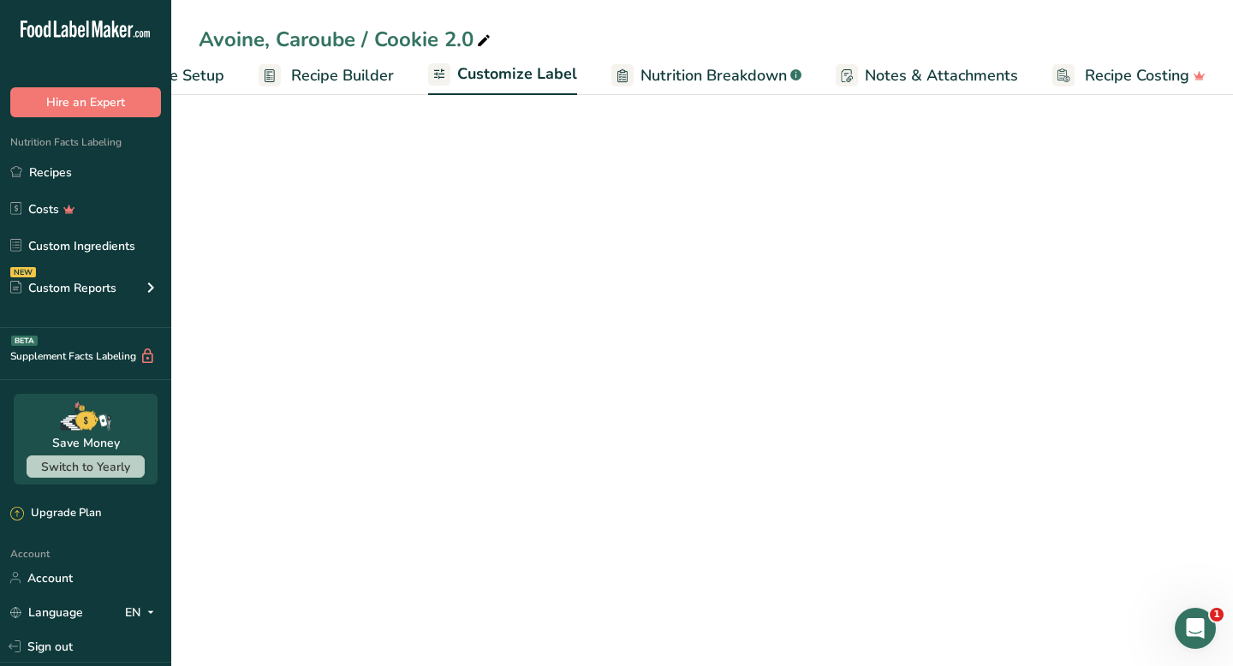
scroll to position [0, 100]
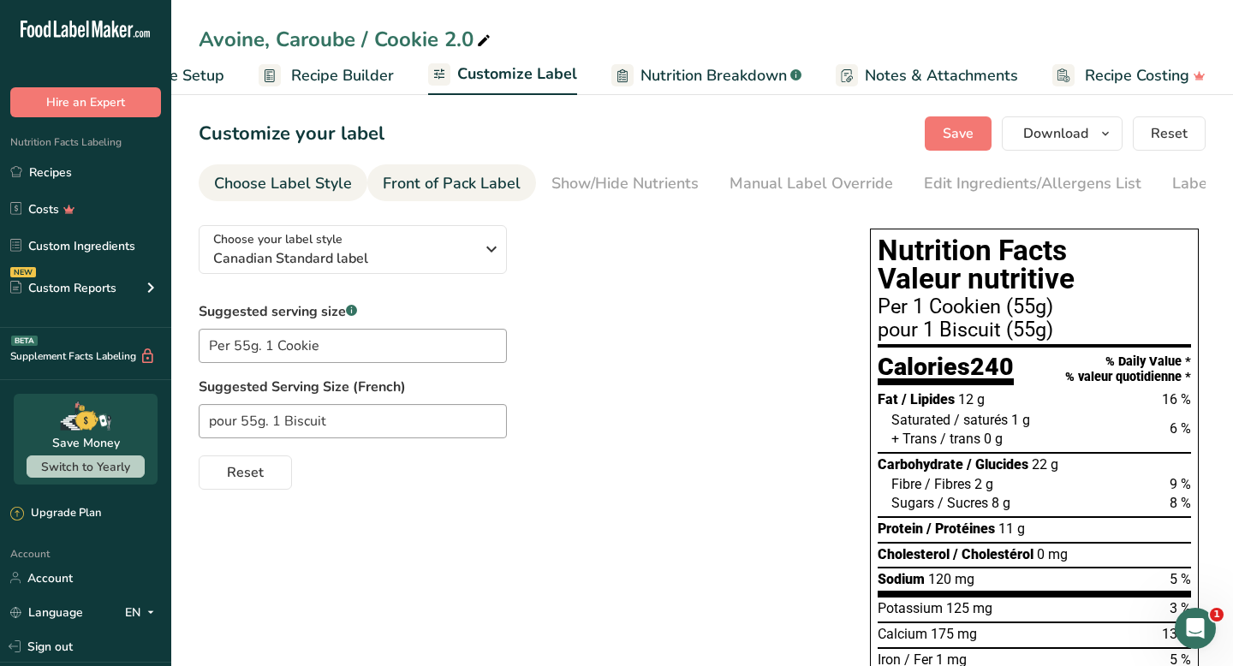
click at [486, 184] on div "Front of Pack Label" at bounding box center [452, 183] width 138 height 23
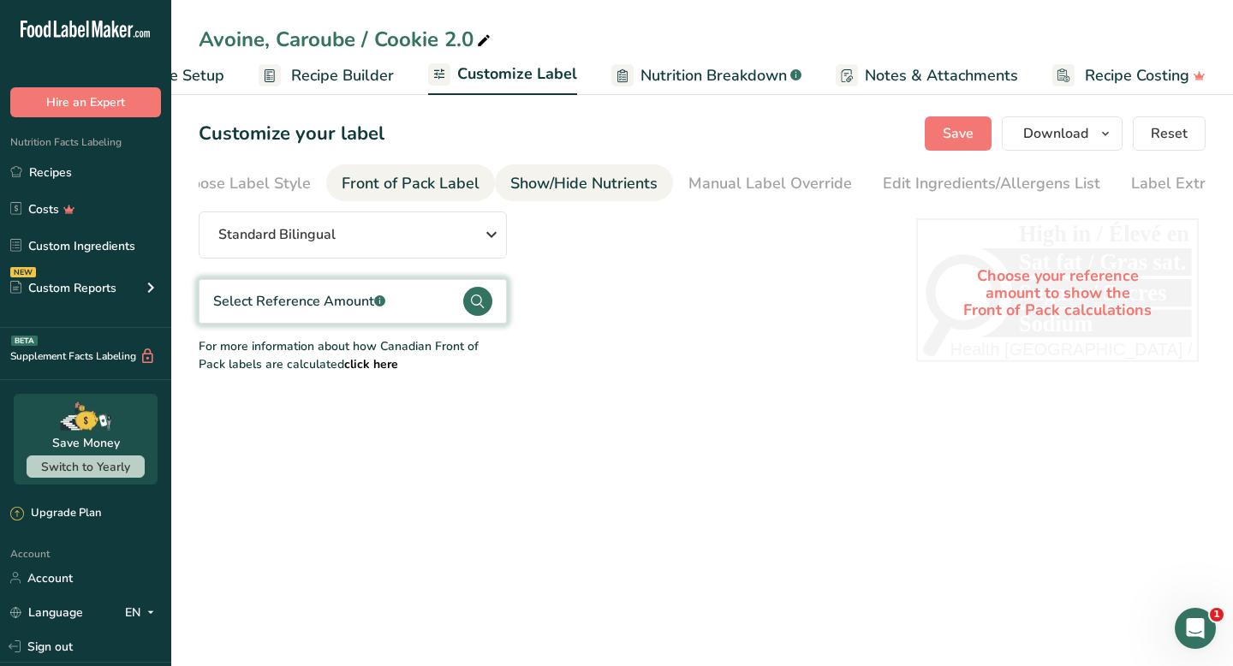
scroll to position [0, 79]
click at [591, 178] on div "Show/Hide Nutrients" at bounding box center [546, 183] width 147 height 23
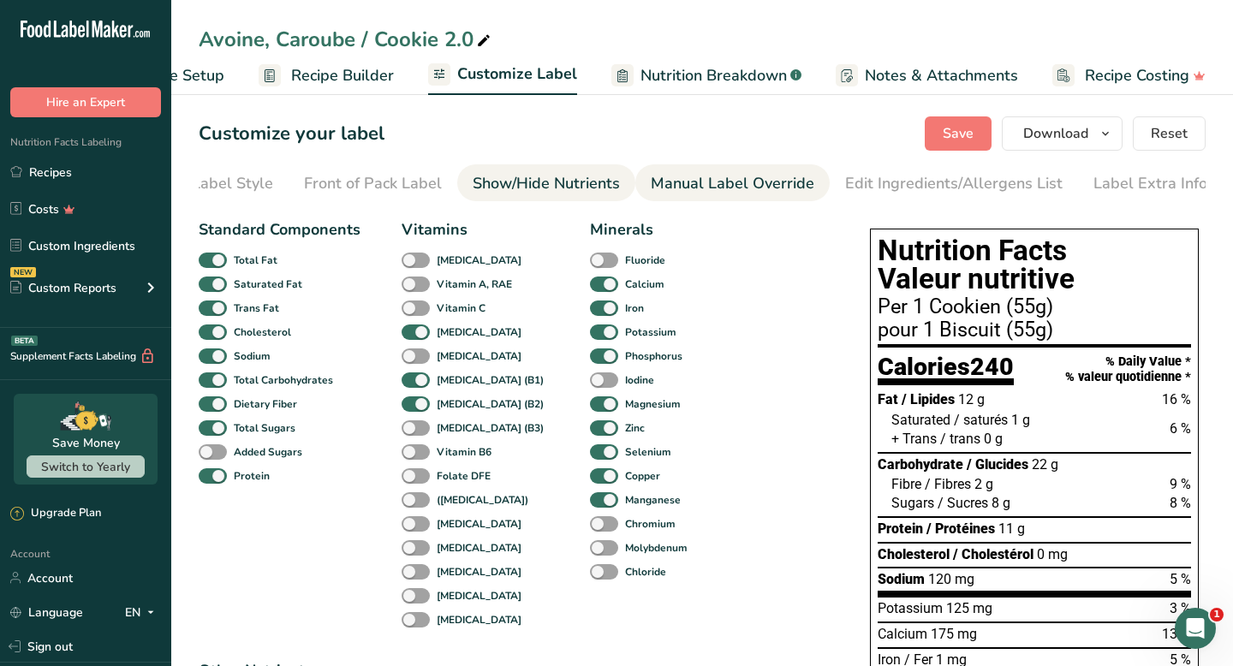
click at [683, 181] on div "Manual Label Override" at bounding box center [733, 183] width 164 height 23
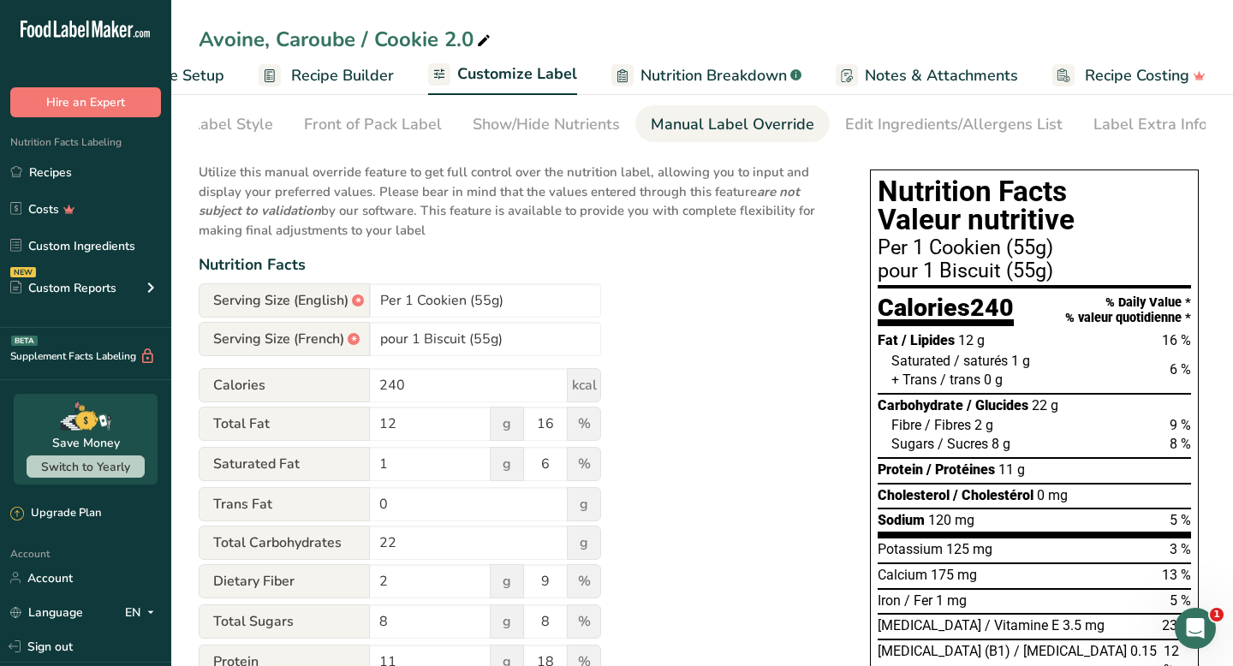
scroll to position [0, 0]
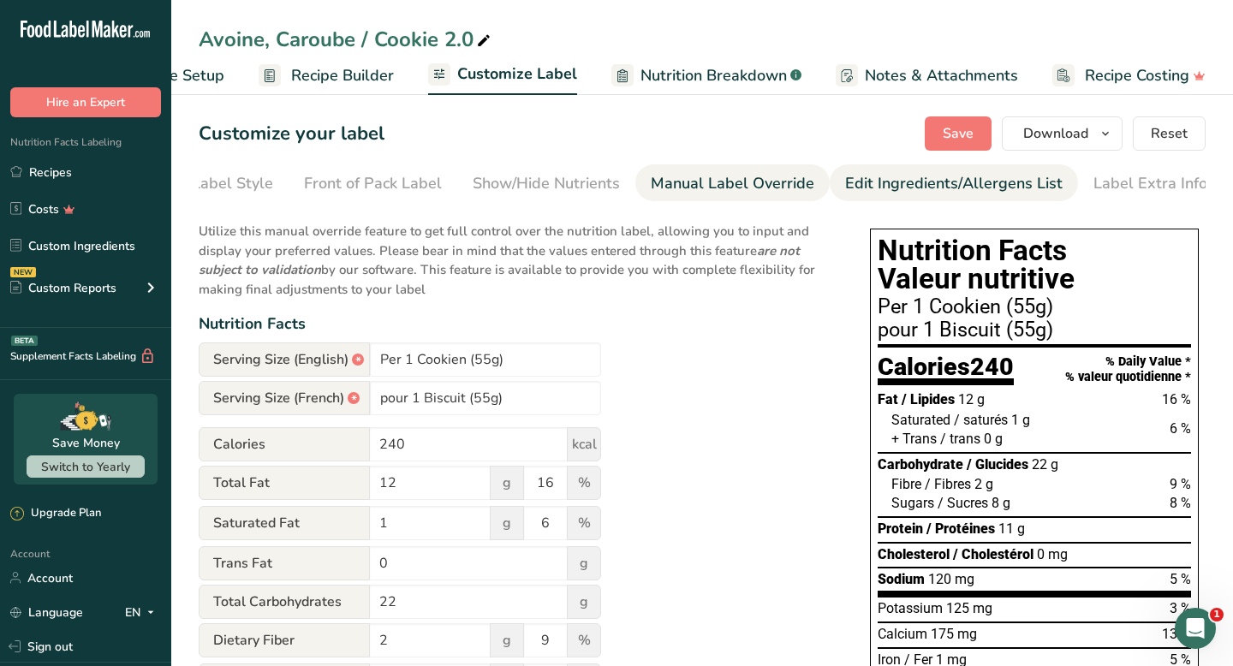
click at [830, 182] on li "Edit Ingredients/Allergens List" at bounding box center [954, 182] width 248 height 37
click at [830, 186] on li "Edit Ingredients/Allergens List" at bounding box center [954, 182] width 248 height 37
click at [845, 183] on div "Edit Ingredients/Allergens List" at bounding box center [953, 183] width 217 height 23
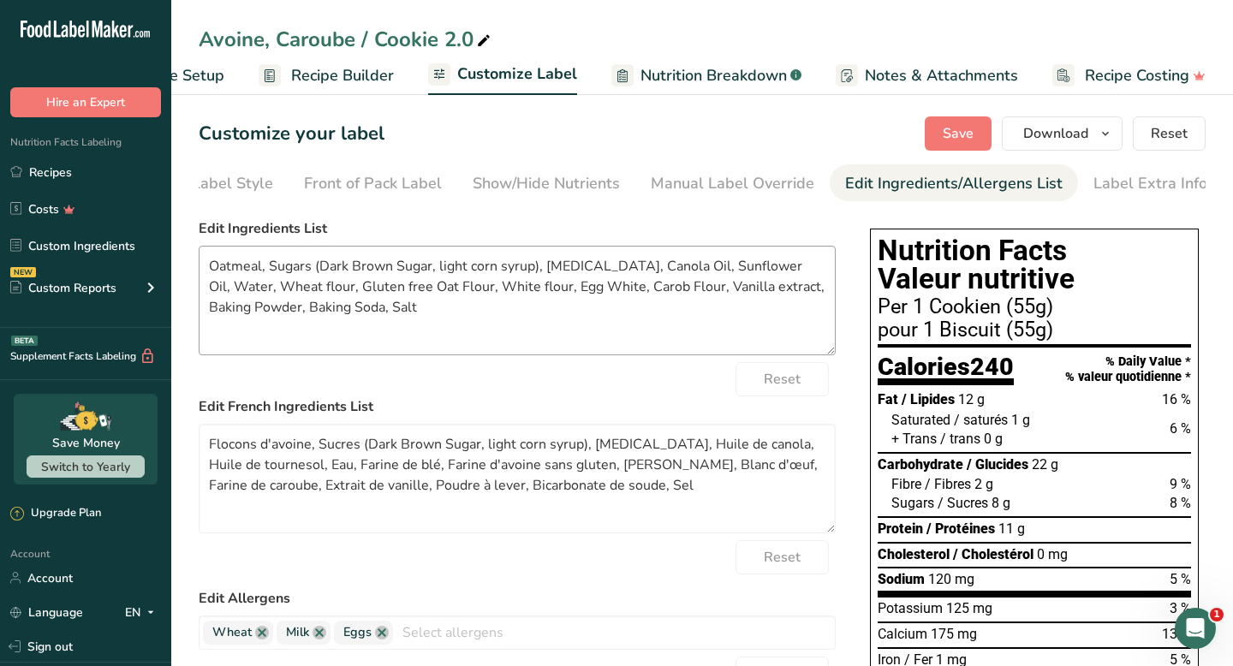
scroll to position [45, 0]
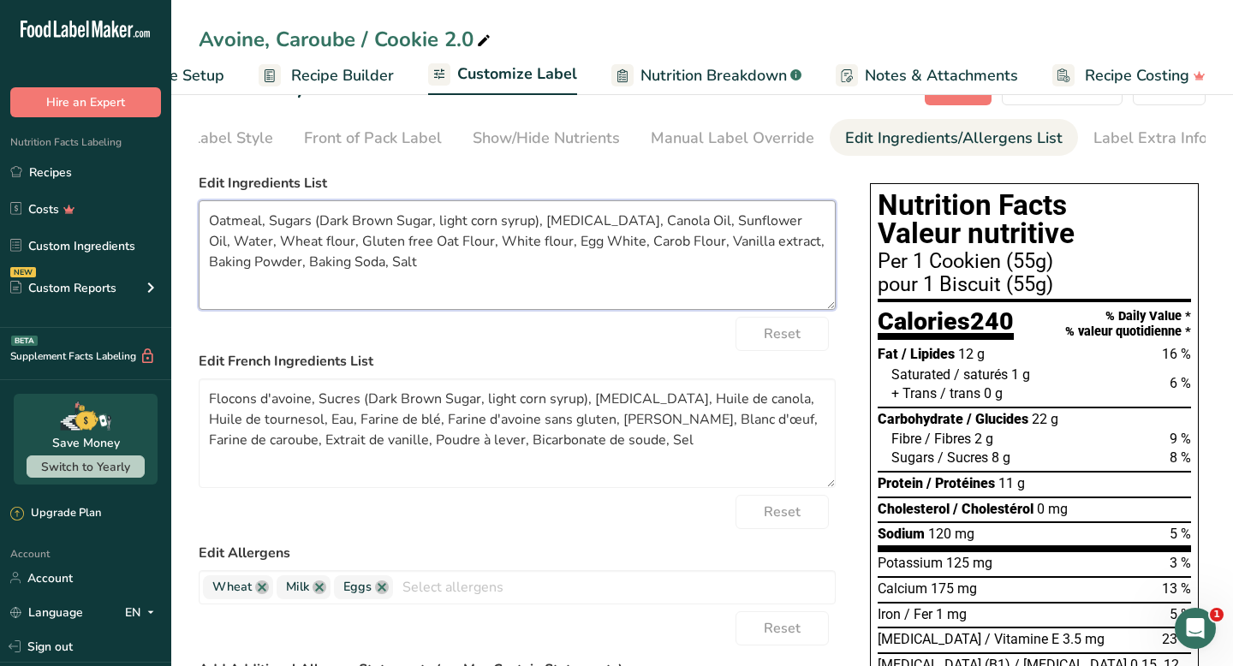
drag, startPoint x: 318, startPoint y: 226, endPoint x: 432, endPoint y: 224, distance: 114.7
click at [432, 224] on textarea "Oatmeal, Sugars (Dark Brown Sugar, light corn syrup), [MEDICAL_DATA], Canola Oi…" at bounding box center [517, 255] width 637 height 110
drag, startPoint x: 326, startPoint y: 226, endPoint x: 312, endPoint y: 227, distance: 13.7
click at [312, 227] on textarea "Oatmeal, Sugars (, light corn syrup), [MEDICAL_DATA], Canola Oil, Sunflower Oil…" at bounding box center [517, 255] width 637 height 110
click at [419, 225] on textarea "Oatmeal, light corn syrup), [MEDICAL_DATA], Canola Oil, Sunflower Oil, Water, W…" at bounding box center [517, 255] width 637 height 110
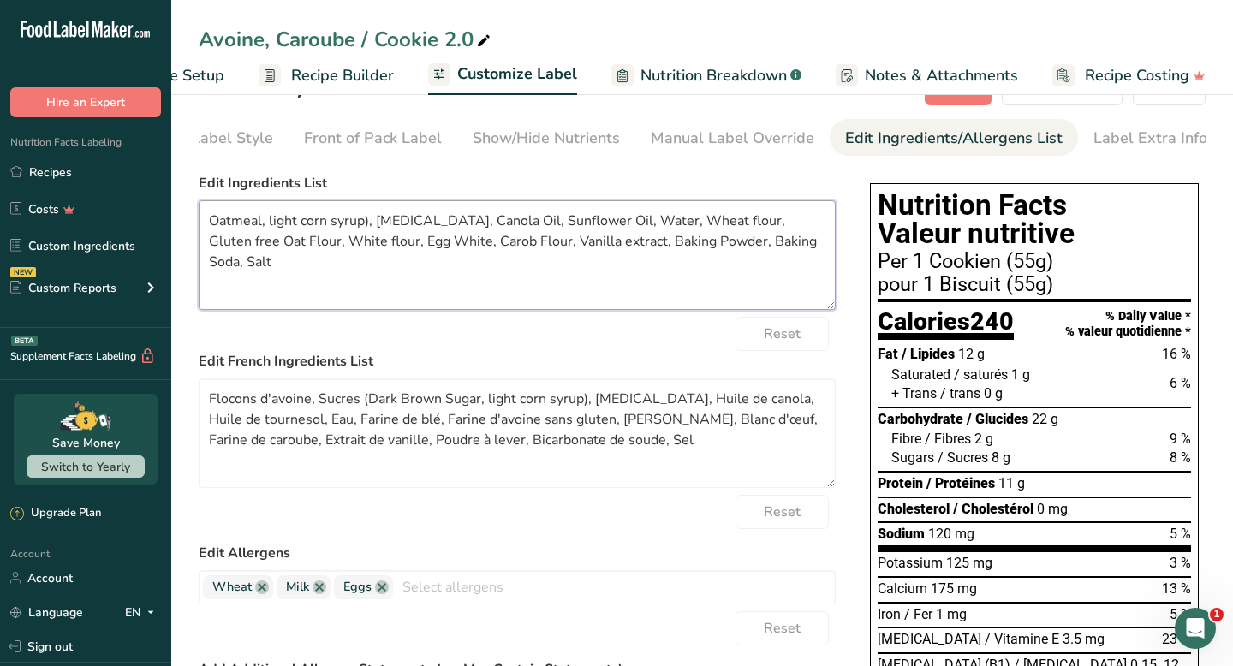
click at [581, 230] on textarea "Oatmeal, light corn syrup), [MEDICAL_DATA], Canola Oil, Sunflower Oil, Water, W…" at bounding box center [517, 255] width 637 height 110
paste textarea "Dark Brown Sugar"
click at [584, 229] on textarea "Oatmeal, light corn syrup), [MEDICAL_DATA], Canola Oil, Sunflower Oil,Dark Brow…" at bounding box center [517, 255] width 637 height 110
drag, startPoint x: 363, startPoint y: 226, endPoint x: 270, endPoint y: 229, distance: 93.4
click at [270, 229] on textarea "Oatmeal, light corn syrup), [MEDICAL_DATA], Canola Oil, Sunflower Oil, Dark Bro…" at bounding box center [517, 255] width 637 height 110
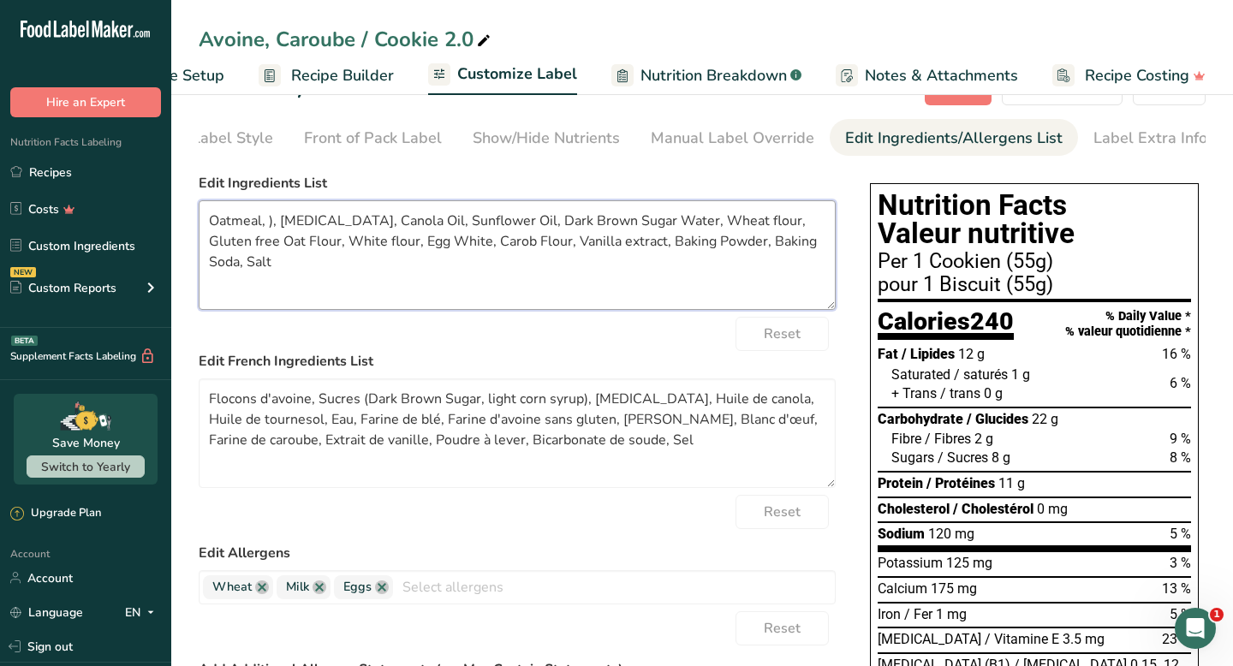
click at [273, 224] on textarea "Oatmeal, ), [MEDICAL_DATA], Canola Oil, Sunflower Oil, Dark Brown Sugar Water, …" at bounding box center [517, 255] width 637 height 110
click at [592, 228] on textarea "Oatmeal, [MEDICAL_DATA], Canola Oil, Sunflower Oil, Dark Brown Sugar Water, Whe…" at bounding box center [517, 255] width 637 height 110
click at [639, 225] on textarea "Oatmeal, [MEDICAL_DATA], Canola Oil, Sunflower Oil, Dark Brown Sugar, Water, Wh…" at bounding box center [517, 255] width 637 height 110
click at [645, 224] on textarea "Oatmeal, [MEDICAL_DATA], Canola Oil, Sunflower Oil, Dark Brown Sugar, Water, Wh…" at bounding box center [517, 255] width 637 height 110
paste textarea "light corn syrup"
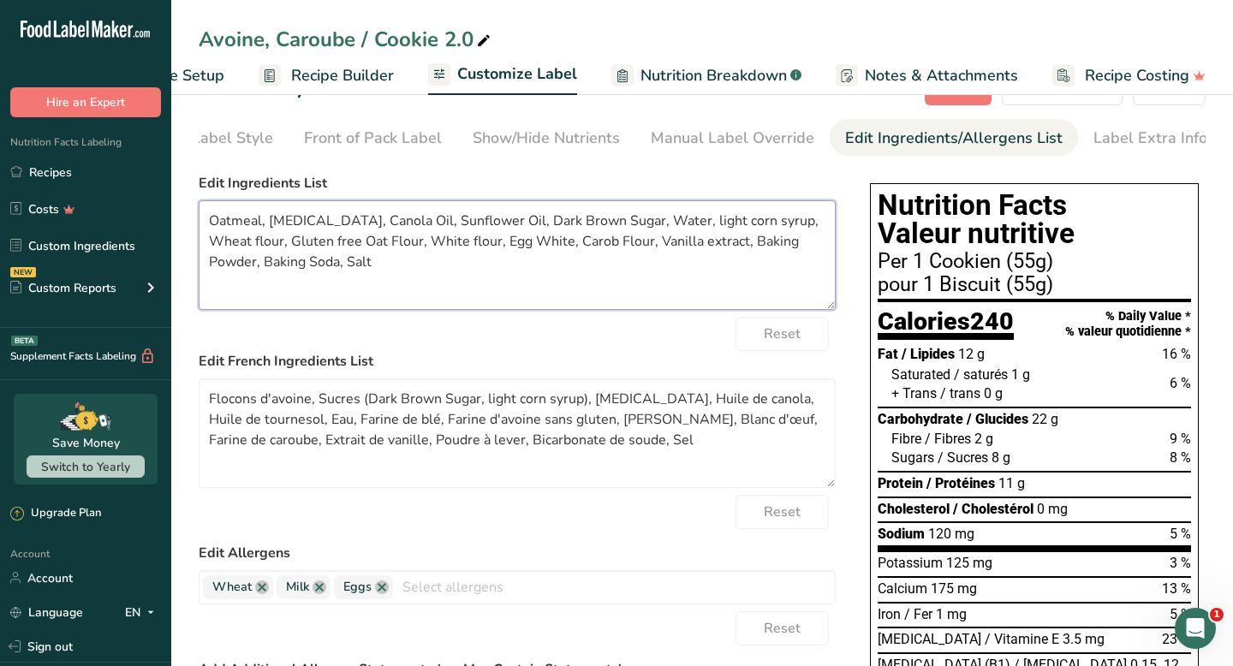
click at [260, 235] on textarea "Oatmeal, [MEDICAL_DATA], Canola Oil, Sunflower Oil, Dark Brown Sugar, Water, li…" at bounding box center [517, 255] width 637 height 110
click at [277, 264] on textarea "Oatmeal, [MEDICAL_DATA], Canola Oil, Sunflower Oil, Dark Brown Sugar, Water, li…" at bounding box center [517, 255] width 637 height 110
click at [268, 223] on textarea "Oatmeal, [MEDICAL_DATA], Canola Oil, Sunflower Oil, Dark Brown Sugar, Water, li…" at bounding box center [517, 255] width 637 height 110
click at [372, 228] on textarea "Oatmeal, Naked [MEDICAL_DATA], Canola Oil, Sunflower Oil, Dark Brown Sugar, Wat…" at bounding box center [517, 255] width 637 height 110
click at [415, 251] on textarea "Oatmeal, Naked [MEDICAL_DATA], Canola Oil, Sunflower Oil, Dark Brown Sugar, Wat…" at bounding box center [517, 255] width 637 height 110
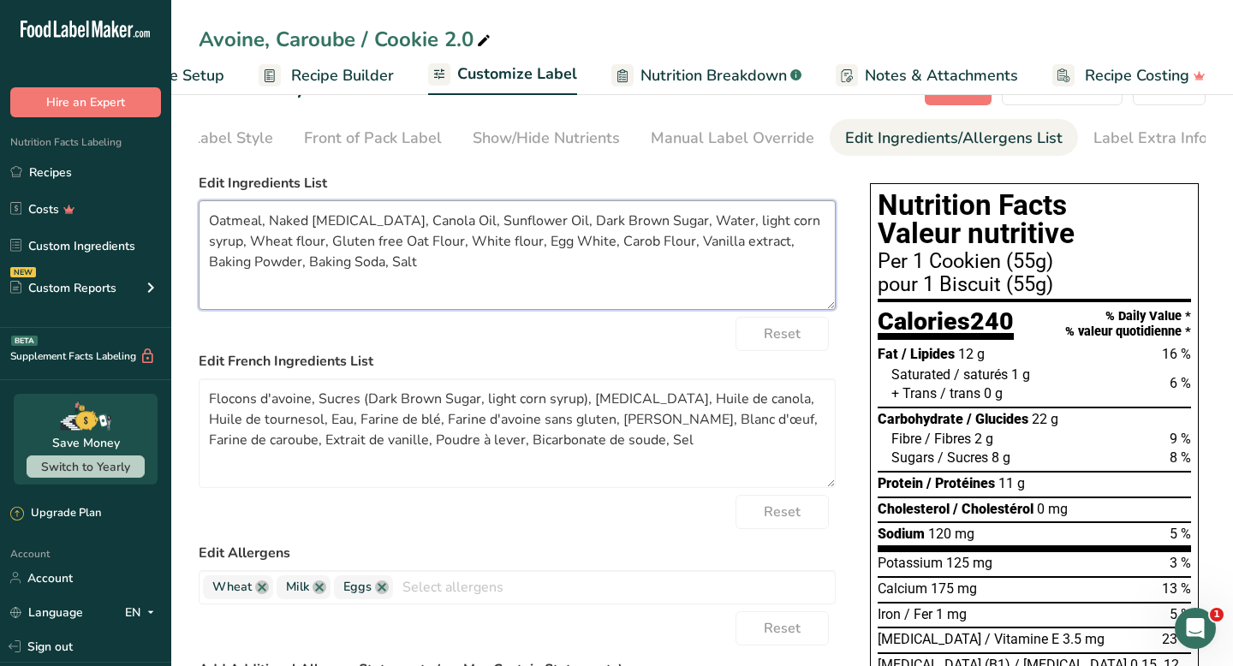
drag, startPoint x: 681, startPoint y: 226, endPoint x: 637, endPoint y: 223, distance: 43.7
click at [637, 223] on textarea "Oatmeal, Naked [MEDICAL_DATA], Canola Oil, Sunflower Oil, Dark Brown Sugar, Wat…" at bounding box center [517, 255] width 637 height 110
click at [420, 249] on textarea "Oatmeal, Naked [MEDICAL_DATA], Canola Oil, Sunflower Oil, Dark Brown Sugar, lig…" at bounding box center [517, 255] width 637 height 110
paste textarea "light corn syrup"
drag, startPoint x: 518, startPoint y: 246, endPoint x: 431, endPoint y: 246, distance: 86.5
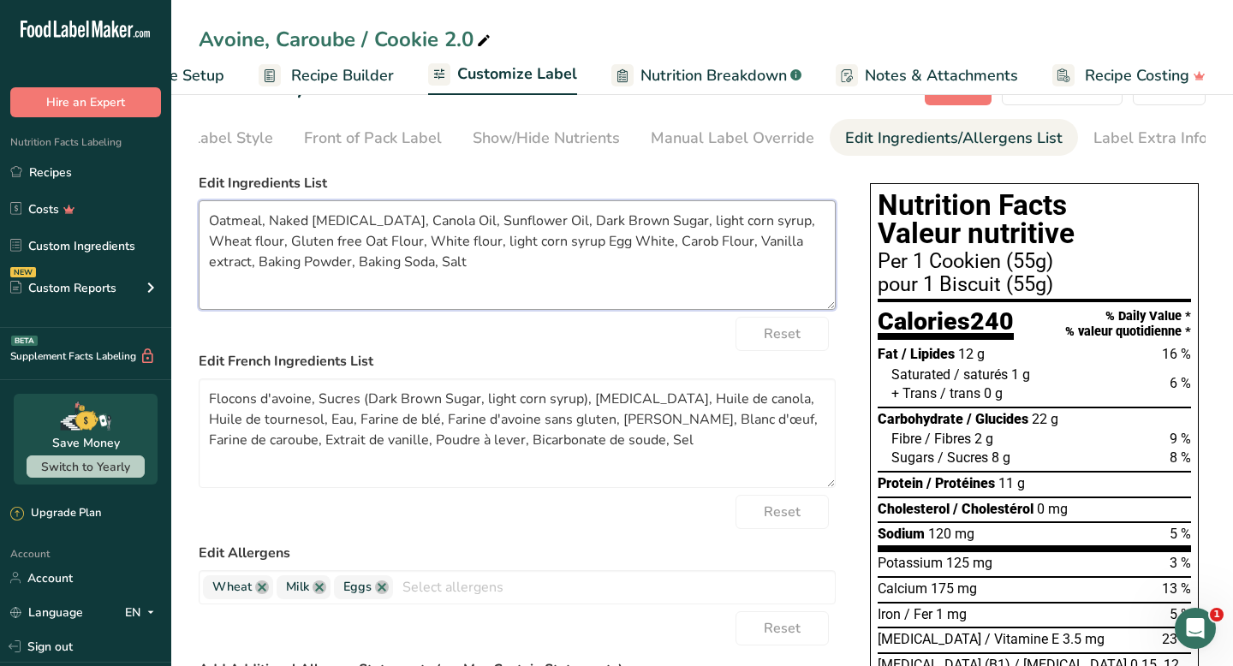
click at [431, 246] on textarea "Oatmeal, Naked [MEDICAL_DATA], Canola Oil, Sunflower Oil, Dark Brown Sugar, lig…" at bounding box center [517, 255] width 637 height 110
click at [474, 259] on textarea "Oatmeal, Naked [MEDICAL_DATA], Canola Oil, Sunflower Oil, Dark Brown Sugar, lig…" at bounding box center [517, 255] width 637 height 110
click at [390, 253] on textarea "Oatmeal, Naked [MEDICAL_DATA], Canola Oil, Sunflower Oil, Dark Brown Sugar, lig…" at bounding box center [517, 255] width 637 height 110
click at [383, 259] on textarea "Oatmeal, Naked [MEDICAL_DATA], Canola Oil, Sunflower Oil, Dark Brown Sugar, lig…" at bounding box center [517, 255] width 637 height 110
click at [380, 280] on textarea "Oatmeal, Naked [MEDICAL_DATA], Canola Oil, Sunflower Oil, Dark Brown Sugar, lig…" at bounding box center [517, 255] width 637 height 110
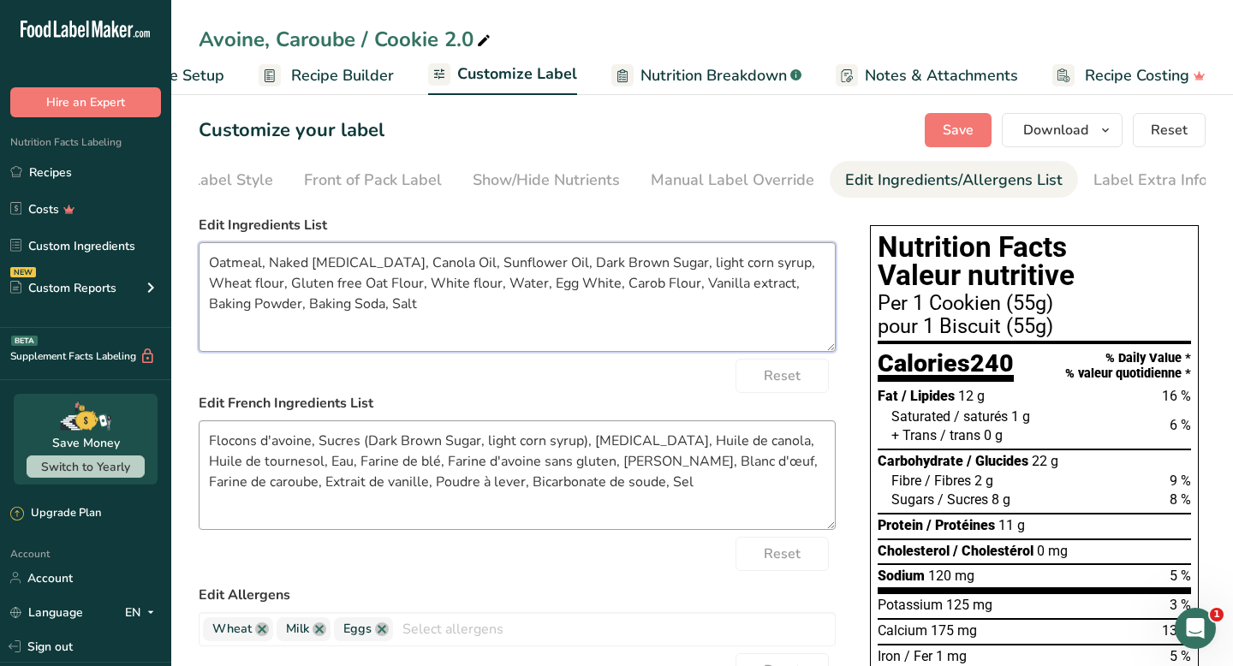
scroll to position [0, 0]
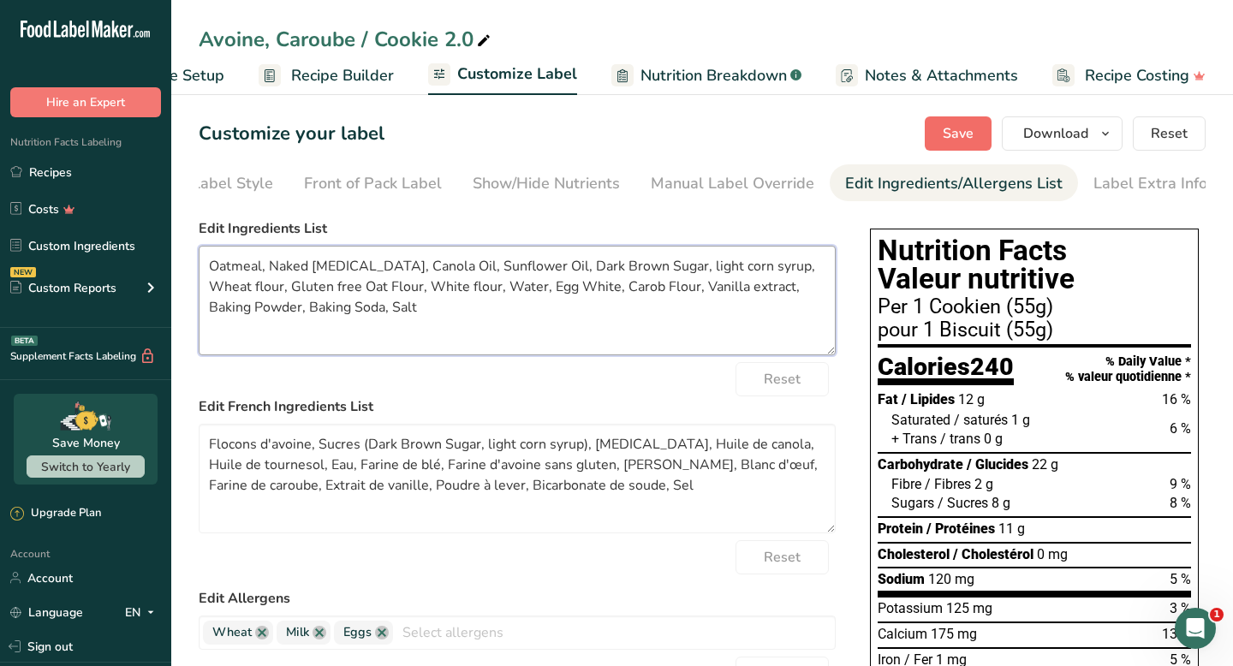
type textarea "Oatmeal, Naked [MEDICAL_DATA], Canola Oil, Sunflower Oil, Dark Brown Sugar, lig…"
click at [951, 124] on span "Save" at bounding box center [958, 133] width 31 height 21
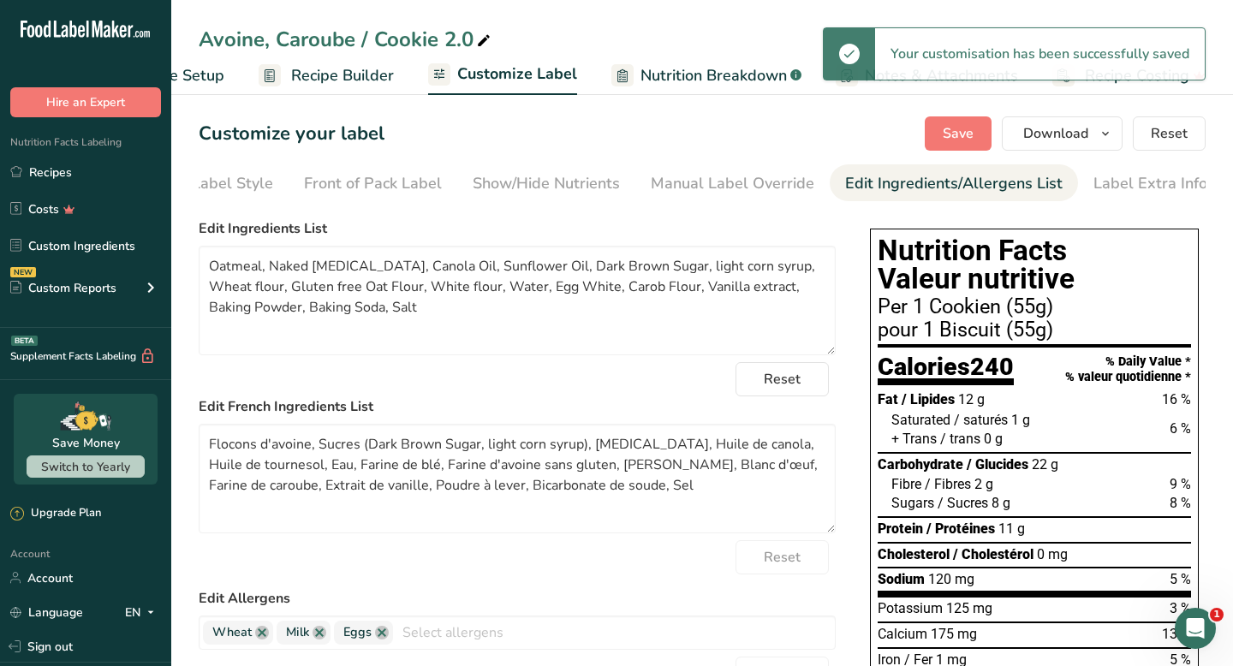
click at [367, 86] on link "Recipe Builder" at bounding box center [326, 76] width 135 height 39
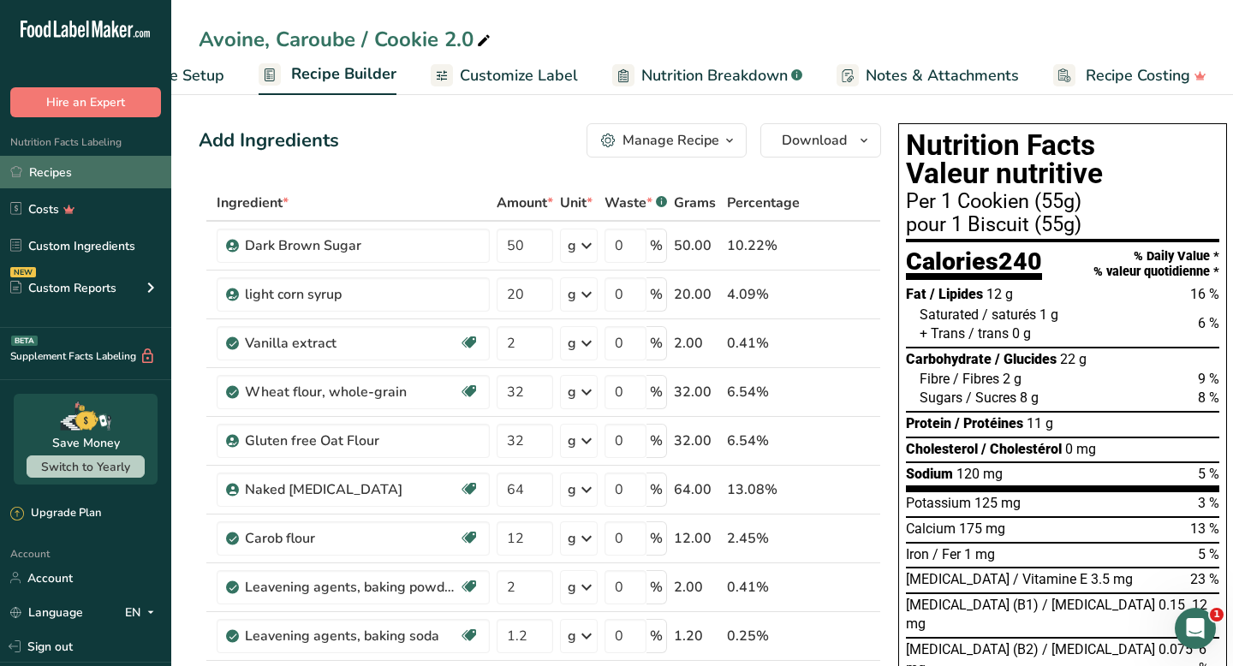
click at [73, 174] on link "Recipes" at bounding box center [85, 172] width 171 height 33
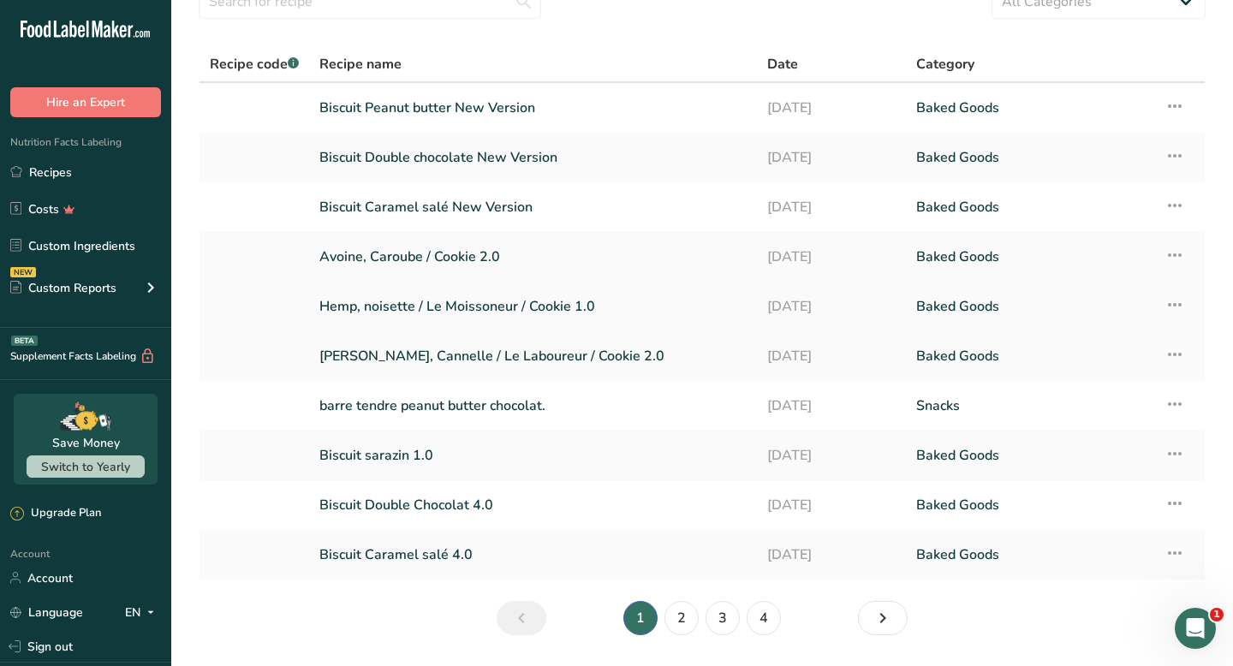
scroll to position [94, 0]
